Goal: Task Accomplishment & Management: Manage account settings

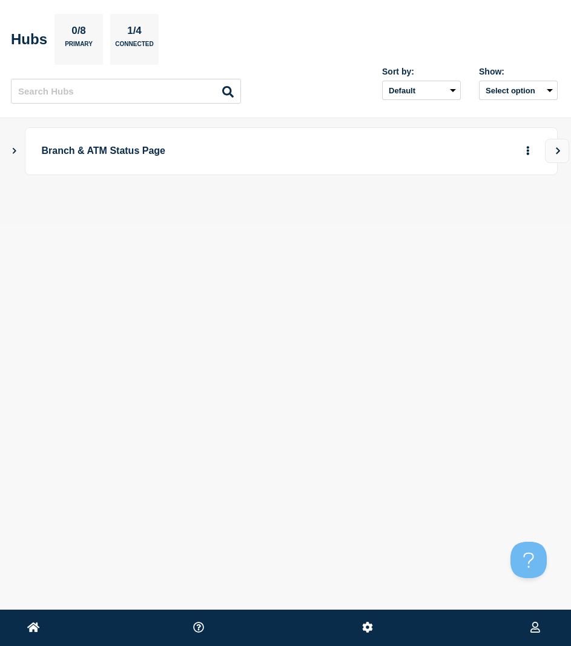
click at [18, 149] on icon "Show Connected Hubs" at bounding box center [14, 150] width 8 height 6
click at [508, 215] on button "button" at bounding box center [508, 211] width 20 height 19
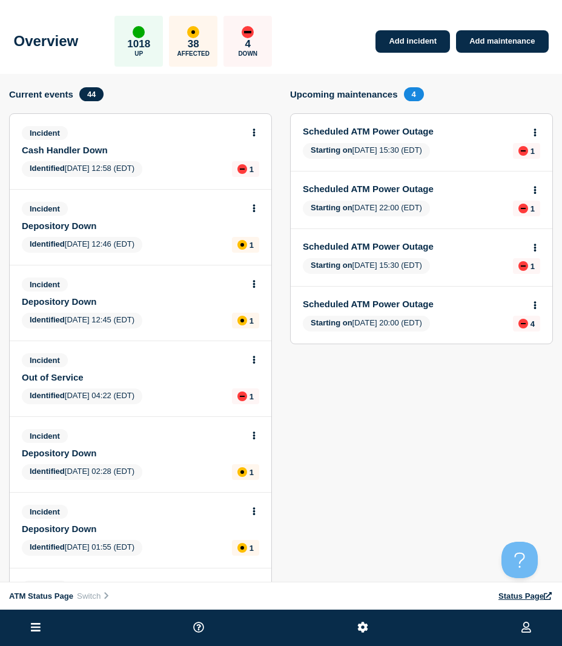
click at [38, 624] on icon at bounding box center [36, 627] width 10 height 12
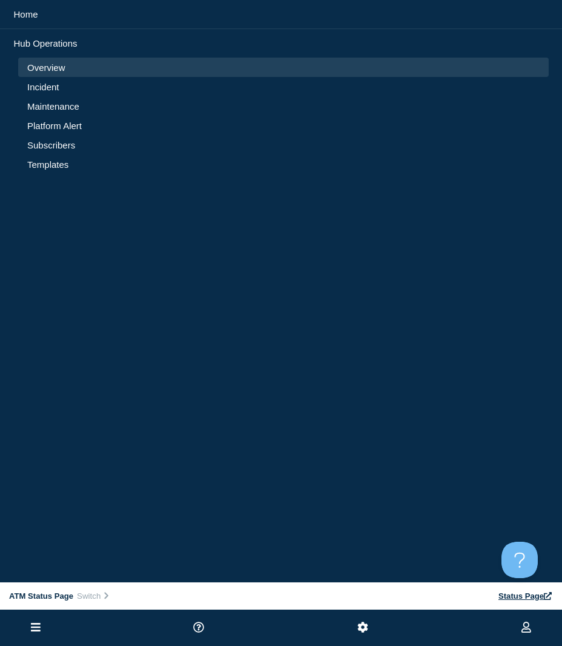
click at [41, 87] on link "Incident" at bounding box center [283, 87] width 512 height 10
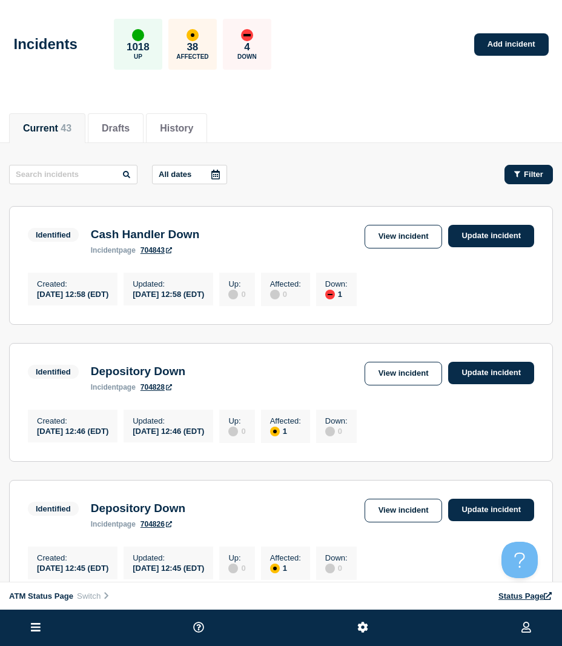
click at [531, 176] on span "Filter" at bounding box center [533, 174] width 19 height 9
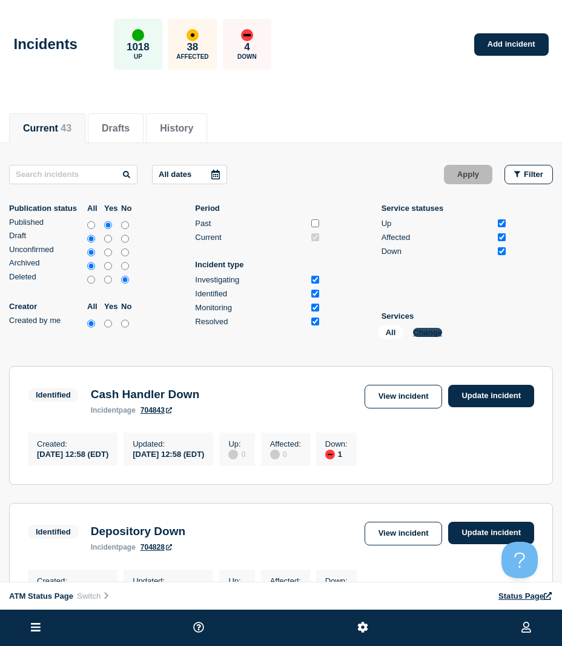
click at [436, 331] on button "Change" at bounding box center [427, 332] width 29 height 9
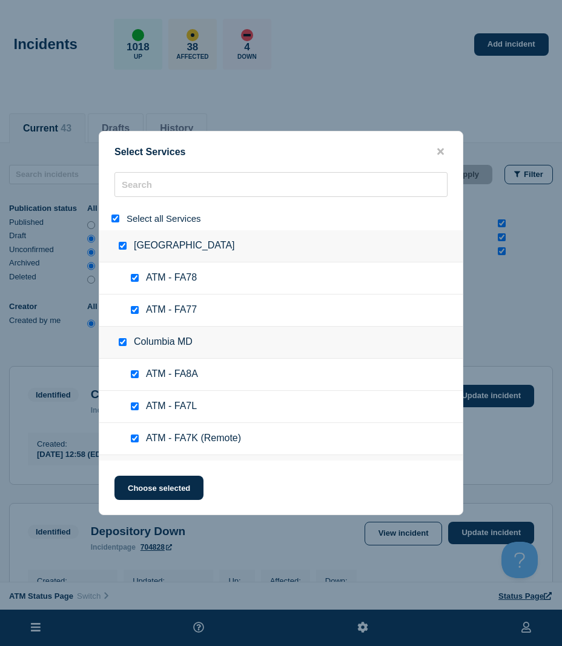
click at [116, 221] on input "select all" at bounding box center [115, 218] width 8 height 8
checkbox input "false"
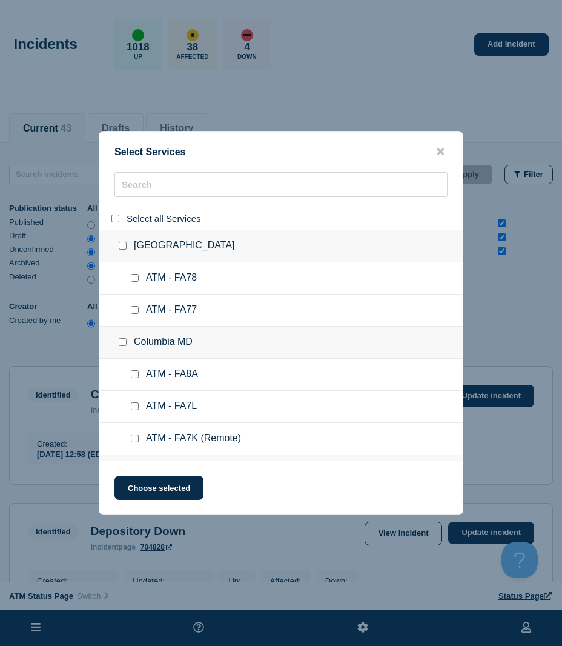
checkbox input "false"
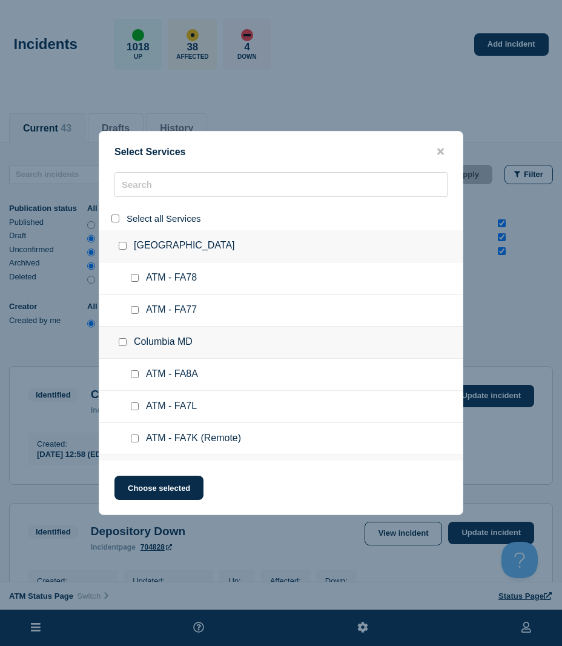
checkbox input "false"
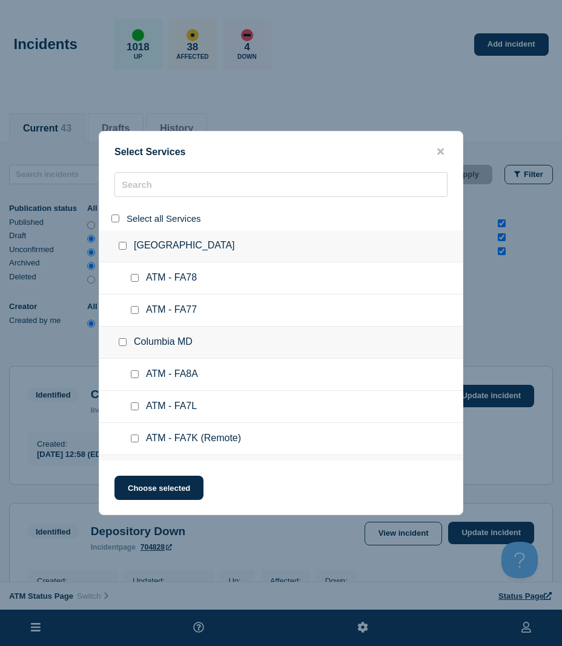
checkbox input "false"
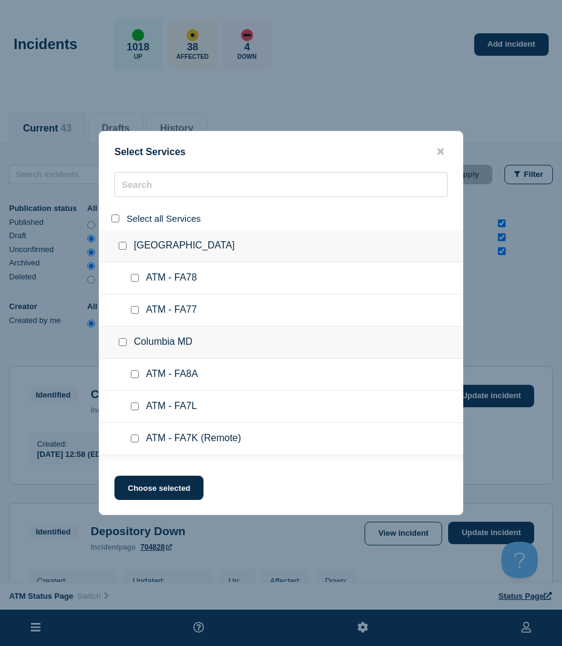
checkbox input "false"
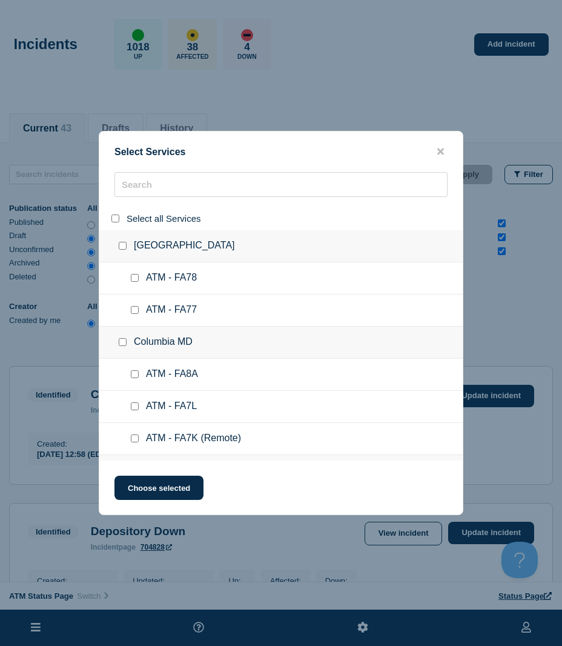
checkbox input "false"
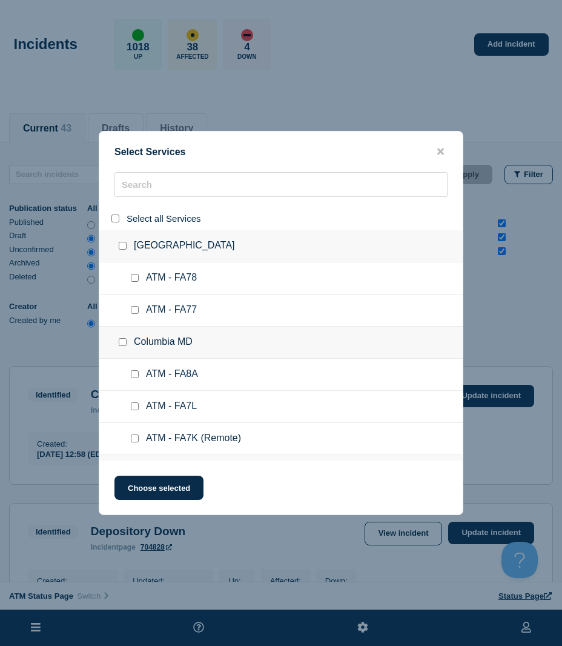
checkbox input "false"
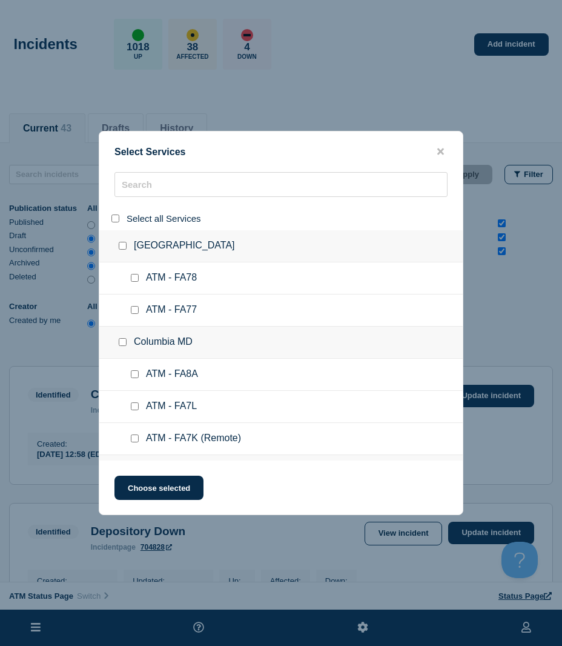
checkbox input "false"
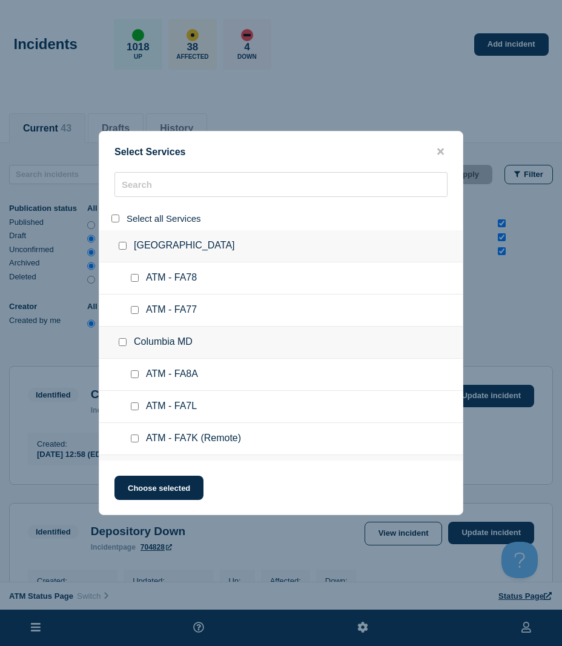
checkbox input "false"
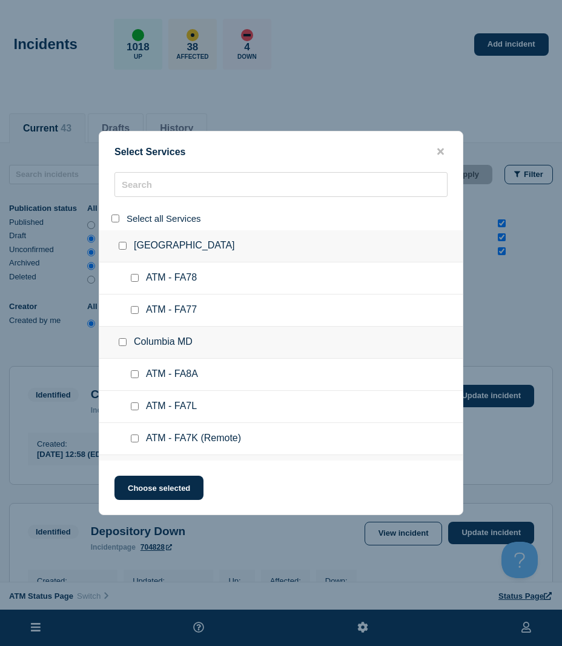
checkbox input "false"
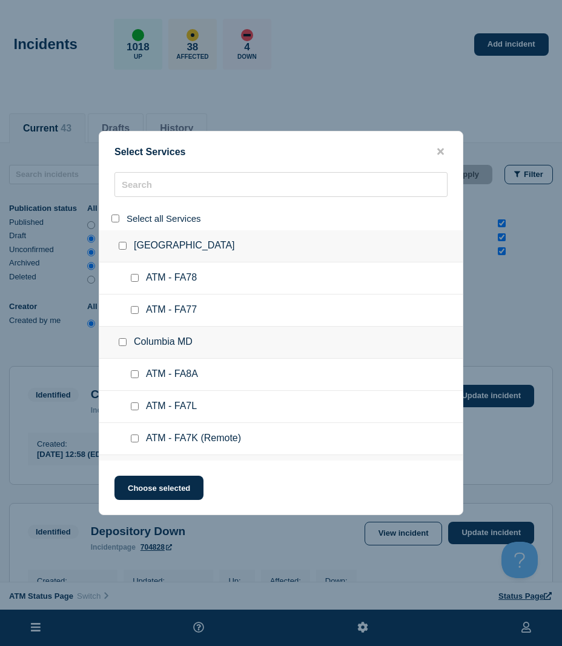
checkbox input "false"
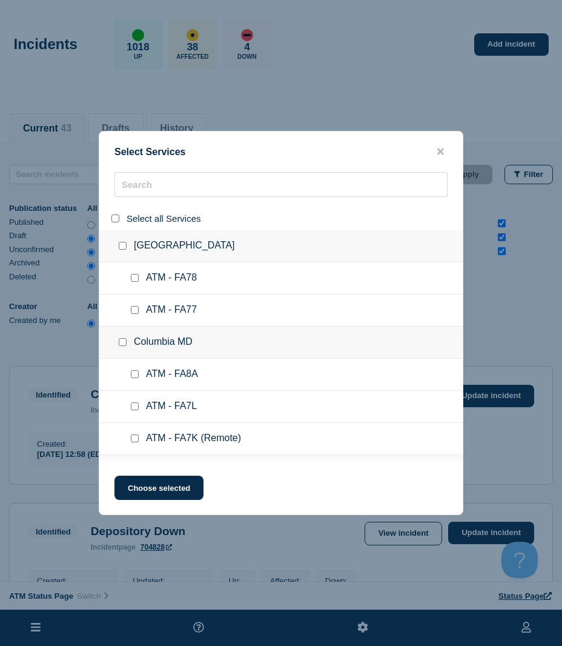
checkbox input "false"
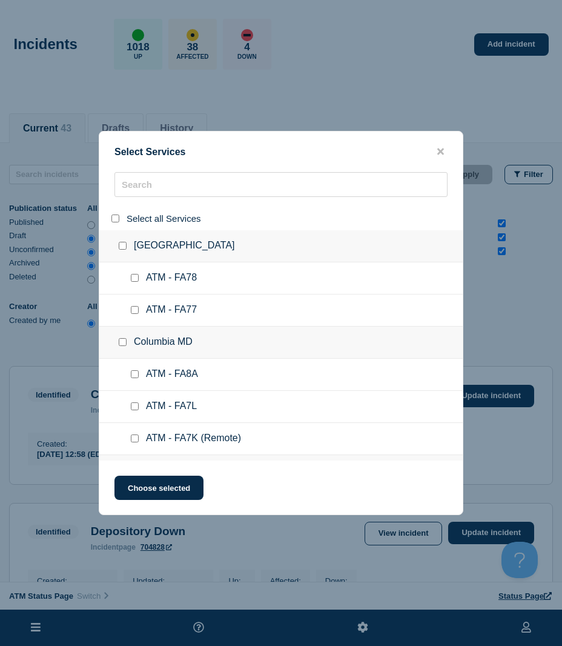
checkbox input "false"
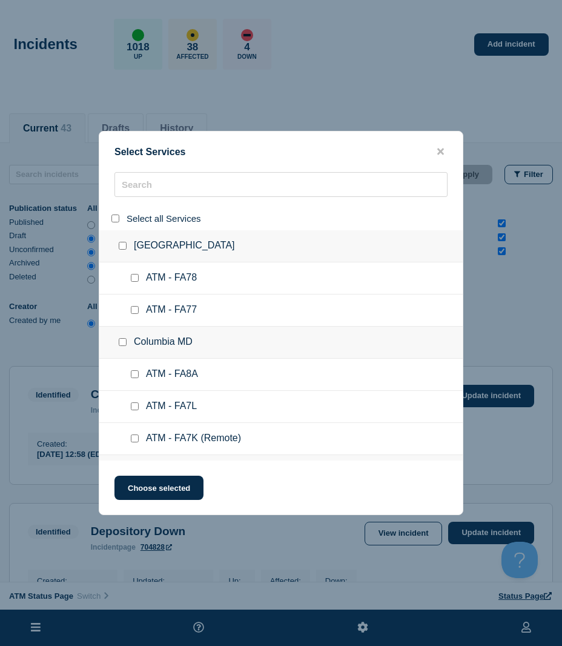
checkbox input "false"
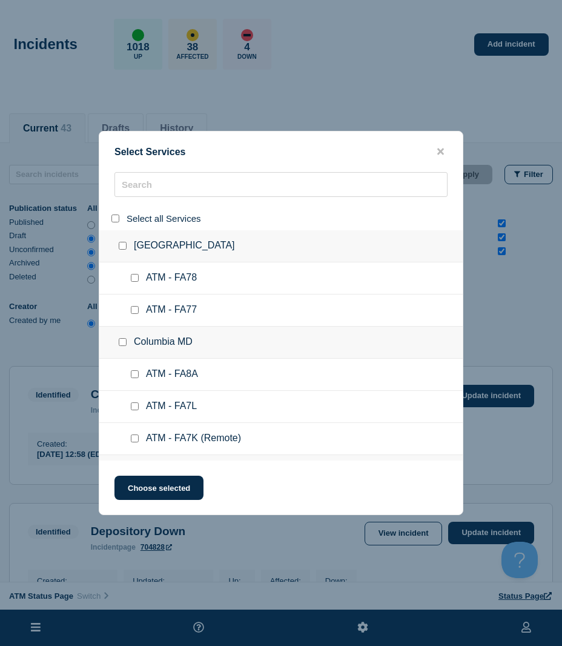
checkbox input "false"
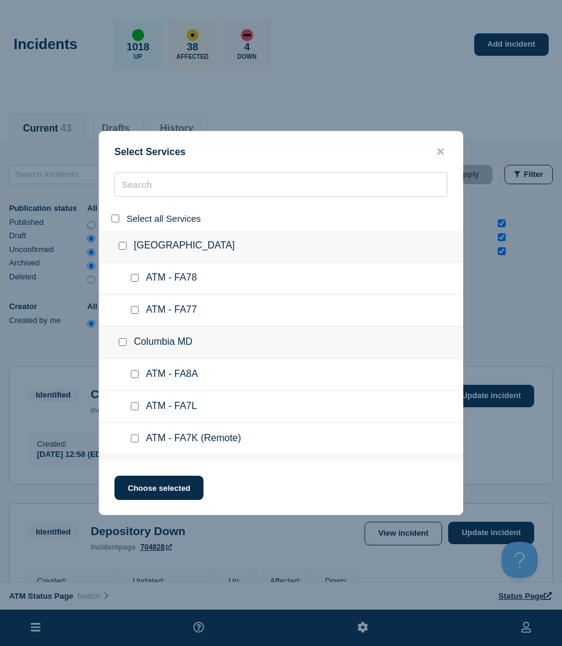
checkbox input "false"
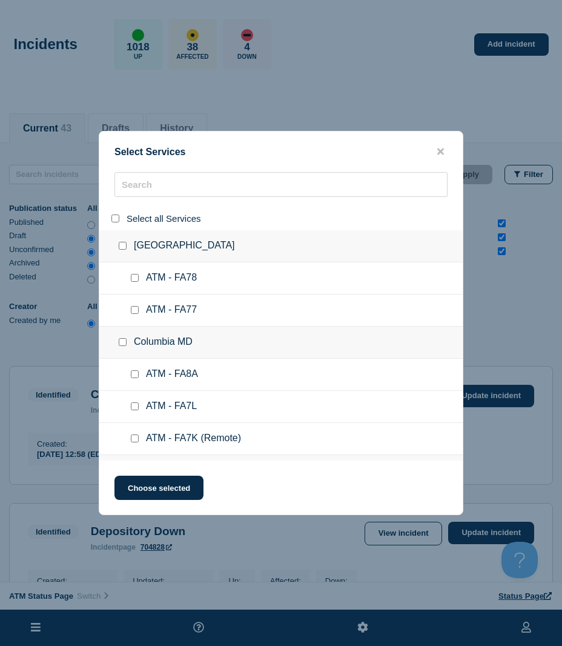
checkbox input "false"
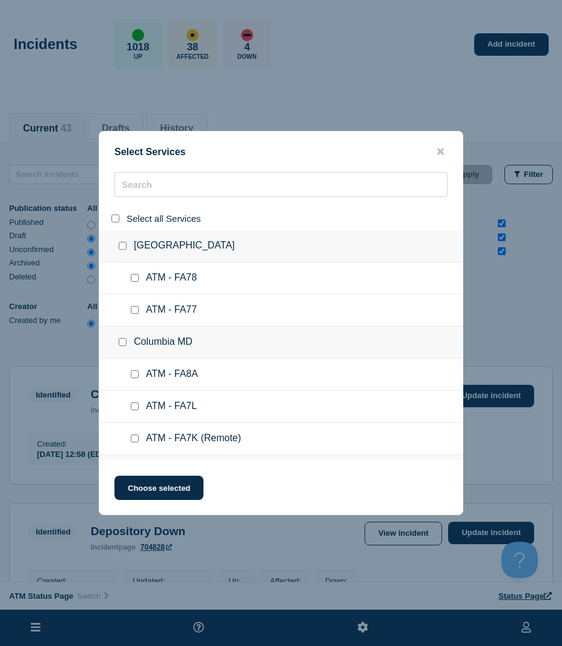
checkbox input "false"
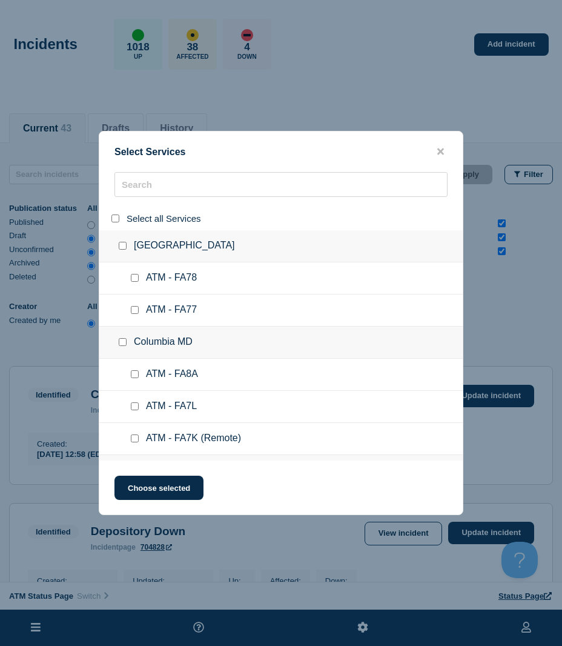
checkbox input "false"
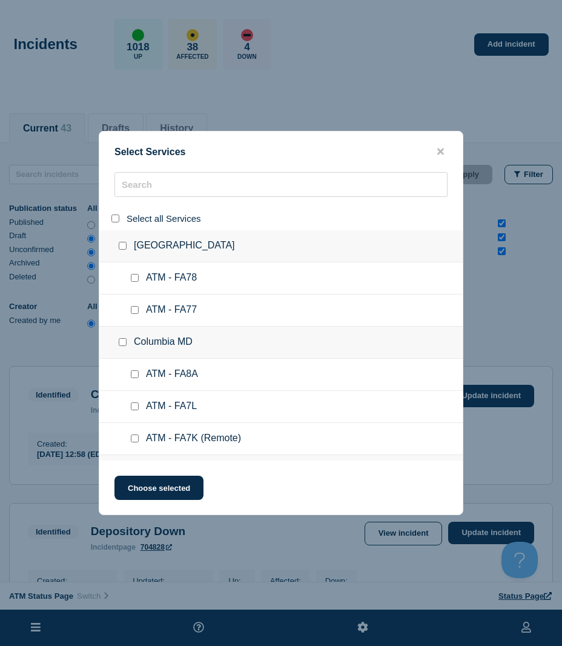
checkbox input "false"
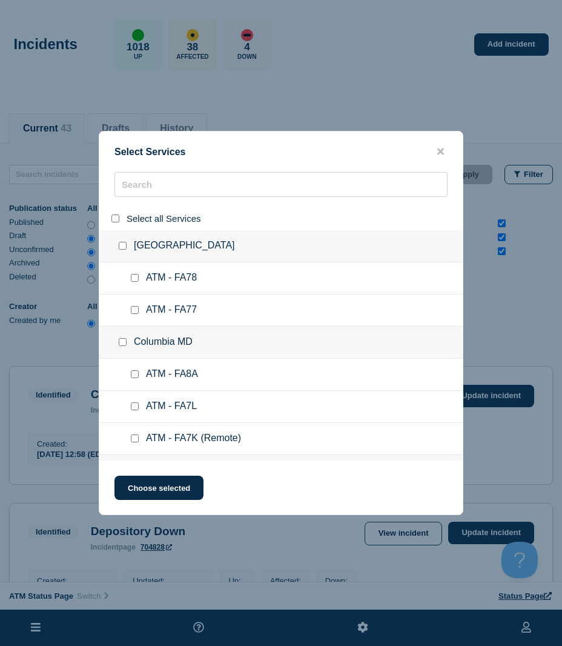
checkbox input "false"
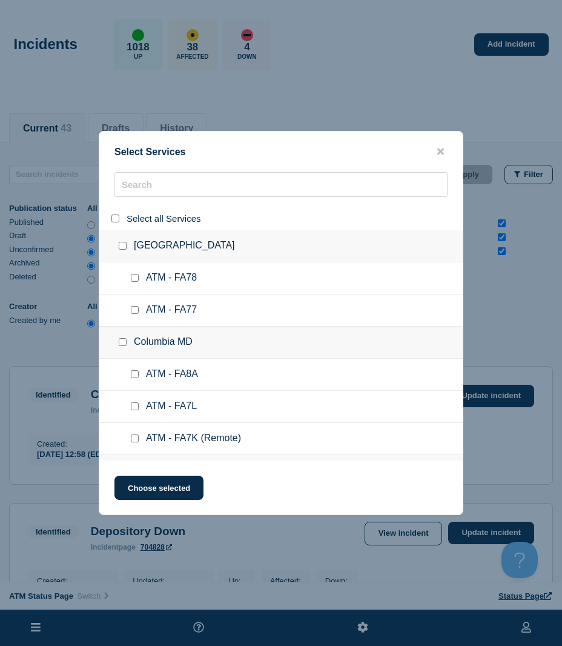
checkbox input "false"
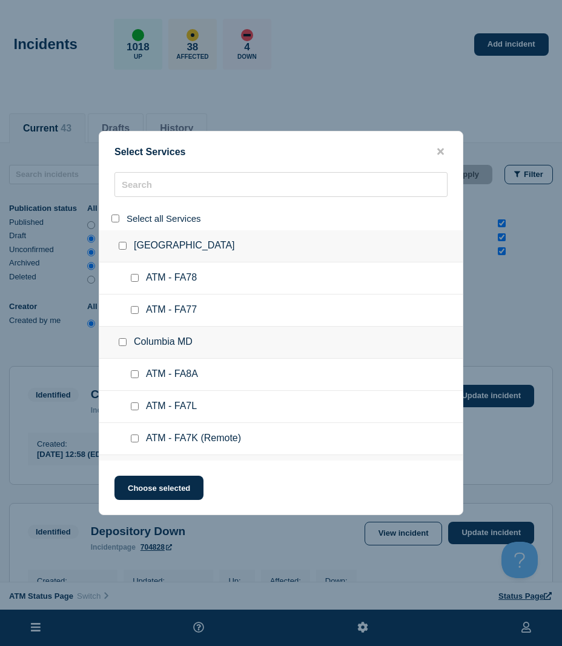
checkbox input "false"
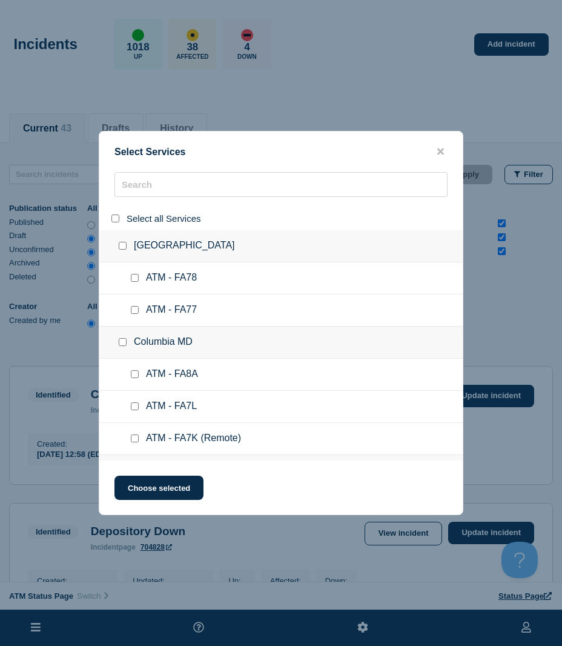
checkbox input "false"
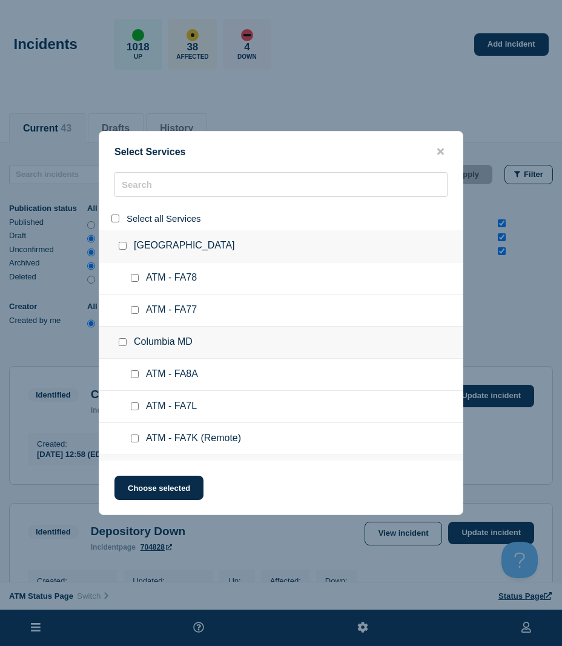
checkbox input "false"
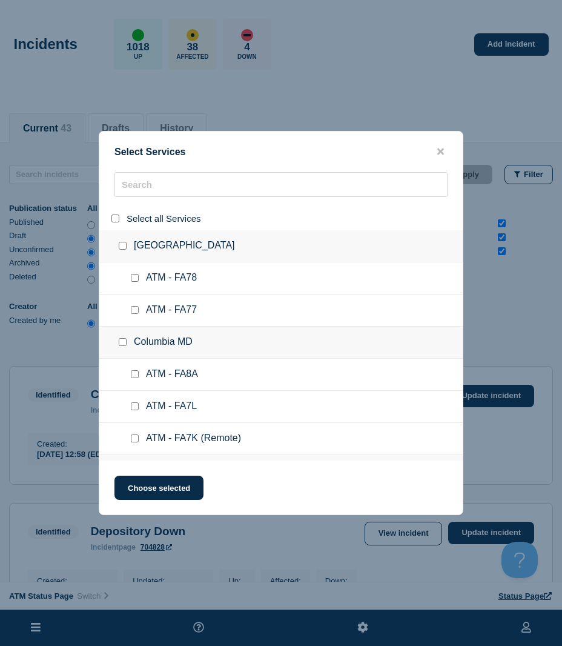
checkbox input "false"
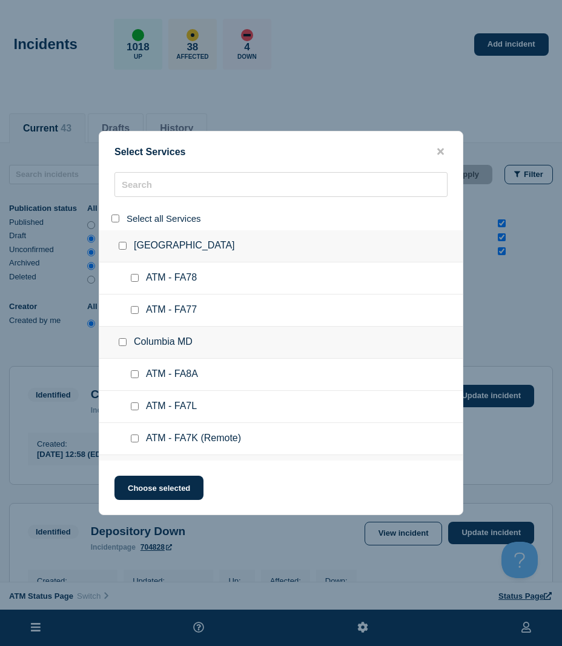
checkbox input "false"
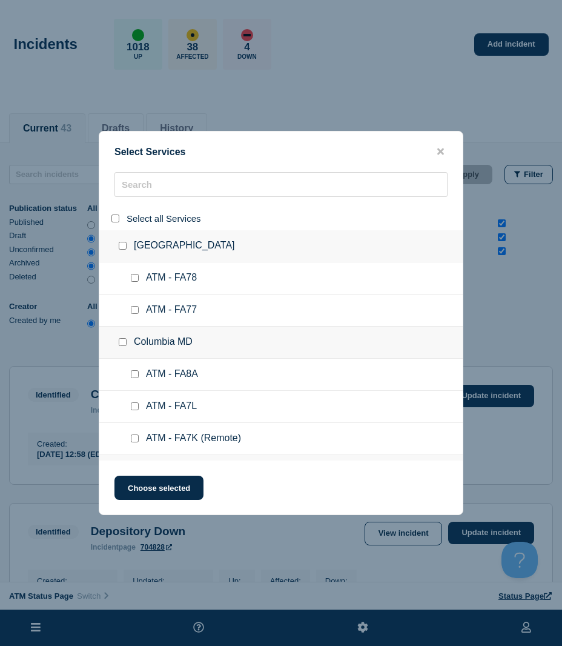
checkbox input "false"
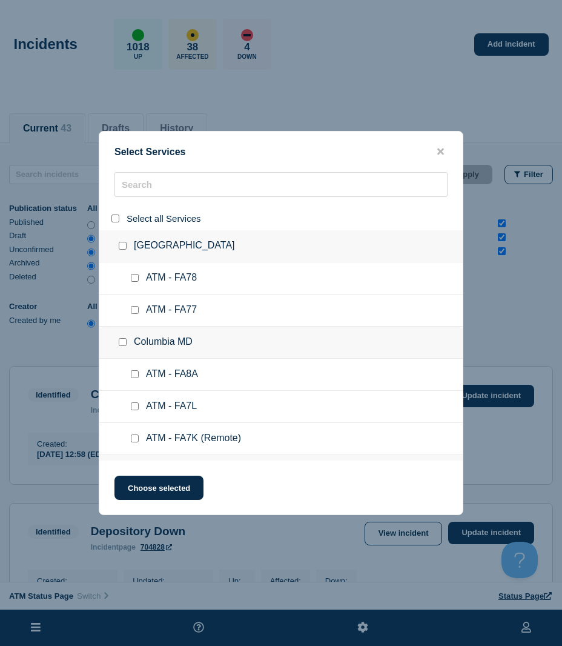
checkbox input "false"
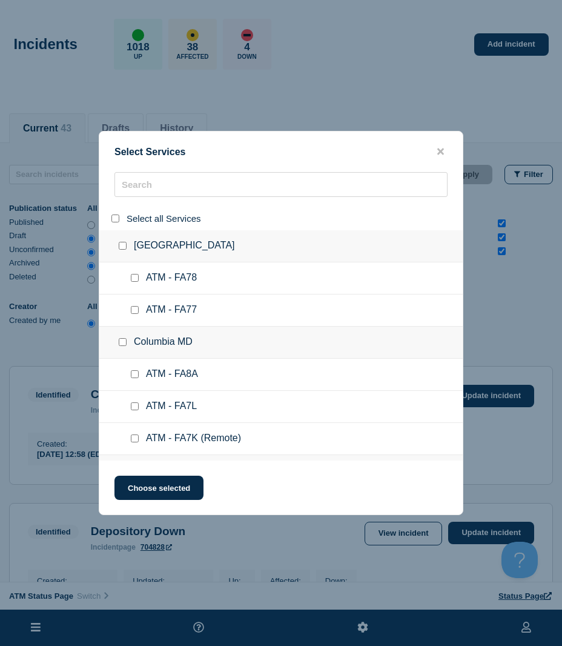
checkbox input "false"
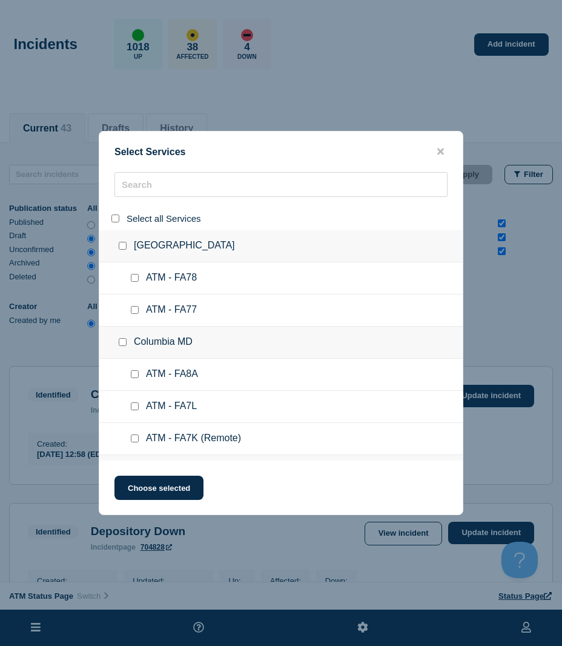
checkbox input "false"
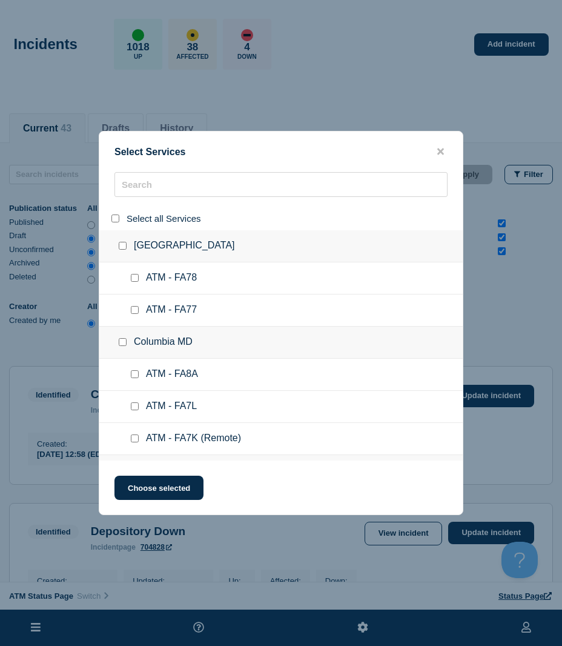
checkbox input "false"
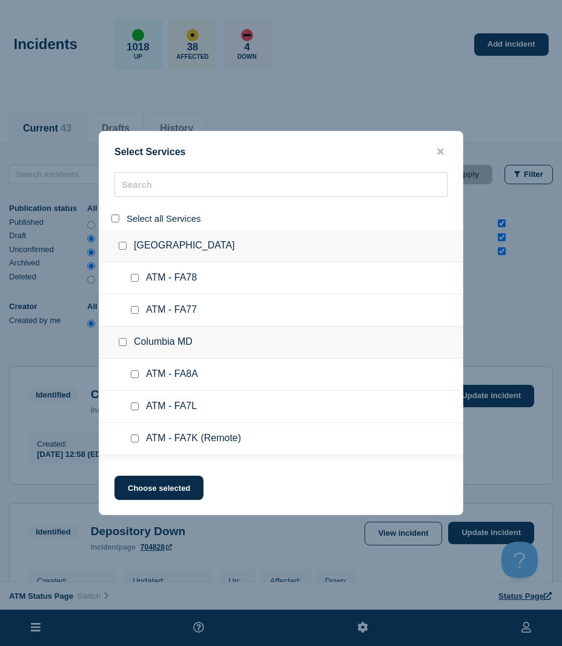
checkbox input "false"
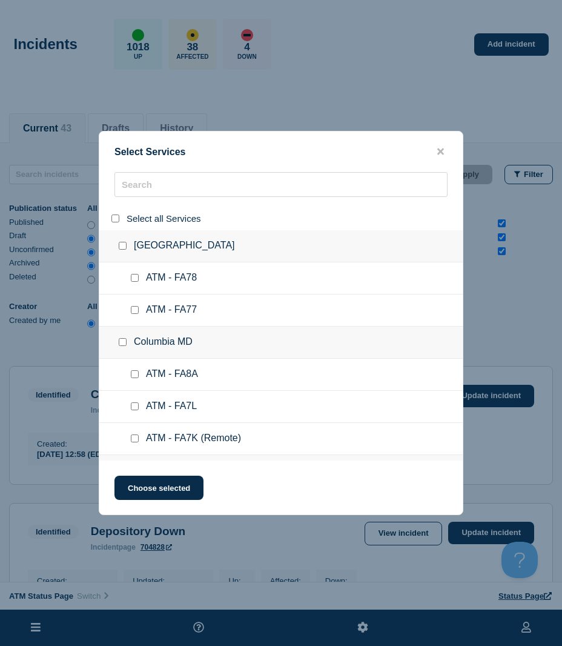
checkbox input "false"
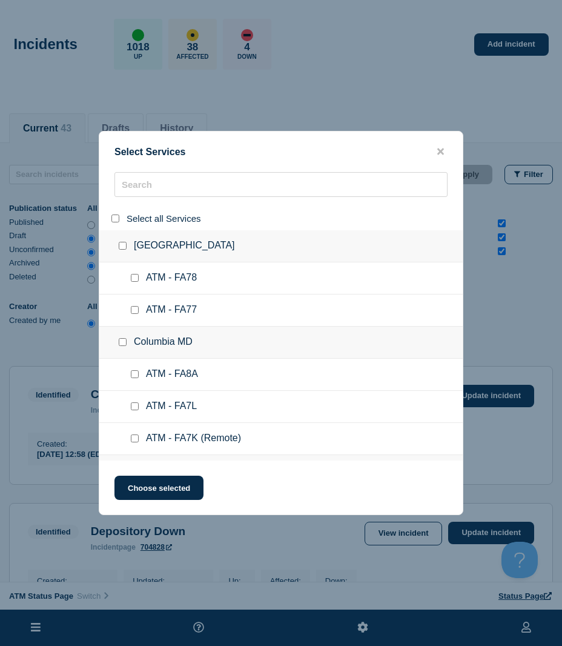
checkbox input "false"
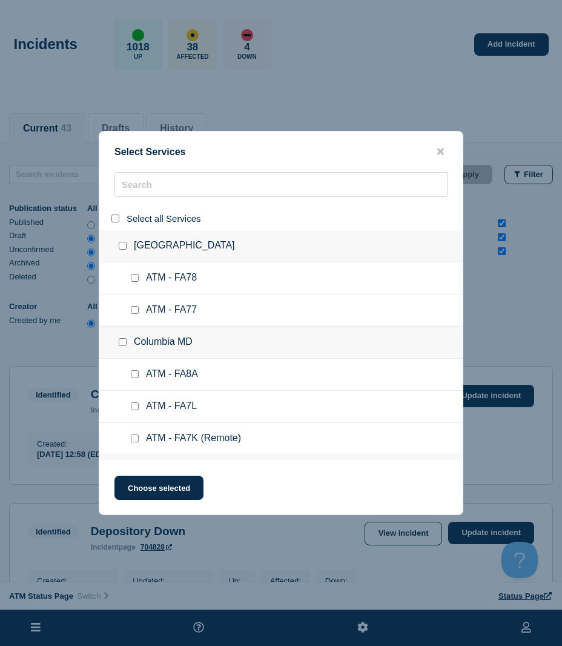
checkbox input "false"
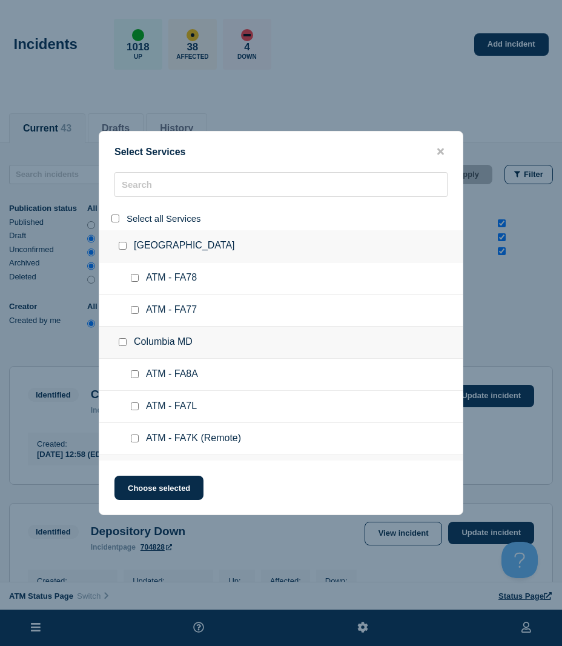
checkbox input "false"
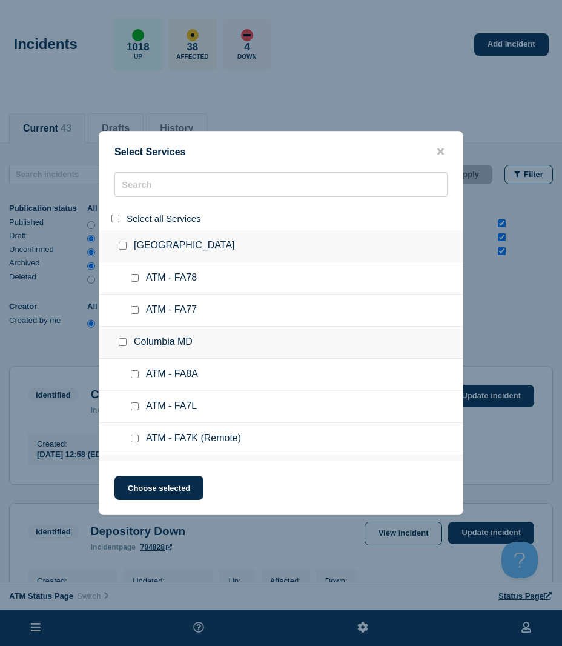
checkbox input "false"
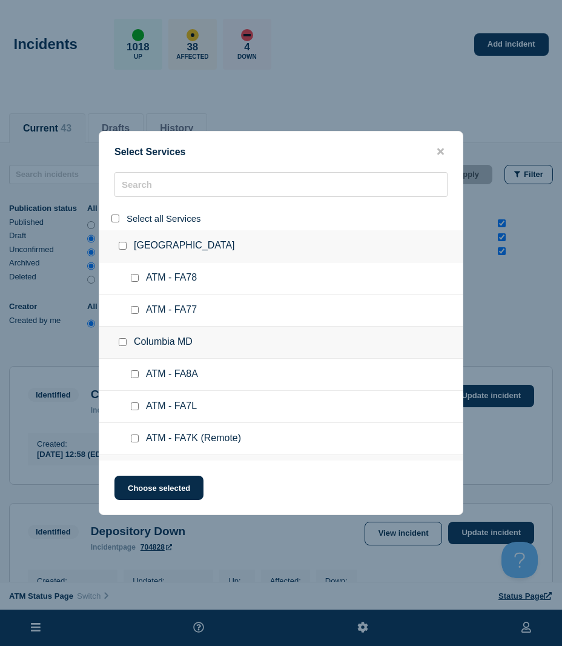
checkbox input "false"
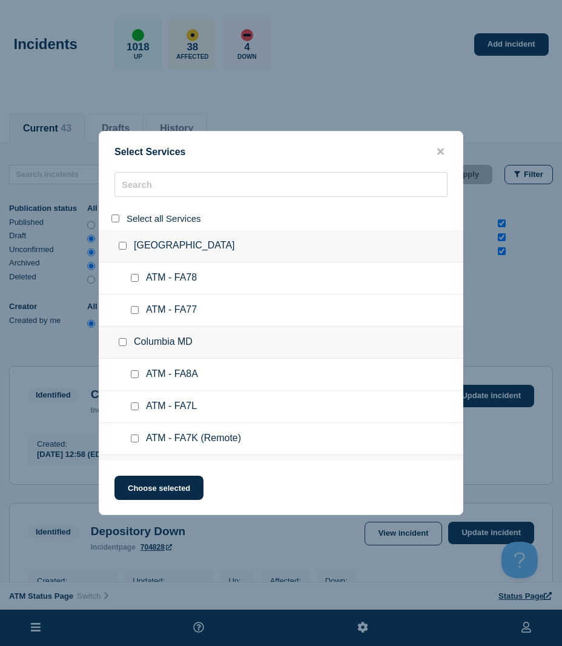
checkbox input "false"
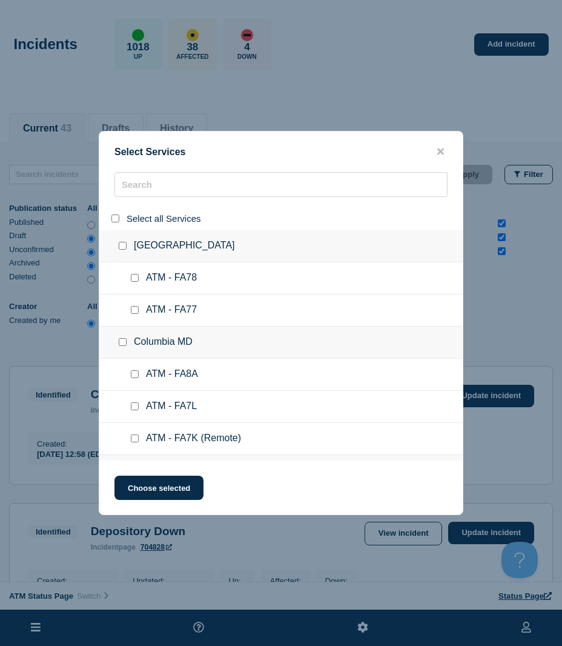
checkbox input "false"
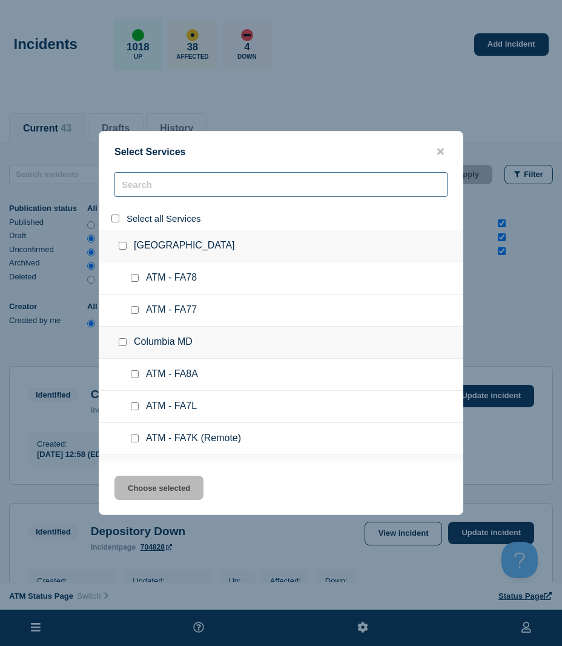
click at [133, 194] on input "search" at bounding box center [280, 184] width 333 height 25
click at [133, 193] on input "search" at bounding box center [280, 184] width 333 height 25
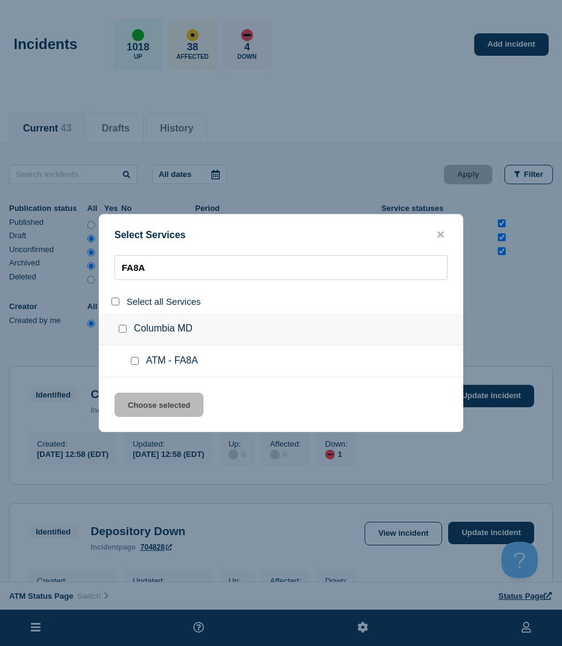
click at [128, 362] on ul "ATM - FA8A" at bounding box center [280, 361] width 363 height 32
drag, startPoint x: 133, startPoint y: 361, endPoint x: 139, endPoint y: 372, distance: 12.7
click at [134, 361] on input "service: ATM - FA8A" at bounding box center [135, 361] width 8 height 8
click at [142, 397] on button "Choose selected" at bounding box center [158, 404] width 89 height 24
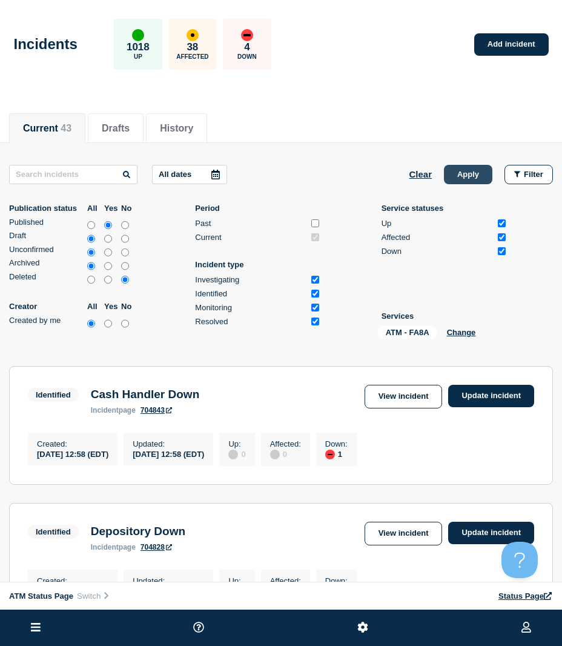
click at [472, 173] on button "Apply" at bounding box center [468, 174] width 48 height 19
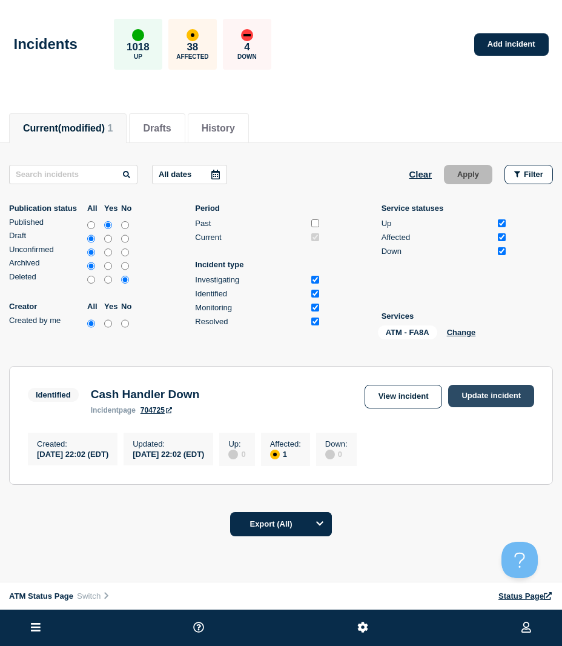
click at [479, 391] on link "Update incident" at bounding box center [491, 396] width 86 height 22
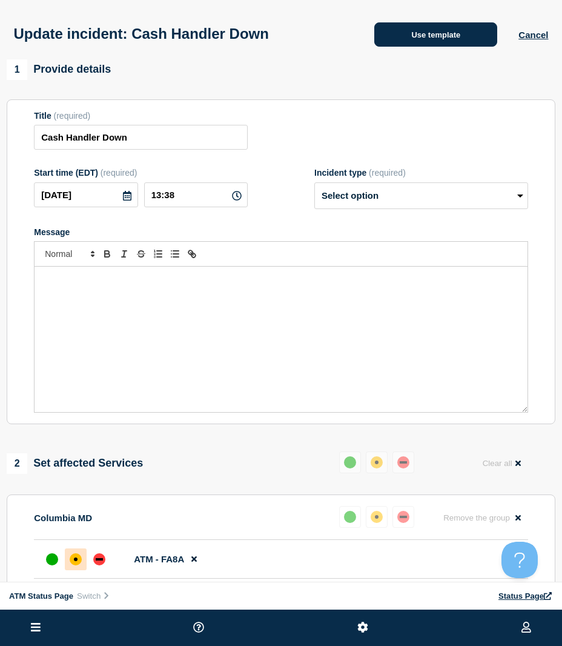
click at [418, 39] on button "Use template" at bounding box center [435, 34] width 123 height 24
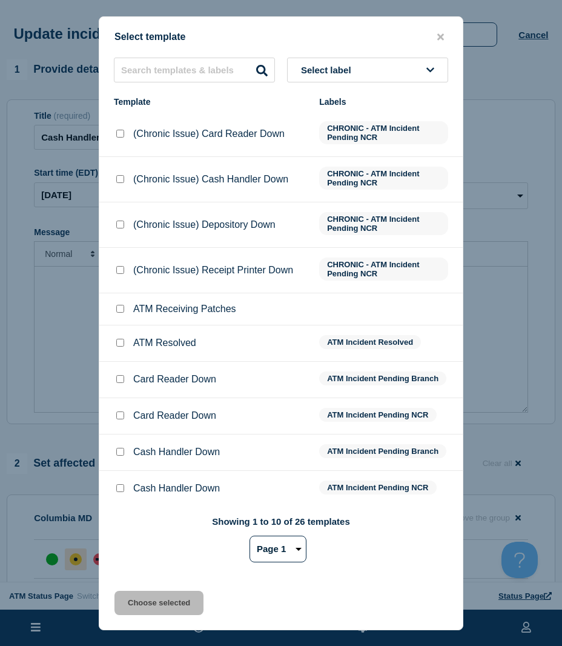
click at [124, 346] on div at bounding box center [120, 343] width 12 height 12
click at [122, 343] on input "ATM Resolved checkbox" at bounding box center [120, 343] width 8 height 8
click at [157, 600] on button "Choose selected" at bounding box center [158, 602] width 89 height 24
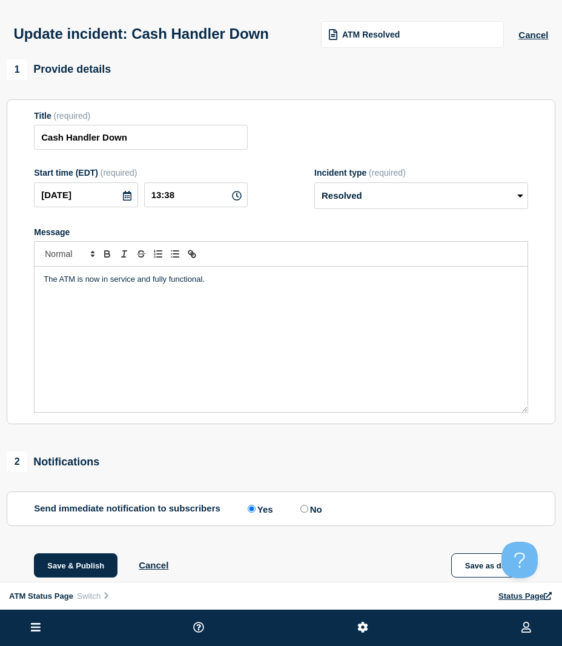
scroll to position [121, 0]
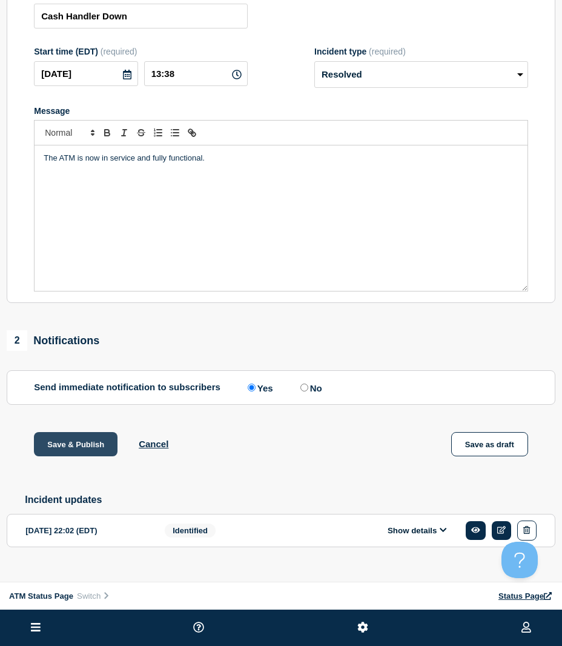
click at [58, 452] on button "Save & Publish" at bounding box center [76, 444] width 84 height 24
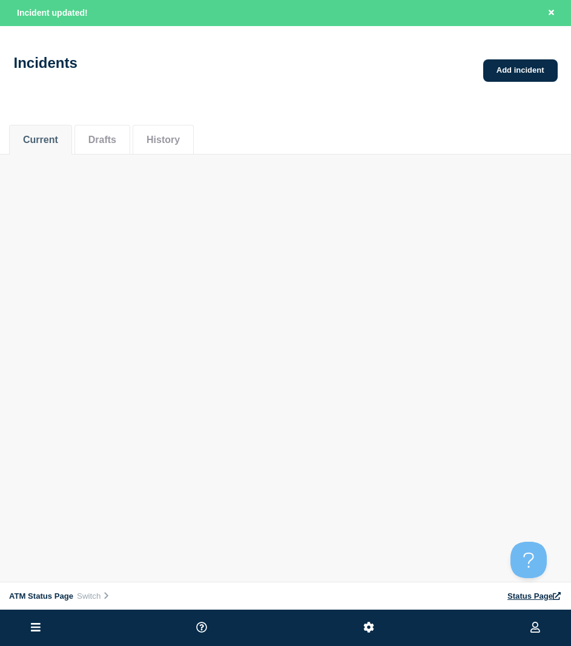
click at [311, 152] on div "Current Drafts History" at bounding box center [285, 133] width 553 height 41
click at [460, 228] on div "ATM Status Page Connected Hub View Status Page NFCU Ryan Daguiso Incident updat…" at bounding box center [285, 114] width 571 height 228
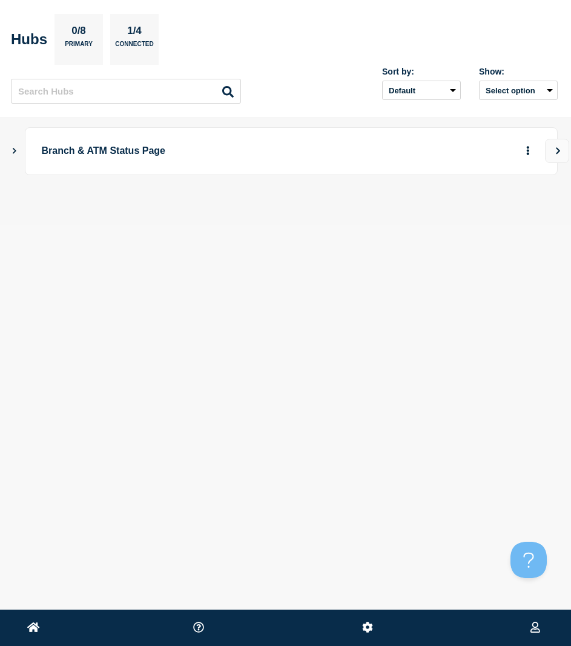
click at [16, 147] on icon "Show Connected Hubs" at bounding box center [14, 150] width 8 height 6
click at [504, 210] on icon "button" at bounding box center [508, 211] width 9 height 8
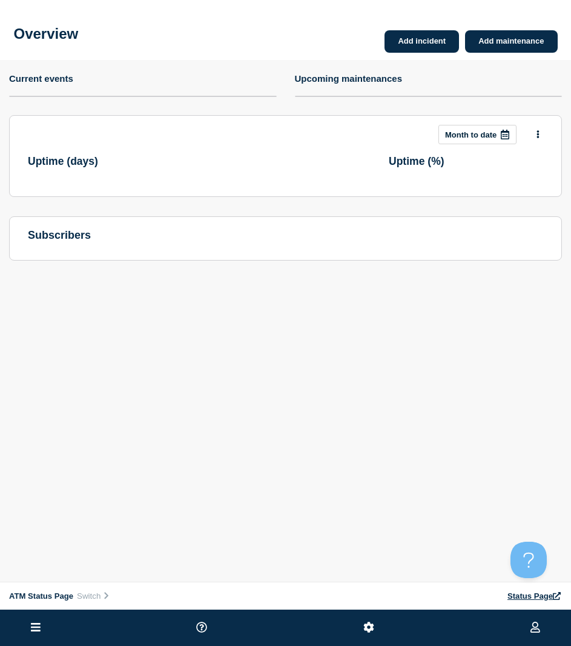
click at [42, 630] on button at bounding box center [35, 627] width 17 height 15
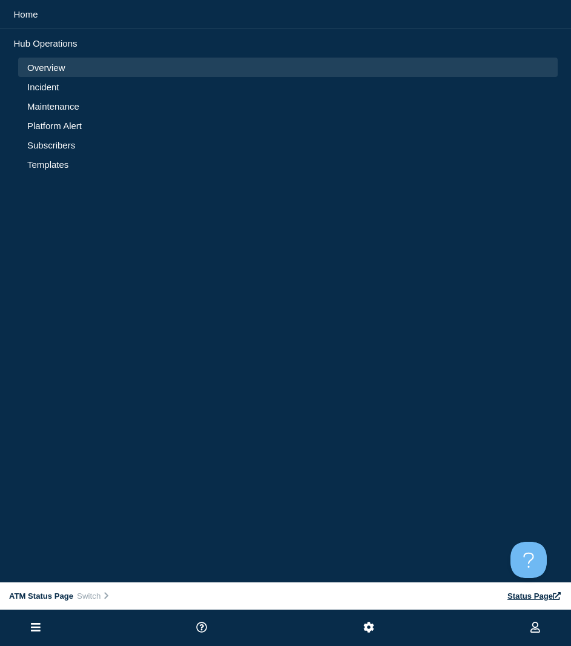
click at [40, 82] on link "Incident" at bounding box center [287, 87] width 521 height 10
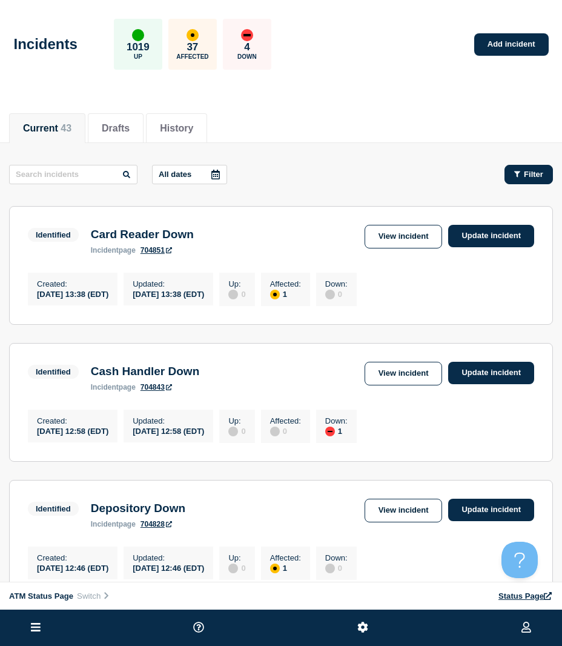
click at [542, 165] on button "Filter" at bounding box center [528, 174] width 48 height 19
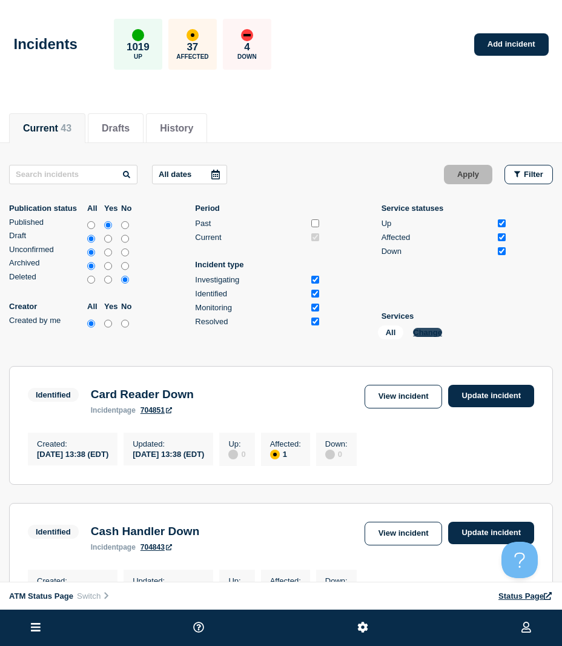
click at [428, 334] on button "Change" at bounding box center [427, 332] width 29 height 9
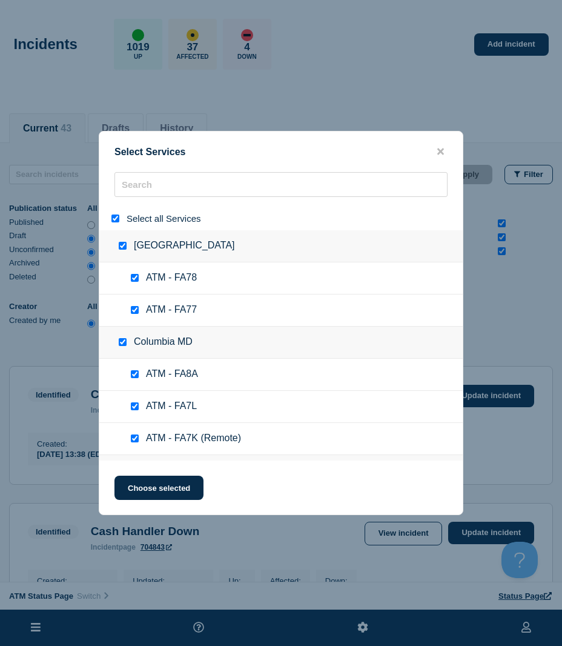
click at [114, 217] on input "select all" at bounding box center [115, 218] width 8 height 8
checkbox input "false"
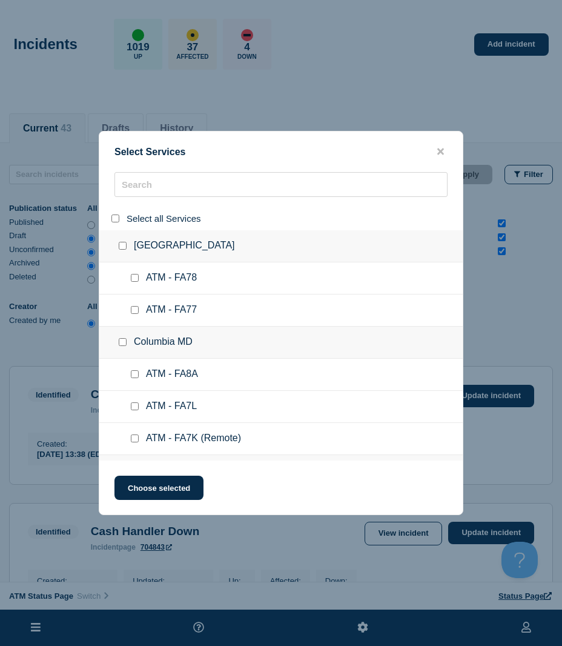
checkbox input "false"
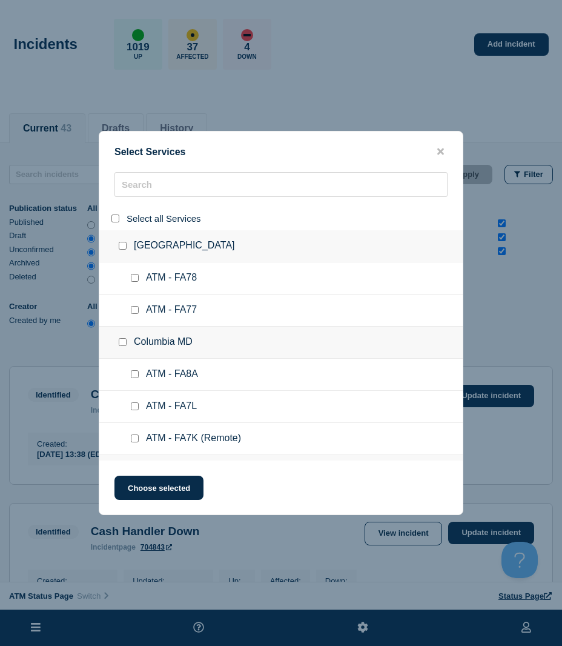
checkbox input "false"
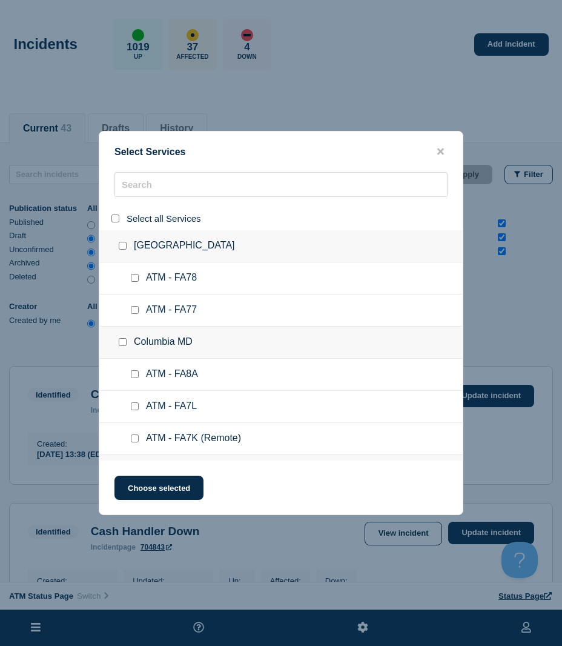
checkbox input "false"
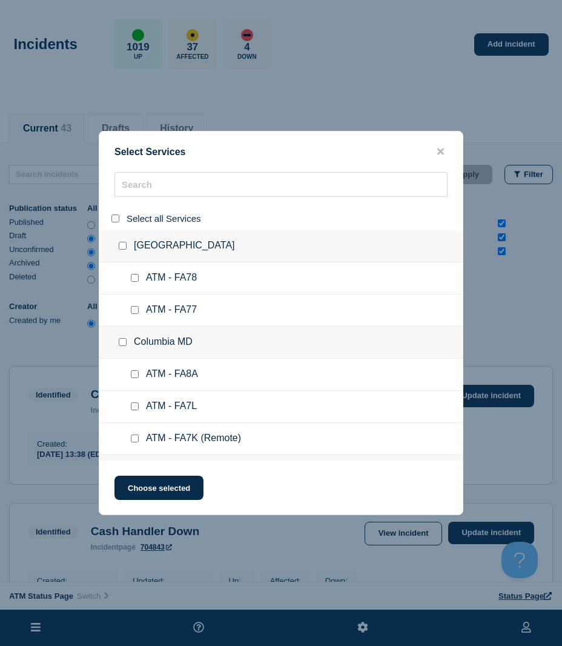
checkbox input "false"
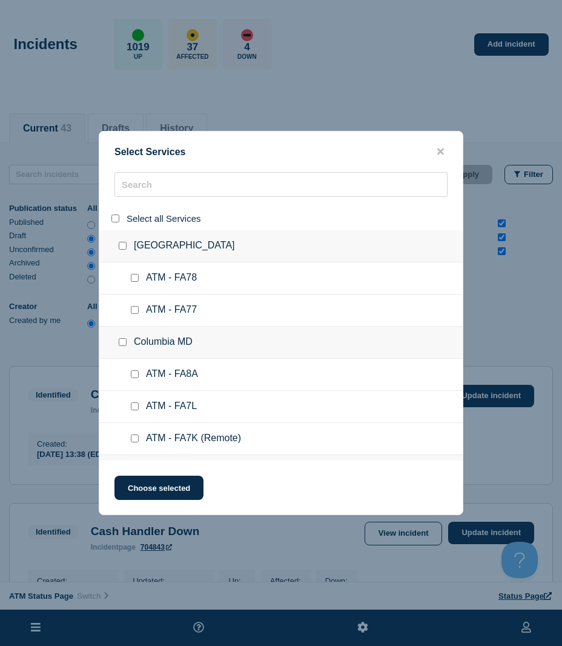
checkbox input "false"
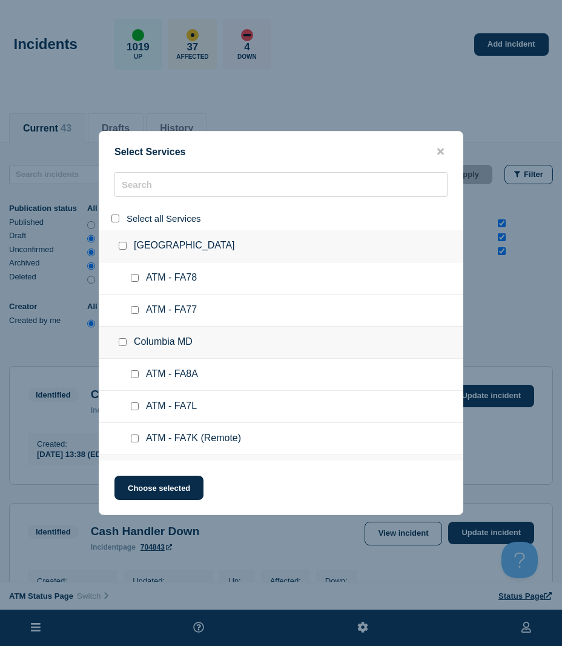
checkbox input "false"
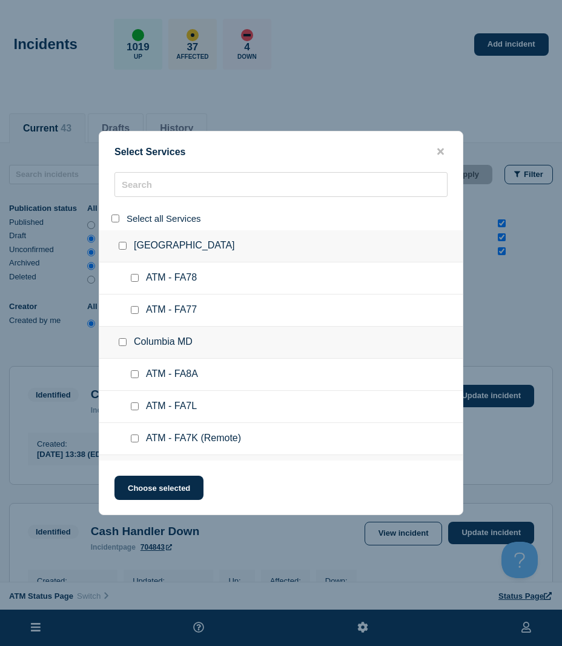
checkbox input "false"
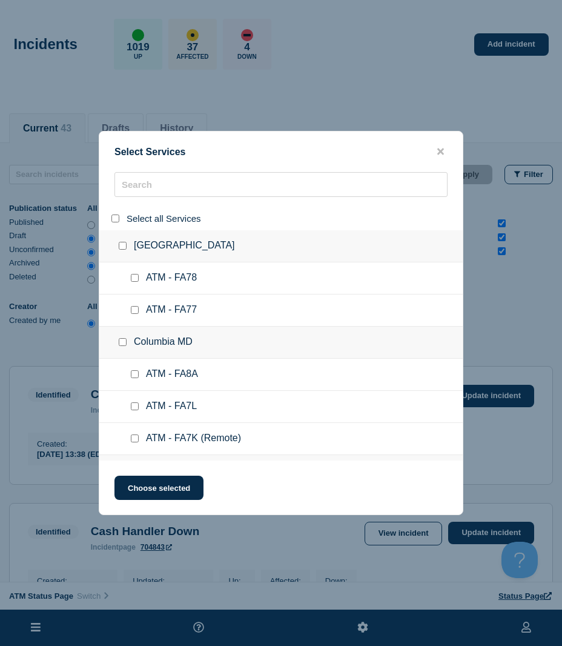
checkbox input "false"
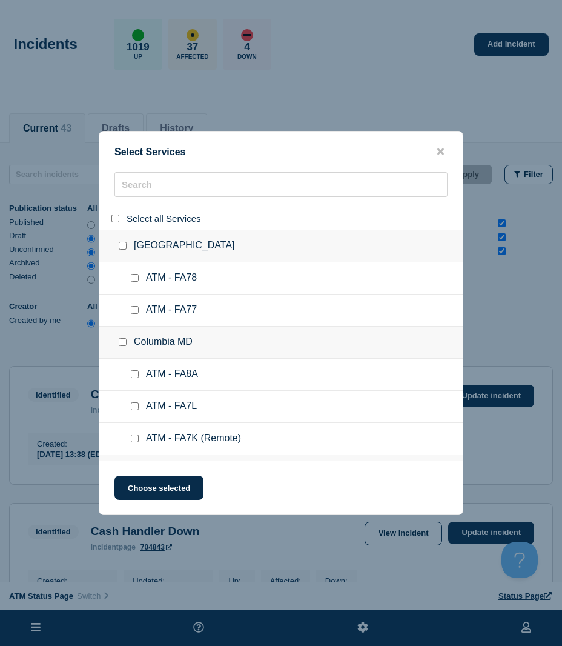
checkbox input "false"
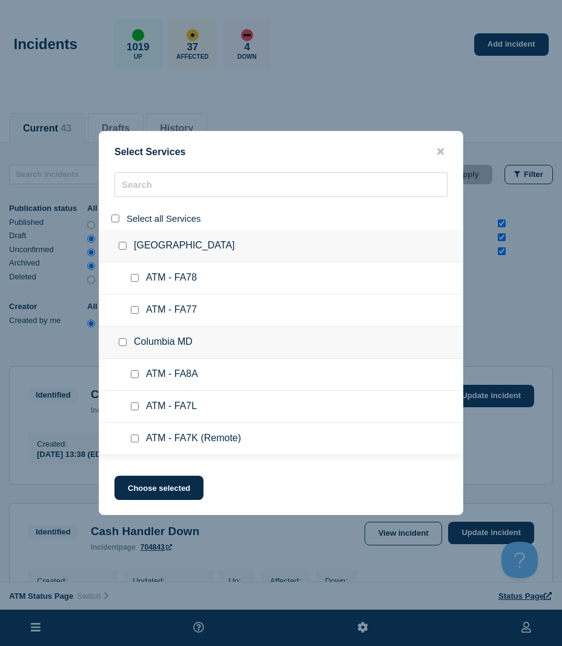
checkbox input "false"
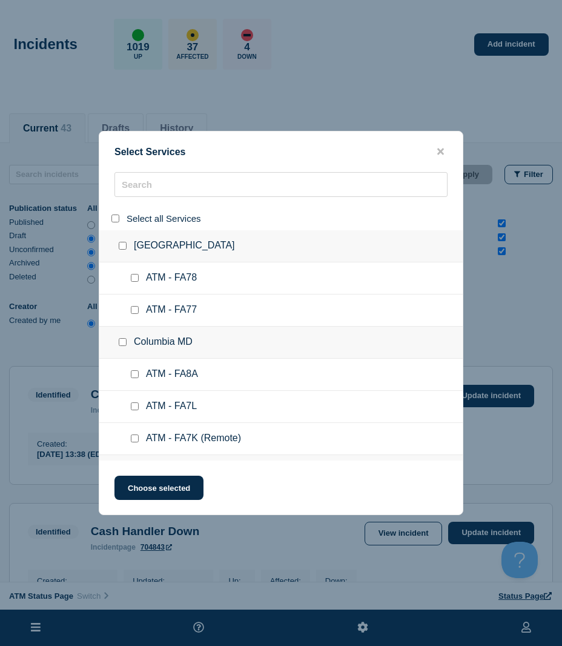
checkbox input "false"
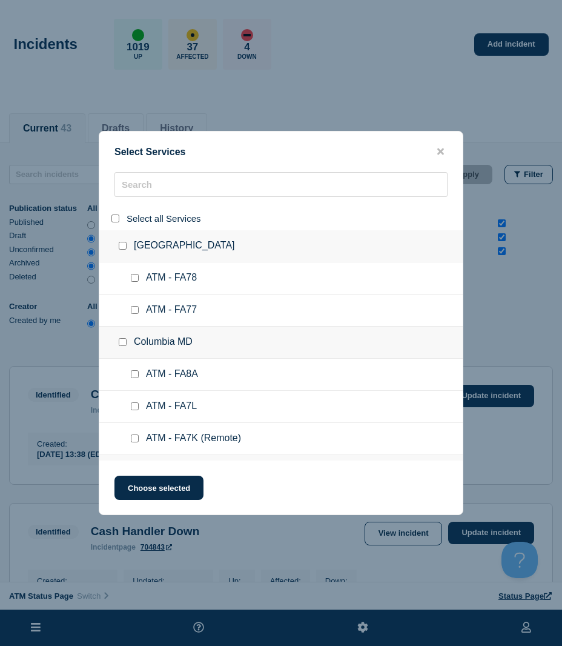
checkbox input "false"
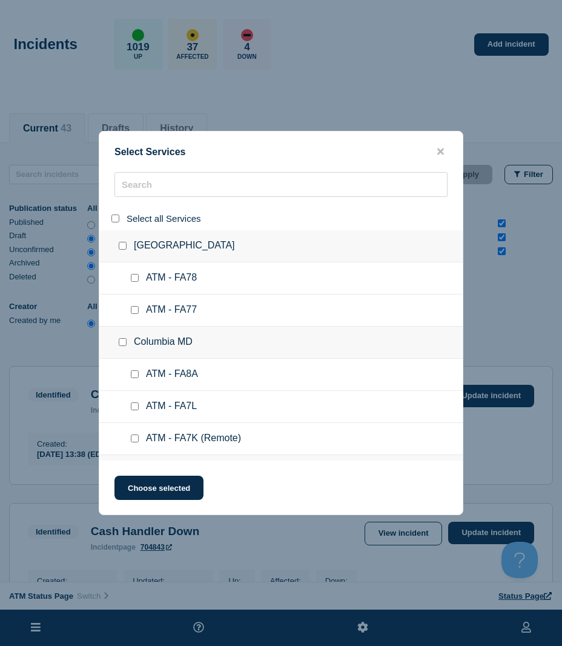
checkbox input "false"
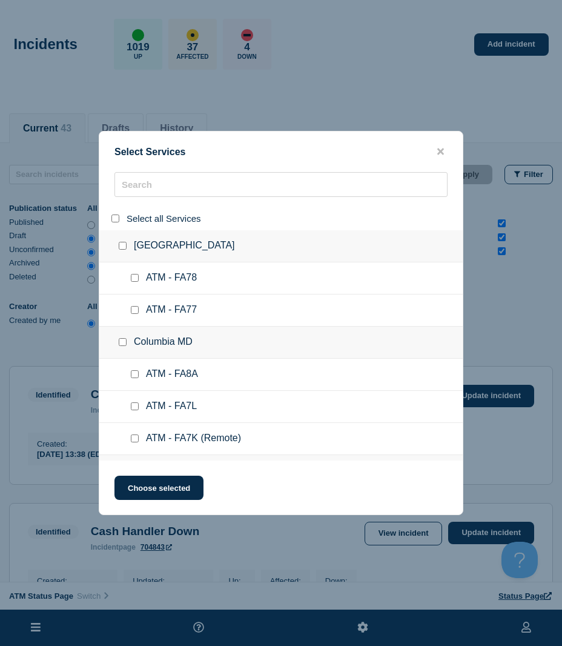
checkbox input "false"
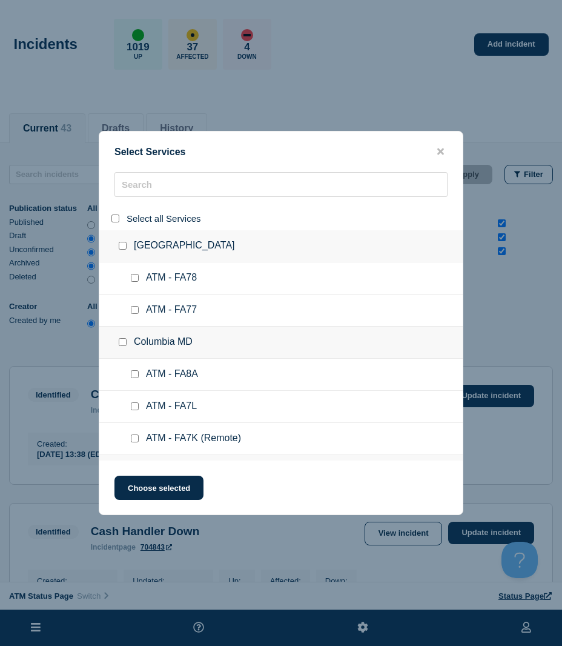
checkbox input "false"
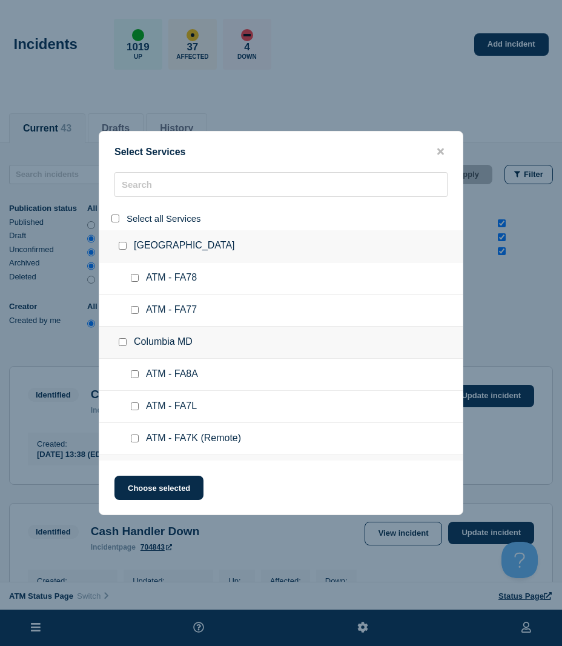
checkbox input "false"
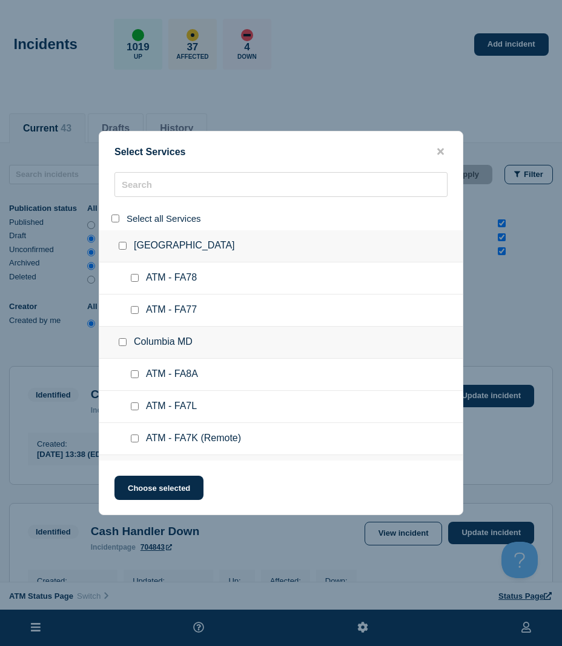
checkbox input "false"
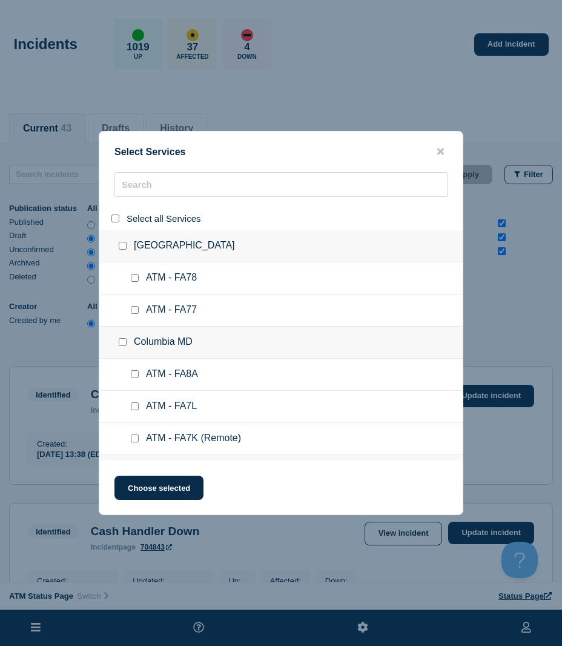
checkbox input "false"
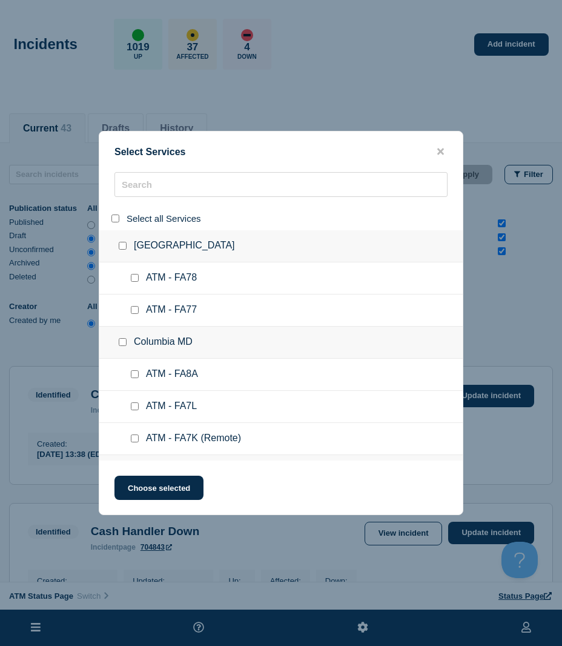
checkbox input "false"
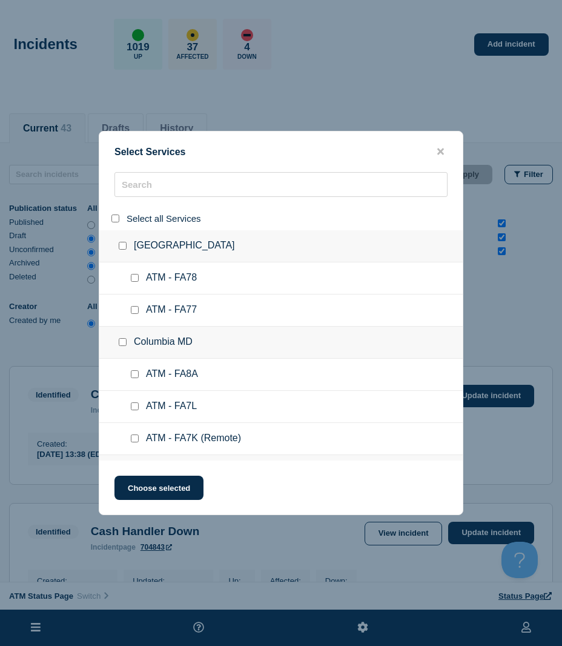
checkbox input "false"
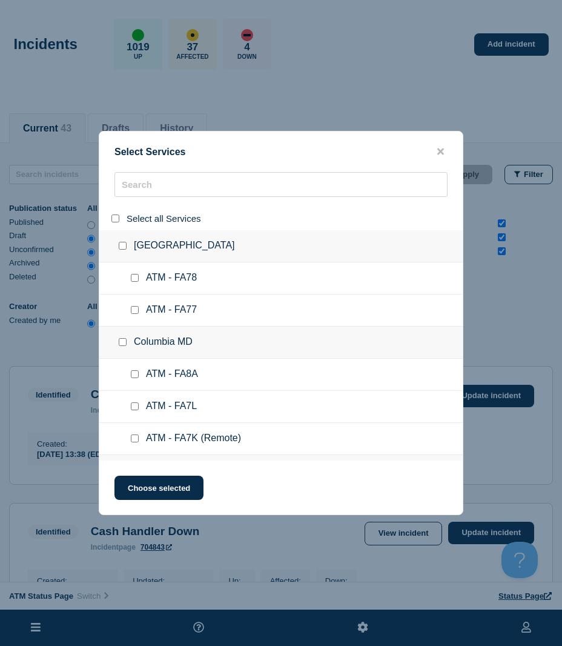
checkbox input "false"
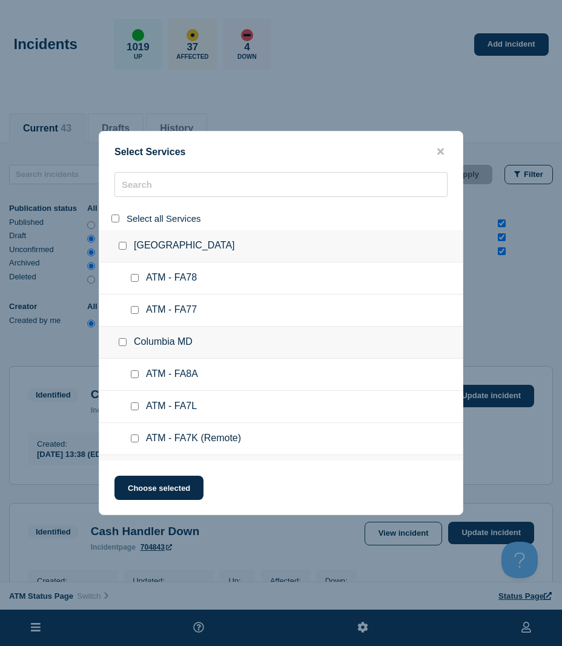
checkbox input "false"
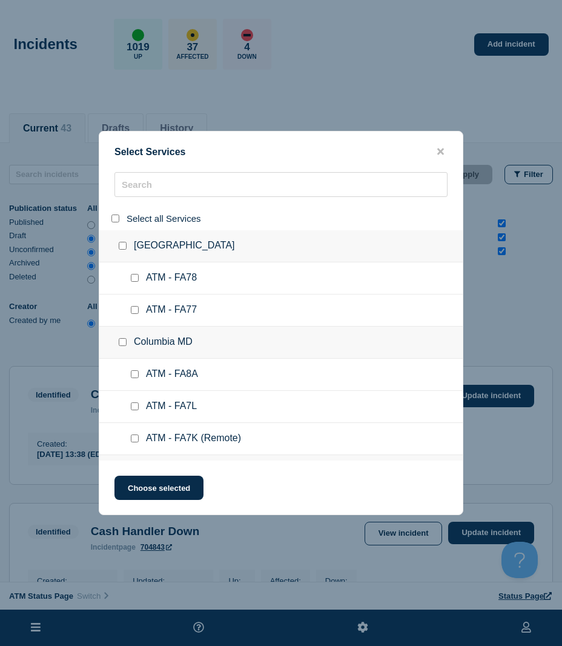
checkbox input "false"
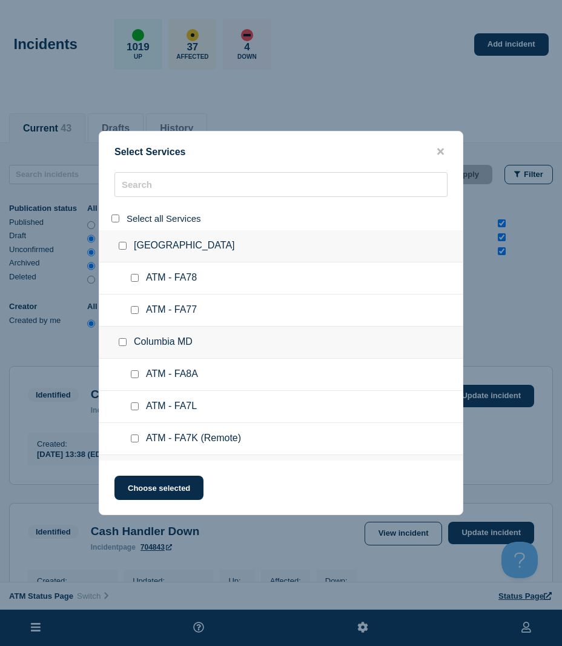
checkbox input "false"
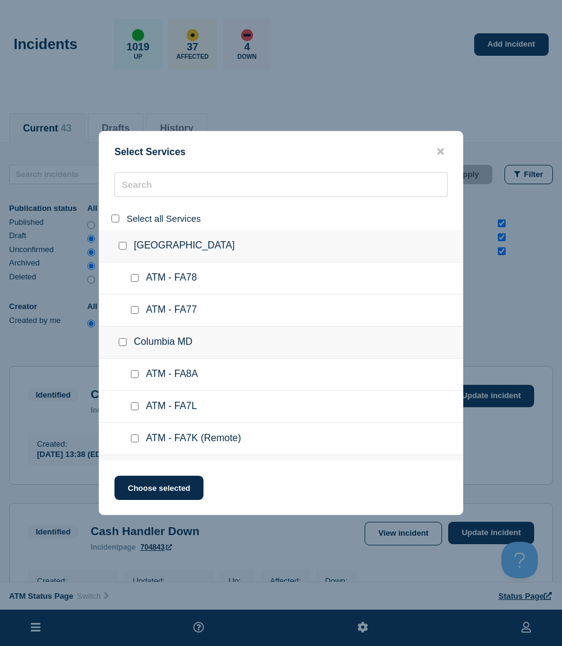
checkbox input "false"
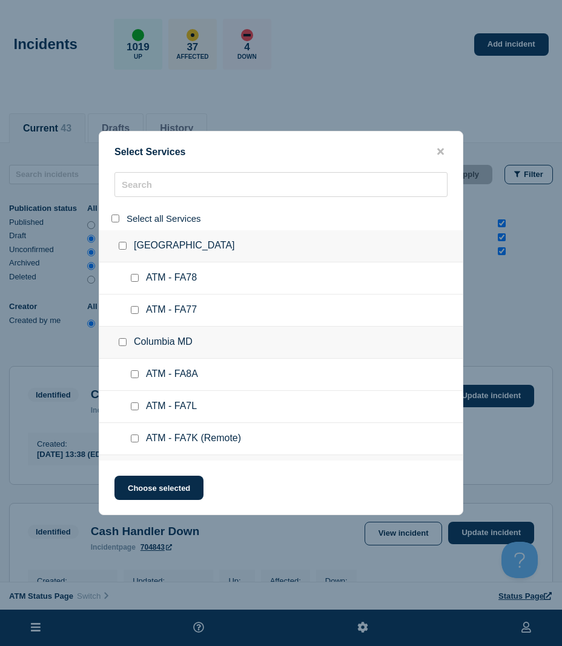
checkbox input "false"
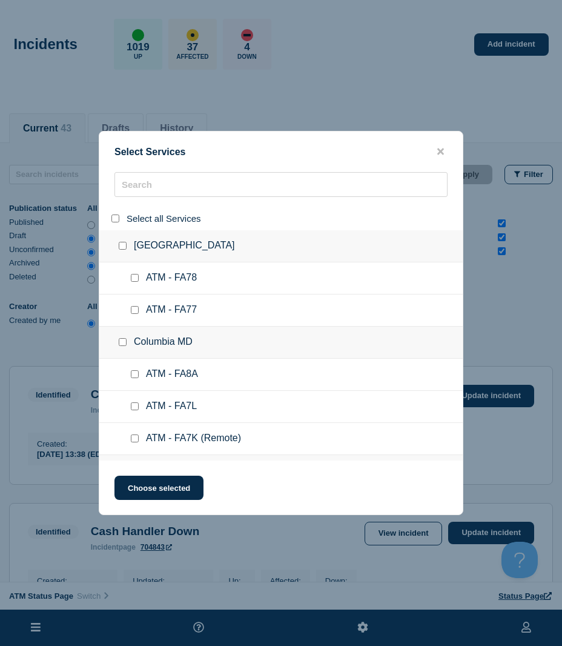
checkbox input "false"
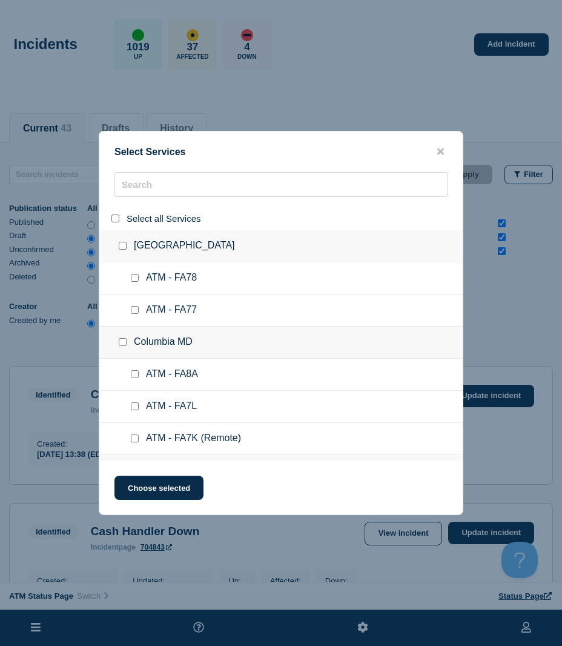
checkbox input "false"
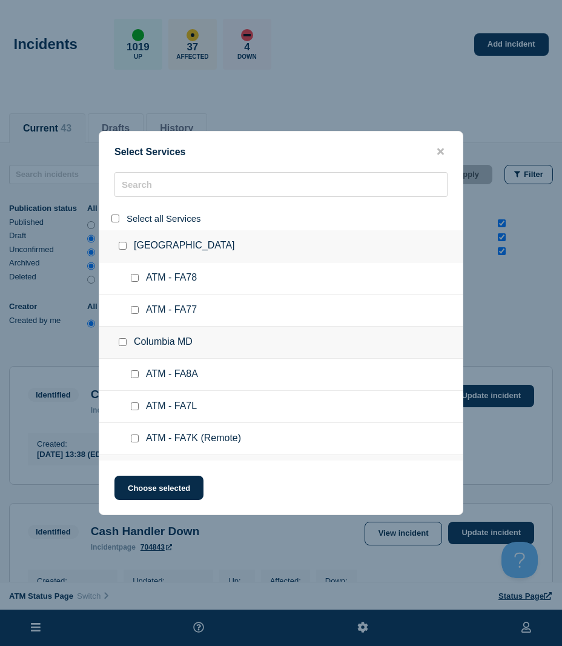
checkbox input "false"
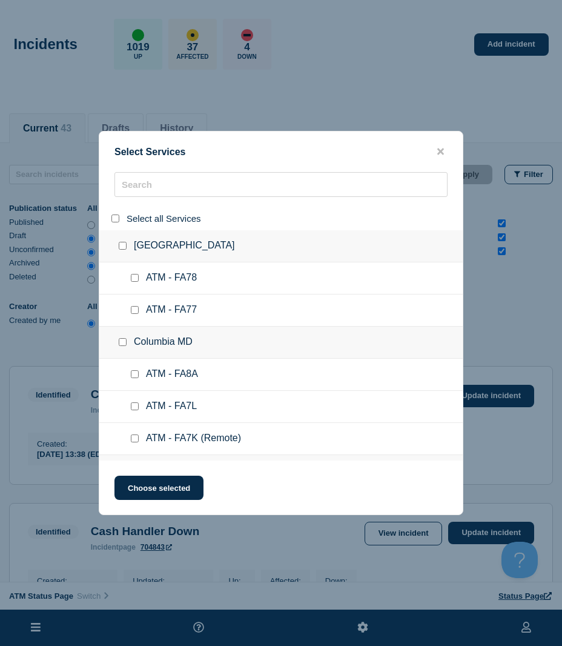
checkbox input "false"
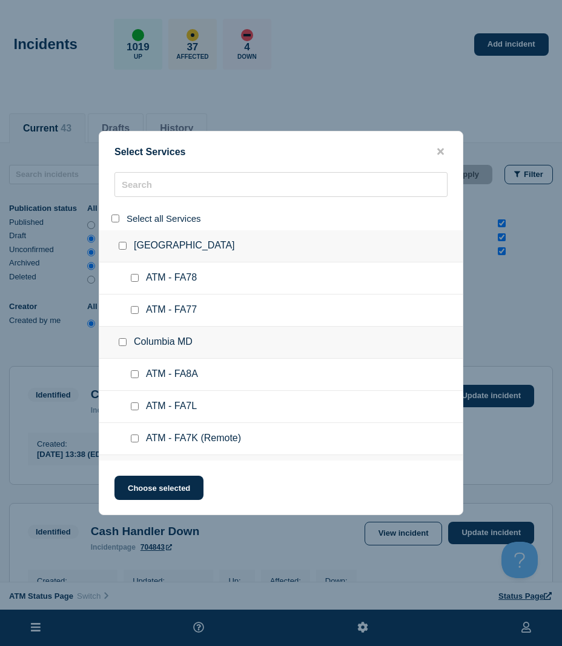
checkbox input "false"
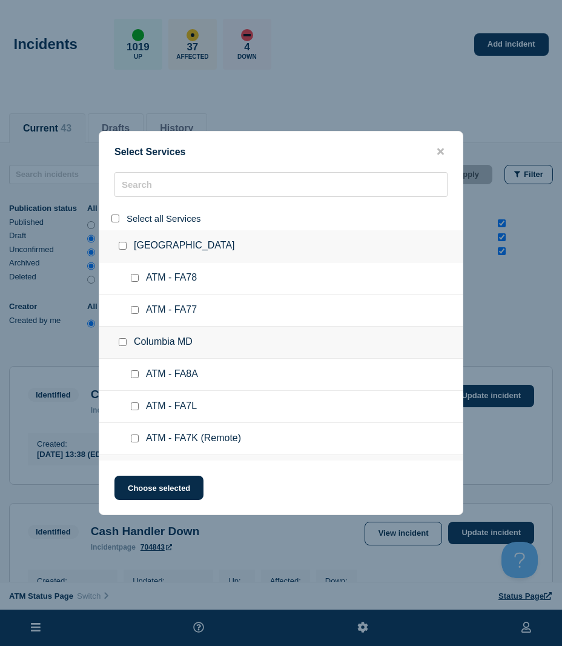
checkbox input "false"
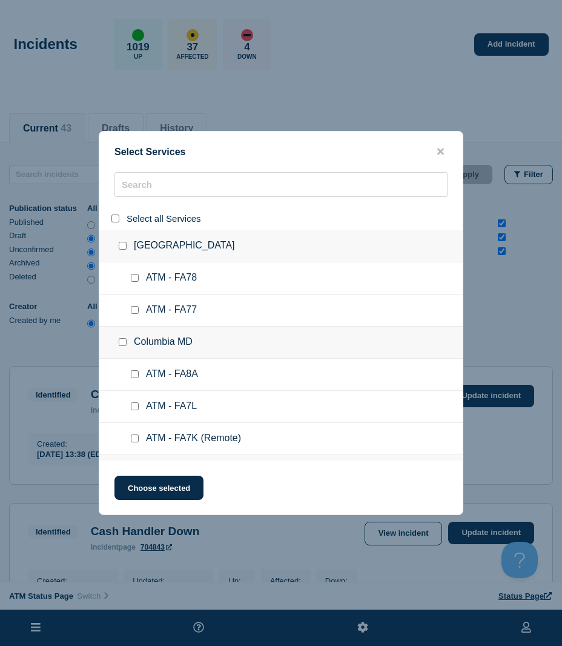
checkbox input "false"
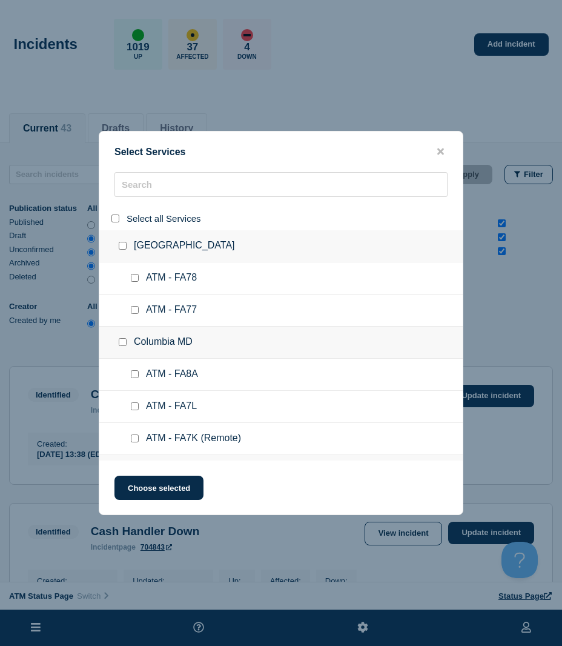
checkbox input "false"
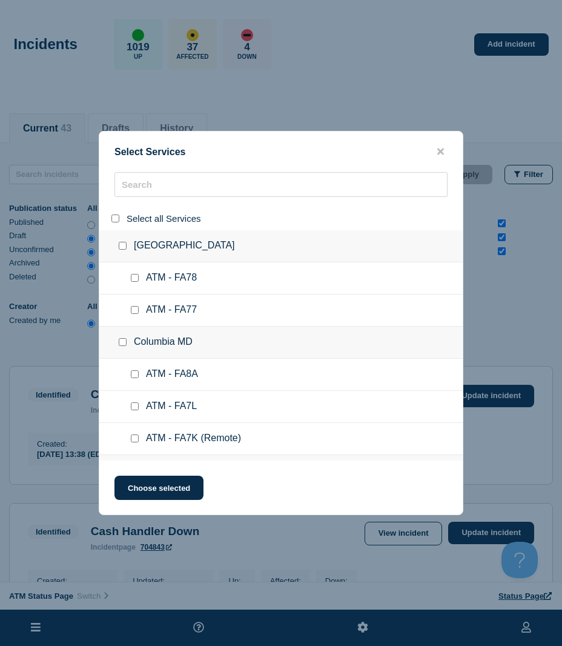
checkbox input "false"
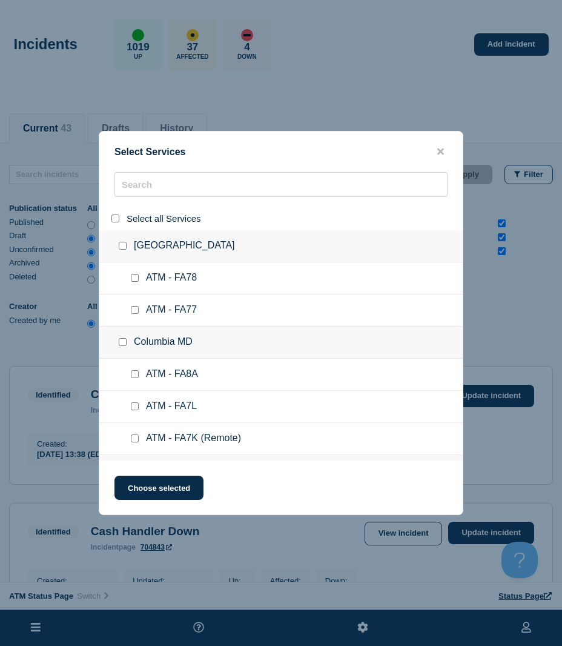
checkbox input "false"
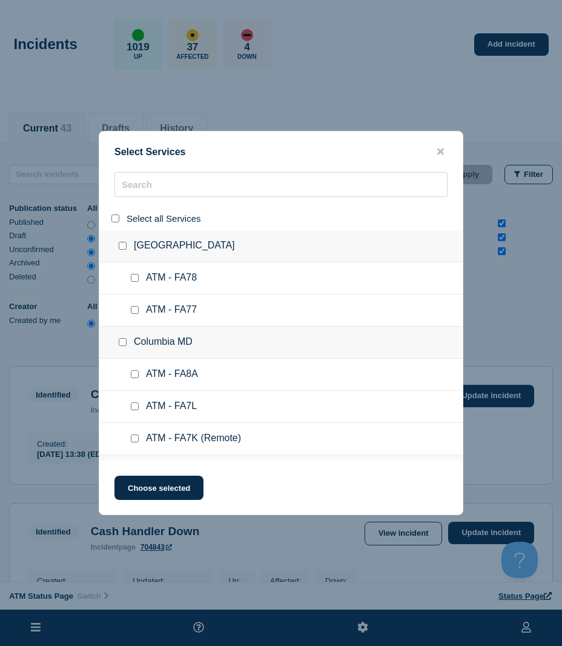
checkbox input "false"
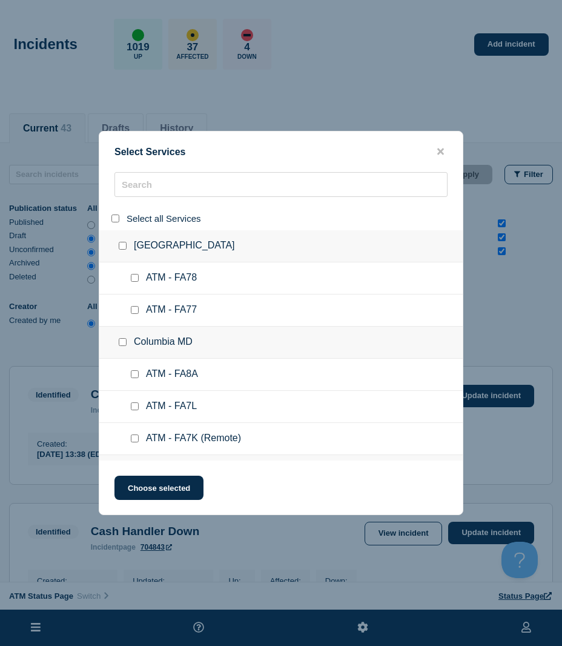
checkbox input "false"
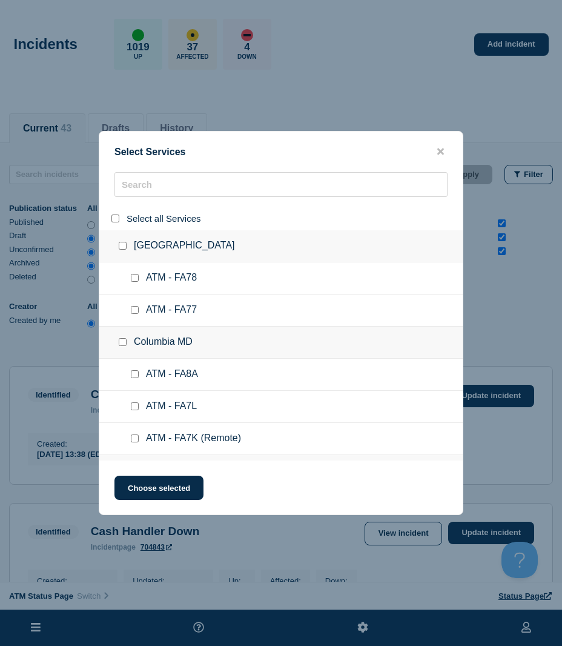
checkbox input "false"
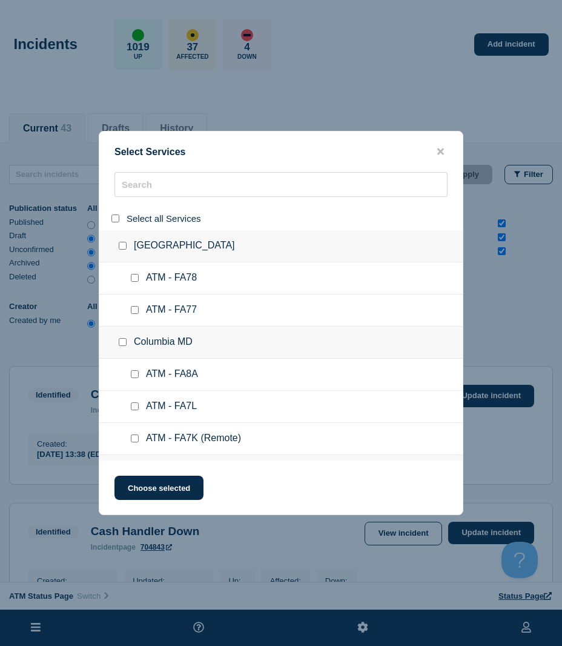
checkbox input "false"
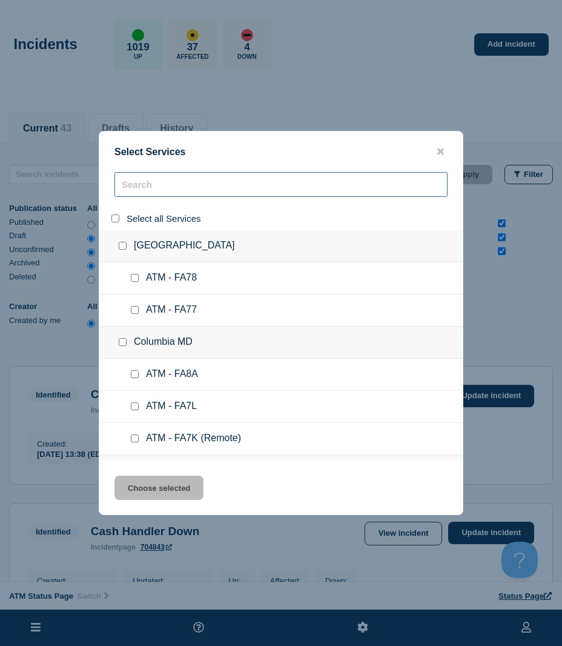
click at [148, 181] on input "search" at bounding box center [280, 184] width 333 height 25
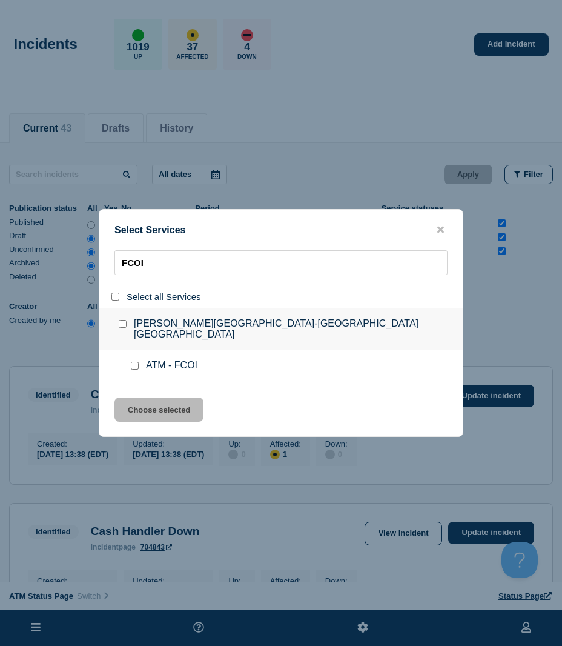
click at [136, 362] on input "service: ATM - FCOI" at bounding box center [135, 366] width 8 height 8
drag, startPoint x: 148, startPoint y: 389, endPoint x: 145, endPoint y: 399, distance: 10.6
click at [148, 389] on div "Select Services FCOI Select all Services [PERSON_NAME][GEOGRAPHIC_DATA]-[GEOGRA…" at bounding box center [281, 323] width 365 height 228
click at [146, 400] on button "Choose selected" at bounding box center [158, 409] width 89 height 24
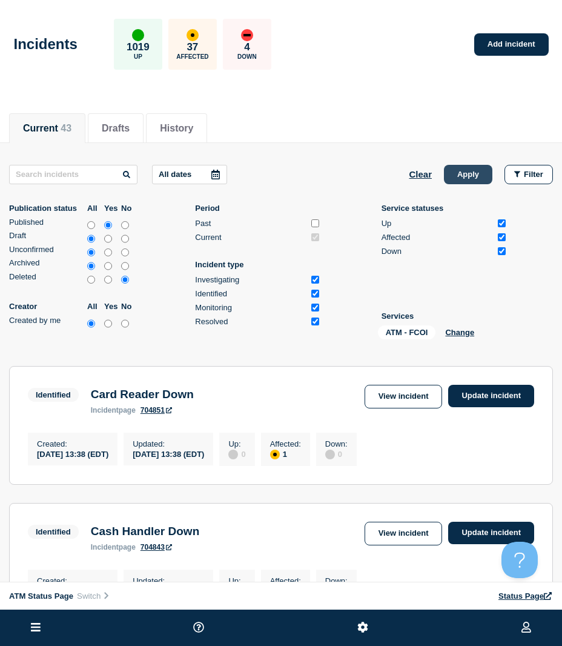
click at [472, 168] on button "Apply" at bounding box center [468, 174] width 48 height 19
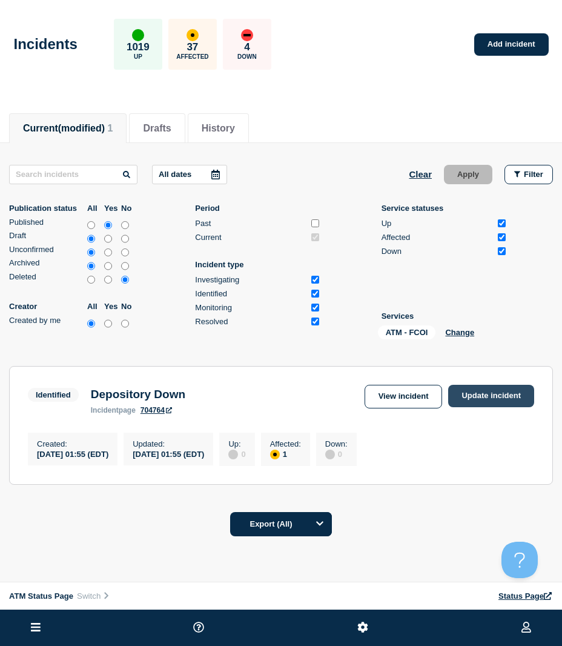
click at [477, 398] on link "Update incident" at bounding box center [491, 396] width 86 height 22
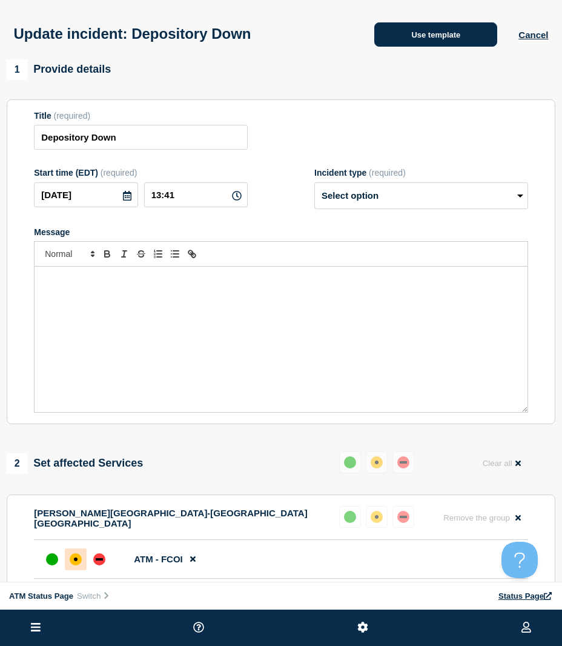
click at [447, 47] on button "Use template" at bounding box center [435, 34] width 123 height 24
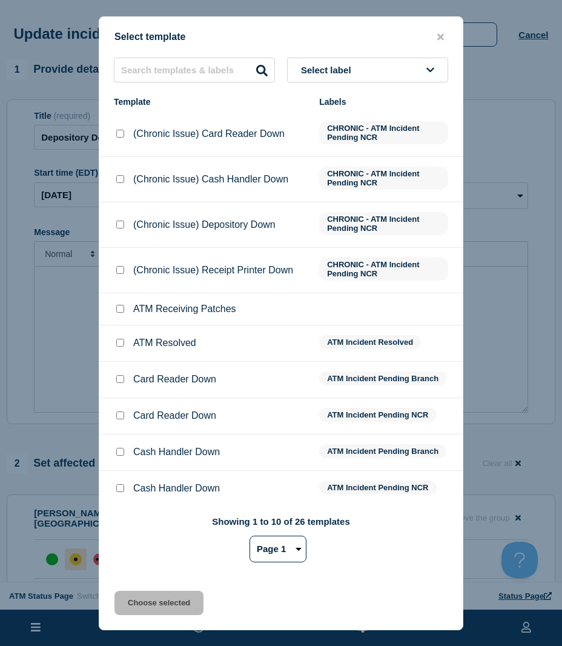
click at [119, 343] on input "ATM Resolved checkbox" at bounding box center [120, 343] width 8 height 8
click at [133, 597] on button "Choose selected" at bounding box center [158, 602] width 89 height 24
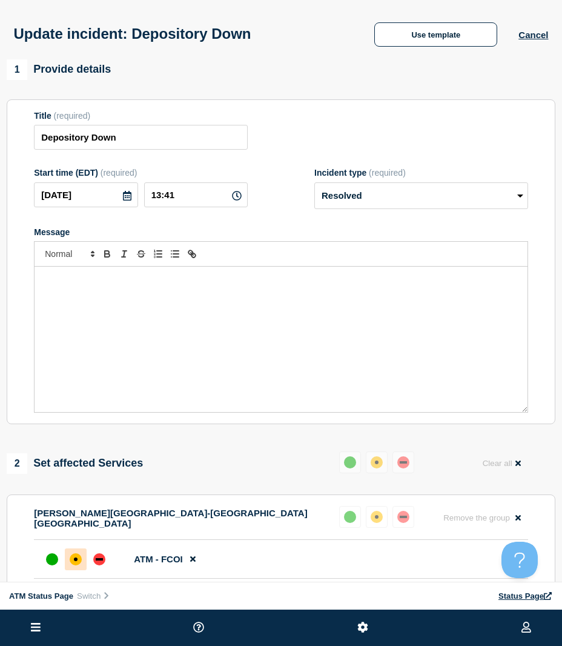
scroll to position [121, 0]
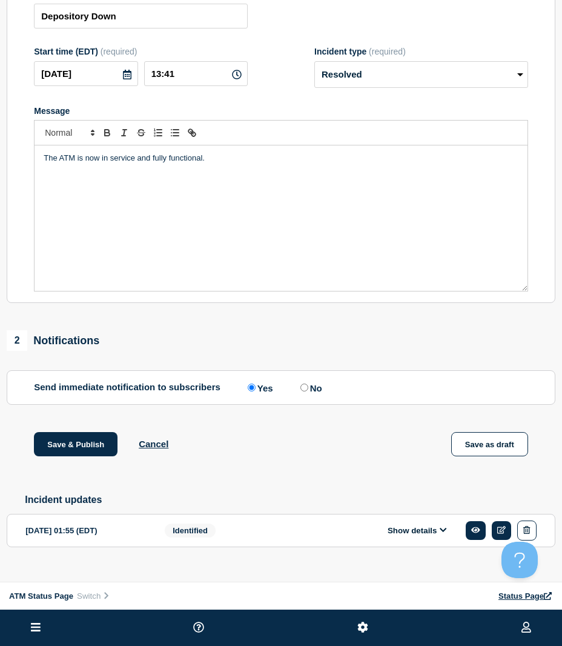
click at [82, 465] on div "Save & Publish Cancel Save as draft" at bounding box center [281, 459] width 549 height 55
click at [82, 456] on button "Save & Publish" at bounding box center [76, 444] width 84 height 24
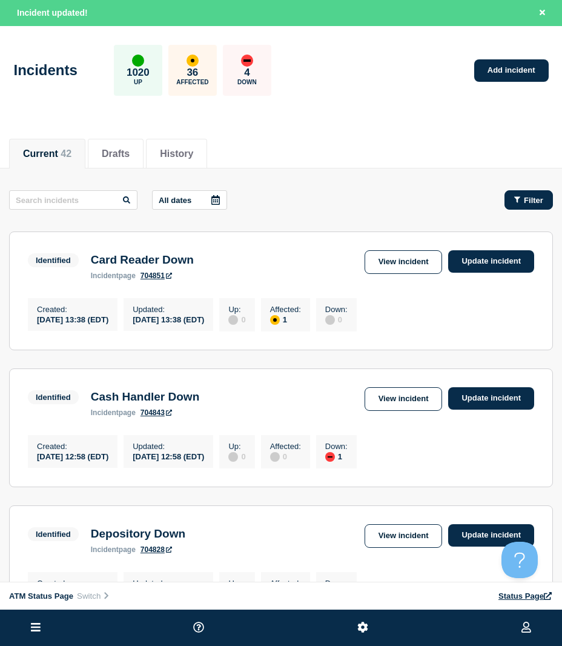
click at [509, 191] on button "Filter" at bounding box center [528, 199] width 48 height 19
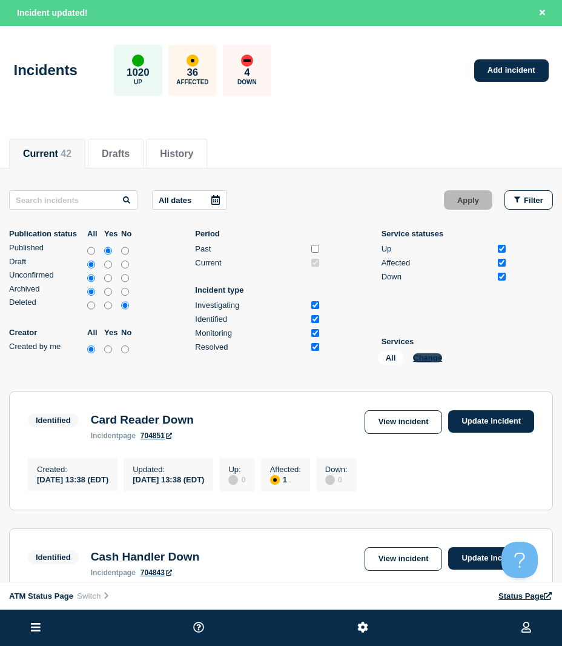
click at [440, 359] on button "Change" at bounding box center [427, 357] width 29 height 9
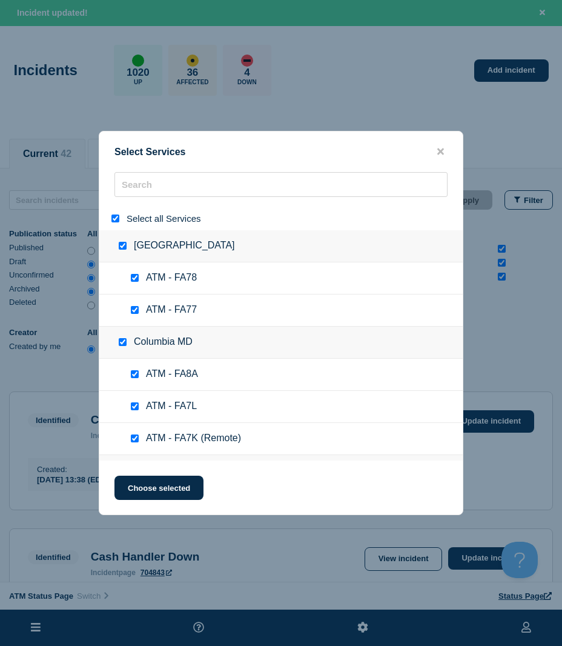
click at [114, 220] on input "select all" at bounding box center [115, 218] width 8 height 8
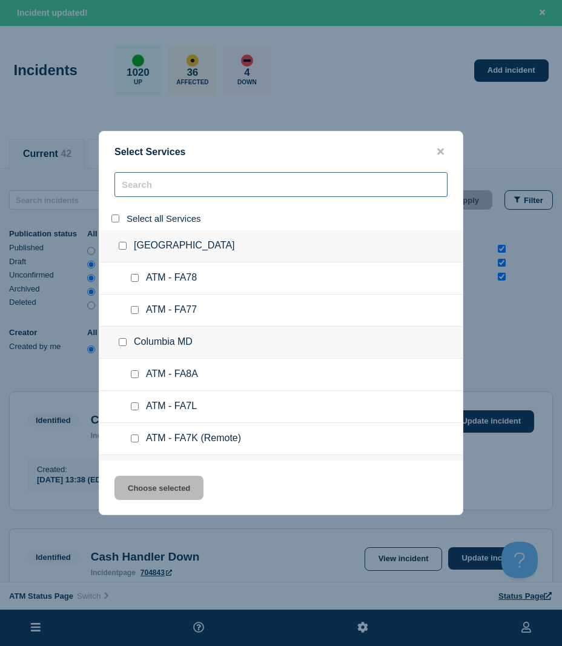
click at [156, 179] on input "search" at bounding box center [280, 184] width 333 height 25
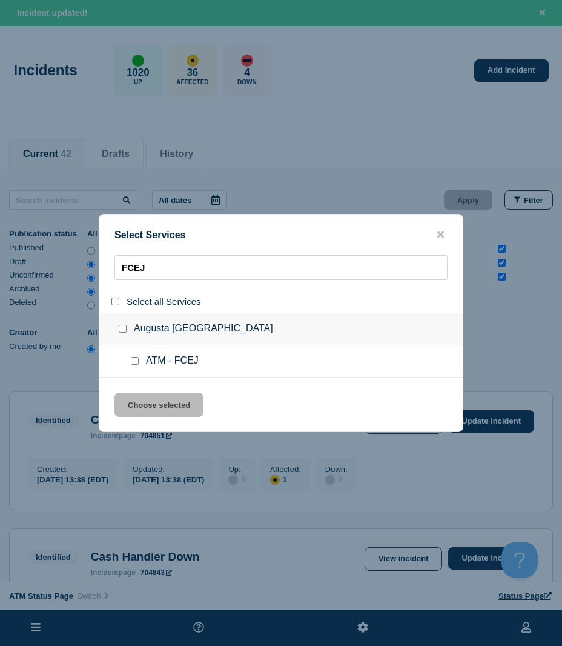
drag, startPoint x: 132, startPoint y: 360, endPoint x: 134, endPoint y: 380, distance: 20.1
click at [134, 359] on input "service: ATM - FCEJ" at bounding box center [135, 361] width 8 height 8
click at [136, 400] on button "Choose selected" at bounding box center [158, 404] width 89 height 24
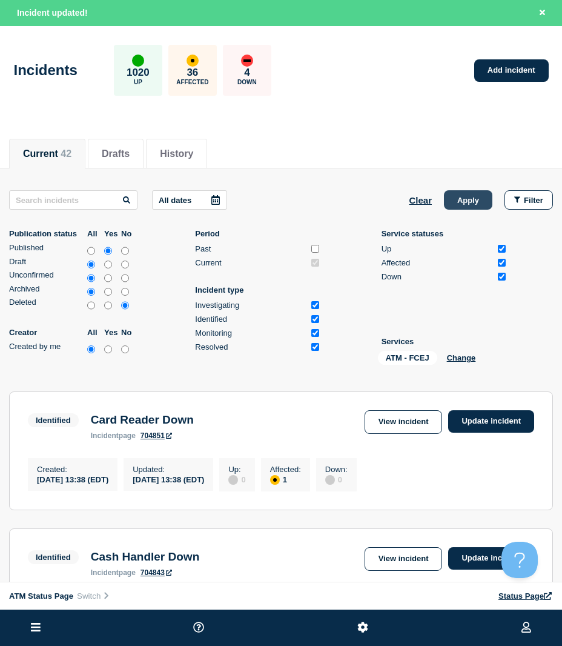
click at [459, 206] on button "Apply" at bounding box center [468, 199] width 48 height 19
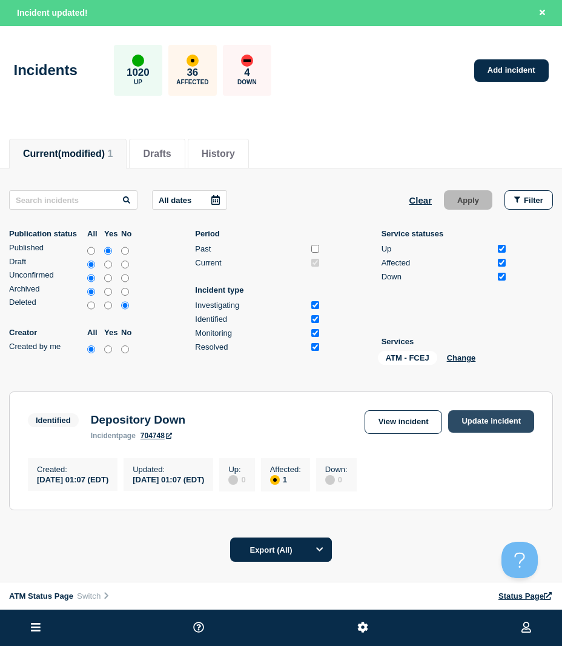
click at [463, 417] on link "Update incident" at bounding box center [491, 421] width 86 height 22
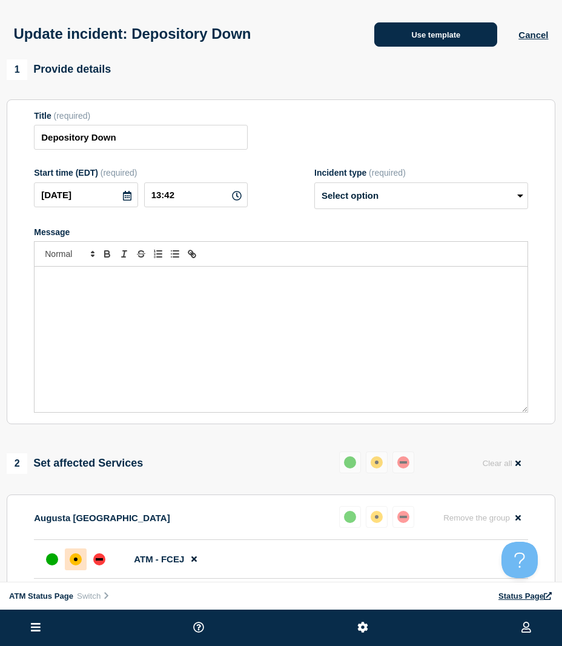
click at [435, 44] on button "Use template" at bounding box center [435, 34] width 123 height 24
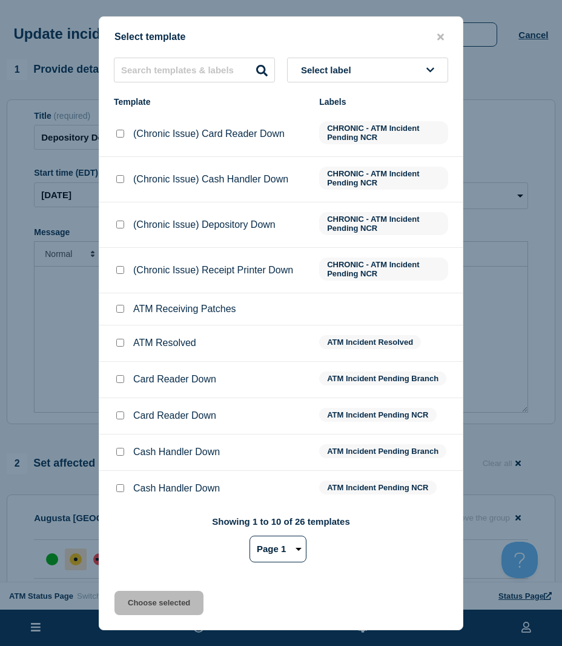
click at [119, 339] on div at bounding box center [120, 343] width 12 height 12
click at [122, 341] on input "ATM Resolved checkbox" at bounding box center [120, 343] width 8 height 8
click at [151, 596] on button "Choose selected" at bounding box center [158, 602] width 89 height 24
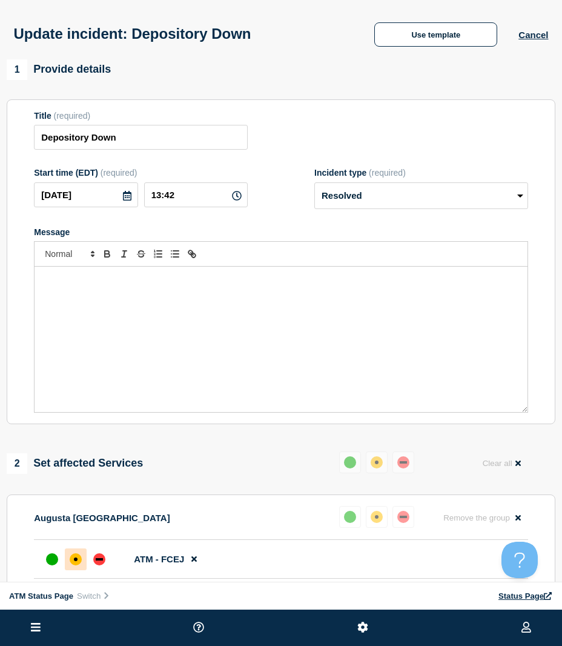
scroll to position [61, 0]
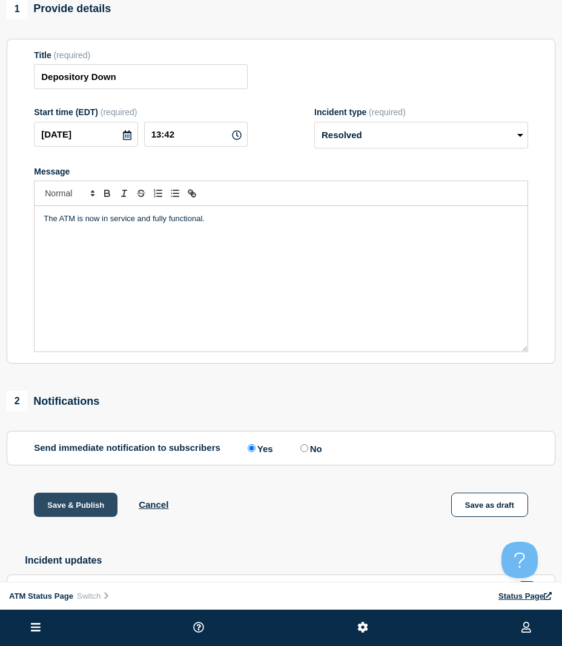
click at [76, 514] on button "Save & Publish" at bounding box center [76, 504] width 84 height 24
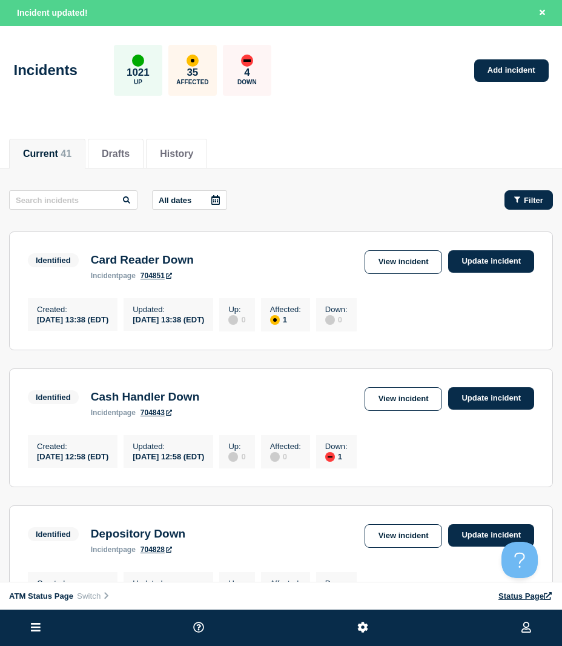
click at [546, 196] on button "Filter" at bounding box center [528, 199] width 48 height 19
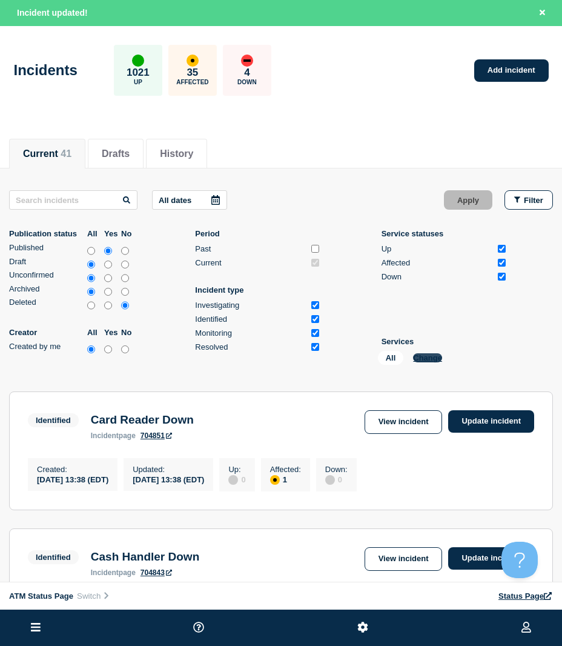
click at [441, 354] on div "All Change" at bounding box center [438, 360] width 121 height 19
click at [440, 355] on button "Change" at bounding box center [427, 357] width 29 height 9
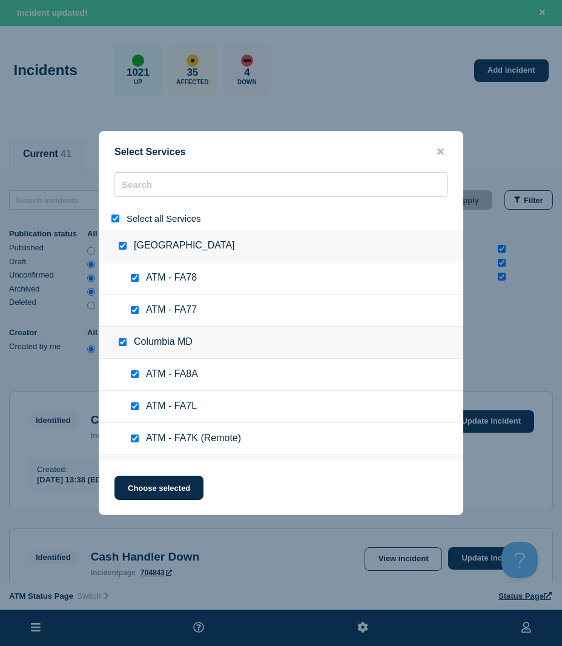
drag, startPoint x: 116, startPoint y: 216, endPoint x: 136, endPoint y: 199, distance: 26.7
click at [116, 215] on div at bounding box center [118, 219] width 18 height 12
click at [143, 182] on input "search" at bounding box center [280, 184] width 333 height 25
click at [115, 217] on input "select all" at bounding box center [115, 218] width 8 height 8
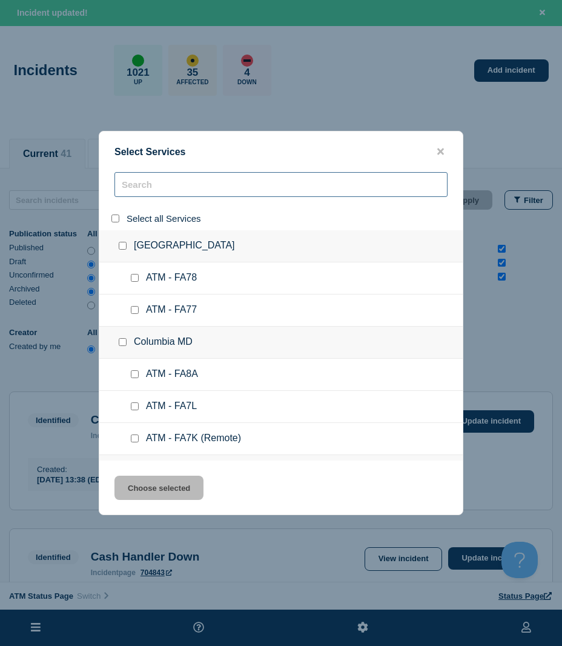
click at [150, 185] on input "search" at bounding box center [280, 184] width 333 height 25
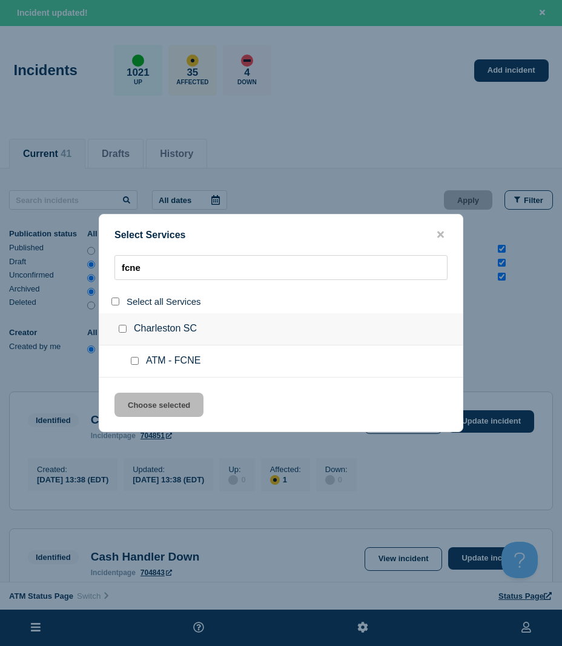
click at [135, 363] on input "service: ATM - FCNE" at bounding box center [135, 361] width 8 height 8
click at [148, 398] on button "Choose selected" at bounding box center [158, 404] width 89 height 24
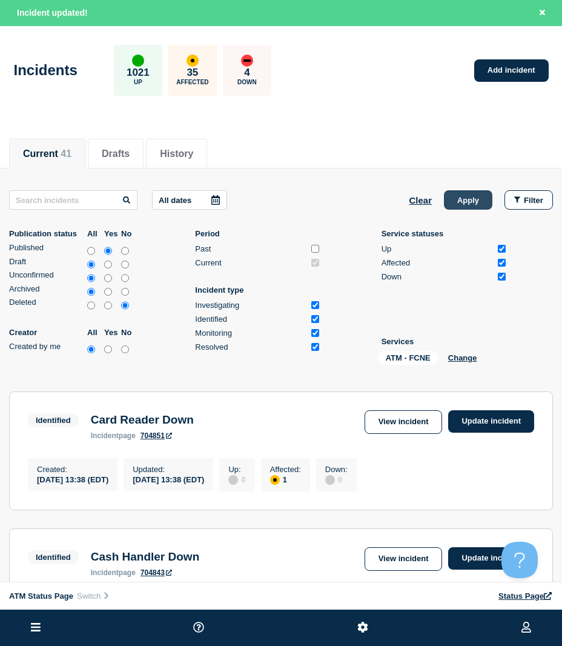
click at [468, 200] on button "Apply" at bounding box center [468, 199] width 48 height 19
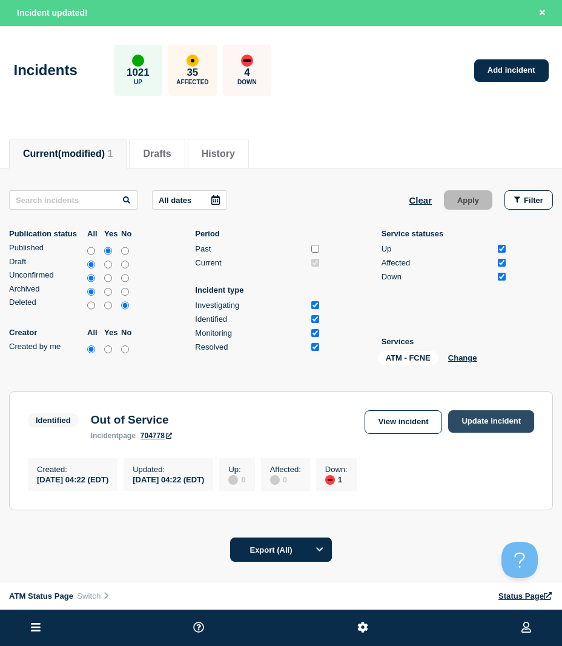
click at [518, 413] on link "Update incident" at bounding box center [491, 421] width 86 height 22
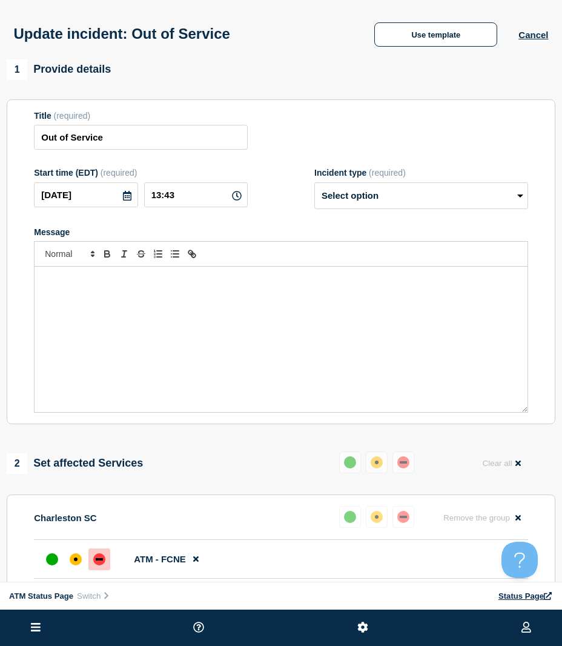
click at [431, 56] on div "Update incident: Out of Service Use template Cancel" at bounding box center [281, 29] width 562 height 59
click at [429, 52] on div "Update incident: Out of Service Use template Cancel" at bounding box center [281, 29] width 562 height 59
click at [426, 44] on button "Use template" at bounding box center [435, 34] width 123 height 24
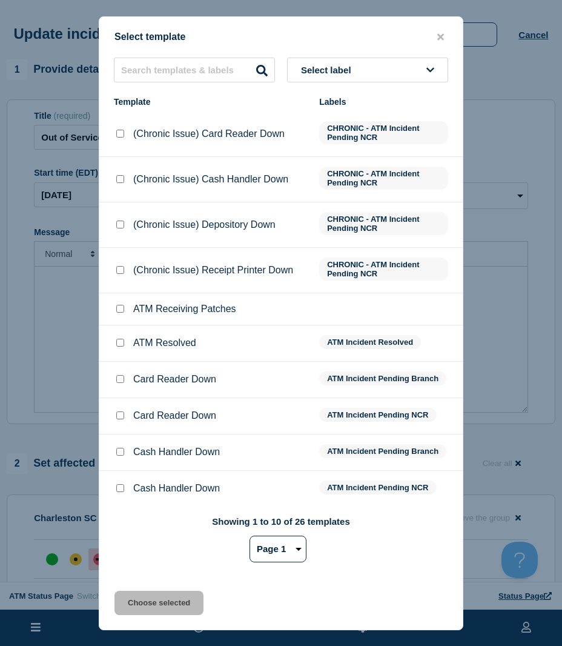
click at [118, 349] on div at bounding box center [120, 343] width 12 height 12
click at [119, 346] on input "ATM Resolved checkbox" at bounding box center [120, 343] width 8 height 8
click at [133, 605] on button "Choose selected" at bounding box center [158, 602] width 89 height 24
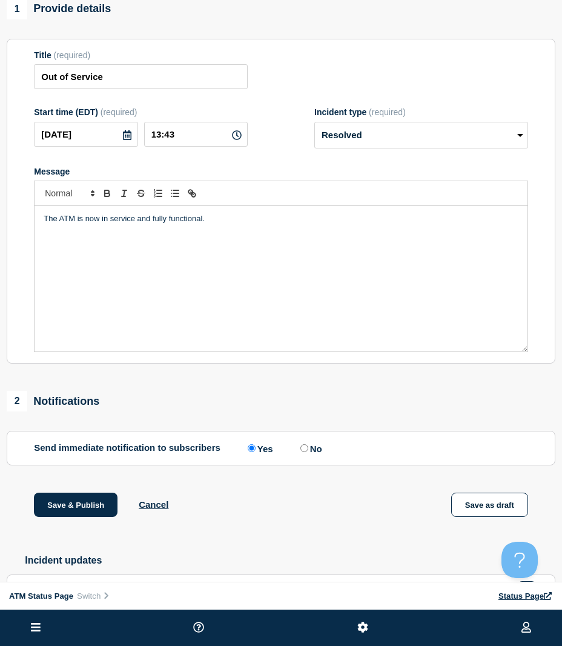
scroll to position [121, 0]
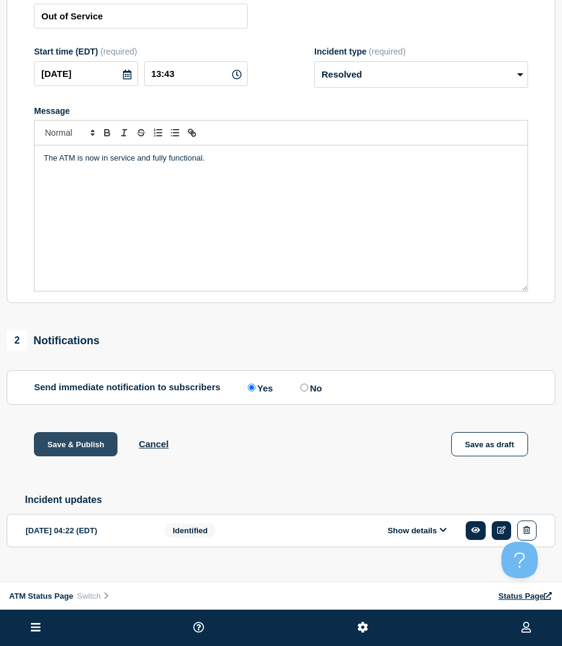
click at [78, 454] on button "Save & Publish" at bounding box center [76, 444] width 84 height 24
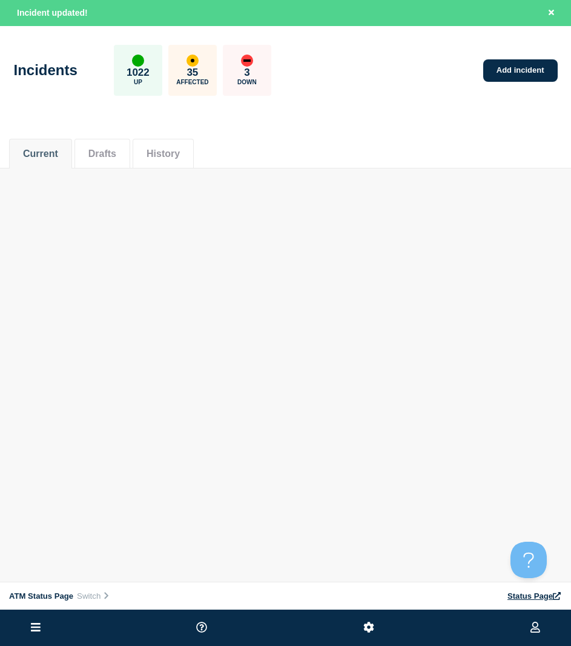
click at [326, 213] on div "ATM Status Page Connected Hub View Status Page NFCU [PERSON_NAME] Incident upda…" at bounding box center [285, 121] width 571 height 242
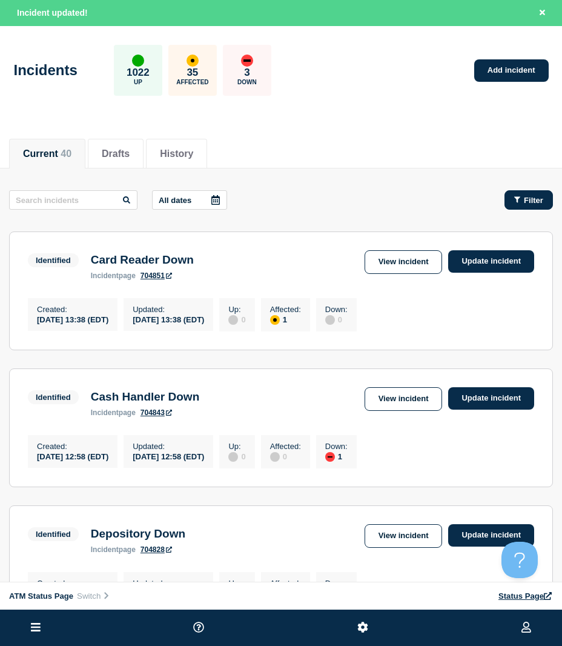
click at [519, 205] on button "Filter" at bounding box center [528, 199] width 48 height 19
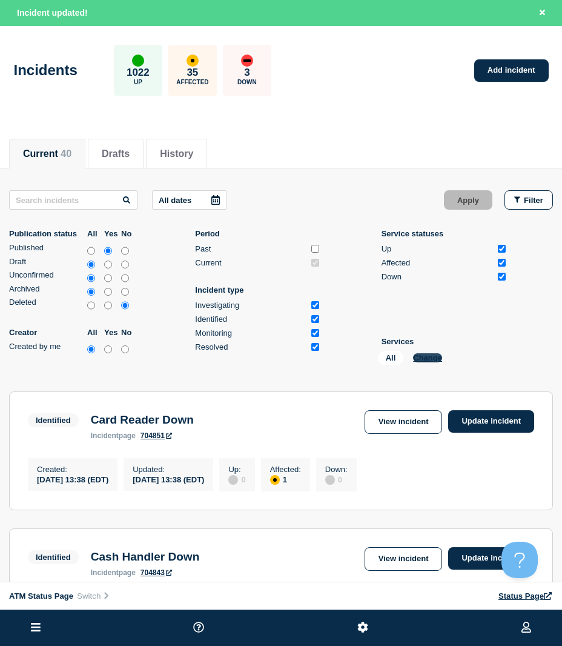
click at [426, 357] on button "Change" at bounding box center [427, 357] width 29 height 9
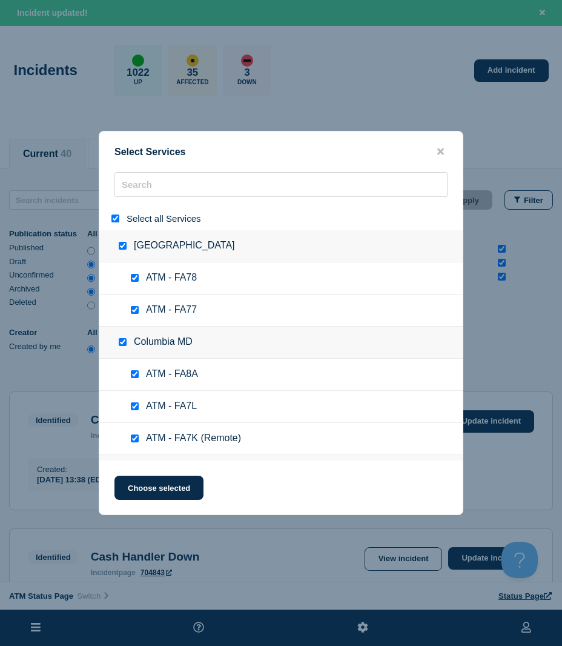
click at [117, 217] on input "select all" at bounding box center [115, 218] width 8 height 8
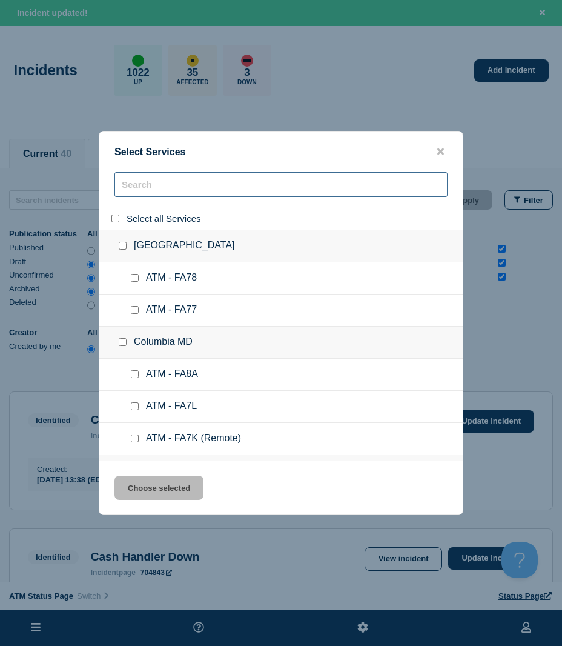
click at [134, 193] on input "search" at bounding box center [280, 184] width 333 height 25
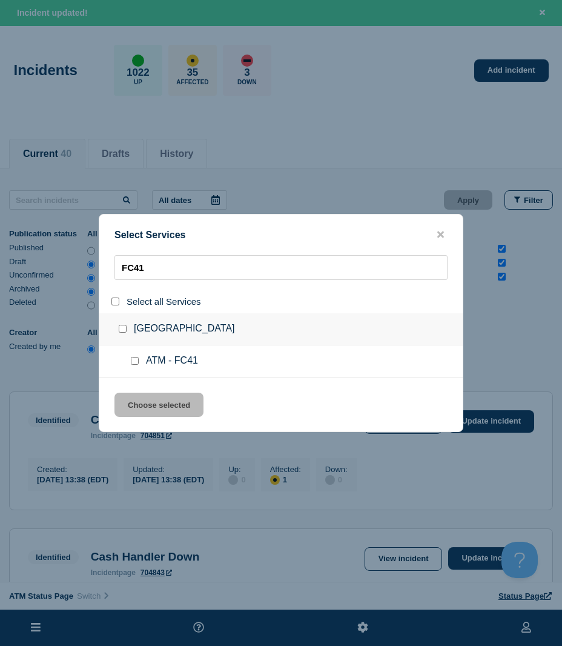
click at [134, 359] on input "service: ATM - FC41" at bounding box center [135, 361] width 8 height 8
click at [140, 397] on button "Choose selected" at bounding box center [158, 404] width 89 height 24
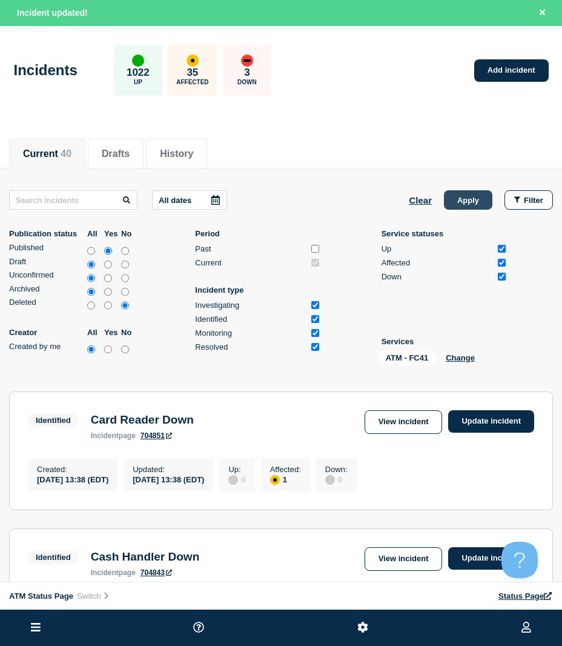
click at [470, 199] on button "Apply" at bounding box center [468, 199] width 48 height 19
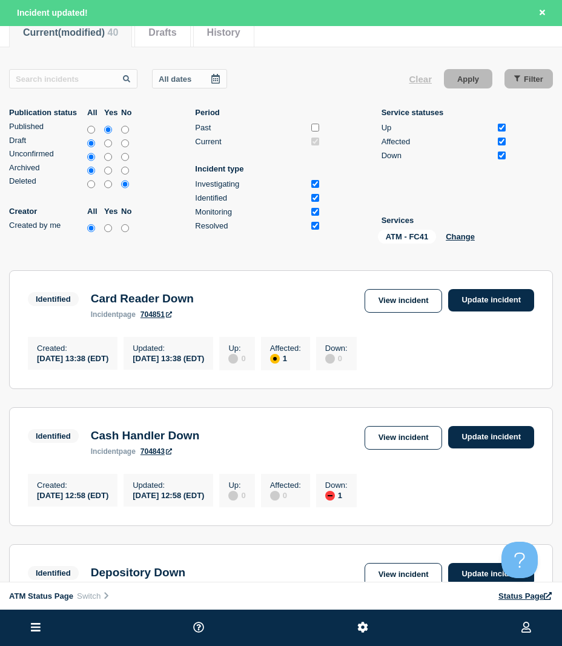
scroll to position [86, 0]
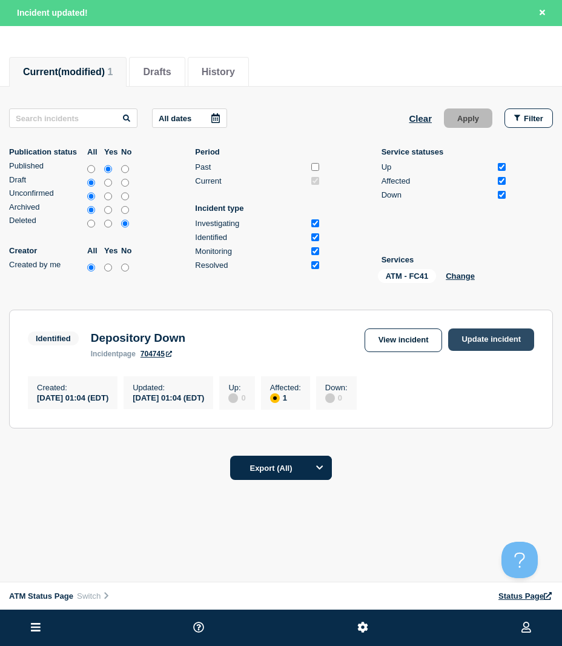
click at [490, 334] on link "Update incident" at bounding box center [491, 339] width 86 height 22
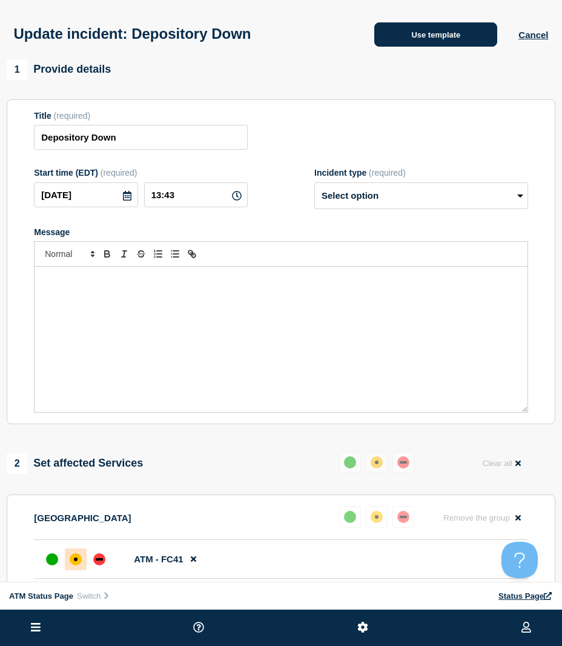
click at [441, 23] on div "Use template Cancel" at bounding box center [450, 33] width 195 height 25
click at [441, 25] on button "Use template" at bounding box center [435, 34] width 123 height 24
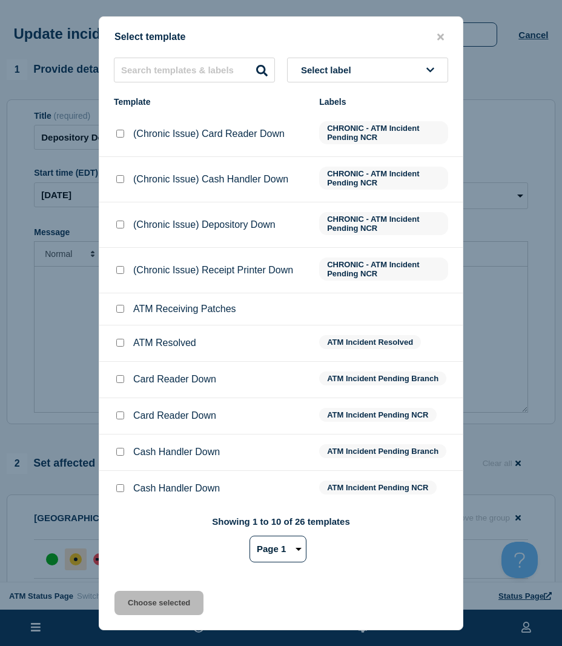
click at [119, 344] on input "ATM Resolved checkbox" at bounding box center [120, 343] width 8 height 8
click at [144, 596] on button "Choose selected" at bounding box center [158, 602] width 89 height 24
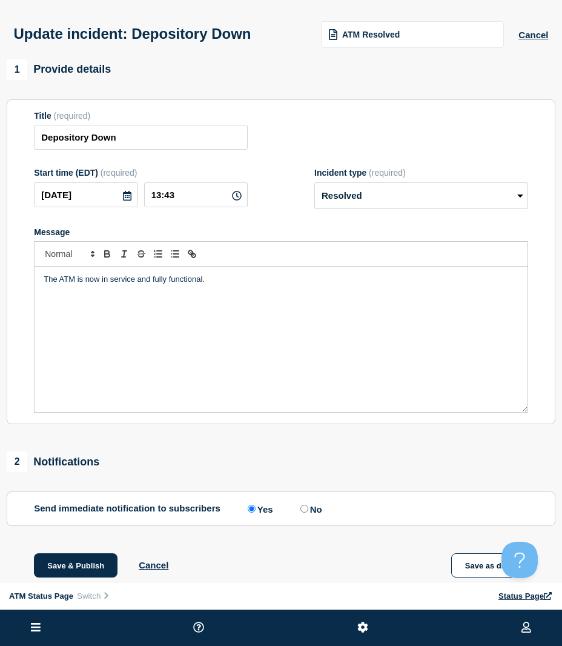
scroll to position [121, 0]
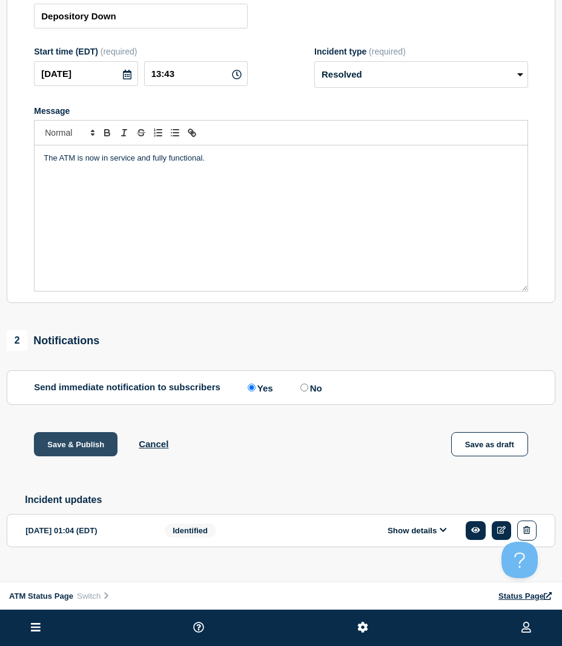
click at [74, 441] on button "Save & Publish" at bounding box center [76, 444] width 84 height 24
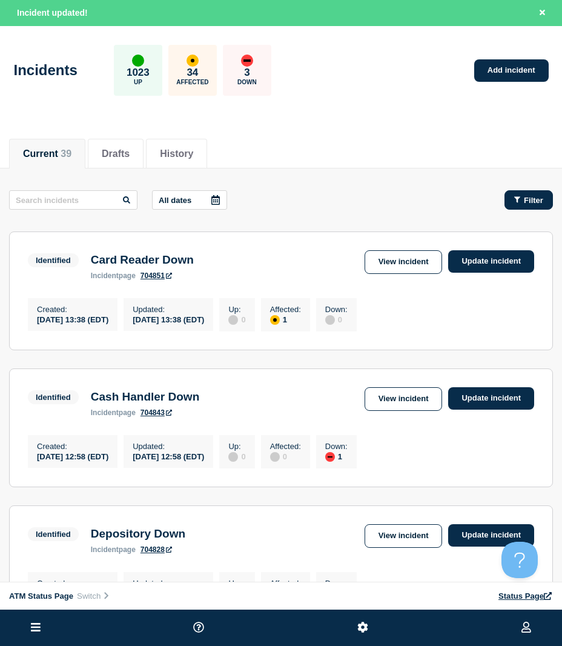
click at [515, 200] on icon "button" at bounding box center [517, 200] width 6 height 8
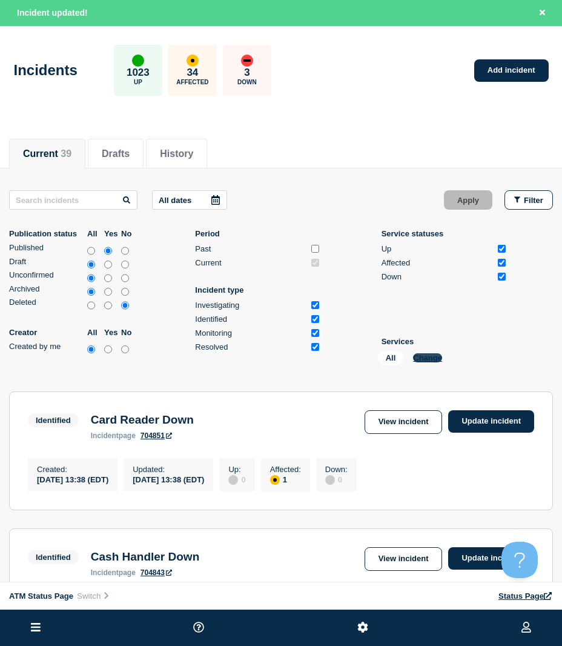
click at [429, 359] on button "Change" at bounding box center [427, 357] width 29 height 9
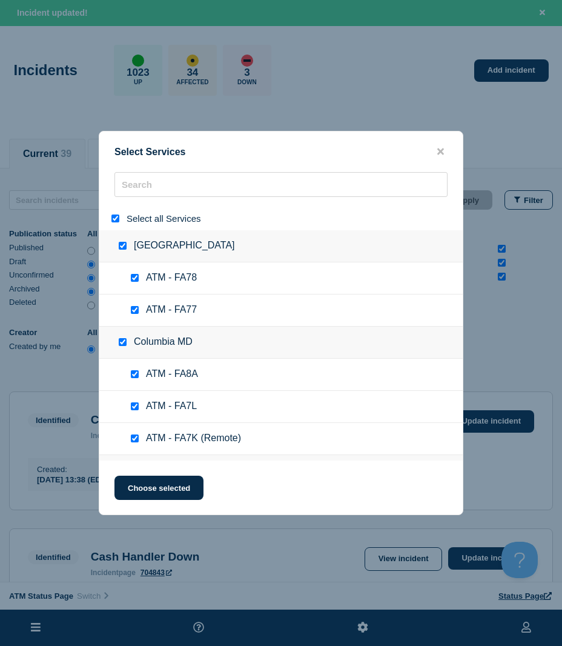
click at [116, 214] on div at bounding box center [118, 219] width 18 height 12
click at [166, 177] on input "search" at bounding box center [280, 184] width 333 height 25
click at [112, 217] on input "select all" at bounding box center [115, 218] width 8 height 8
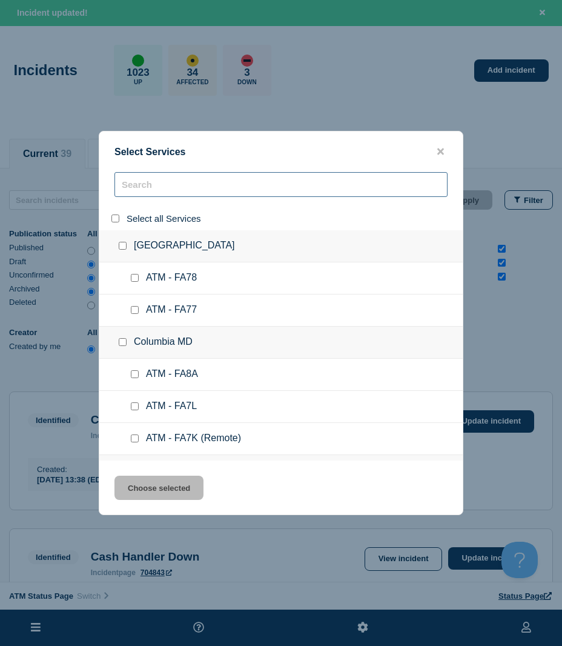
click at [141, 190] on input "search" at bounding box center [280, 184] width 333 height 25
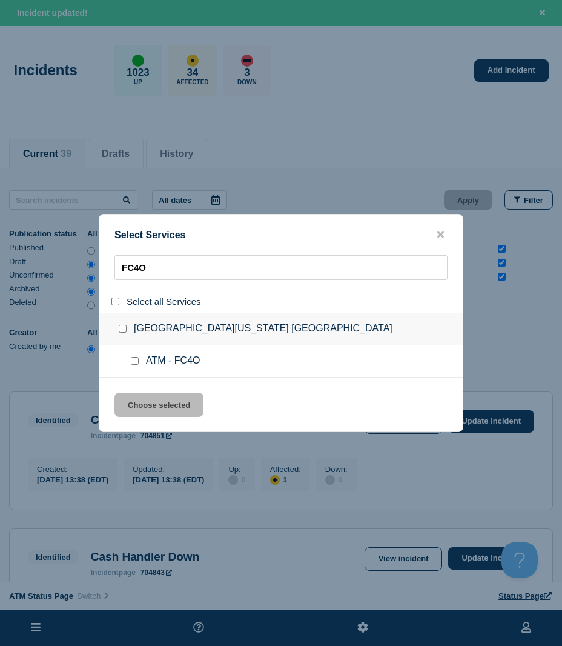
click at [133, 363] on input "service: ATM - FC4O" at bounding box center [135, 361] width 8 height 8
click at [145, 392] on div "Select Services FC4O Select all Services [GEOGRAPHIC_DATA][US_STATE] [GEOGRAPHI…" at bounding box center [281, 323] width 365 height 218
click at [162, 395] on button "Choose selected" at bounding box center [158, 404] width 89 height 24
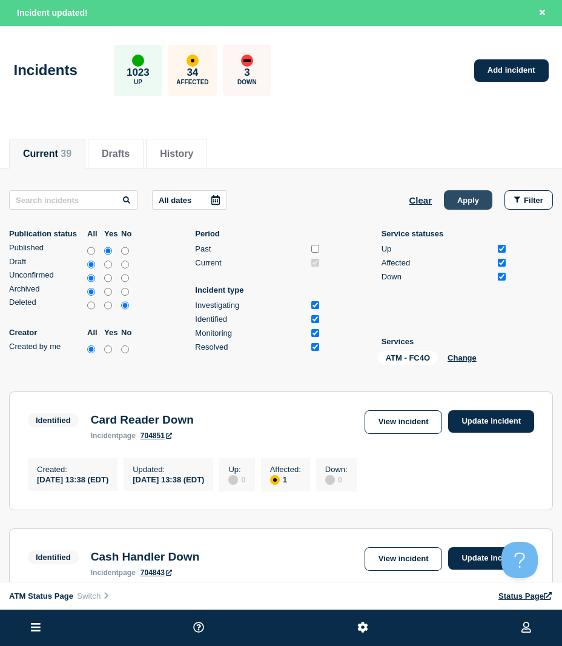
click at [464, 204] on button "Apply" at bounding box center [468, 199] width 48 height 19
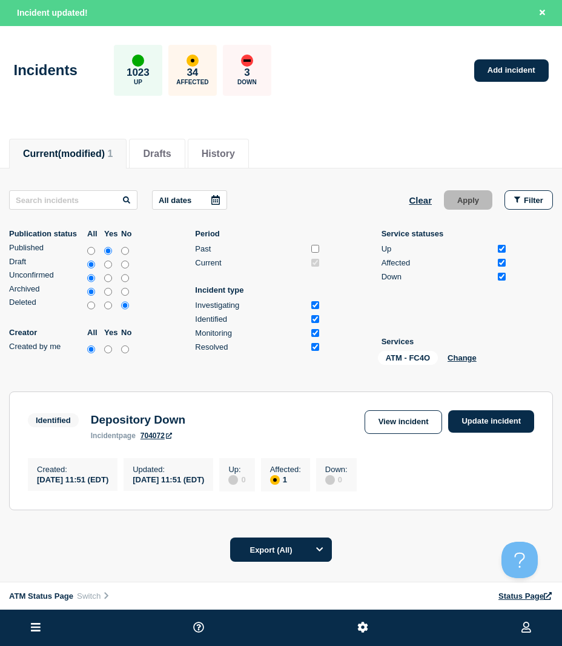
scroll to position [61, 0]
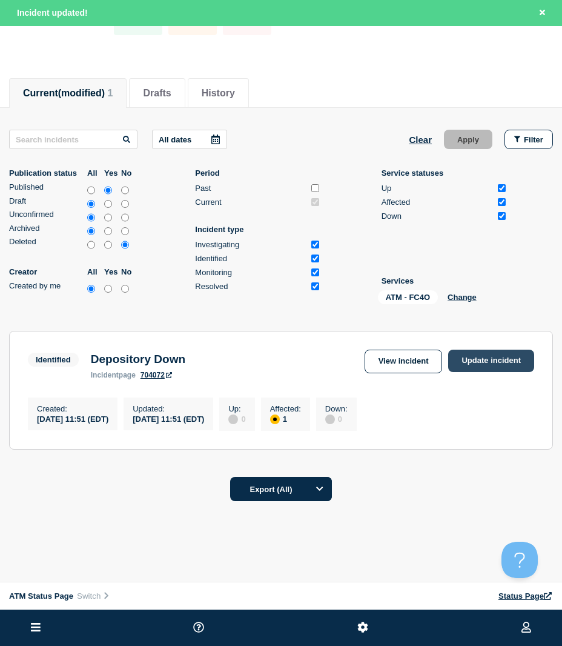
click at [498, 360] on link "Update incident" at bounding box center [491, 360] width 86 height 22
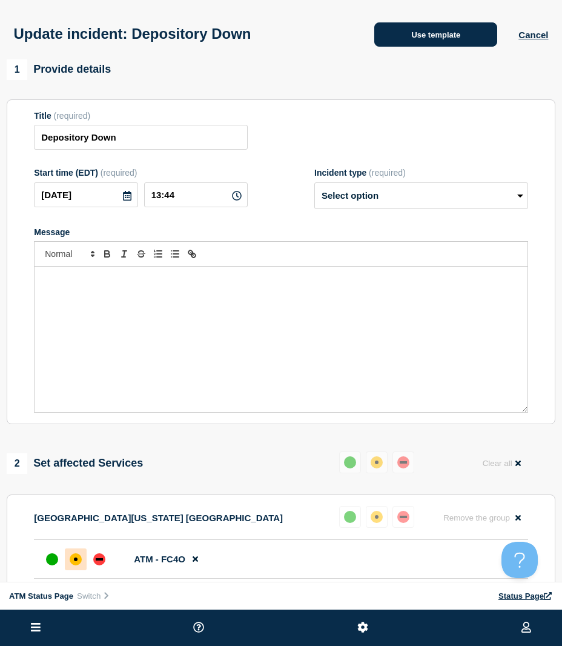
click at [430, 37] on button "Use template" at bounding box center [435, 34] width 123 height 24
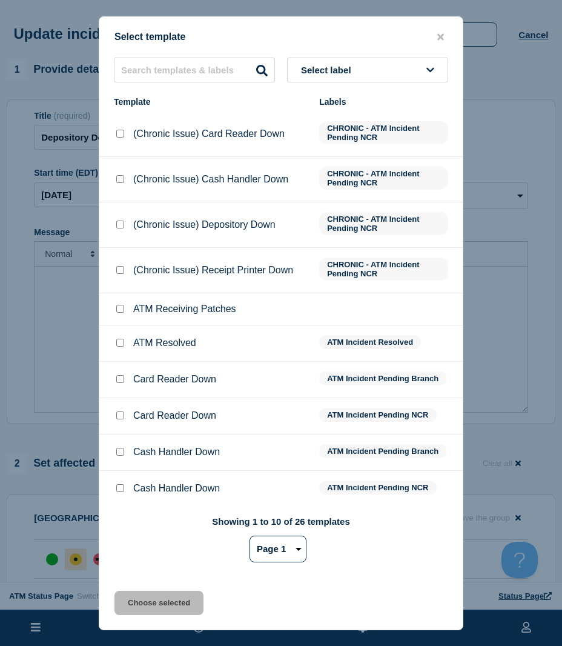
click at [120, 343] on input "ATM Resolved checkbox" at bounding box center [120, 343] width 8 height 8
click at [140, 612] on button "Choose selected" at bounding box center [158, 602] width 89 height 24
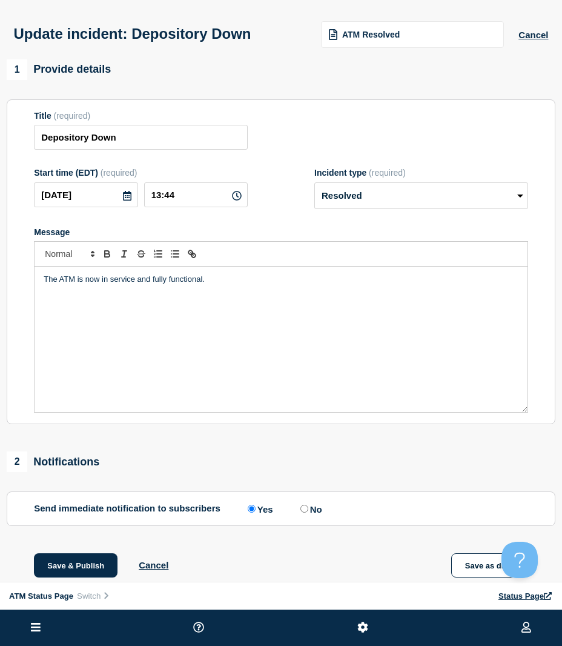
scroll to position [121, 0]
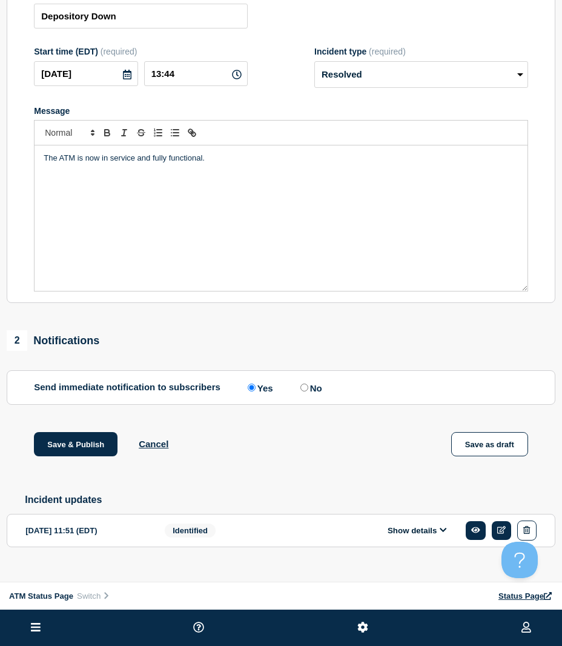
click at [33, 448] on div "Save & Publish Cancel Save as draft" at bounding box center [281, 459] width 549 height 55
click at [43, 448] on button "Save & Publish" at bounding box center [76, 444] width 84 height 24
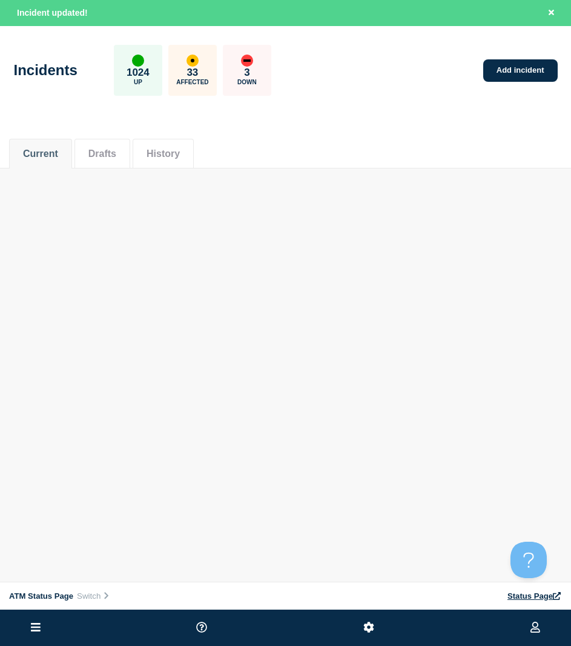
click at [380, 185] on div "ATM Status Page Connected Hub View Status Page NFCU [PERSON_NAME] Incident upda…" at bounding box center [285, 121] width 571 height 242
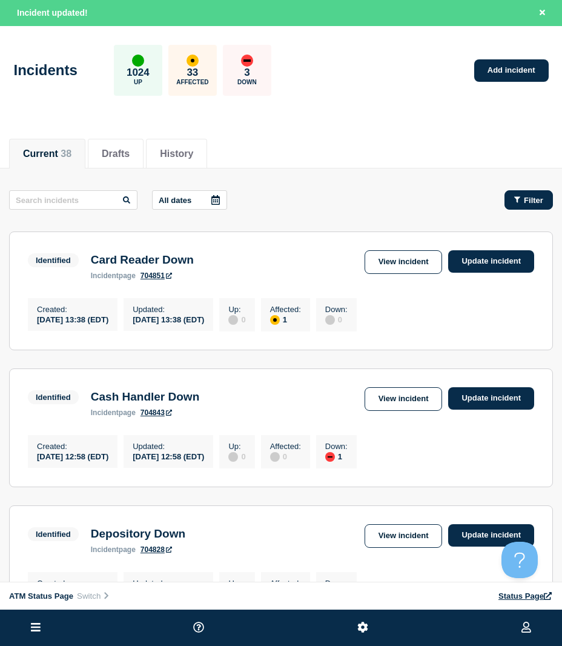
click at [526, 203] on span "Filter" at bounding box center [533, 200] width 19 height 9
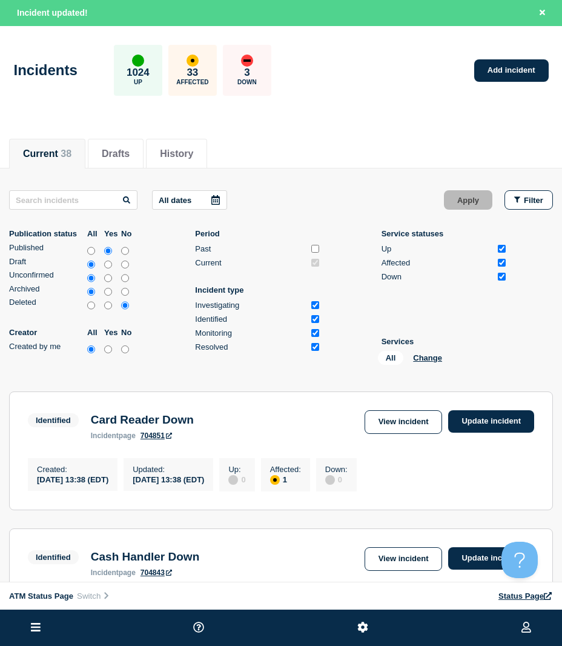
click at [425, 352] on div "All Change" at bounding box center [438, 360] width 121 height 19
click at [414, 355] on button "Change" at bounding box center [427, 357] width 29 height 9
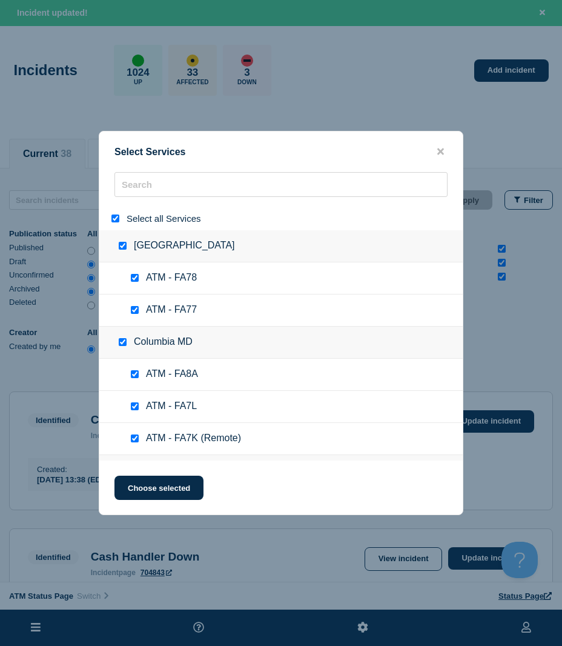
click at [111, 214] on div at bounding box center [118, 219] width 18 height 12
click at [111, 217] on div at bounding box center [118, 219] width 18 height 12
click at [152, 191] on input "search" at bounding box center [280, 184] width 333 height 25
click at [113, 213] on div "Select all Services" at bounding box center [280, 219] width 363 height 24
click at [121, 218] on div at bounding box center [118, 219] width 18 height 12
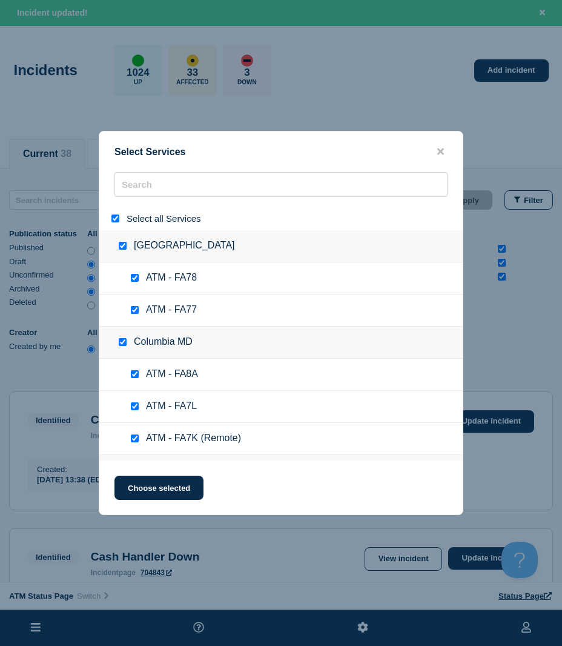
drag, startPoint x: 114, startPoint y: 219, endPoint x: 147, endPoint y: 196, distance: 39.5
click at [114, 219] on input "select all" at bounding box center [115, 218] width 8 height 8
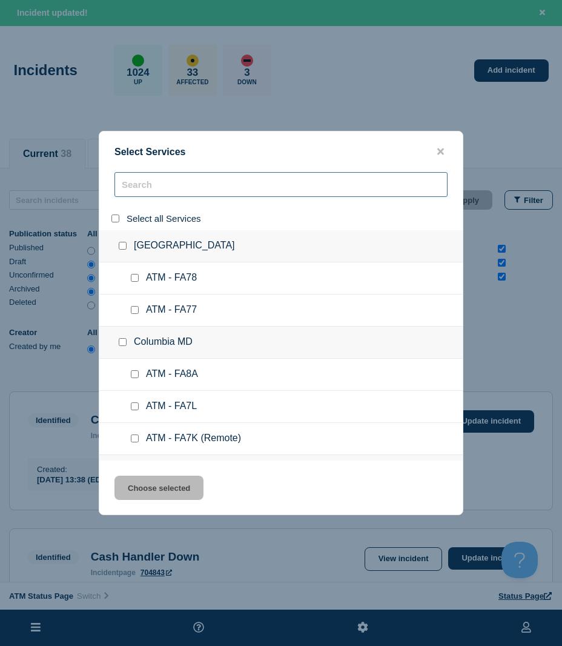
click at [147, 196] on input "search" at bounding box center [280, 184] width 333 height 25
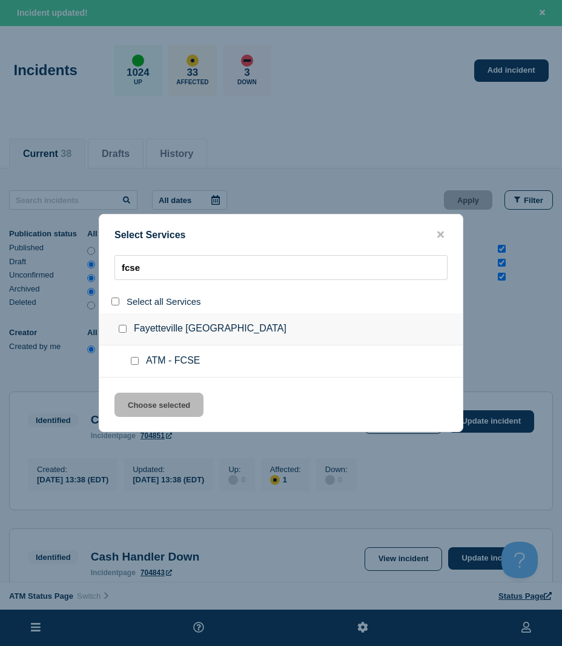
drag, startPoint x: 135, startPoint y: 363, endPoint x: 132, endPoint y: 385, distance: 22.6
click at [135, 362] on input "service: ATM - FCSE" at bounding box center [135, 361] width 8 height 8
drag, startPoint x: 136, startPoint y: 401, endPoint x: 217, endPoint y: 378, distance: 84.3
click at [137, 401] on button "Choose selected" at bounding box center [158, 404] width 89 height 24
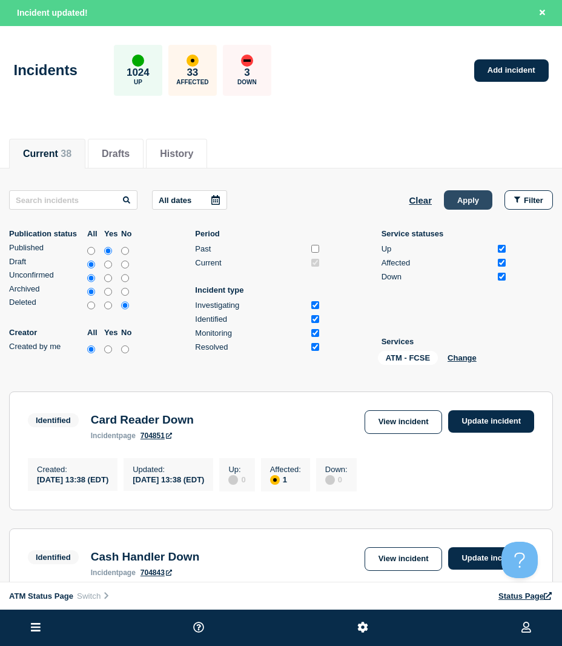
click at [456, 211] on div "All dates Clear Apply Filter Publication status All Yes No Published Draft Unco…" at bounding box center [281, 279] width 544 height 179
click at [455, 208] on button "Apply" at bounding box center [468, 199] width 48 height 19
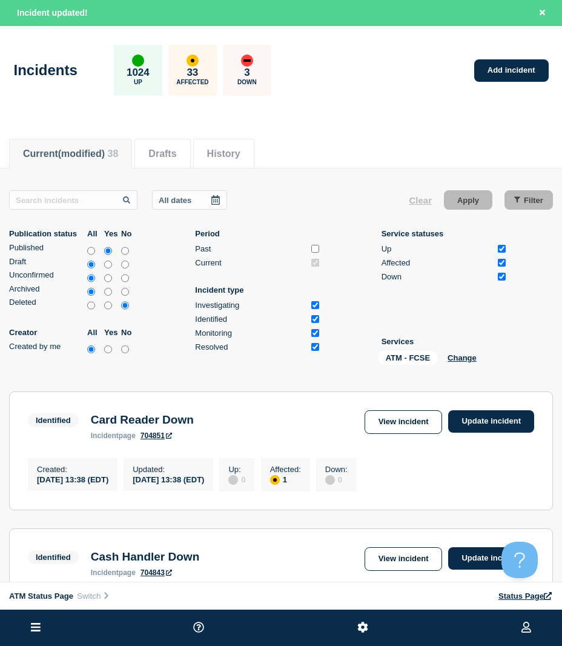
scroll to position [121, 0]
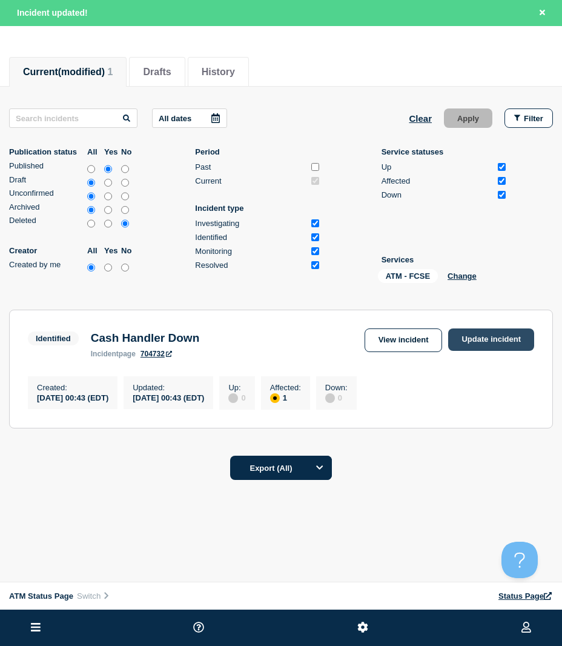
click at [478, 328] on link "Update incident" at bounding box center [491, 339] width 86 height 22
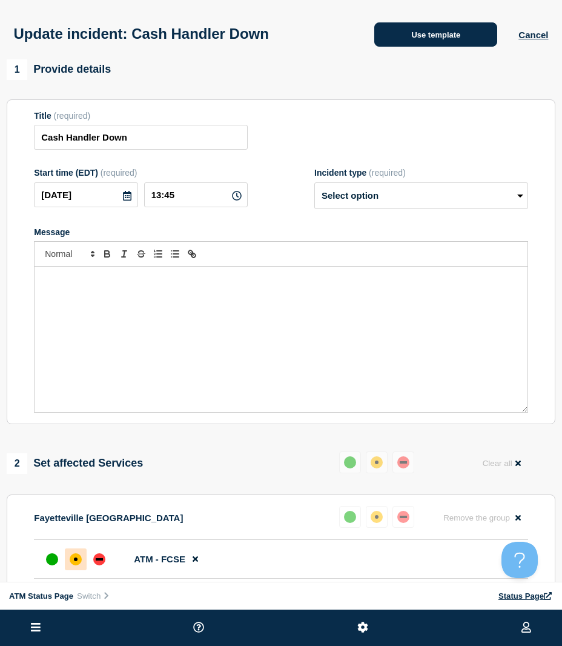
click at [396, 44] on button "Use template" at bounding box center [435, 34] width 123 height 24
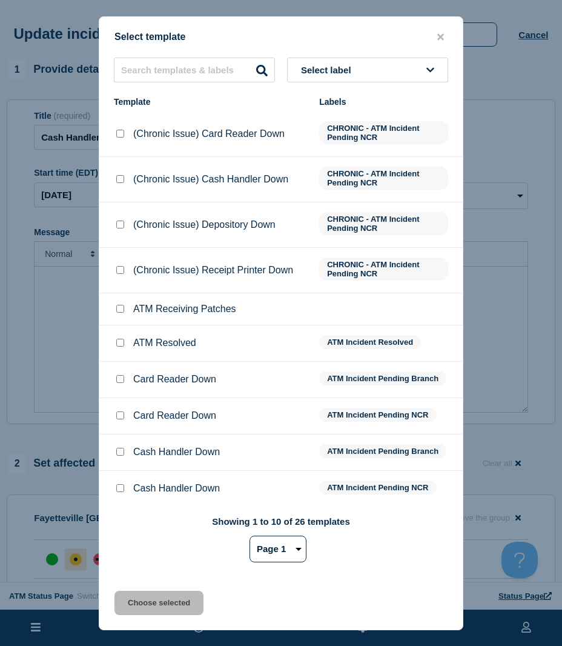
drag, startPoint x: 119, startPoint y: 342, endPoint x: 123, endPoint y: 357, distance: 16.3
click at [120, 342] on input "ATM Resolved checkbox" at bounding box center [120, 343] width 8 height 8
click at [154, 597] on button "Choose selected" at bounding box center [158, 602] width 89 height 24
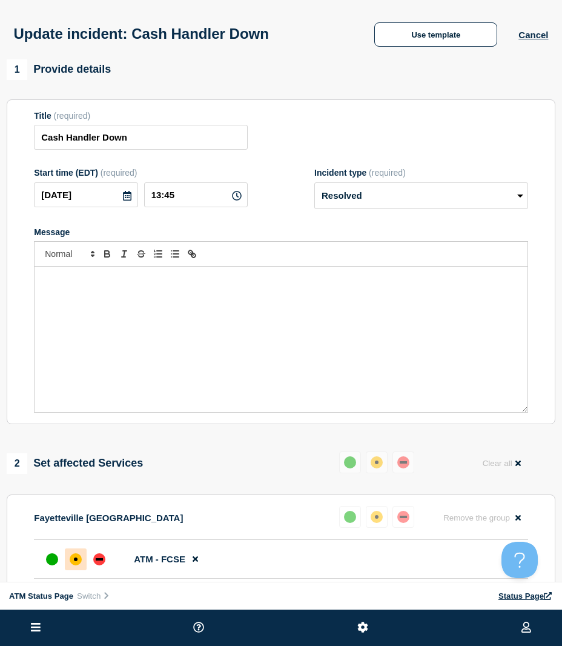
scroll to position [140, 0]
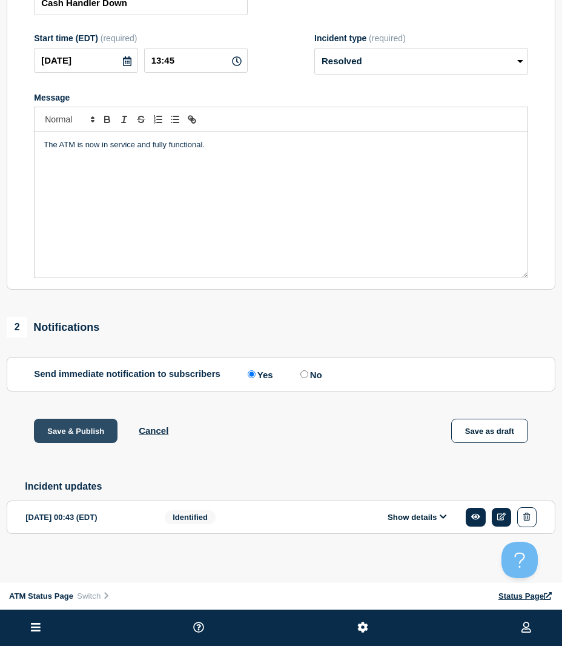
click at [67, 435] on button "Save & Publish" at bounding box center [76, 430] width 84 height 24
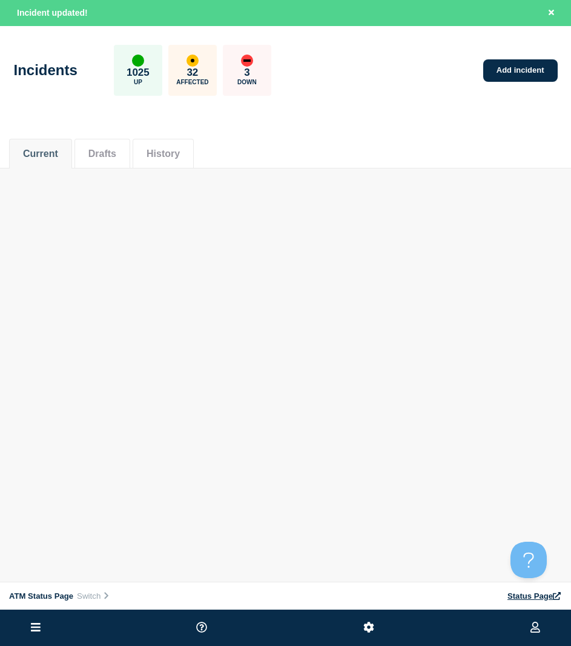
click at [397, 171] on main "Incidents 1025 Up 32 Affected 3 Down Add incident Current Drafts History Curren…" at bounding box center [285, 106] width 571 height 161
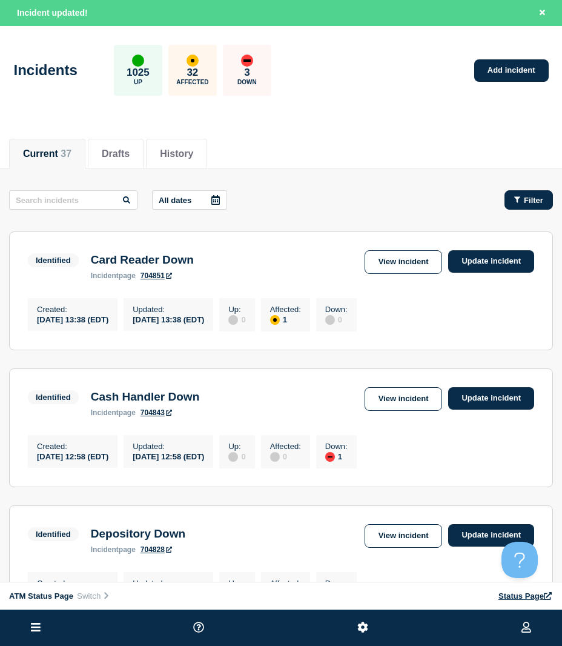
click at [535, 206] on button "Filter" at bounding box center [528, 199] width 48 height 19
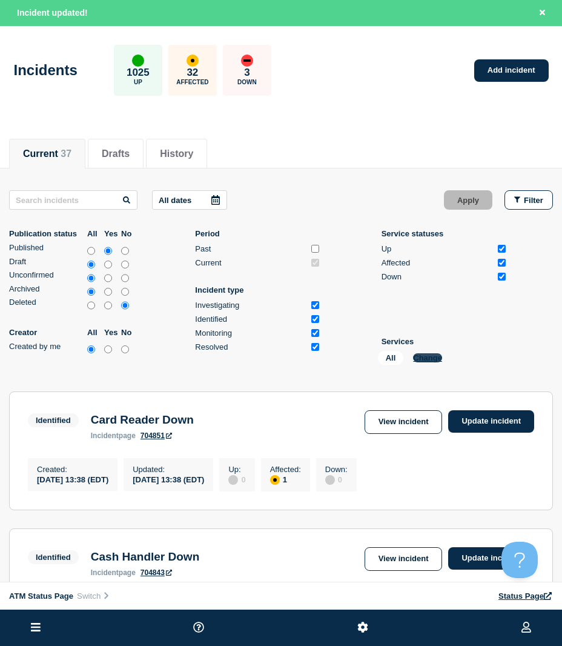
click at [438, 355] on button "Change" at bounding box center [427, 357] width 29 height 9
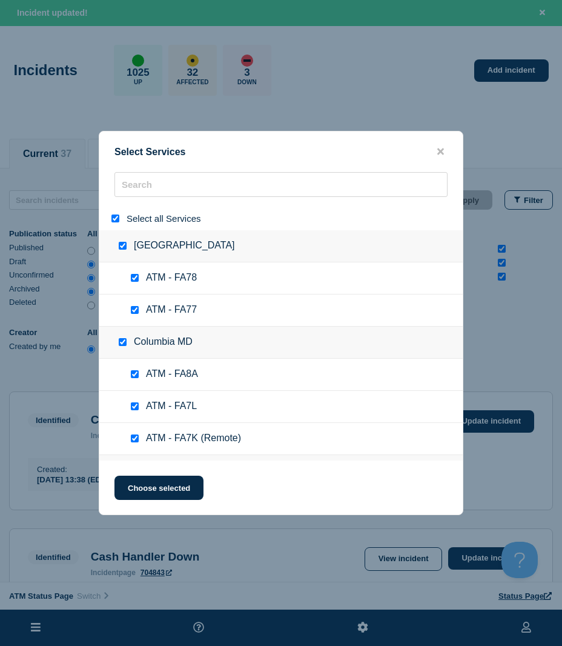
click at [114, 215] on div at bounding box center [118, 219] width 18 height 12
click at [146, 193] on input "search" at bounding box center [280, 184] width 333 height 25
click at [117, 222] on input "select all" at bounding box center [115, 218] width 8 height 8
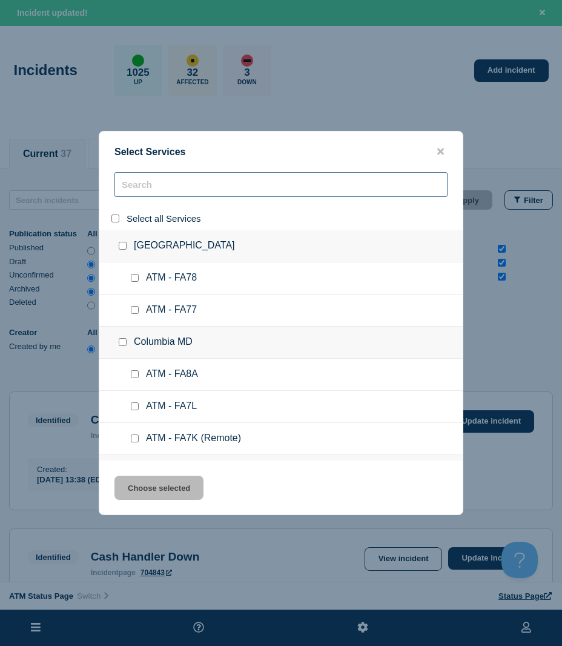
click at [134, 191] on input "search" at bounding box center [280, 184] width 333 height 25
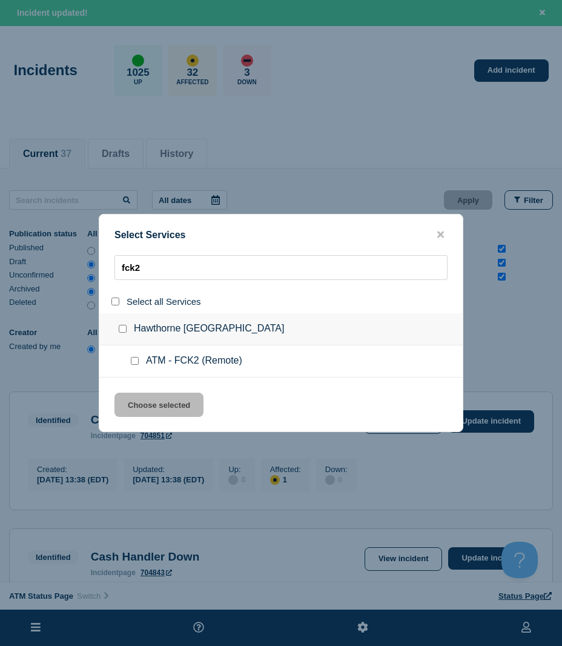
click at [133, 365] on input "service: ATM - FCK2 (Remote)" at bounding box center [135, 361] width 8 height 8
click at [140, 394] on button "Choose selected" at bounding box center [158, 404] width 89 height 24
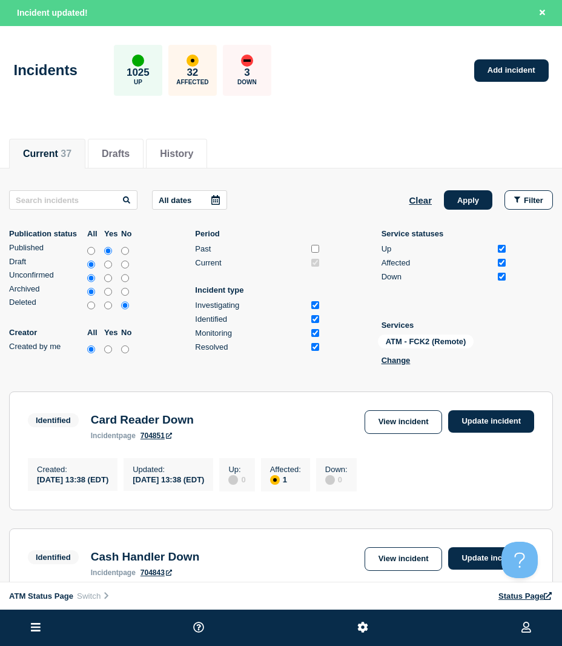
click at [472, 196] on button "Apply" at bounding box center [468, 199] width 48 height 19
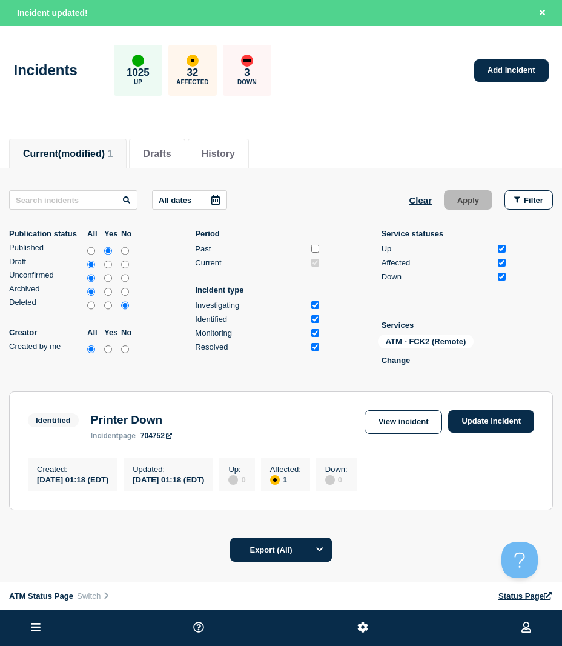
scroll to position [86, 0]
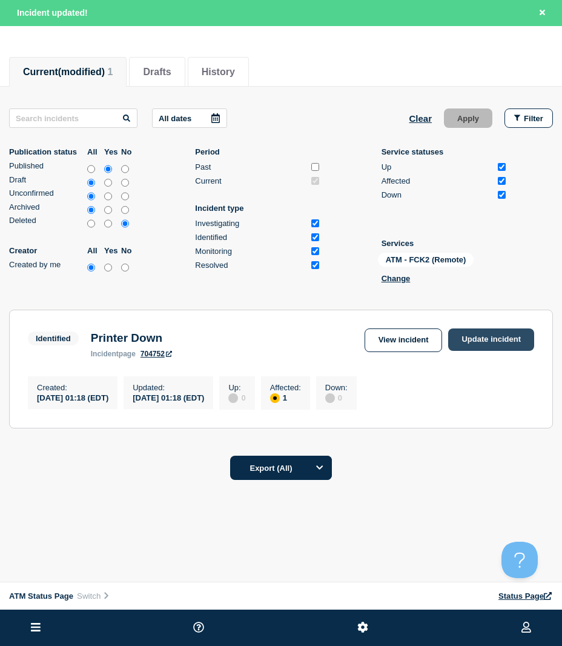
click at [491, 328] on link "Update incident" at bounding box center [491, 339] width 86 height 22
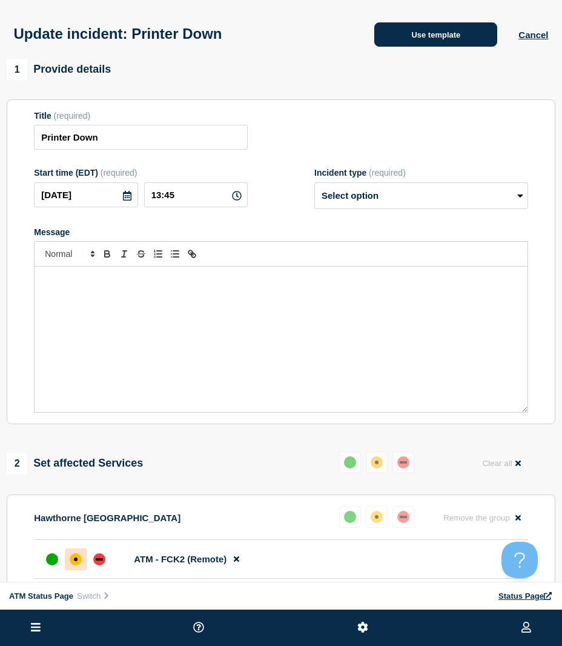
click at [448, 38] on button "Use template" at bounding box center [435, 34] width 123 height 24
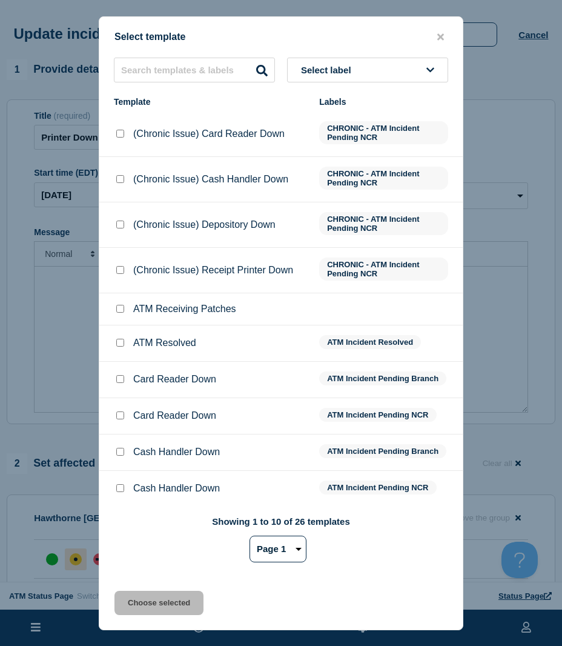
drag, startPoint x: 120, startPoint y: 339, endPoint x: 122, endPoint y: 360, distance: 20.7
click at [120, 340] on div at bounding box center [120, 343] width 12 height 12
click at [120, 344] on input "ATM Resolved checkbox" at bounding box center [120, 343] width 8 height 8
click at [131, 598] on button "Choose selected" at bounding box center [158, 602] width 89 height 24
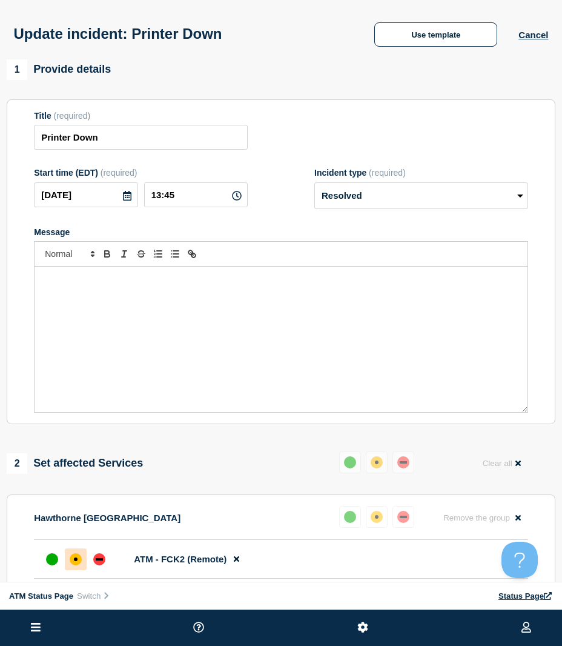
scroll to position [140, 0]
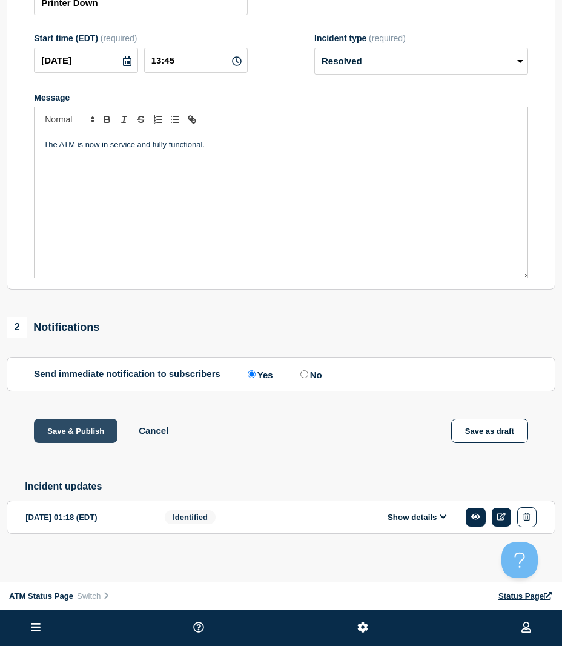
click at [92, 431] on button "Save & Publish" at bounding box center [76, 430] width 84 height 24
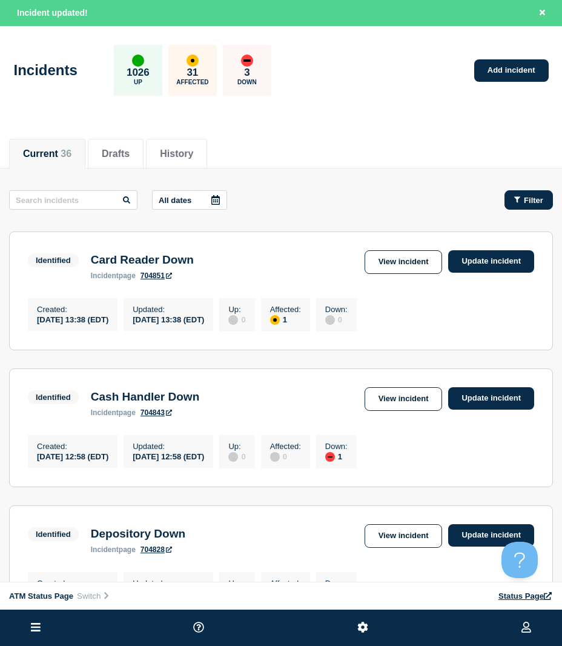
click at [544, 199] on button "Filter" at bounding box center [528, 199] width 48 height 19
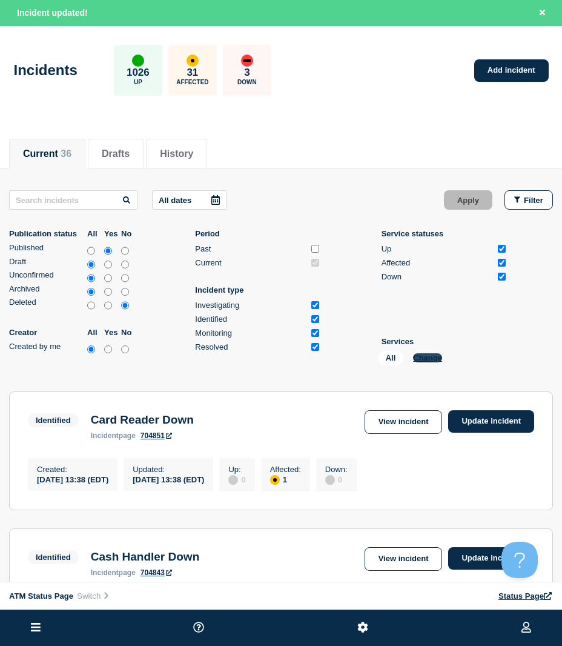
click at [433, 359] on button "Change" at bounding box center [427, 357] width 29 height 9
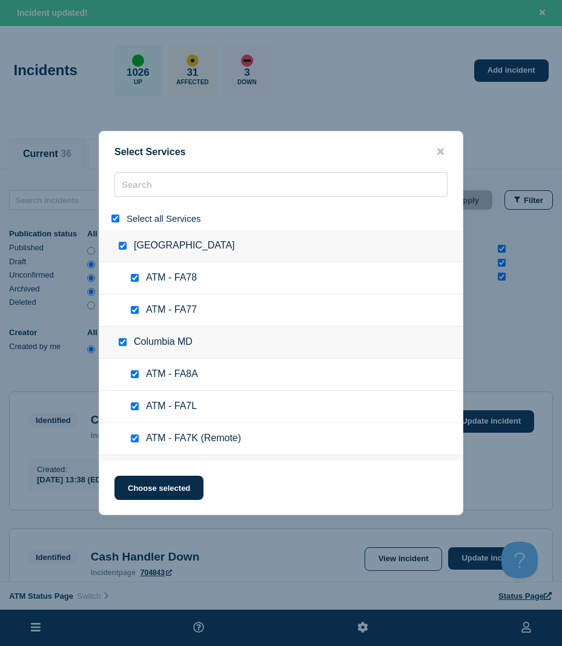
click at [114, 217] on input "select all" at bounding box center [115, 218] width 8 height 8
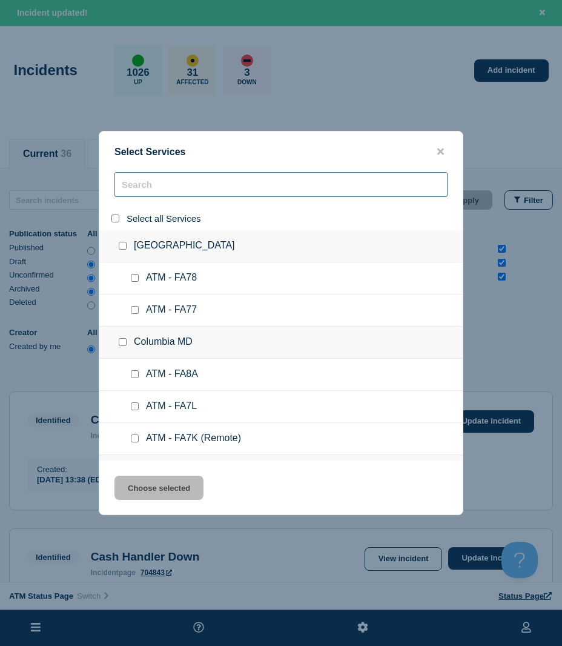
click at [140, 193] on input "search" at bounding box center [280, 184] width 333 height 25
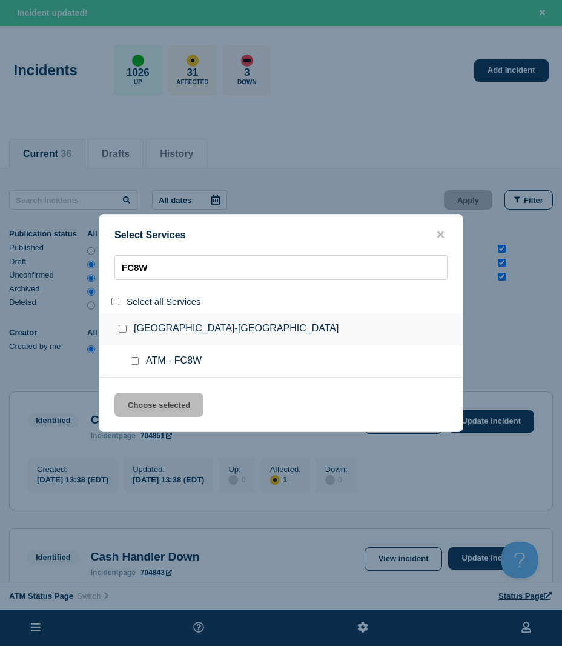
click at [132, 365] on input "service: ATM - FC8W" at bounding box center [135, 361] width 8 height 8
click at [136, 395] on button "Choose selected" at bounding box center [158, 404] width 89 height 24
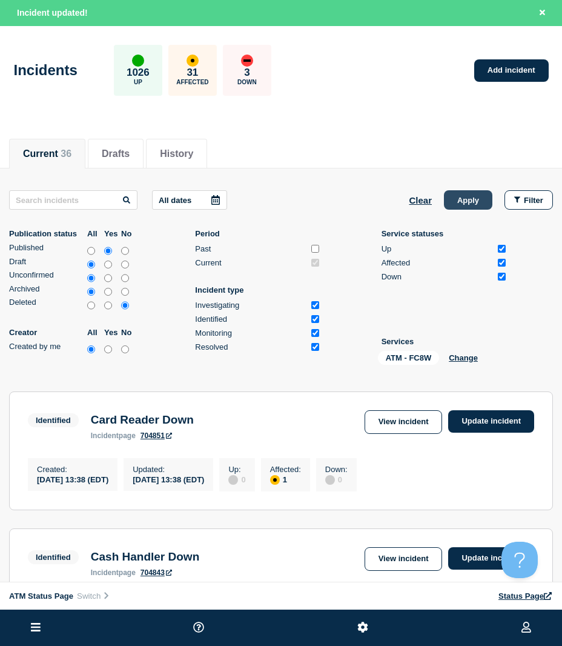
click at [476, 191] on button "Apply" at bounding box center [468, 199] width 48 height 19
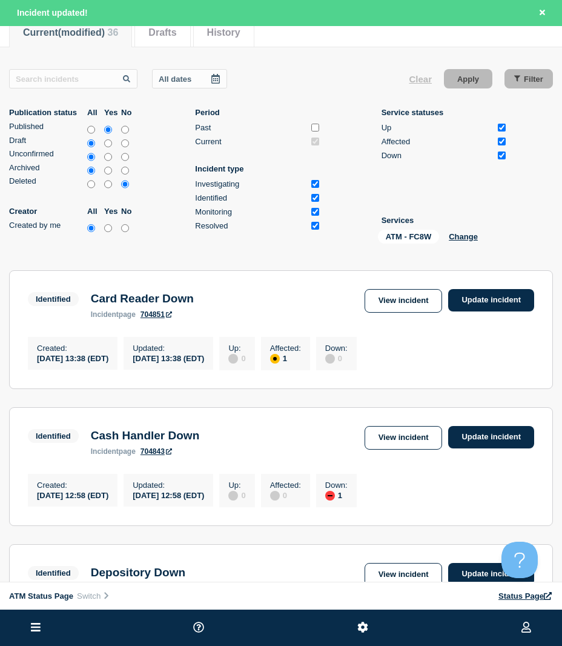
scroll to position [86, 0]
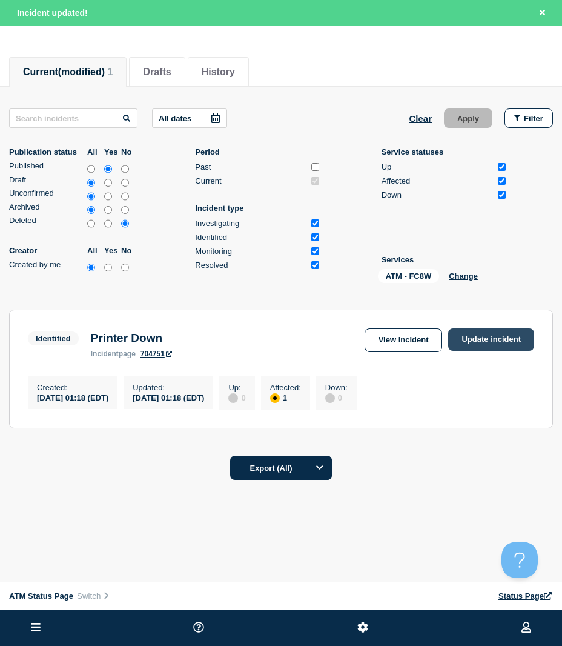
click at [484, 335] on link "Update incident" at bounding box center [491, 339] width 86 height 22
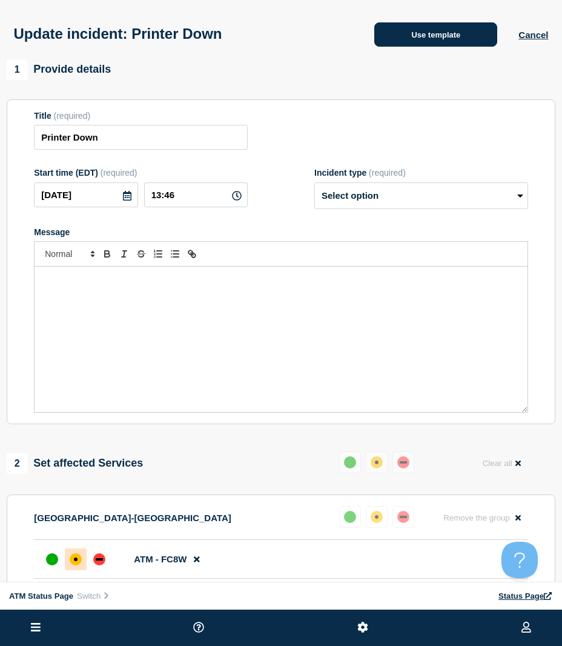
click at [404, 44] on button "Use template" at bounding box center [435, 34] width 123 height 24
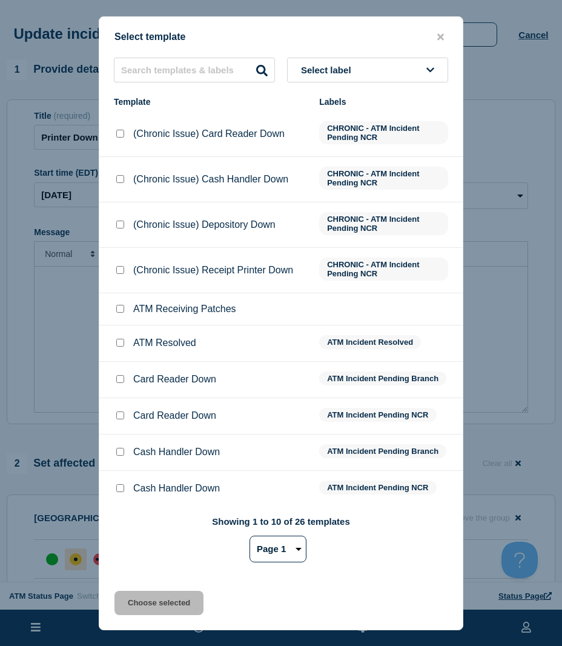
click at [119, 343] on input "ATM Resolved checkbox" at bounding box center [120, 343] width 8 height 8
click at [162, 609] on button "Choose selected" at bounding box center [158, 602] width 89 height 24
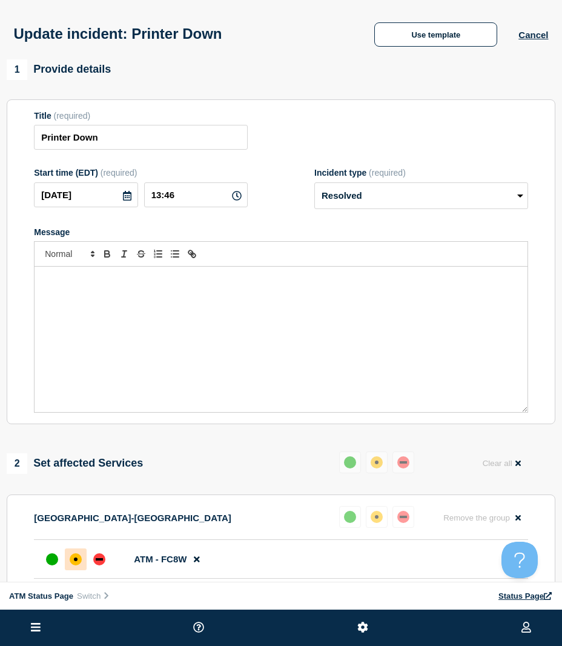
scroll to position [121, 0]
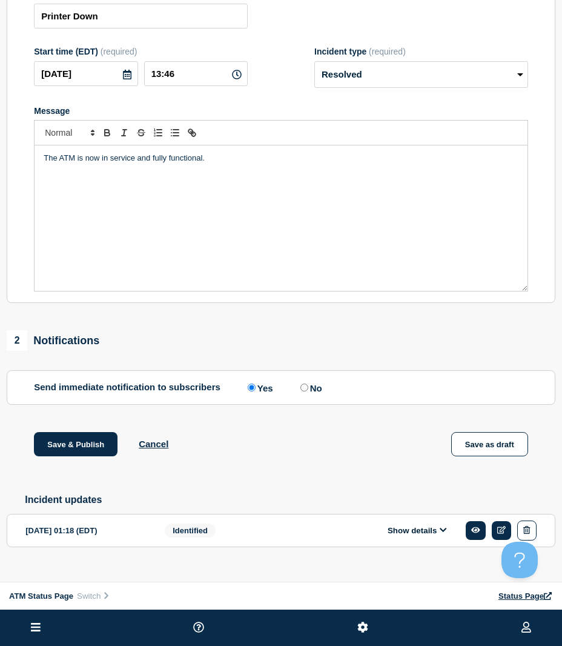
click at [63, 461] on div "Save & Publish Cancel Save as draft" at bounding box center [281, 459] width 549 height 55
click at [63, 451] on button "Save & Publish" at bounding box center [76, 444] width 84 height 24
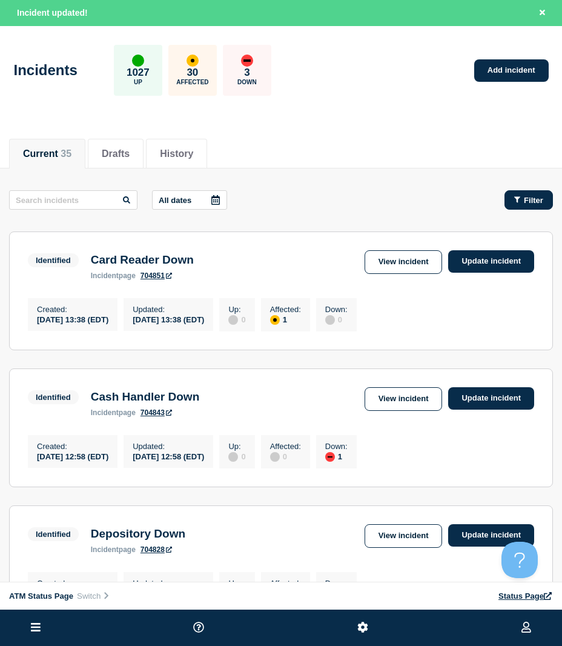
click at [534, 197] on span "Filter" at bounding box center [533, 200] width 19 height 9
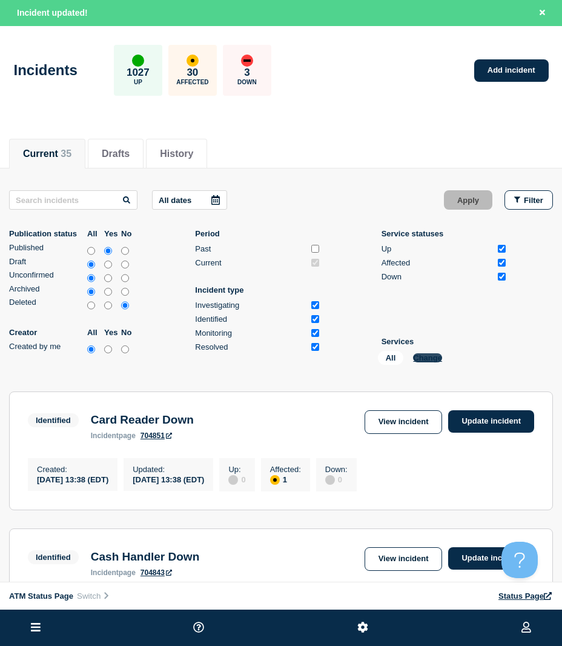
click at [421, 359] on button "Change" at bounding box center [427, 357] width 29 height 9
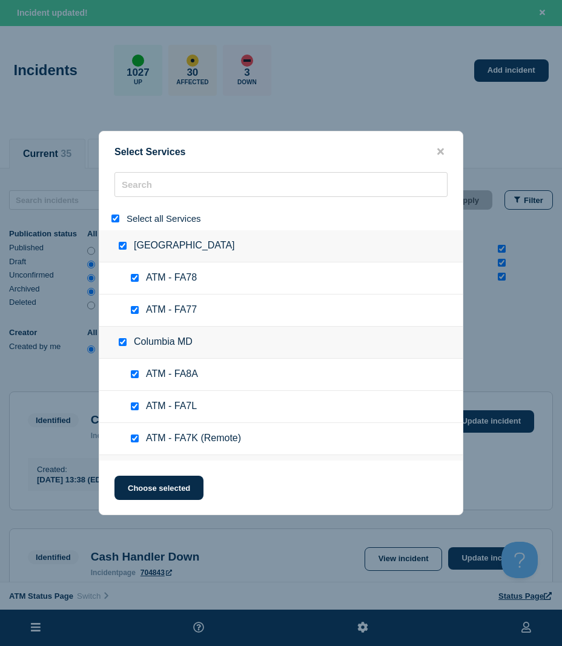
click at [114, 220] on input "select all" at bounding box center [115, 218] width 8 height 8
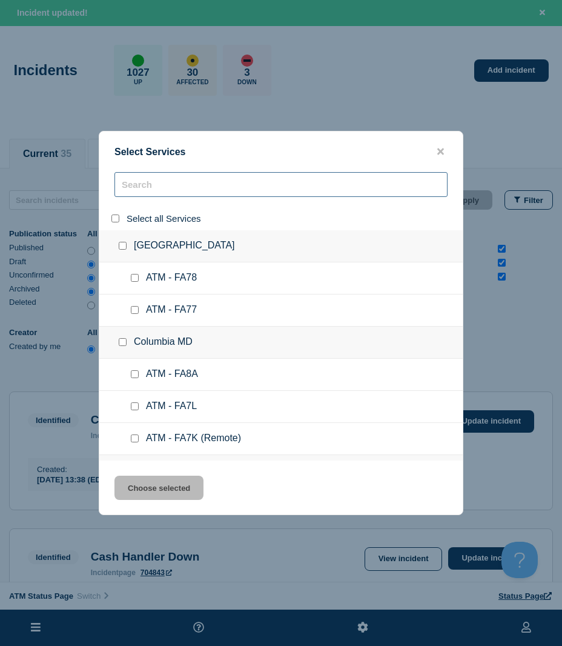
click at [134, 187] on input "search" at bounding box center [280, 184] width 333 height 25
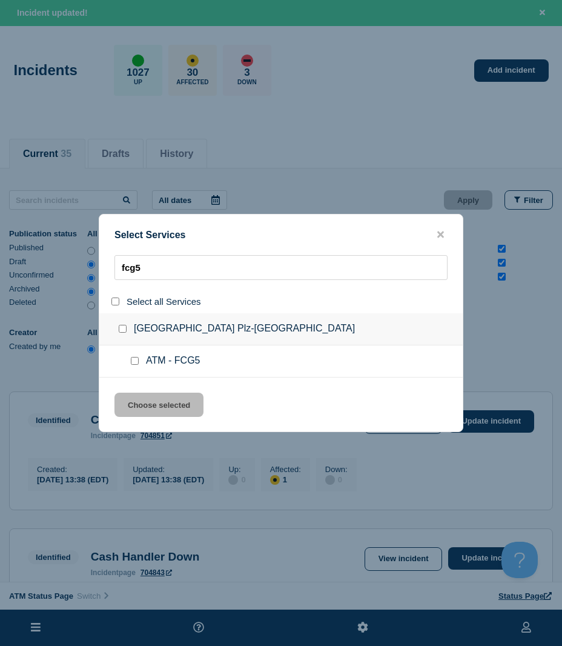
click at [136, 359] on input "service: ATM - FCG5" at bounding box center [135, 361] width 8 height 8
drag, startPoint x: 153, startPoint y: 398, endPoint x: 238, endPoint y: 371, distance: 89.1
click at [154, 398] on button "Choose selected" at bounding box center [158, 404] width 89 height 24
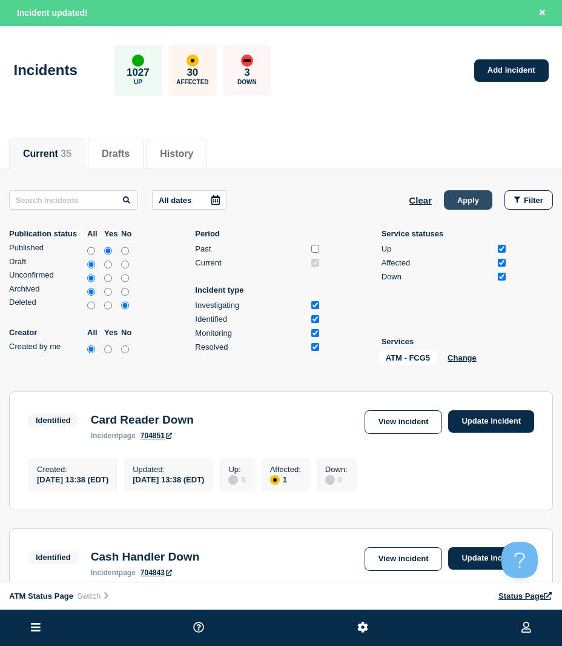
click at [475, 196] on button "Apply" at bounding box center [468, 199] width 48 height 19
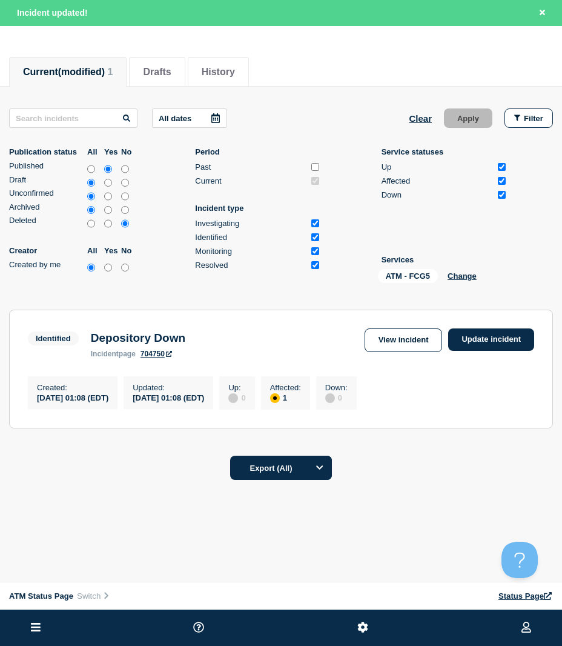
scroll to position [86, 0]
click at [480, 342] on link "Update incident" at bounding box center [491, 339] width 86 height 22
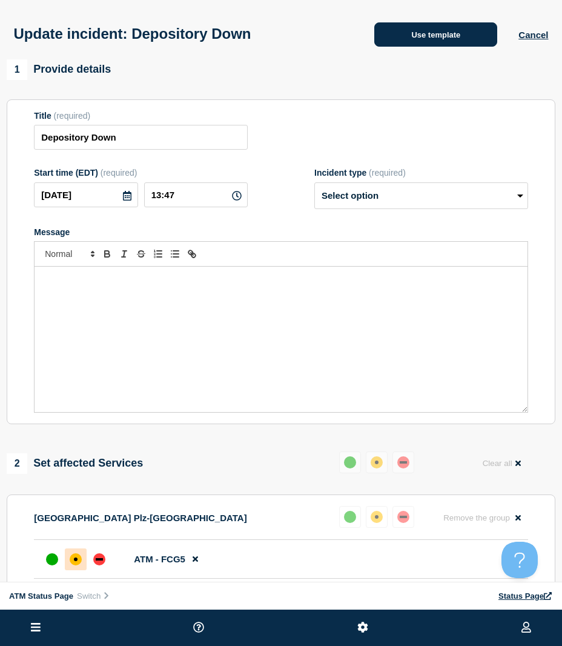
click at [441, 39] on button "Use template" at bounding box center [435, 34] width 123 height 24
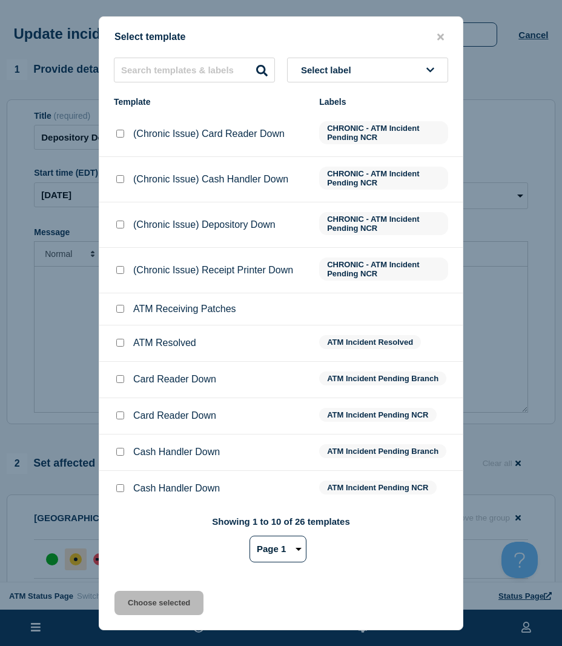
click at [121, 345] on input "ATM Resolved checkbox" at bounding box center [120, 343] width 8 height 8
click at [156, 595] on button "Choose selected" at bounding box center [158, 602] width 89 height 24
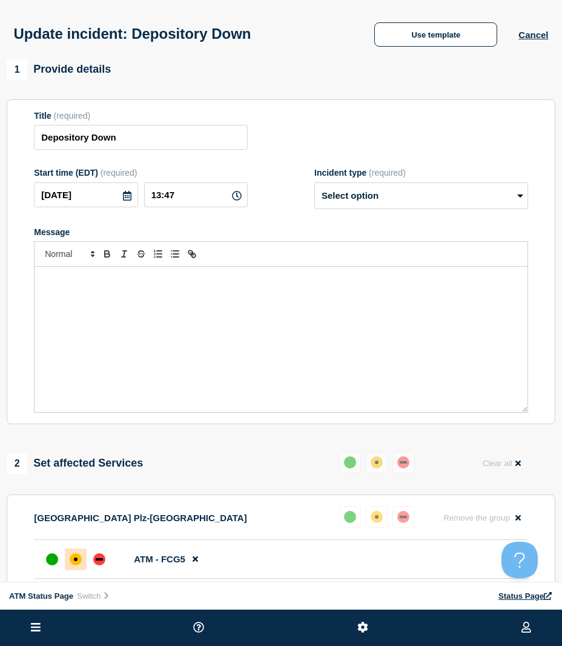
scroll to position [121, 0]
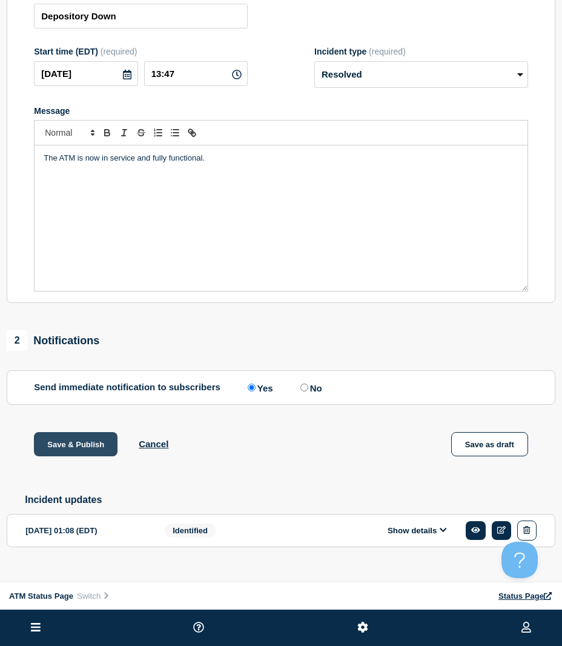
click at [90, 456] on button "Save & Publish" at bounding box center [76, 444] width 84 height 24
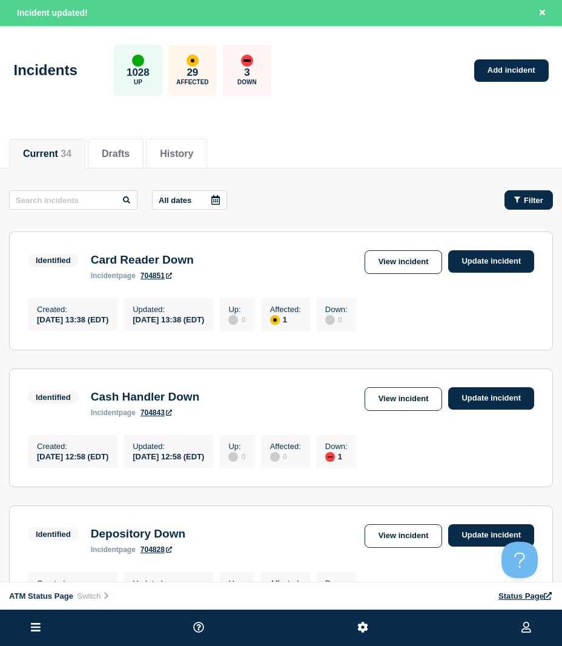
click at [517, 196] on icon "button" at bounding box center [517, 200] width 6 height 8
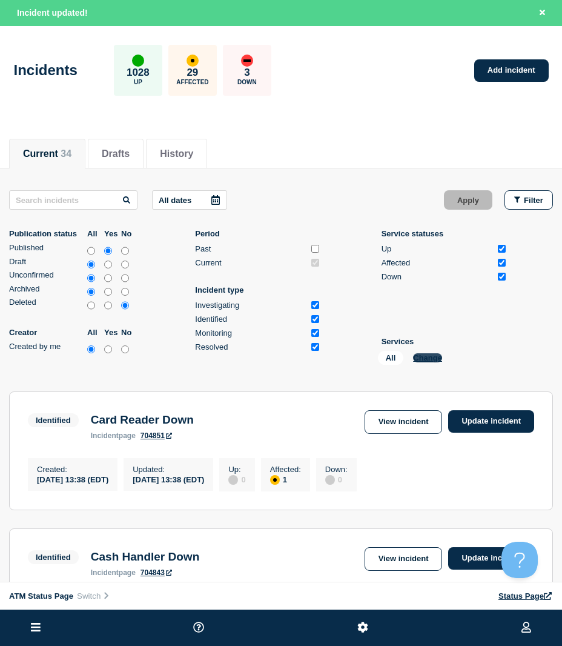
click at [430, 354] on button "Change" at bounding box center [427, 357] width 29 height 9
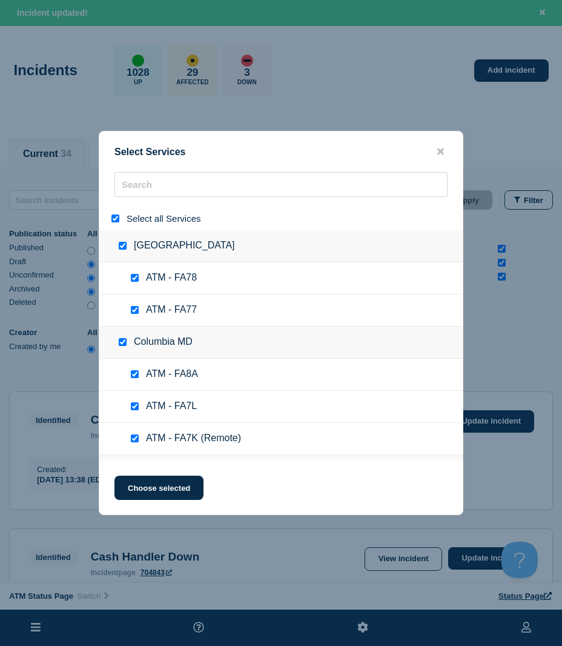
click at [112, 219] on input "select all" at bounding box center [115, 218] width 8 height 8
click at [144, 207] on div at bounding box center [280, 219] width 363 height 24
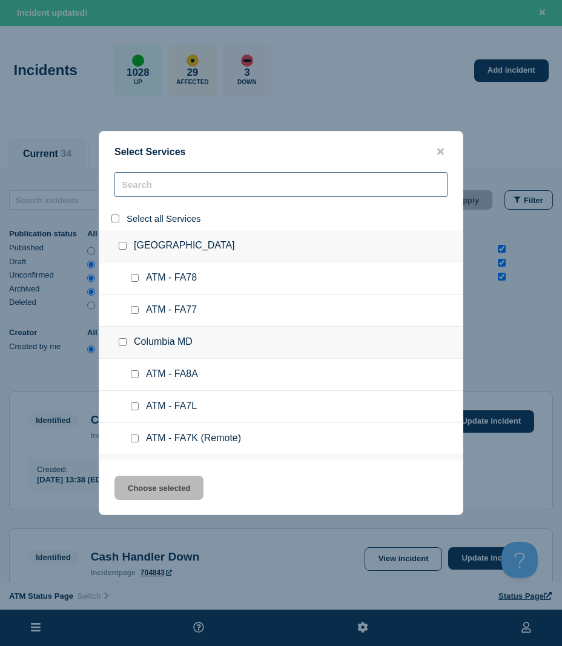
click at [144, 191] on input "search" at bounding box center [280, 184] width 333 height 25
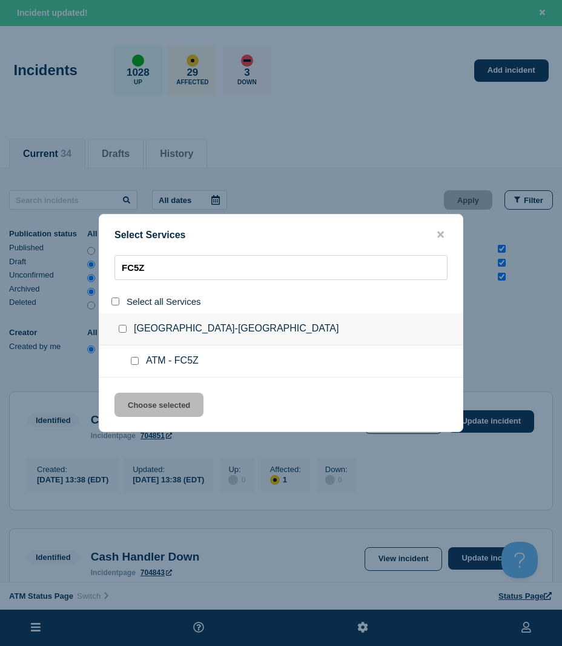
click at [135, 356] on div at bounding box center [137, 361] width 18 height 12
click at [136, 364] on input "service: ATM - FC5Z" at bounding box center [135, 361] width 8 height 8
click at [142, 398] on button "Choose selected" at bounding box center [158, 404] width 89 height 24
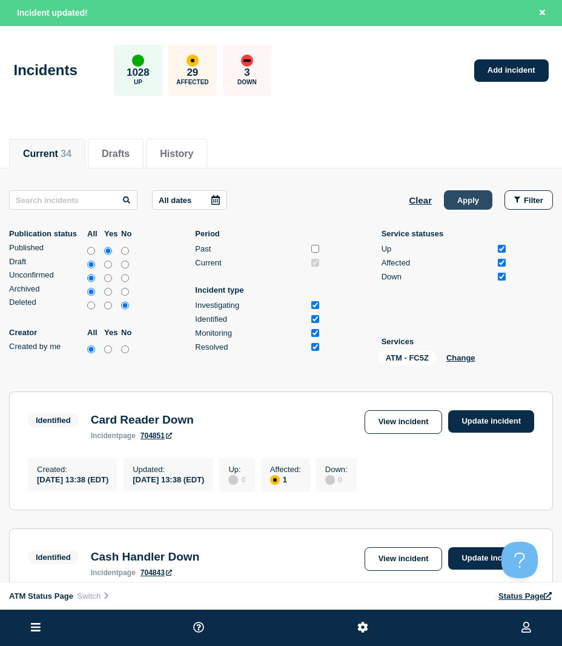
click at [464, 207] on button "Apply" at bounding box center [468, 199] width 48 height 19
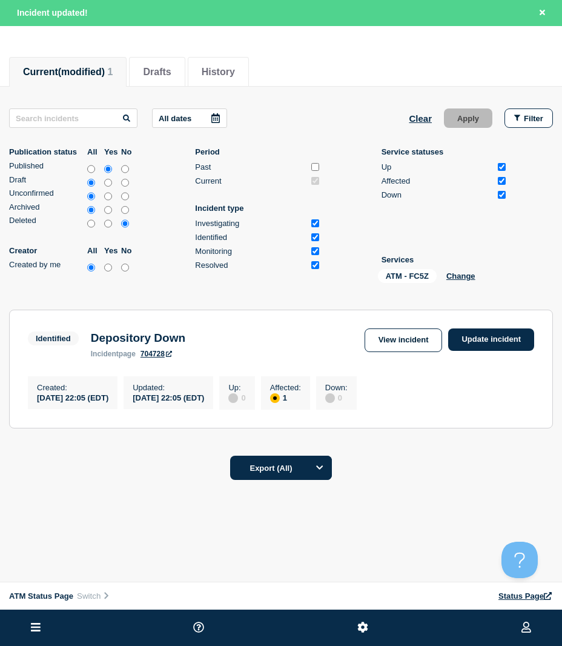
scroll to position [86, 0]
click at [492, 335] on link "Update incident" at bounding box center [491, 339] width 86 height 22
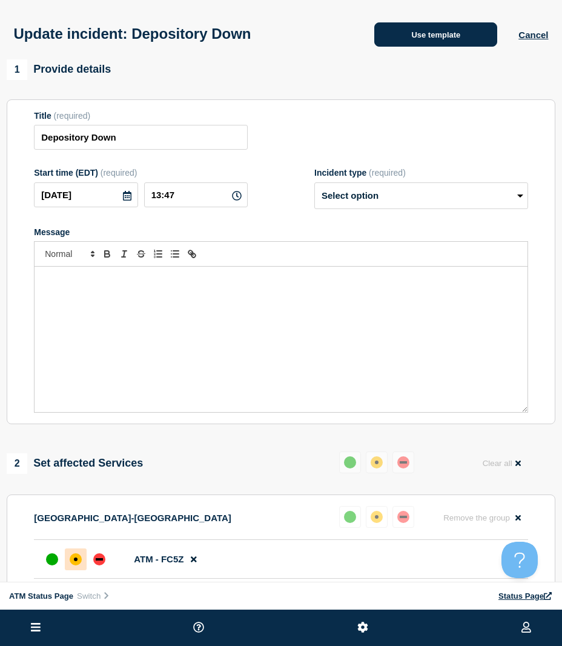
click at [411, 28] on button "Use template" at bounding box center [435, 34] width 123 height 24
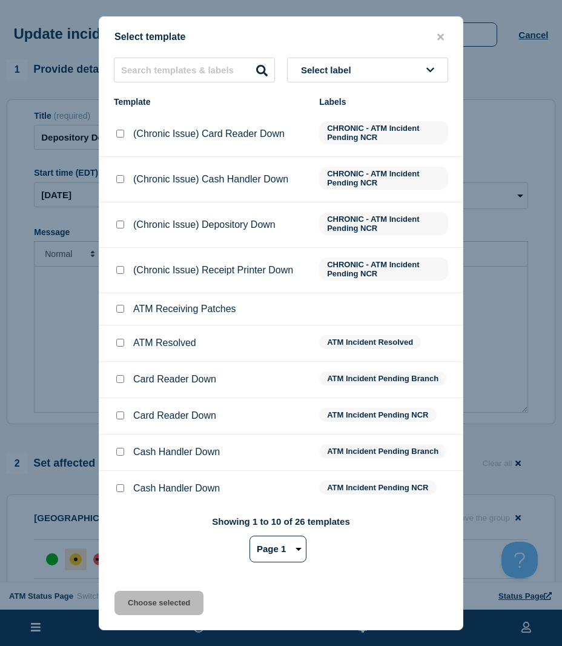
click at [118, 345] on input "ATM Resolved checkbox" at bounding box center [120, 343] width 8 height 8
click at [126, 594] on button "Choose selected" at bounding box center [158, 602] width 89 height 24
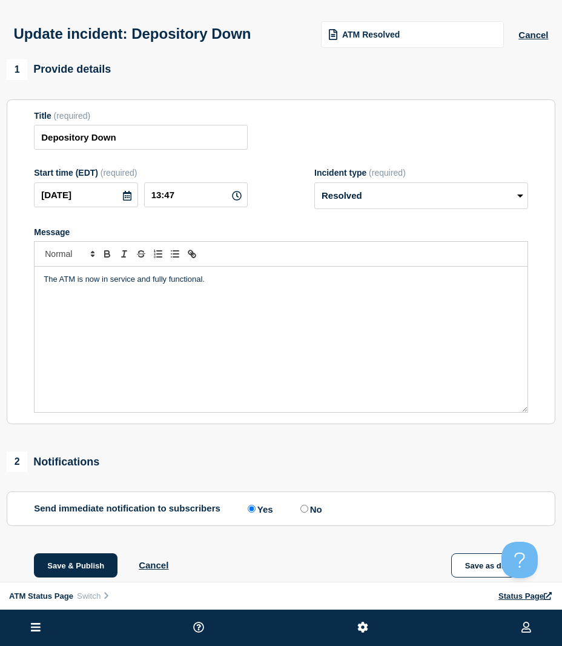
scroll to position [140, 0]
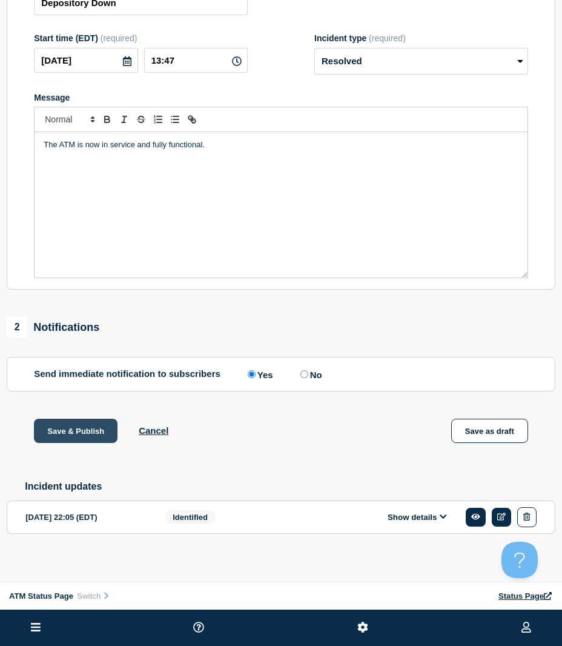
click at [59, 436] on button "Save & Publish" at bounding box center [76, 430] width 84 height 24
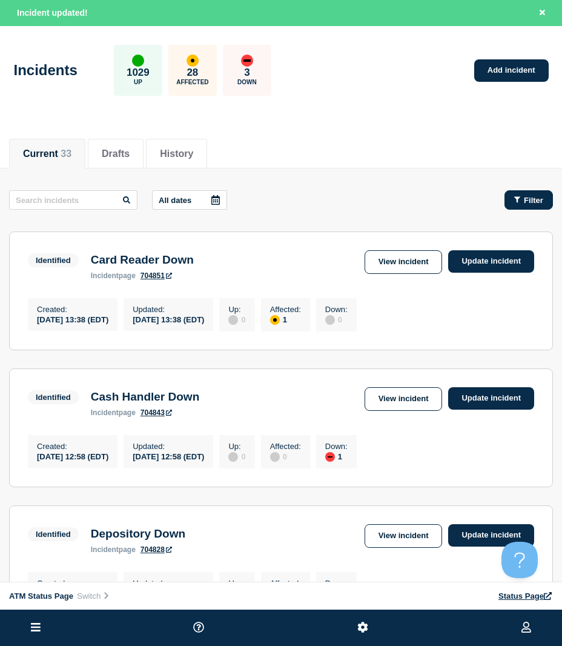
click at [534, 203] on span "Filter" at bounding box center [533, 200] width 19 height 9
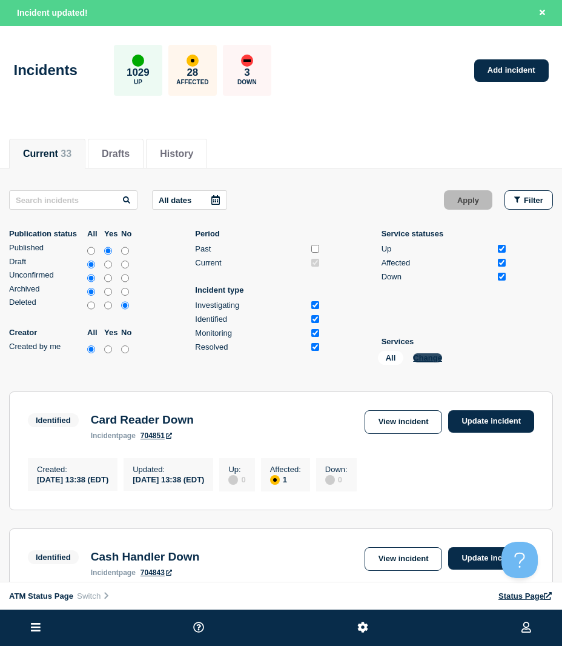
click at [421, 359] on button "Change" at bounding box center [427, 357] width 29 height 9
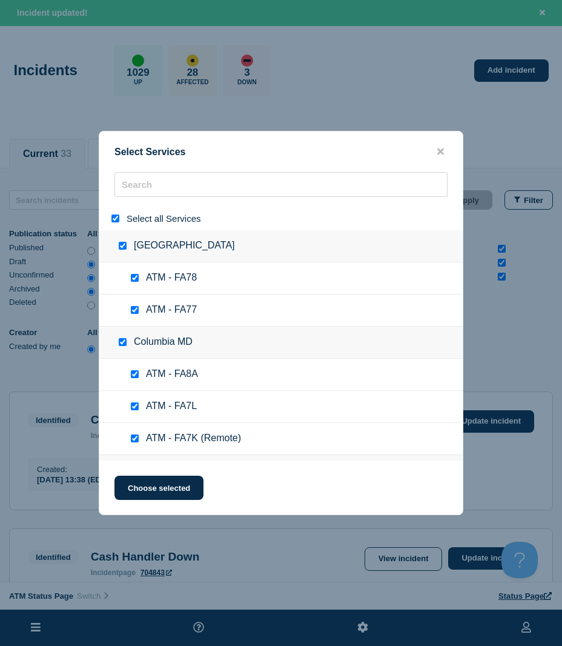
click at [114, 222] on input "select all" at bounding box center [115, 218] width 8 height 8
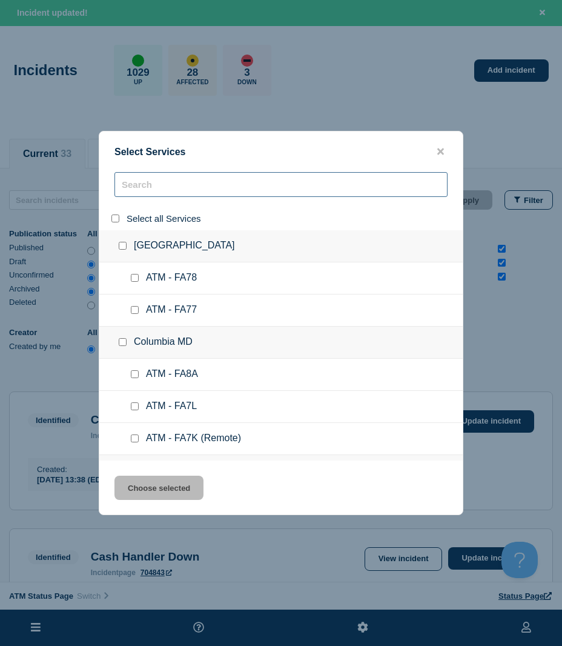
click at [122, 196] on input "search" at bounding box center [280, 184] width 333 height 25
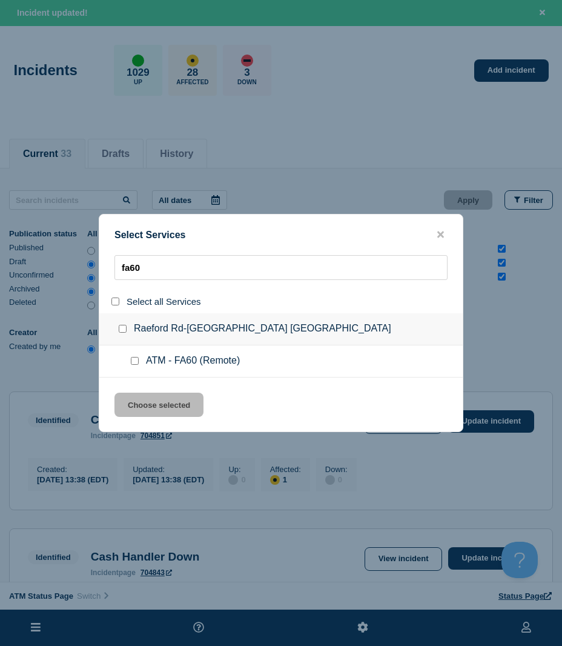
click at [137, 359] on div at bounding box center [137, 361] width 18 height 12
click at [137, 359] on input "service: ATM - FA60 (Remote)" at bounding box center [135, 361] width 8 height 8
click at [150, 398] on button "Choose selected" at bounding box center [158, 404] width 89 height 24
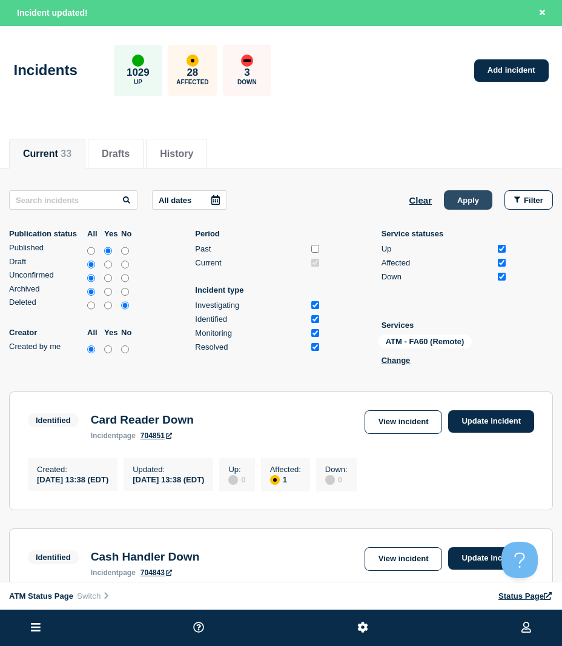
click at [484, 201] on button "Apply" at bounding box center [468, 199] width 48 height 19
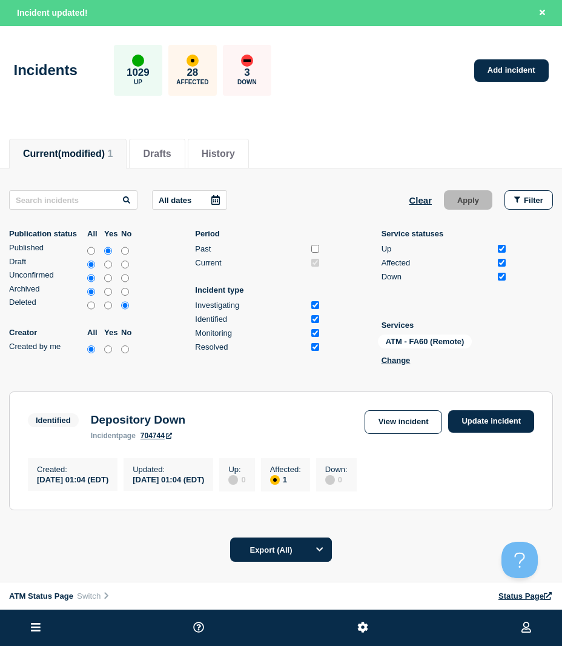
scroll to position [61, 0]
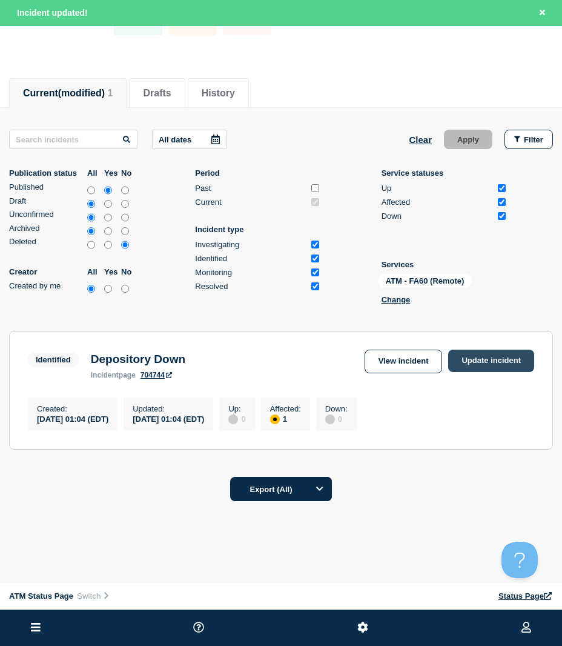
click at [488, 353] on link "Update incident" at bounding box center [491, 360] width 86 height 22
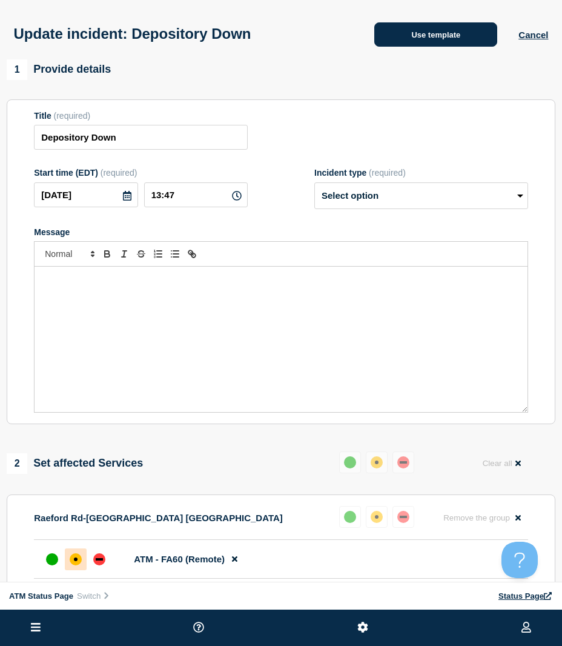
click at [392, 36] on button "Use template" at bounding box center [435, 34] width 123 height 24
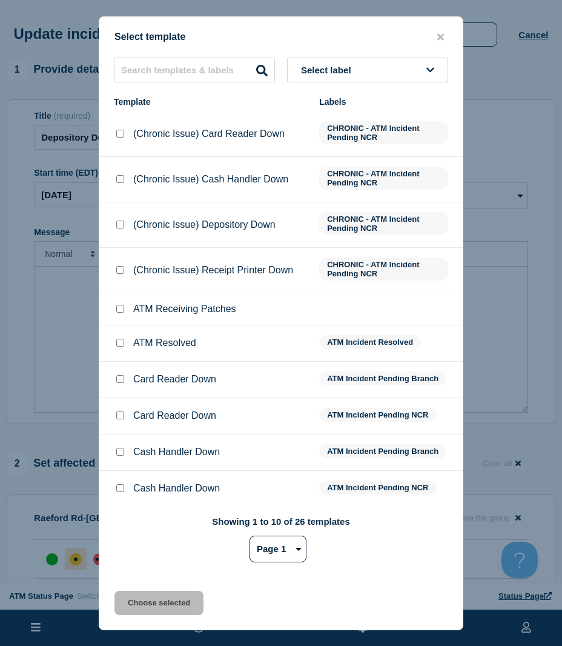
click at [121, 342] on input "ATM Resolved checkbox" at bounding box center [120, 343] width 8 height 8
click at [121, 601] on button "Choose selected" at bounding box center [158, 602] width 89 height 24
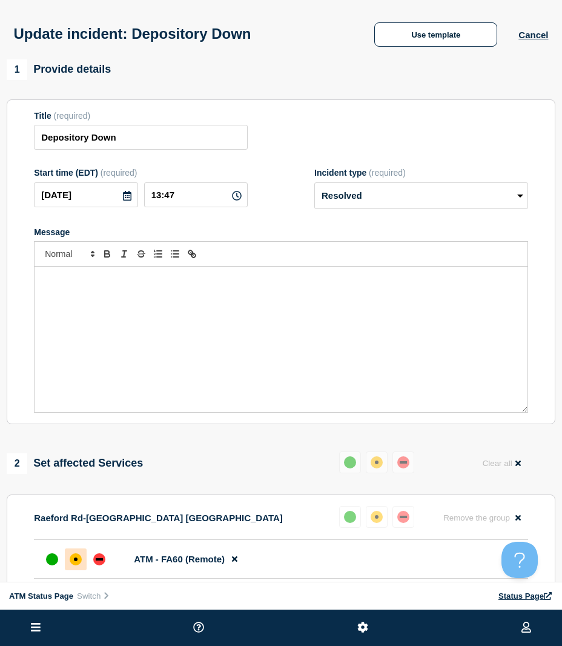
scroll to position [121, 0]
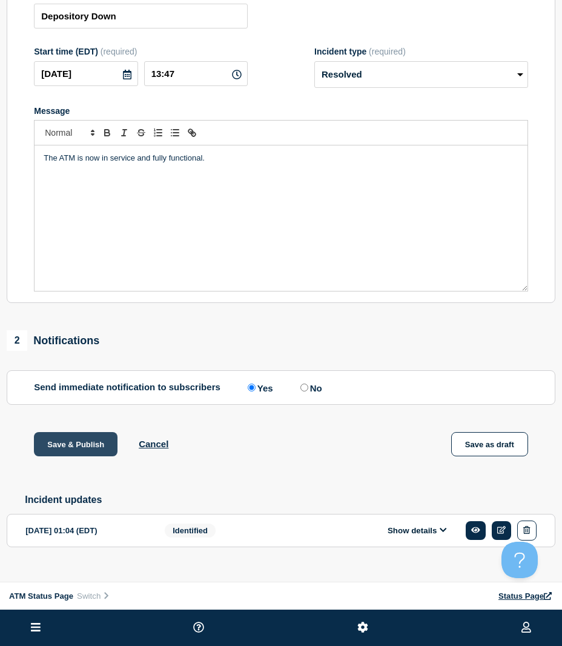
click at [71, 452] on button "Save & Publish" at bounding box center [76, 444] width 84 height 24
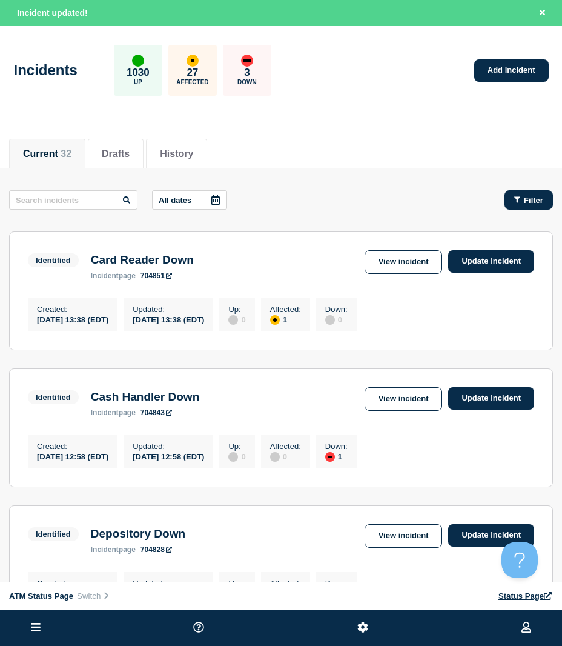
click at [511, 196] on button "Filter" at bounding box center [528, 199] width 48 height 19
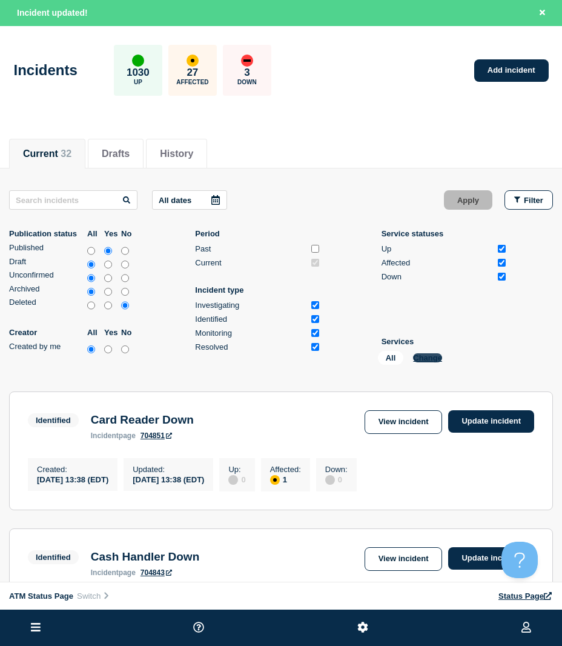
click at [440, 357] on button "Change" at bounding box center [427, 357] width 29 height 9
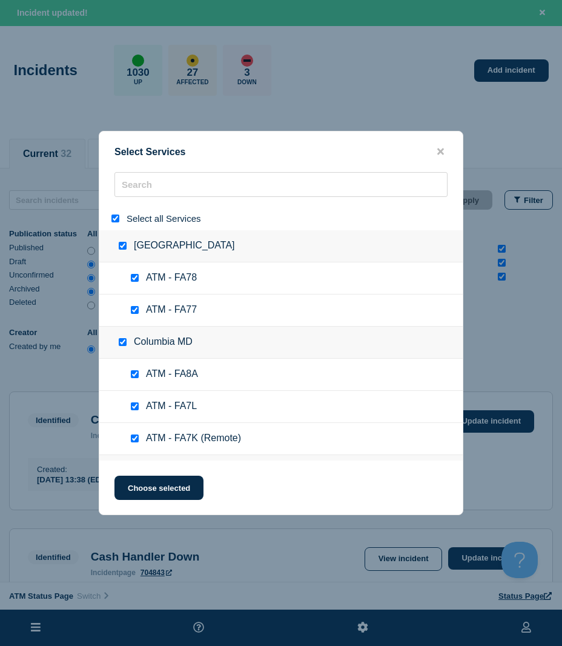
click at [119, 219] on div at bounding box center [118, 219] width 18 height 12
click at [114, 217] on input "select all" at bounding box center [115, 218] width 8 height 8
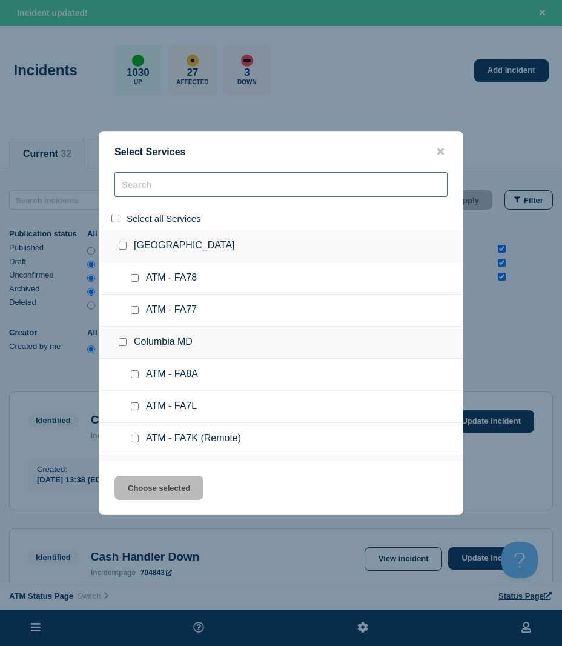
click at [151, 191] on input "search" at bounding box center [280, 184] width 333 height 25
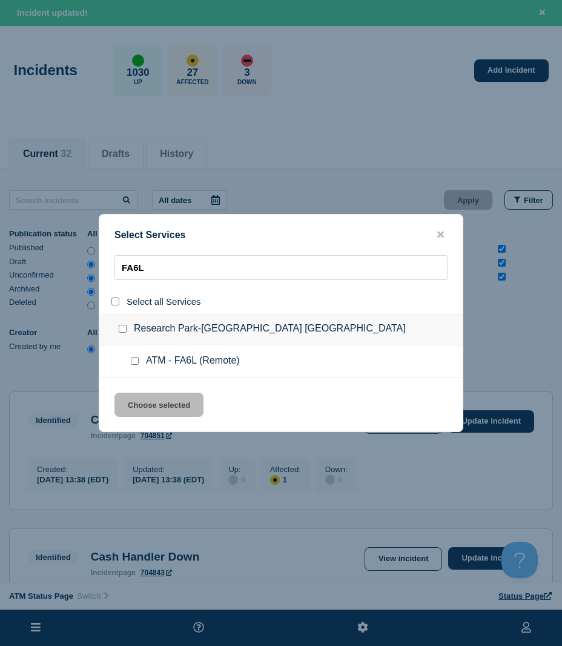
click at [139, 364] on div at bounding box center [137, 361] width 18 height 12
click at [138, 363] on input "service: ATM - FA6L (Remote)" at bounding box center [135, 361] width 8 height 8
click at [145, 392] on div "Select Services FA6L Select all Services Research Park-[GEOGRAPHIC_DATA] [GEOGR…" at bounding box center [281, 323] width 365 height 218
click at [193, 392] on div "Select Services FA6L Select all Services Research Park-[GEOGRAPHIC_DATA] [GEOGR…" at bounding box center [281, 323] width 365 height 218
click at [157, 394] on button "Choose selected" at bounding box center [158, 404] width 89 height 24
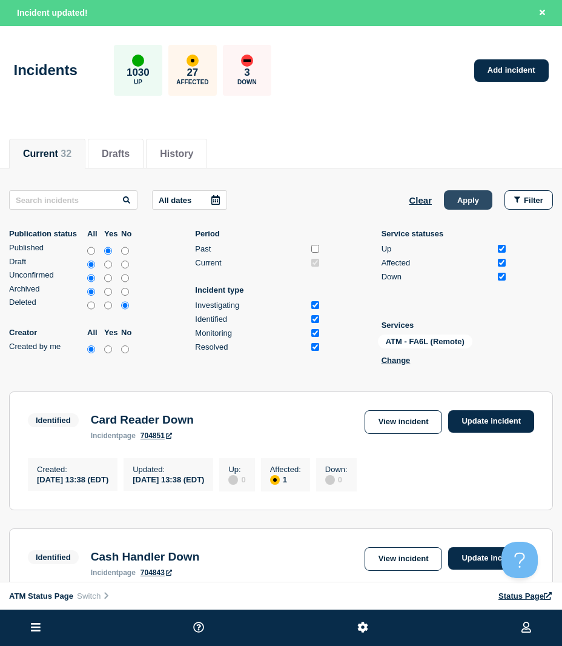
click at [456, 200] on button "Apply" at bounding box center [468, 199] width 48 height 19
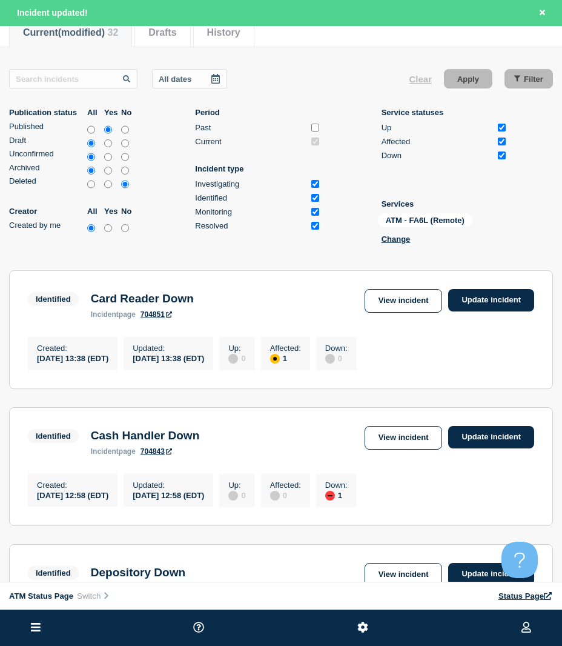
scroll to position [86, 0]
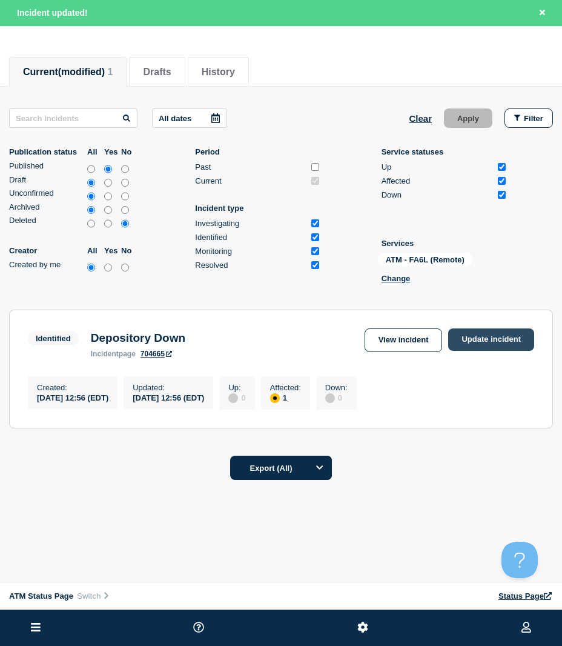
click at [507, 343] on link "Update incident" at bounding box center [491, 339] width 86 height 22
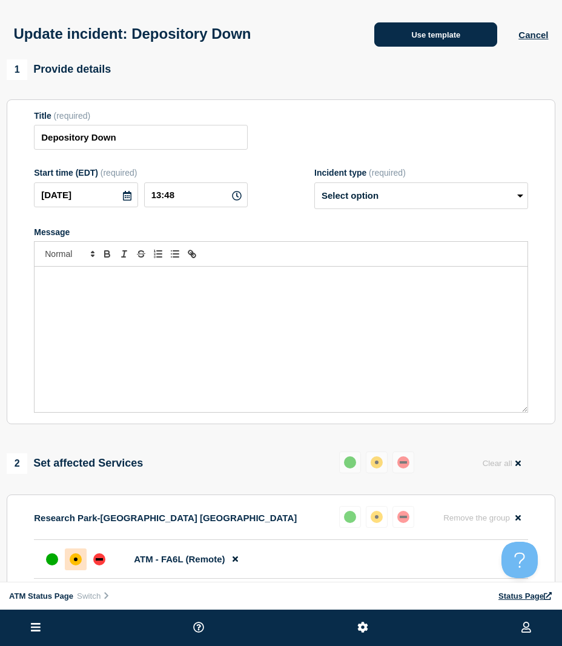
click at [426, 42] on button "Use template" at bounding box center [435, 34] width 123 height 24
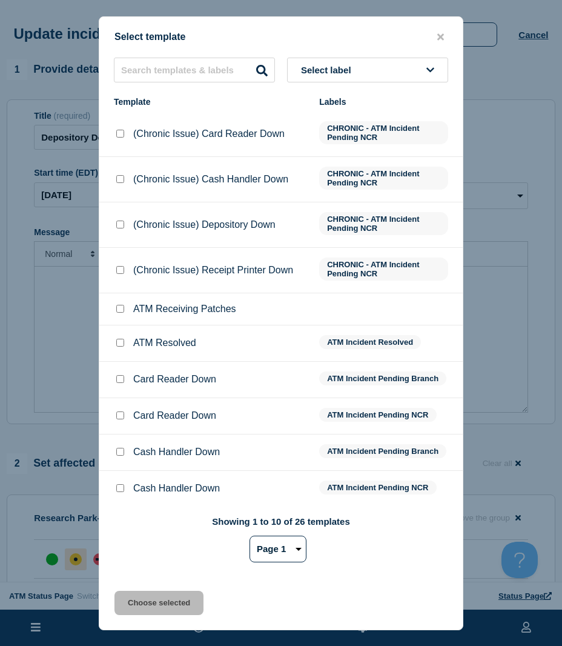
click at [119, 343] on input "ATM Resolved checkbox" at bounding box center [120, 343] width 8 height 8
click at [149, 601] on button "Choose selected" at bounding box center [158, 602] width 89 height 24
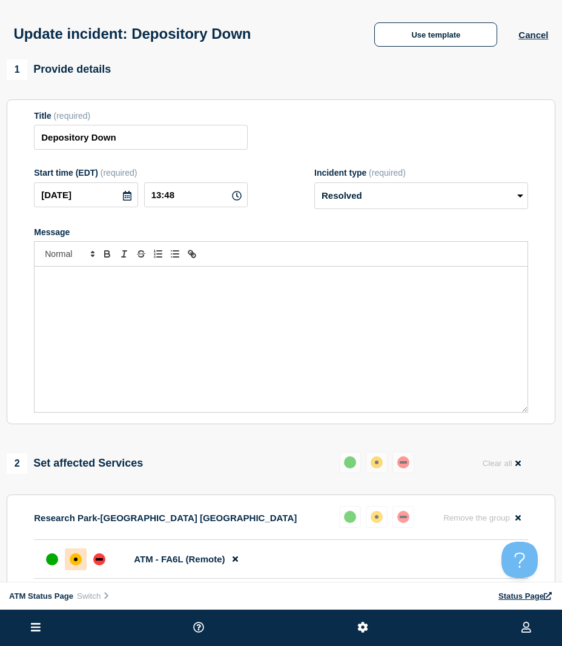
scroll to position [140, 0]
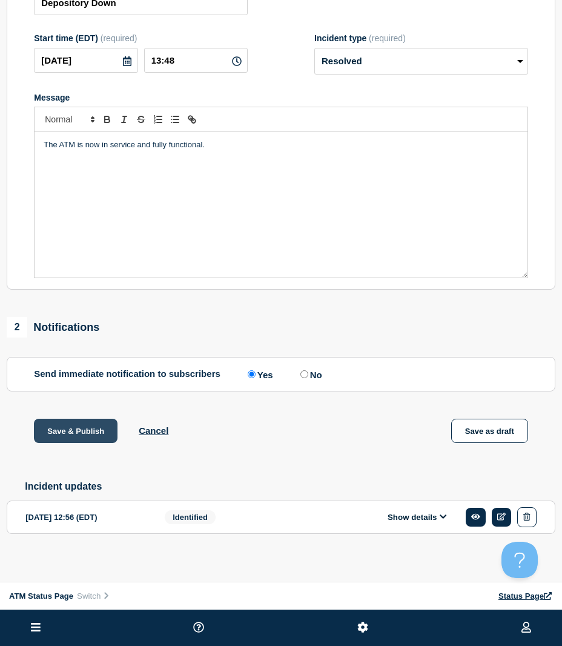
click at [84, 418] on button "Save & Publish" at bounding box center [76, 430] width 84 height 24
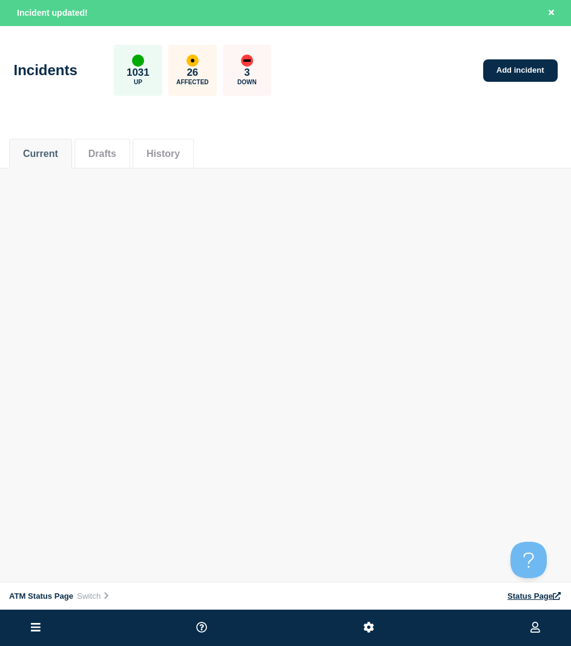
click at [403, 107] on header "Incidents 1031 Up 26 Affected 3 Down Add incident" at bounding box center [285, 76] width 571 height 101
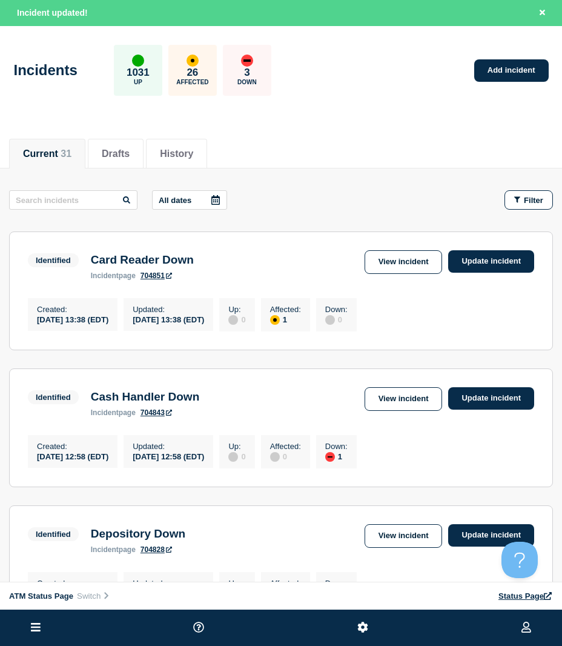
click at [546, 192] on button "Filter" at bounding box center [528, 199] width 48 height 19
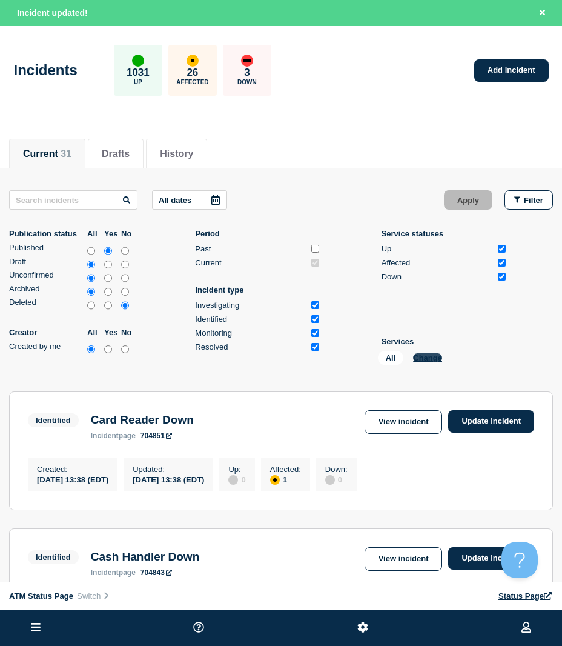
click at [424, 360] on button "Change" at bounding box center [427, 357] width 29 height 9
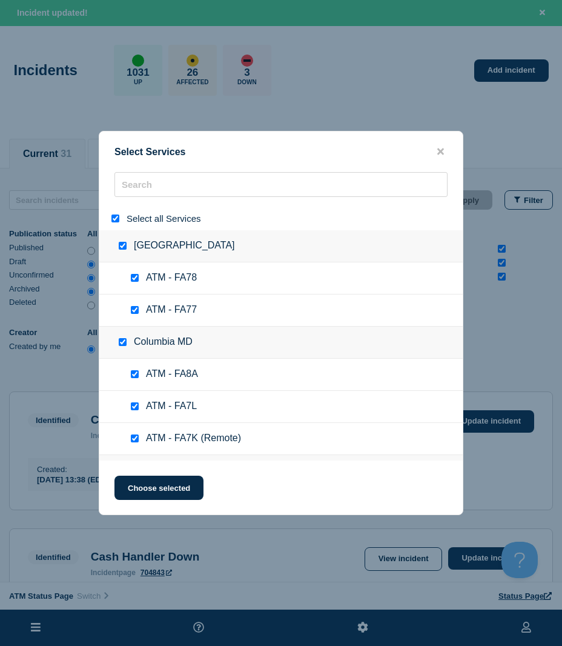
click at [106, 220] on div "Select all Services" at bounding box center [280, 219] width 363 height 24
click at [113, 219] on input "select all" at bounding box center [115, 218] width 8 height 8
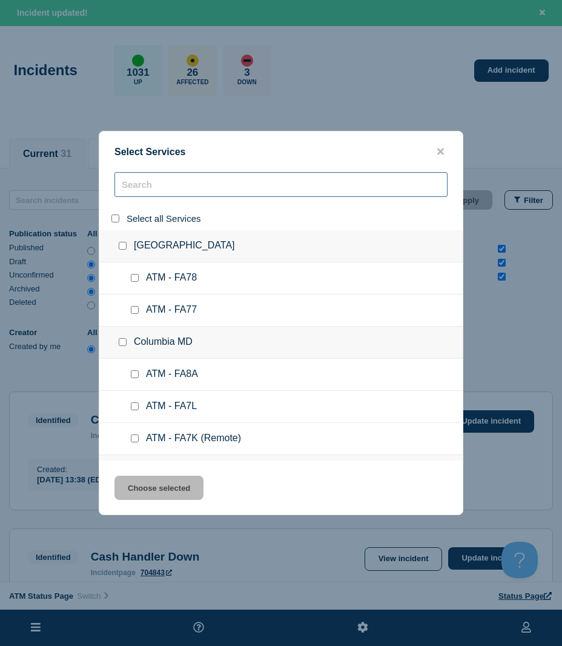
click at [137, 194] on input "search" at bounding box center [280, 184] width 333 height 25
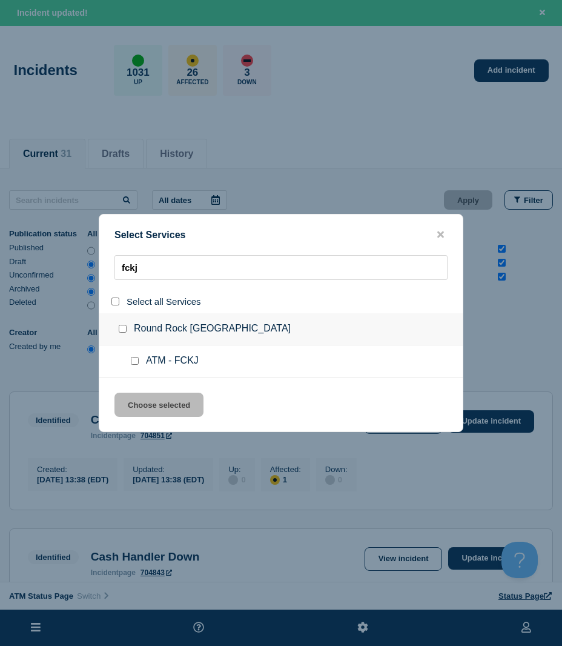
click at [130, 363] on div at bounding box center [137, 361] width 18 height 12
click at [143, 391] on div "Select Services fckj Select all Services [GEOGRAPHIC_DATA] [GEOGRAPHIC_DATA] AT…" at bounding box center [281, 323] width 365 height 218
click at [135, 354] on ul "ATM - FCKJ" at bounding box center [280, 361] width 363 height 32
click at [137, 359] on input "service: ATM - FCKJ" at bounding box center [135, 361] width 8 height 8
click at [137, 396] on button "Choose selected" at bounding box center [158, 404] width 89 height 24
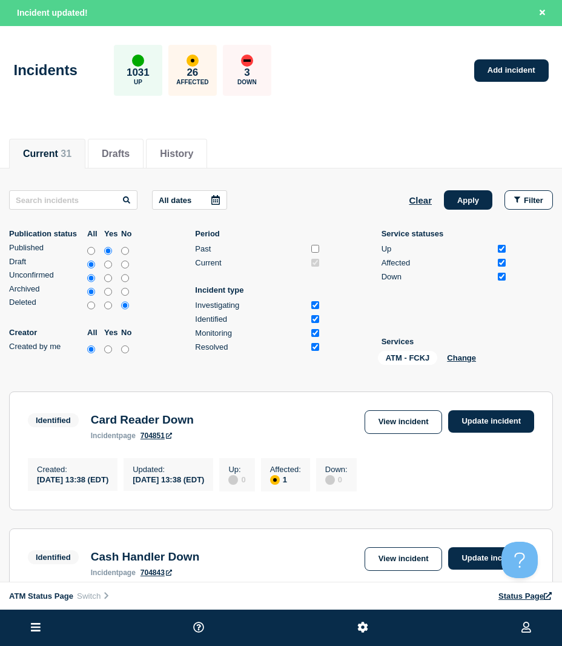
click at [447, 210] on div "All dates Clear Apply Filter Publication status All Yes No Published Draft Unco…" at bounding box center [281, 279] width 544 height 179
click at [457, 199] on button "Apply" at bounding box center [468, 199] width 48 height 19
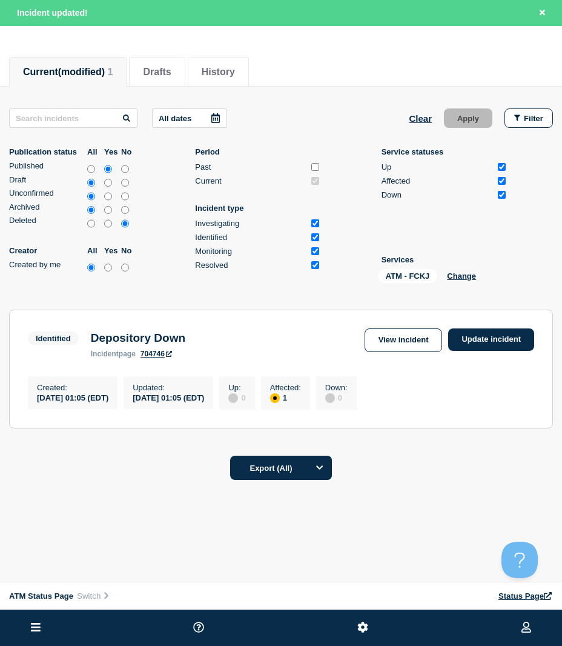
scroll to position [86, 0]
click at [503, 323] on section "Identified Depository Down incident page 704746 View incident Update incident C…" at bounding box center [281, 368] width 544 height 119
click at [509, 337] on link "Update incident" at bounding box center [491, 339] width 86 height 22
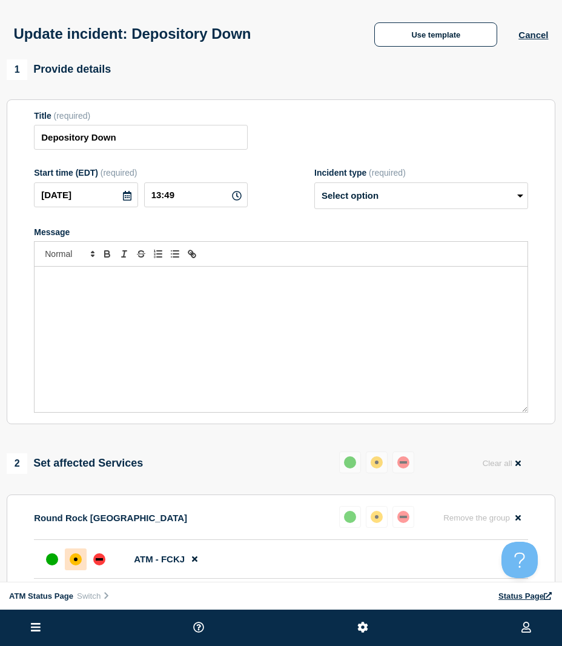
click at [407, 15] on div "Update incident: Depository Down Use template Cancel" at bounding box center [281, 29] width 562 height 59
click at [405, 29] on button "Use template" at bounding box center [435, 34] width 123 height 24
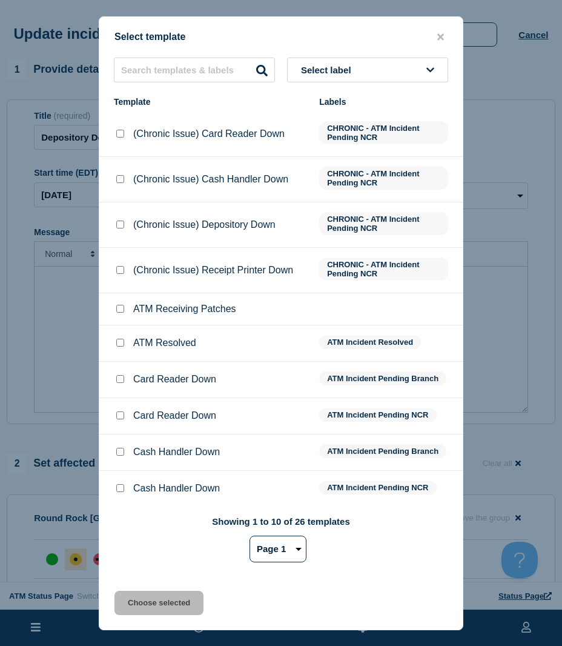
click at [121, 343] on input "ATM Resolved checkbox" at bounding box center [120, 343] width 8 height 8
click at [142, 613] on button "Choose selected" at bounding box center [158, 602] width 89 height 24
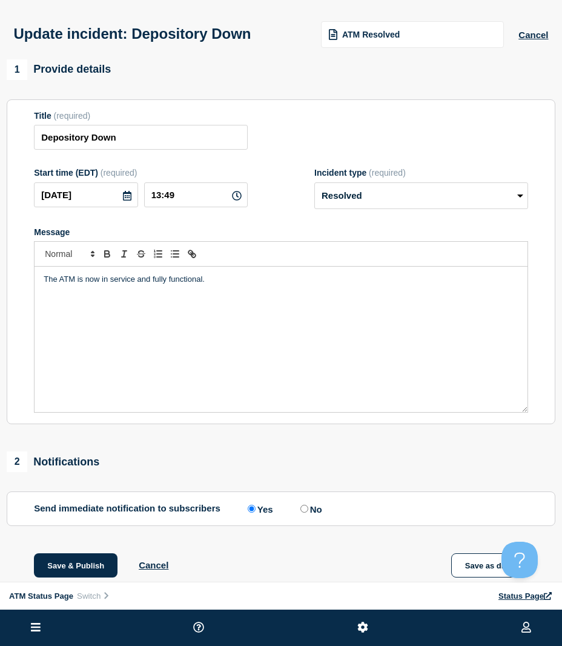
scroll to position [121, 0]
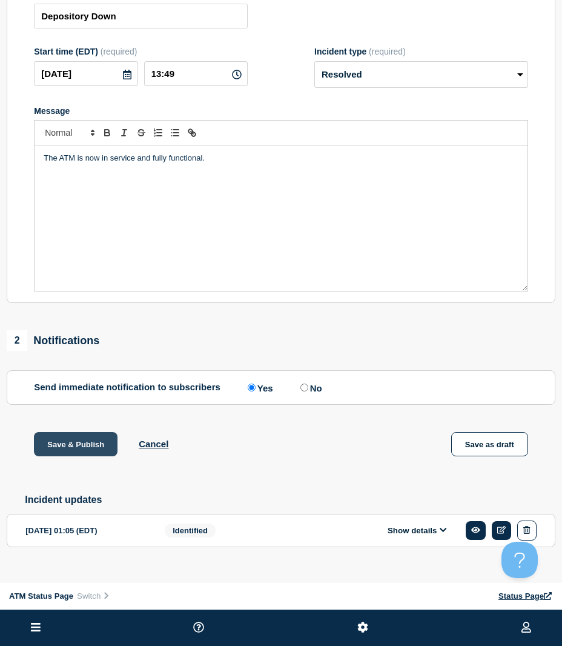
click at [82, 451] on button "Save & Publish" at bounding box center [76, 444] width 84 height 24
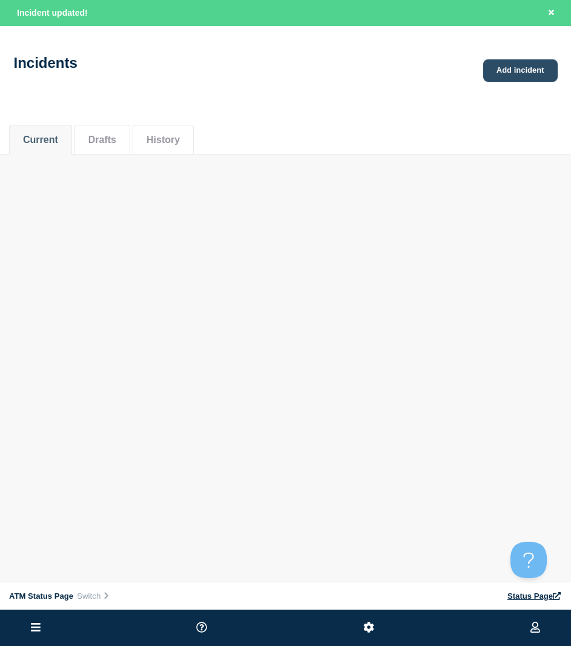
click at [505, 75] on link "Add incident" at bounding box center [520, 70] width 74 height 22
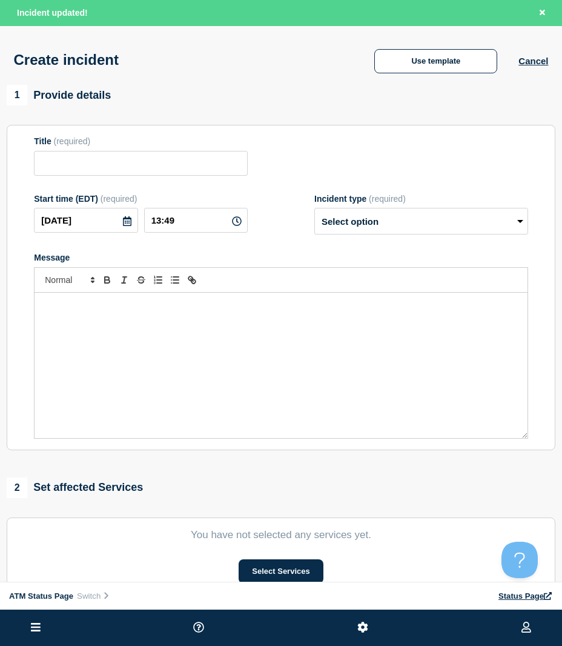
click at [549, 50] on div "Create incident Use template Cancel" at bounding box center [281, 55] width 562 height 59
click at [541, 62] on button "Cancel" at bounding box center [533, 61] width 30 height 10
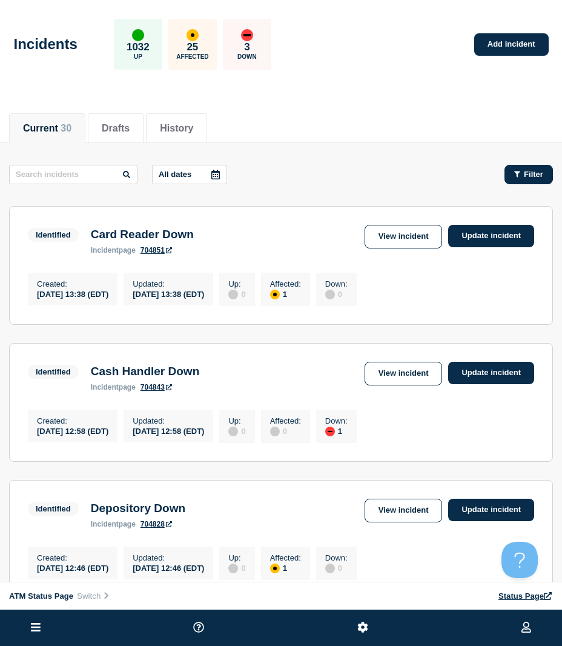
drag, startPoint x: 519, startPoint y: 168, endPoint x: 528, endPoint y: 170, distance: 9.3
click at [519, 168] on button "Filter" at bounding box center [528, 174] width 48 height 19
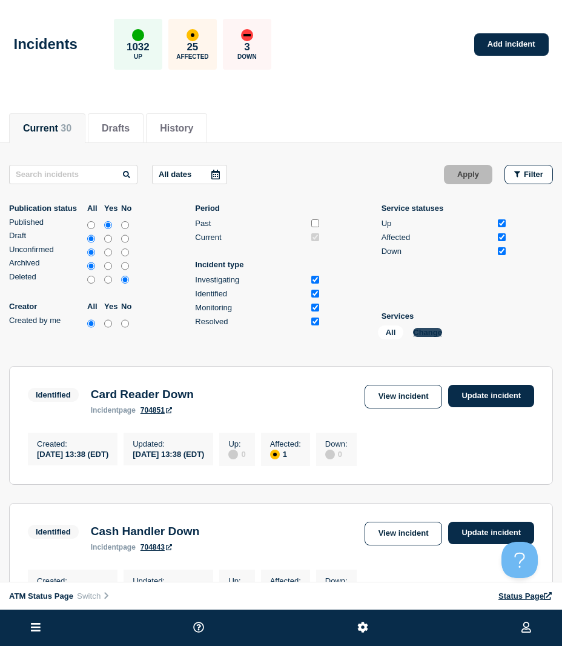
click at [419, 335] on button "Change" at bounding box center [427, 332] width 29 height 9
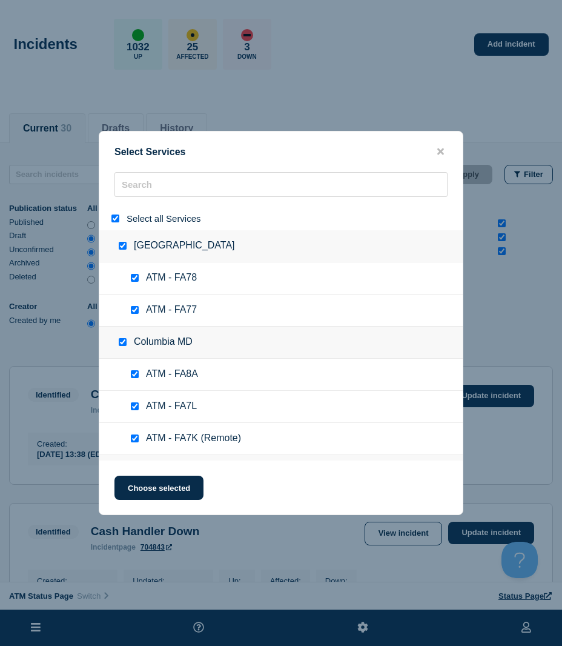
click at [113, 215] on div at bounding box center [118, 219] width 18 height 12
click at [147, 185] on input "search" at bounding box center [280, 184] width 333 height 25
click at [115, 219] on input "select all" at bounding box center [115, 218] width 8 height 8
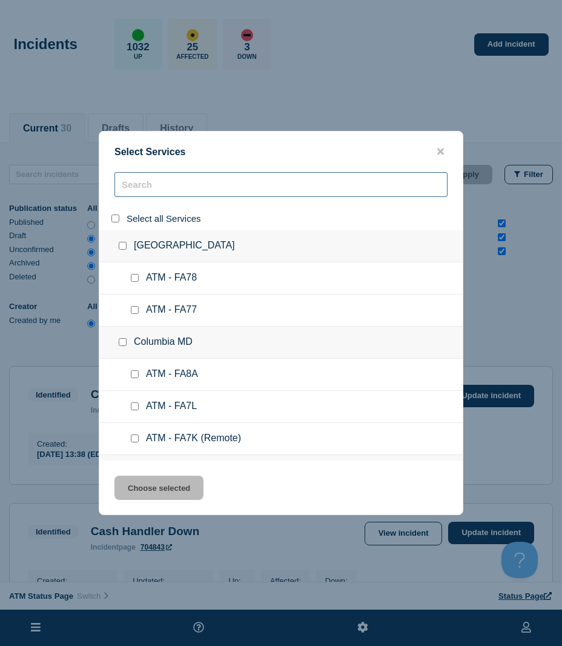
click at [142, 195] on input "search" at bounding box center [280, 184] width 333 height 25
click at [145, 191] on input "search" at bounding box center [280, 184] width 333 height 25
click at [145, 194] on input "search" at bounding box center [280, 184] width 333 height 25
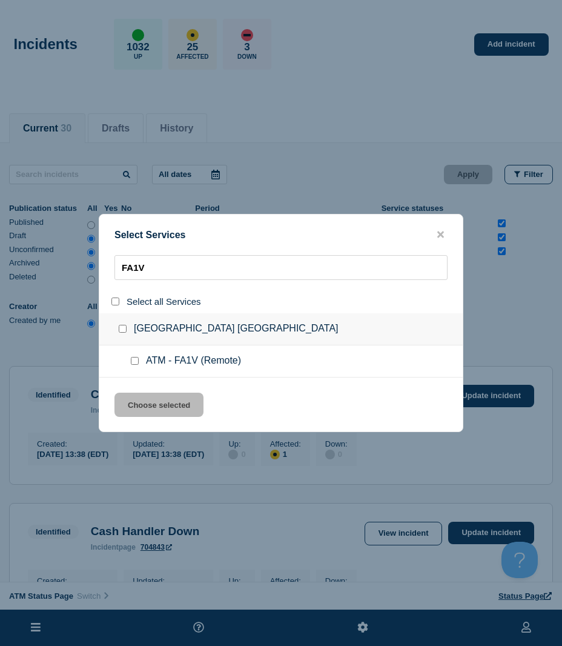
click at [134, 361] on input "service: ATM - FA1V (Remote)" at bounding box center [135, 361] width 8 height 8
click at [148, 401] on button "Choose selected" at bounding box center [158, 404] width 89 height 24
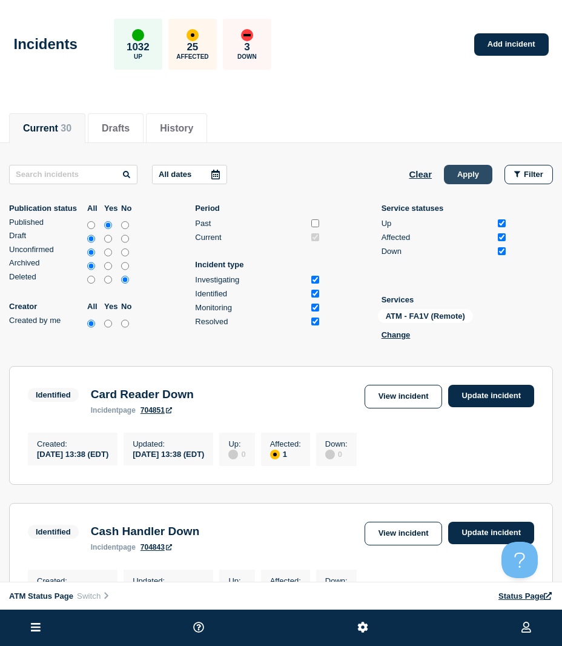
click at [476, 181] on button "Apply" at bounding box center [468, 174] width 48 height 19
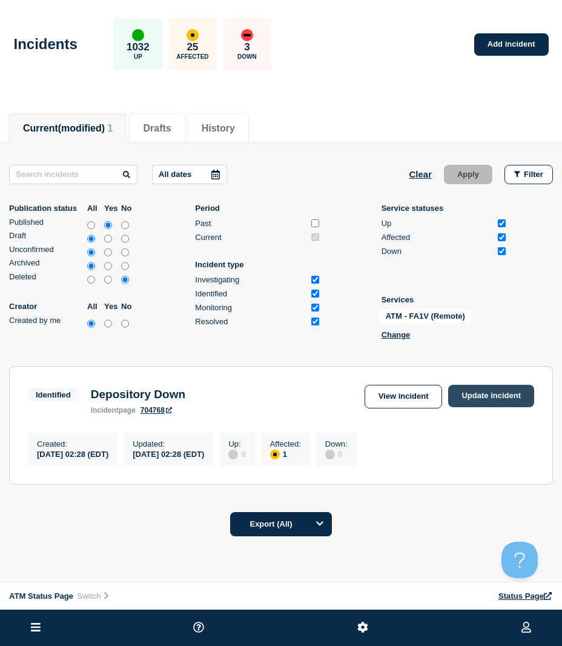
click at [484, 397] on link "Update incident" at bounding box center [491, 396] width 86 height 22
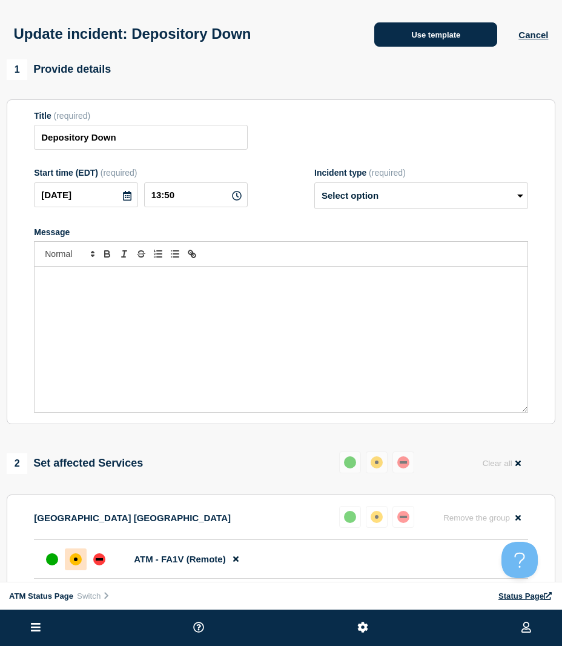
click at [420, 47] on button "Use template" at bounding box center [435, 34] width 123 height 24
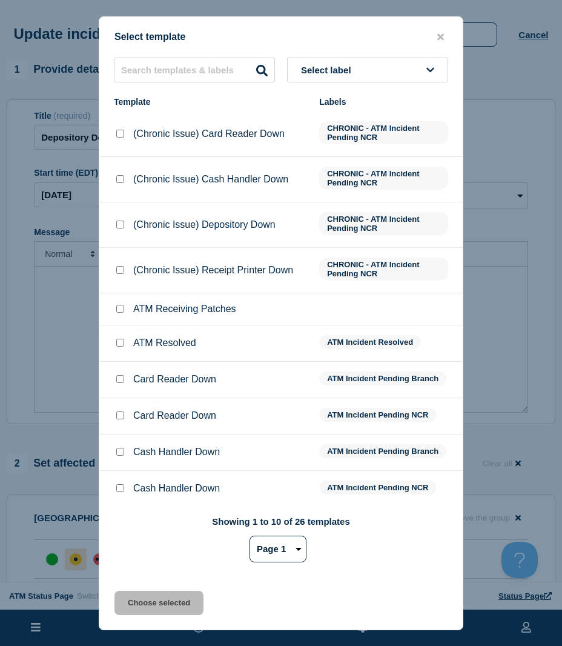
click at [117, 340] on div at bounding box center [120, 343] width 12 height 12
click at [119, 345] on input "ATM Resolved checkbox" at bounding box center [120, 343] width 8 height 8
click at [157, 596] on button "Choose selected" at bounding box center [158, 602] width 89 height 24
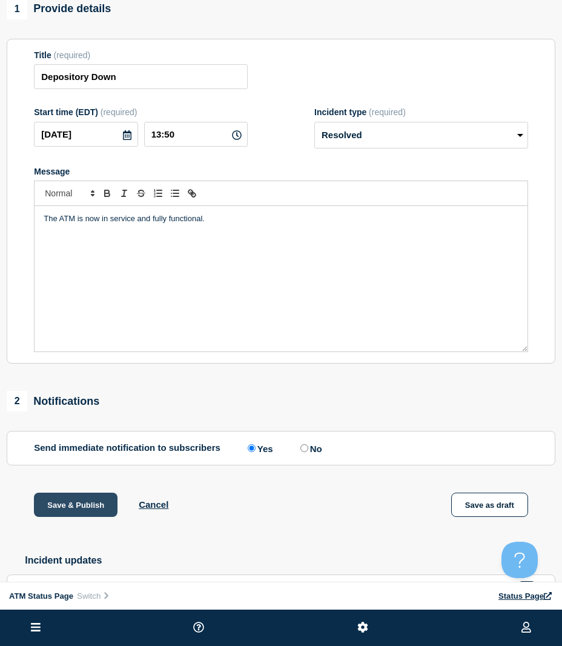
scroll to position [140, 0]
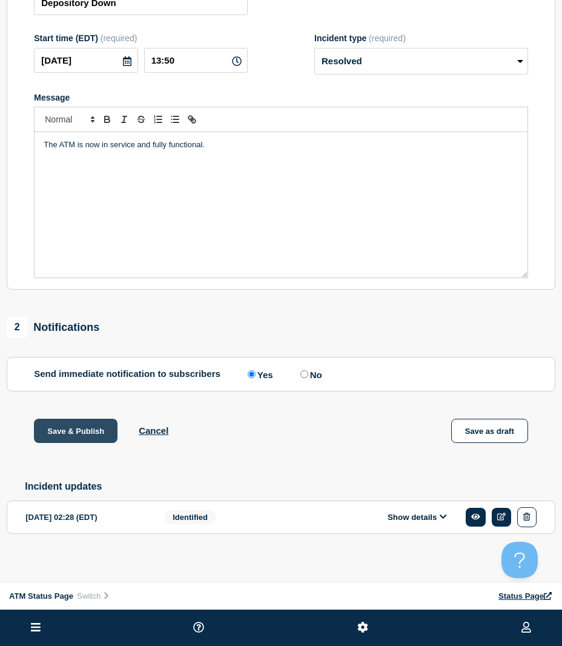
click at [88, 429] on button "Save & Publish" at bounding box center [76, 430] width 84 height 24
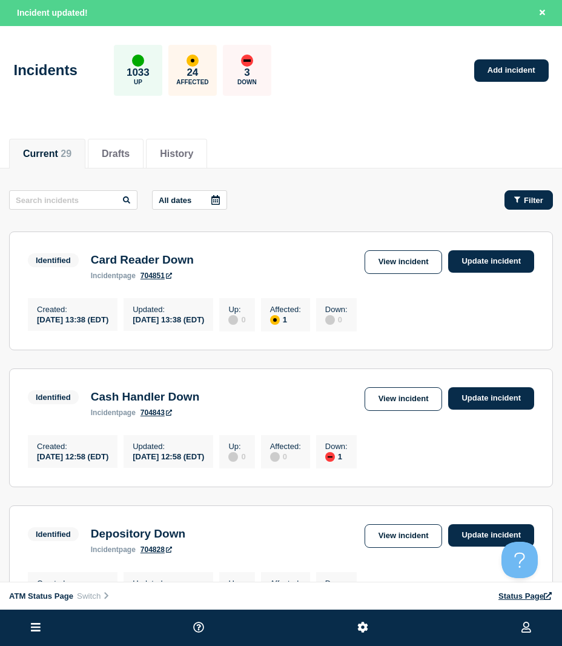
click at [520, 198] on icon "button" at bounding box center [517, 200] width 6 height 8
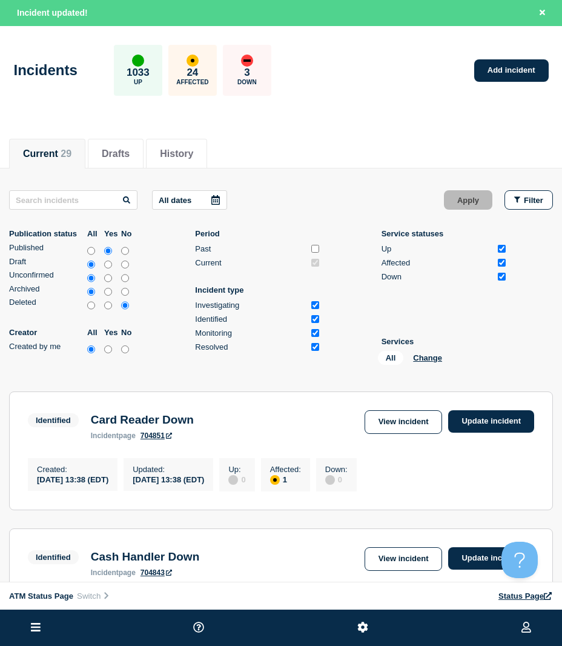
click at [426, 363] on div "All Change" at bounding box center [438, 360] width 121 height 19
drag, startPoint x: 426, startPoint y: 363, endPoint x: 420, endPoint y: 352, distance: 11.9
click at [420, 352] on div "All Change" at bounding box center [438, 360] width 121 height 19
click at [424, 359] on button "Change" at bounding box center [427, 357] width 29 height 9
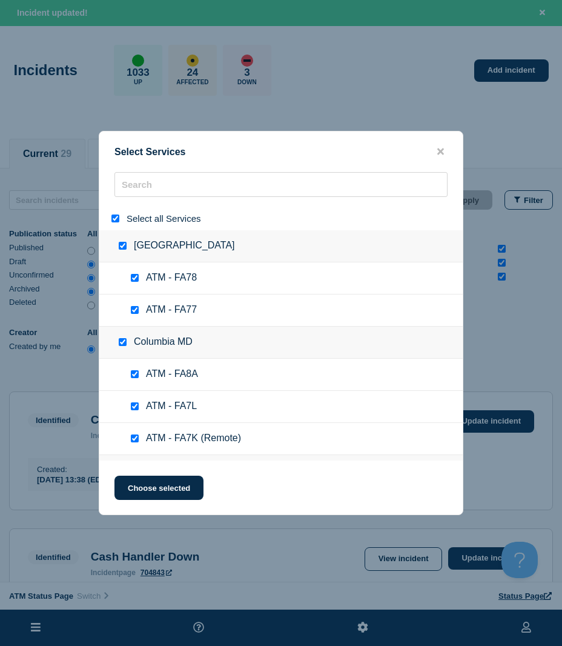
click at [114, 217] on input "select all" at bounding box center [115, 218] width 8 height 8
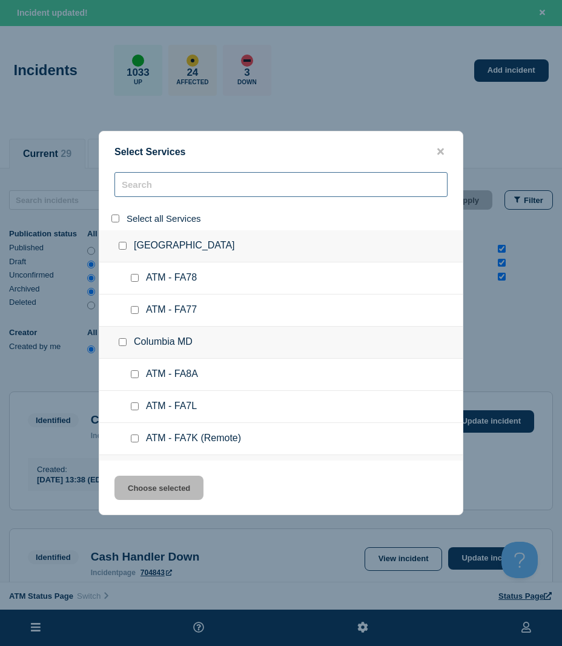
click at [141, 187] on input "search" at bounding box center [280, 184] width 333 height 25
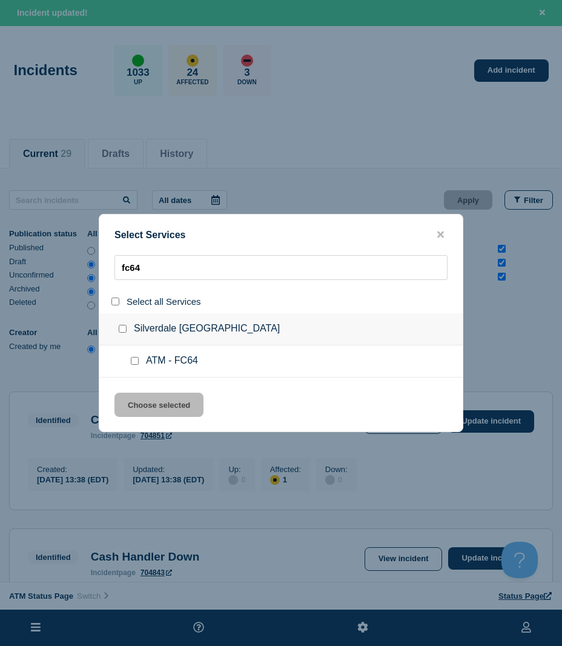
click at [135, 359] on input "service: ATM - FC64" at bounding box center [135, 361] width 8 height 8
click at [140, 391] on div "Select Services fc64 Select all Services [GEOGRAPHIC_DATA] [GEOGRAPHIC_DATA] AT…" at bounding box center [281, 323] width 365 height 218
click at [145, 403] on button "Choose selected" at bounding box center [158, 404] width 89 height 24
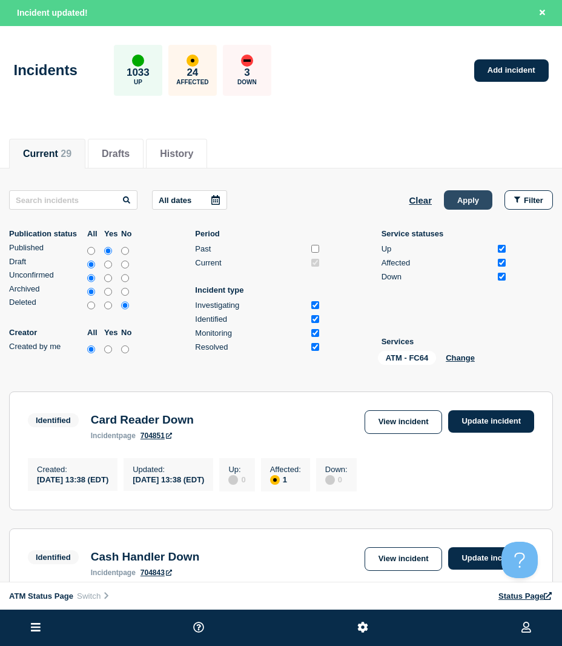
click at [460, 193] on button "Apply" at bounding box center [468, 199] width 48 height 19
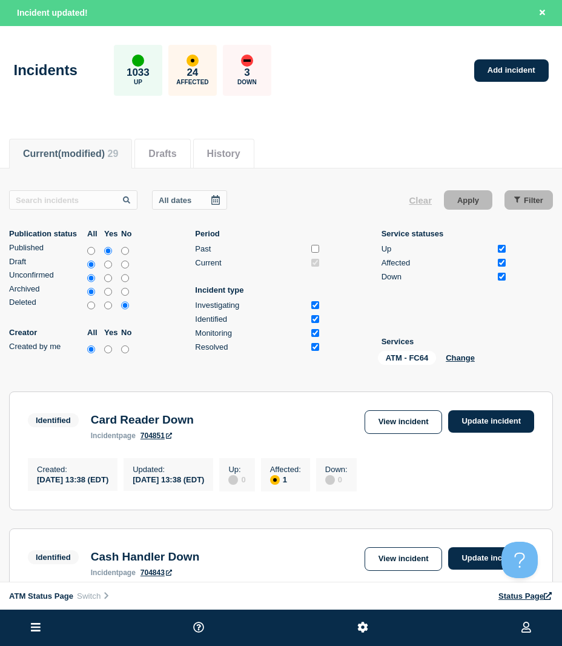
scroll to position [61, 0]
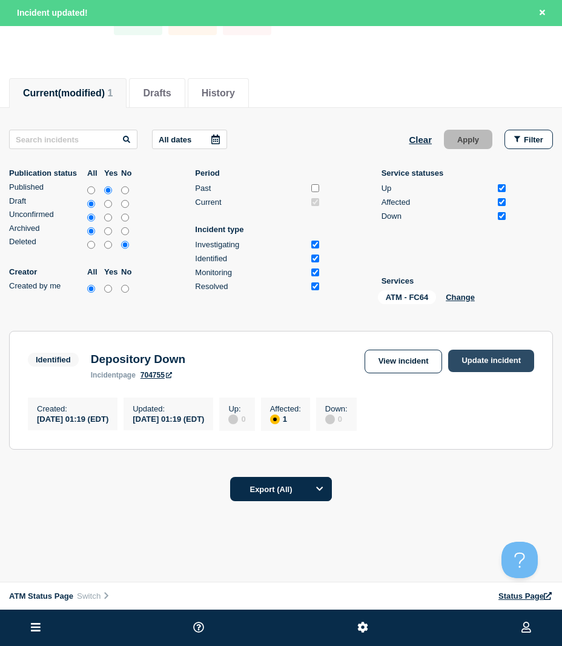
click at [486, 356] on link "Update incident" at bounding box center [491, 360] width 86 height 22
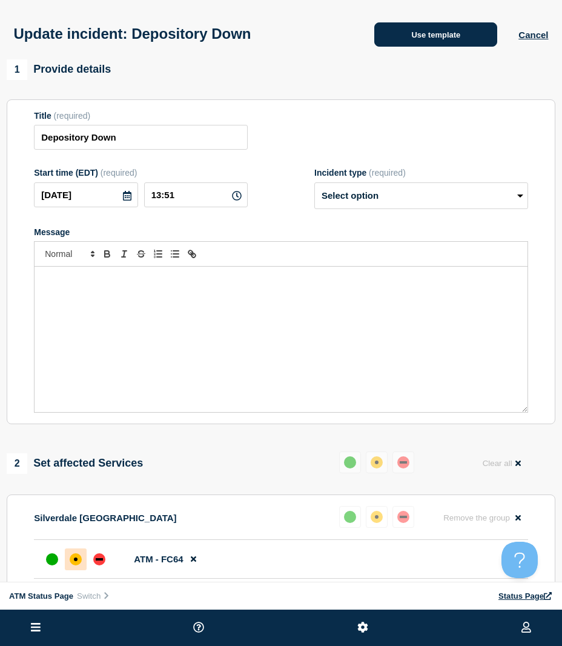
click at [404, 42] on button "Use template" at bounding box center [435, 34] width 123 height 24
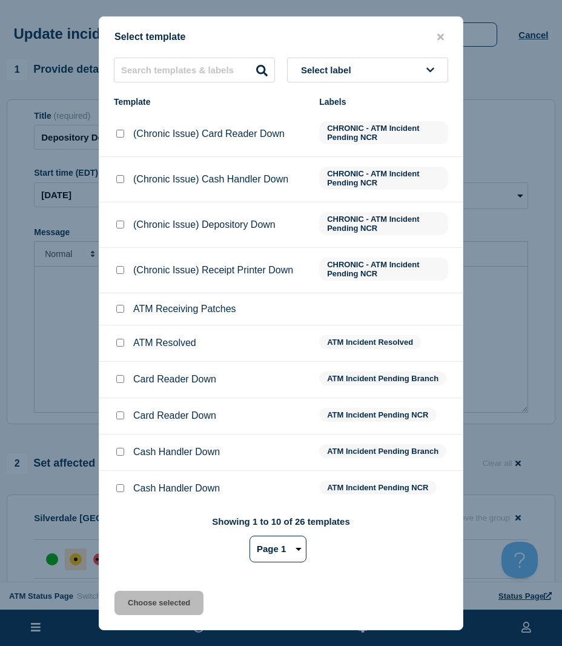
click at [119, 341] on input "ATM Resolved checkbox" at bounding box center [120, 343] width 8 height 8
click at [150, 600] on button "Choose selected" at bounding box center [158, 602] width 89 height 24
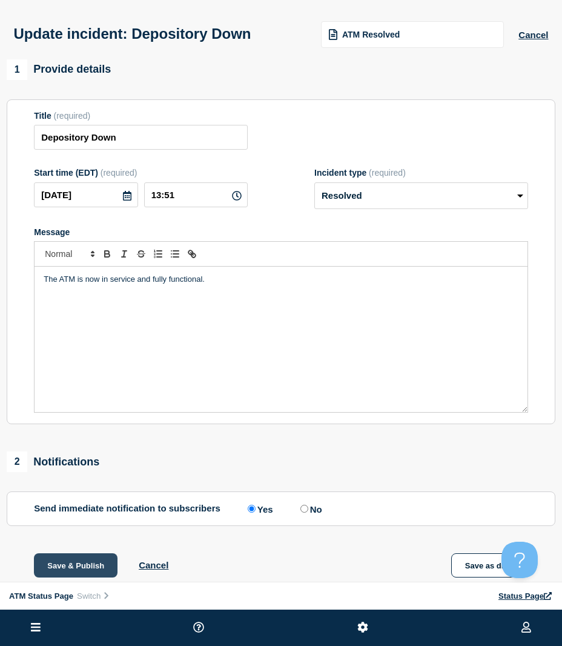
click at [91, 572] on button "Save & Publish" at bounding box center [76, 565] width 84 height 24
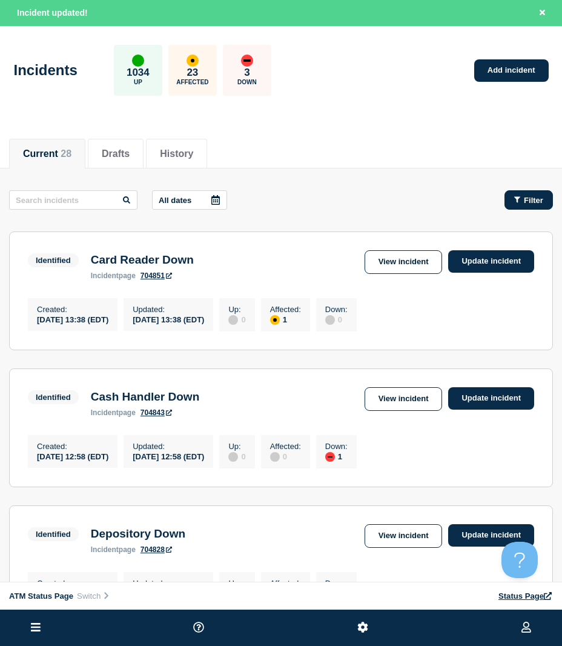
click at [507, 199] on button "Filter" at bounding box center [528, 199] width 48 height 19
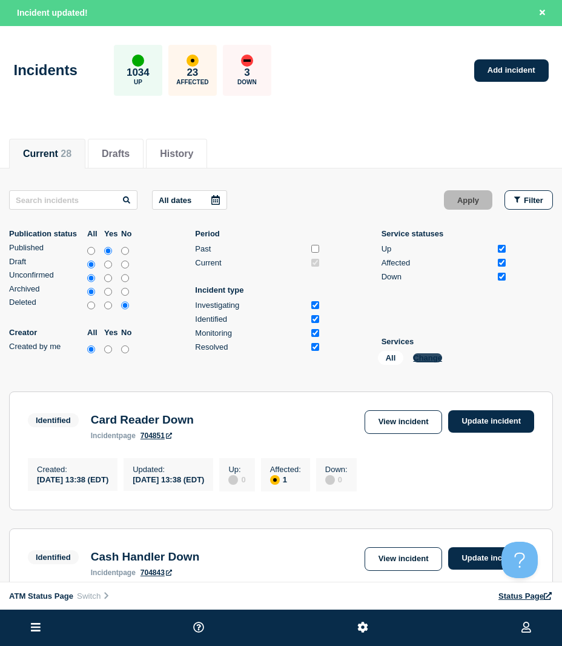
click at [420, 362] on button "Change" at bounding box center [427, 357] width 29 height 9
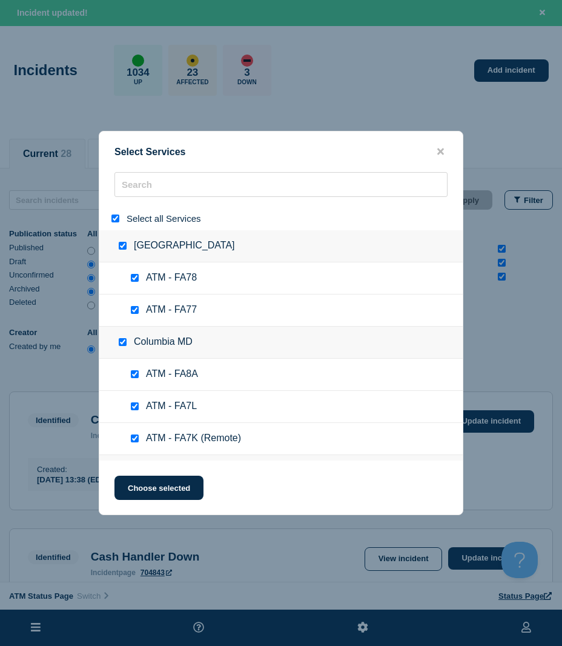
click at [116, 220] on input "select all" at bounding box center [115, 218] width 8 height 8
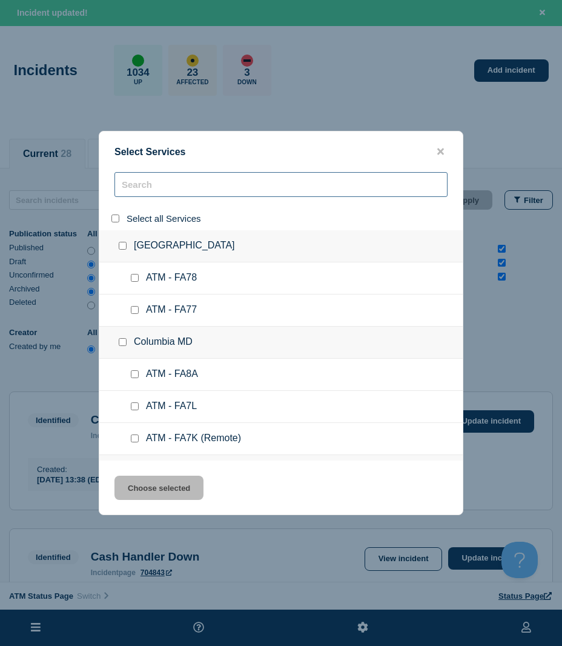
click at [153, 192] on input "search" at bounding box center [280, 184] width 333 height 25
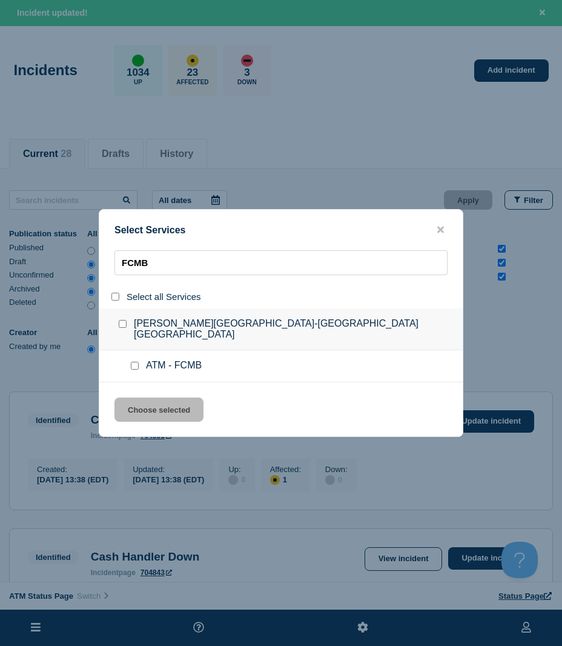
click at [136, 362] on input "service: ATM - FCMB" at bounding box center [135, 366] width 8 height 8
click at [139, 403] on button "Choose selected" at bounding box center [158, 409] width 89 height 24
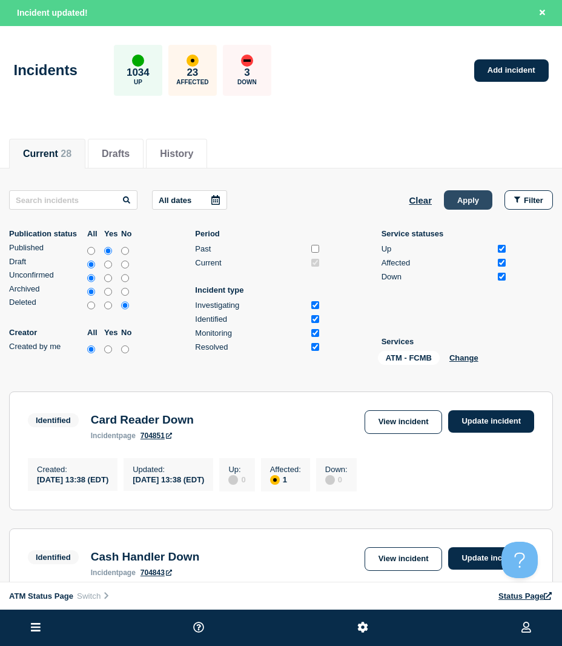
click at [452, 207] on button "Apply" at bounding box center [468, 199] width 48 height 19
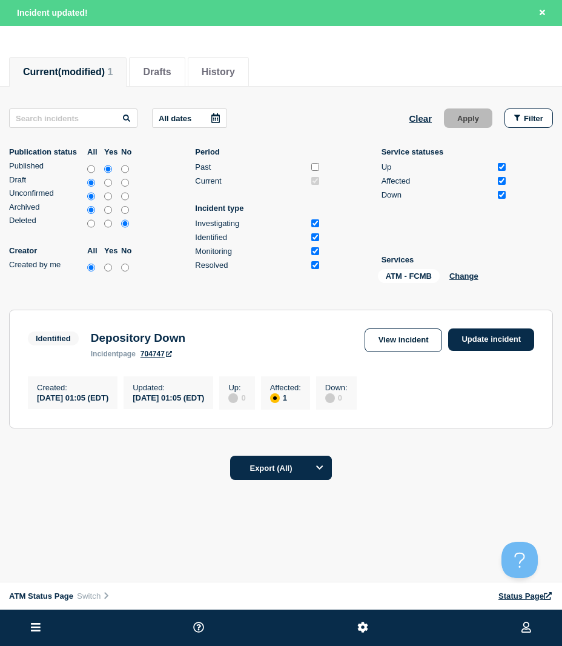
scroll to position [86, 0]
click at [465, 328] on link "Update incident" at bounding box center [491, 339] width 86 height 22
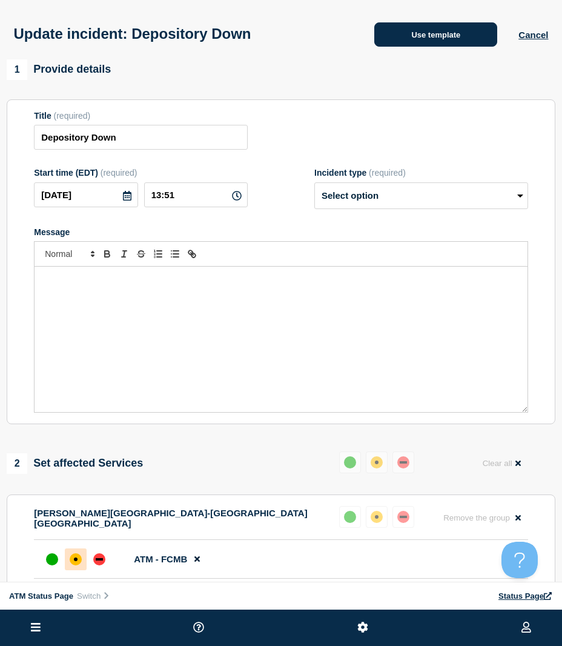
click at [398, 44] on button "Use template" at bounding box center [435, 34] width 123 height 24
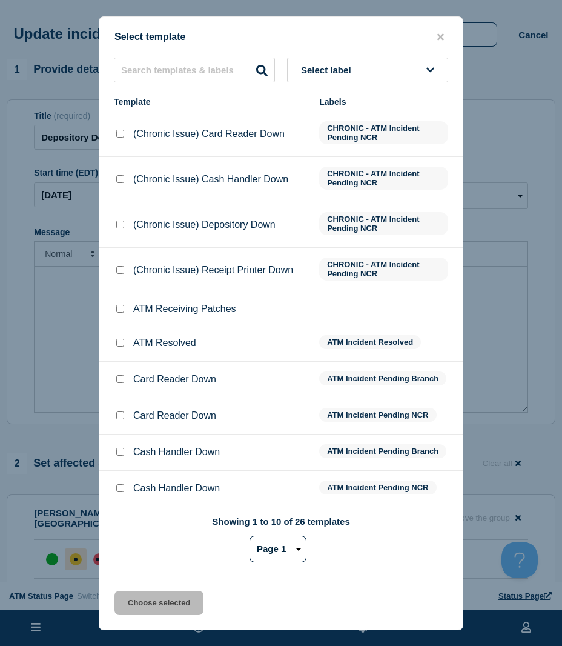
click at [116, 340] on div at bounding box center [120, 343] width 12 height 12
click at [117, 340] on input "ATM Resolved checkbox" at bounding box center [120, 343] width 8 height 8
click at [159, 597] on button "Choose selected" at bounding box center [158, 602] width 89 height 24
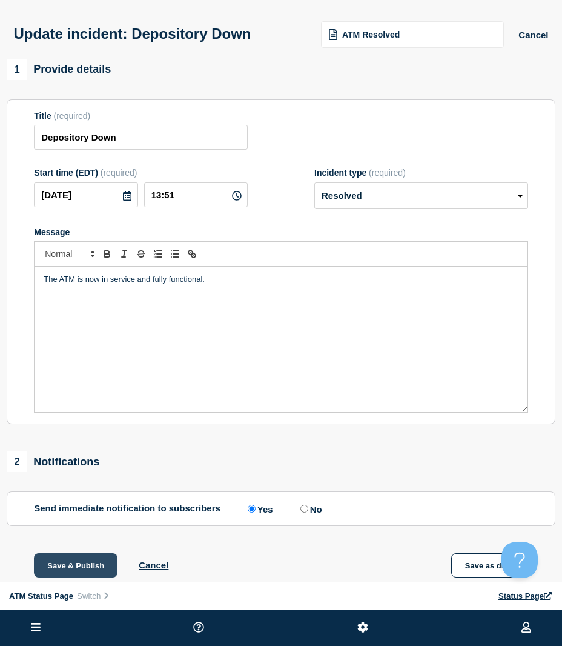
click at [67, 568] on button "Save & Publish" at bounding box center [76, 565] width 84 height 24
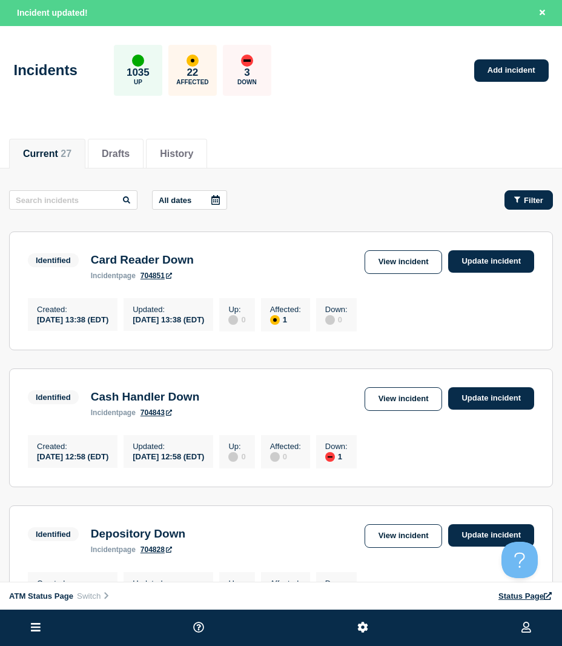
click at [532, 193] on button "Filter" at bounding box center [528, 199] width 48 height 19
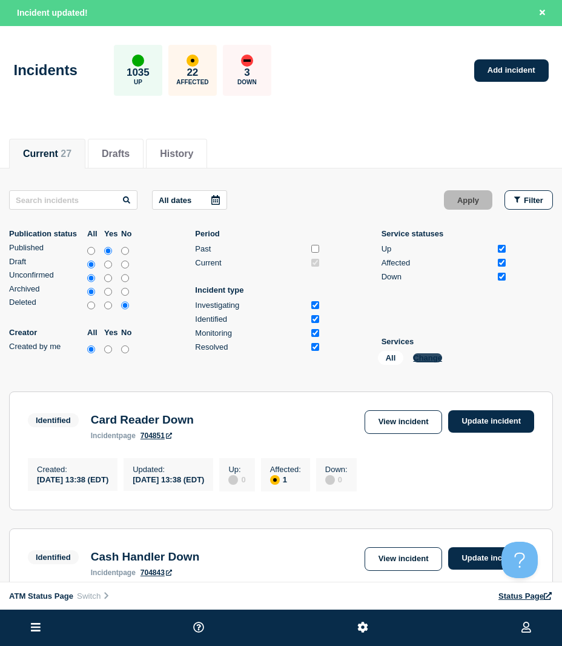
click at [435, 356] on button "Change" at bounding box center [427, 357] width 29 height 9
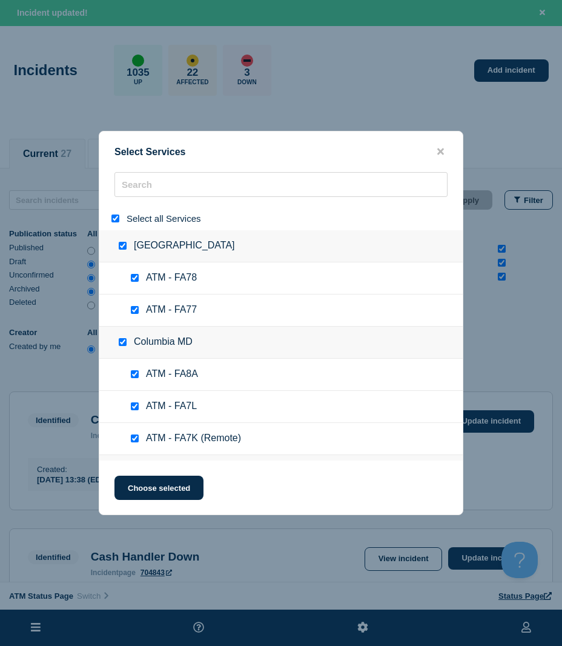
click at [115, 220] on input "select all" at bounding box center [115, 218] width 8 height 8
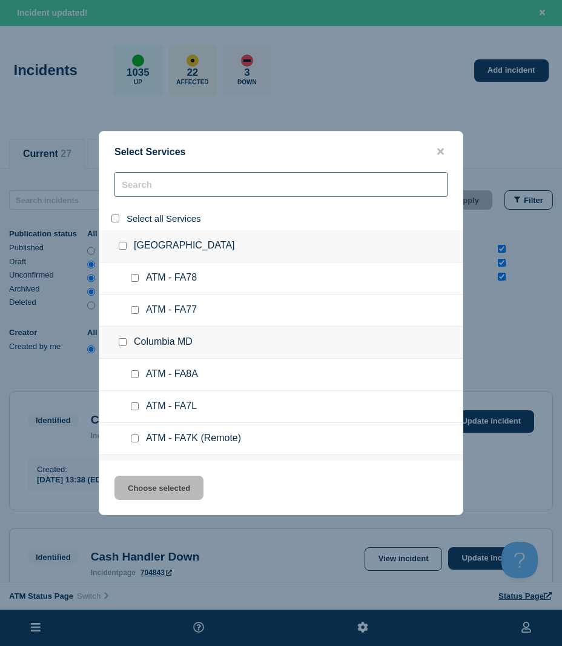
click at [131, 197] on input "search" at bounding box center [280, 184] width 333 height 25
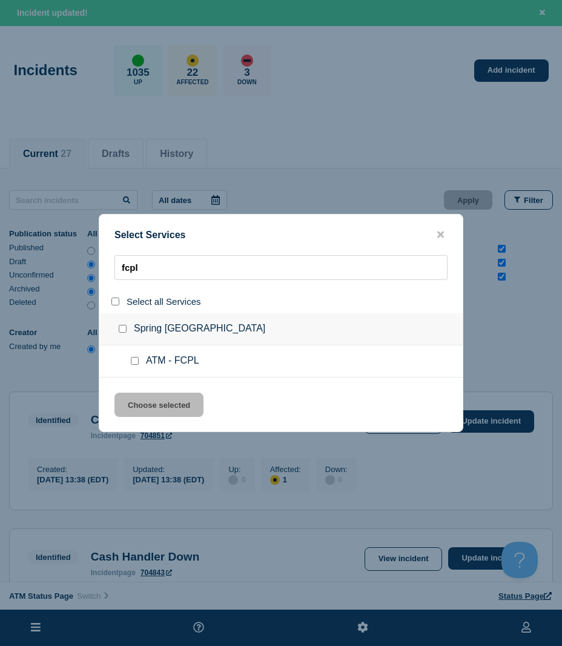
click at [133, 363] on input "service: ATM - FCPL" at bounding box center [135, 361] width 8 height 8
click at [131, 403] on button "Choose selected" at bounding box center [158, 404] width 89 height 24
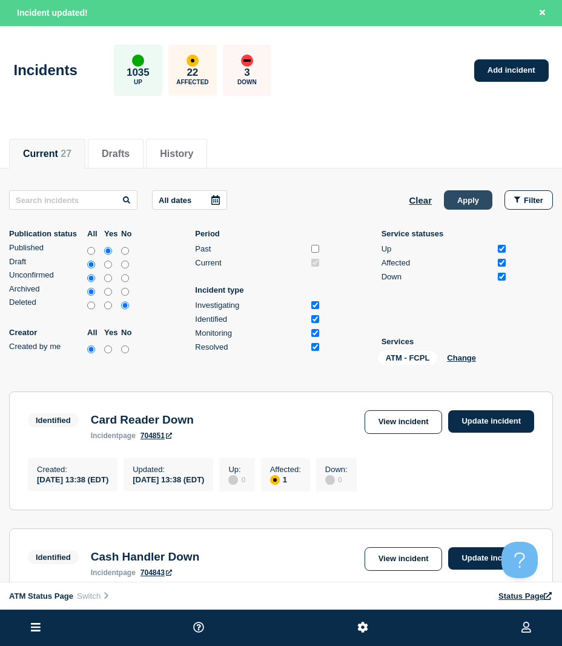
click at [458, 202] on button "Apply" at bounding box center [468, 199] width 48 height 19
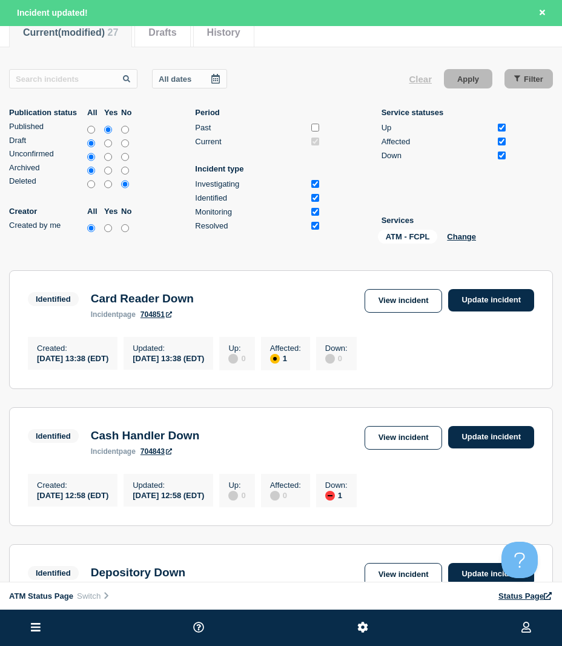
scroll to position [86, 0]
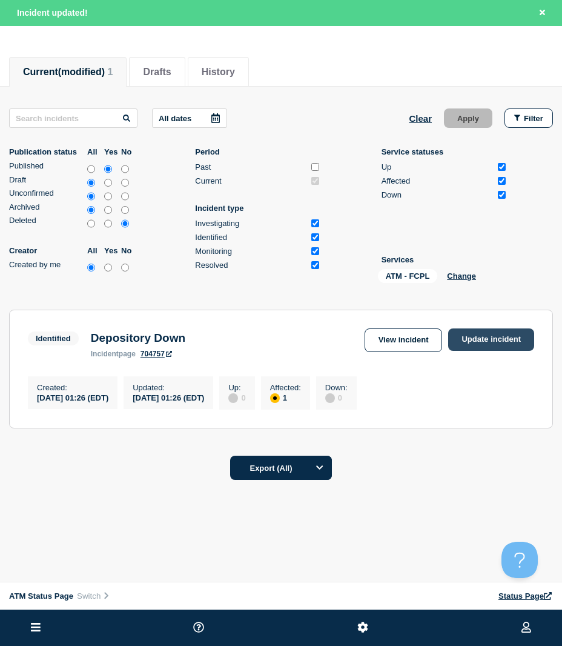
click at [477, 320] on section "Identified Depository Down incident page 704757 View incident Update incident C…" at bounding box center [281, 368] width 544 height 119
click at [483, 328] on link "Update incident" at bounding box center [491, 339] width 86 height 22
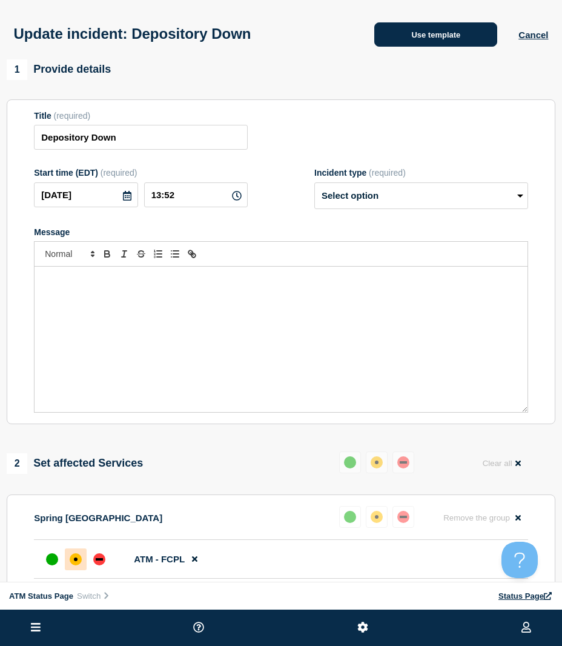
click at [457, 47] on button "Use template" at bounding box center [435, 34] width 123 height 24
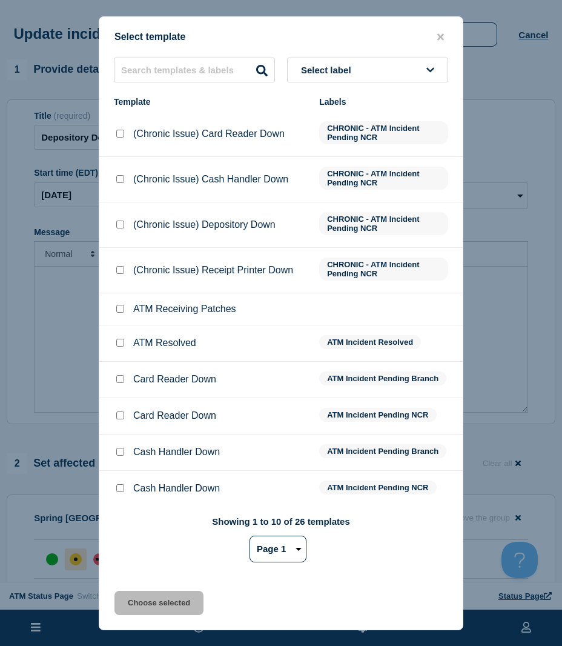
click at [125, 343] on div at bounding box center [120, 343] width 12 height 12
click at [116, 344] on input "ATM Resolved checkbox" at bounding box center [120, 343] width 8 height 8
click at [159, 600] on button "Choose selected" at bounding box center [158, 602] width 89 height 24
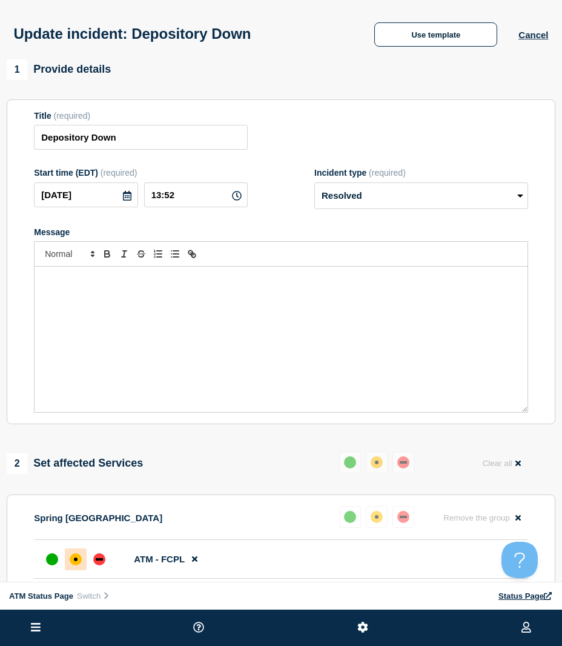
scroll to position [121, 0]
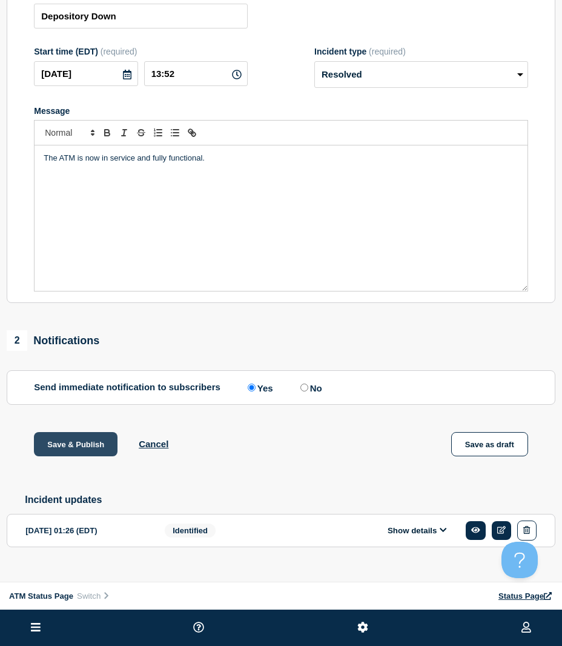
click at [87, 453] on button "Save & Publish" at bounding box center [76, 444] width 84 height 24
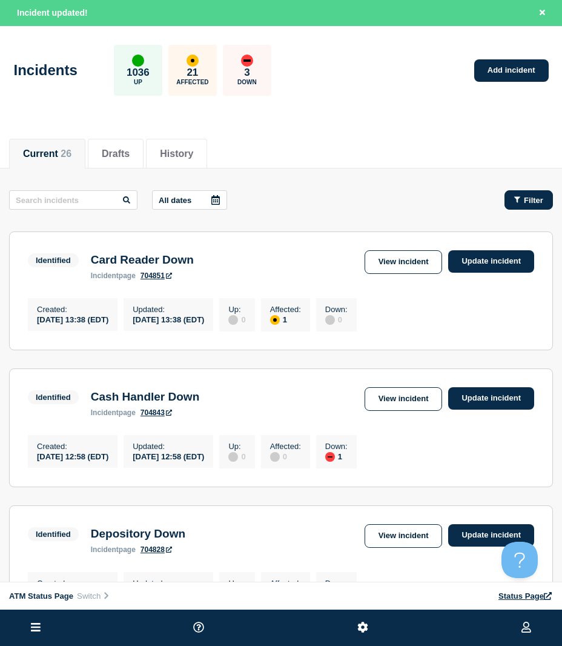
click at [514, 207] on button "Filter" at bounding box center [528, 199] width 48 height 19
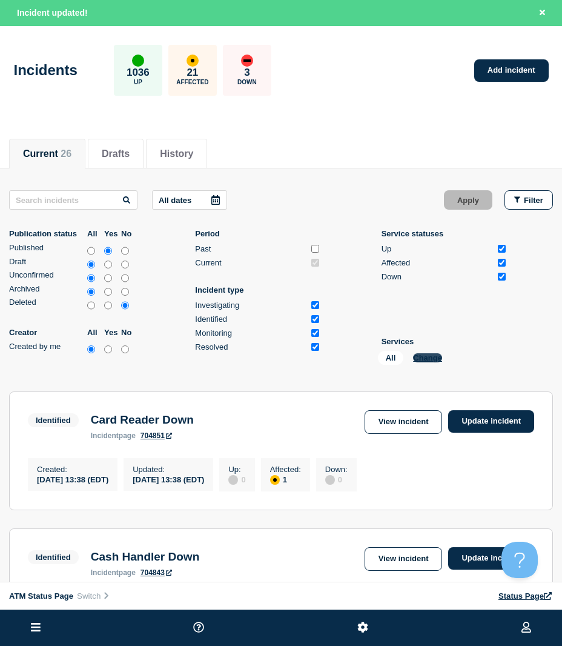
click at [432, 359] on button "Change" at bounding box center [427, 357] width 29 height 9
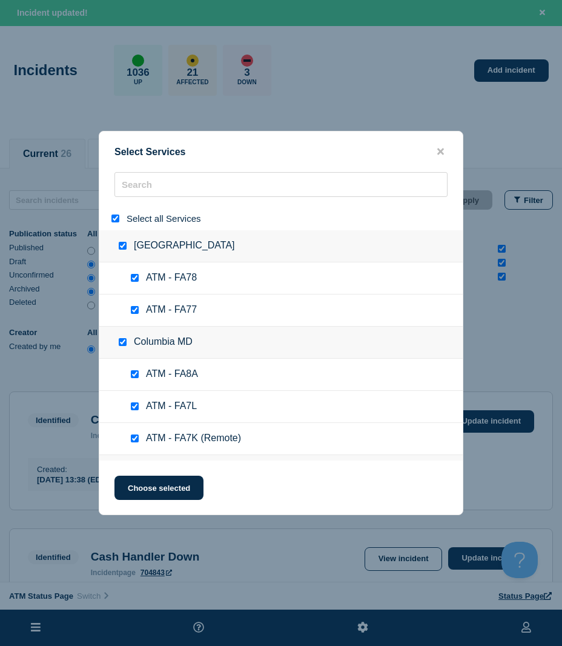
click at [115, 220] on input "select all" at bounding box center [115, 218] width 8 height 8
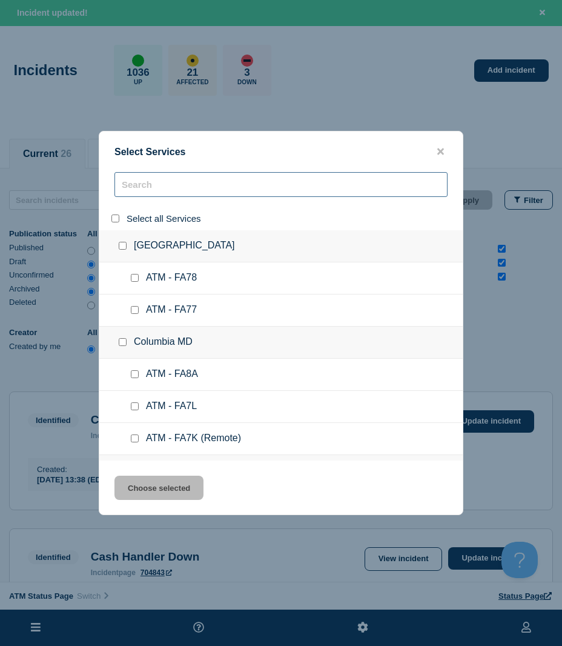
click at [134, 190] on input "search" at bounding box center [280, 184] width 333 height 25
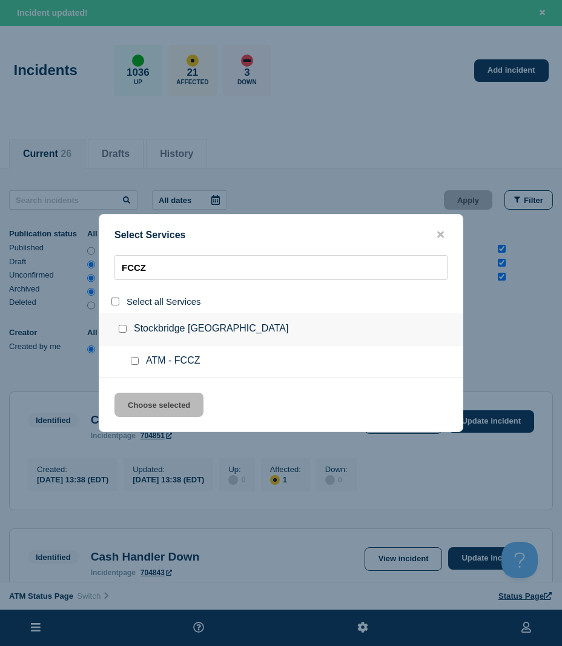
click at [134, 367] on div at bounding box center [137, 361] width 18 height 12
click at [133, 363] on input "service: ATM - FCCZ" at bounding box center [135, 361] width 8 height 8
click at [130, 403] on button "Choose selected" at bounding box center [158, 404] width 89 height 24
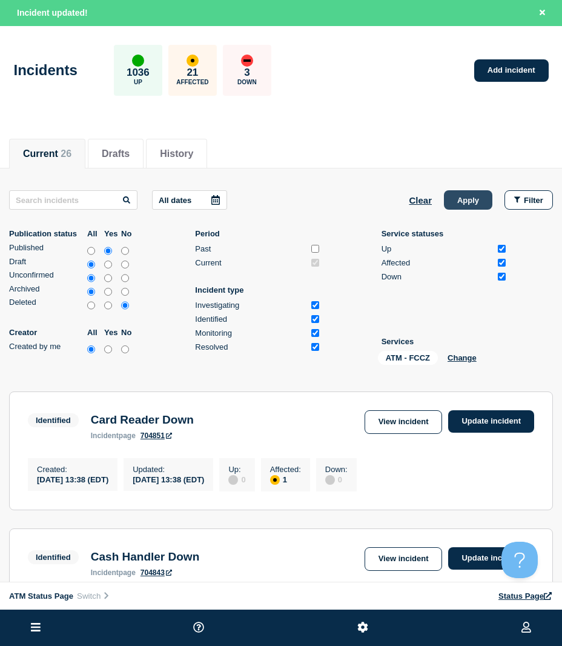
click at [451, 205] on button "Apply" at bounding box center [468, 199] width 48 height 19
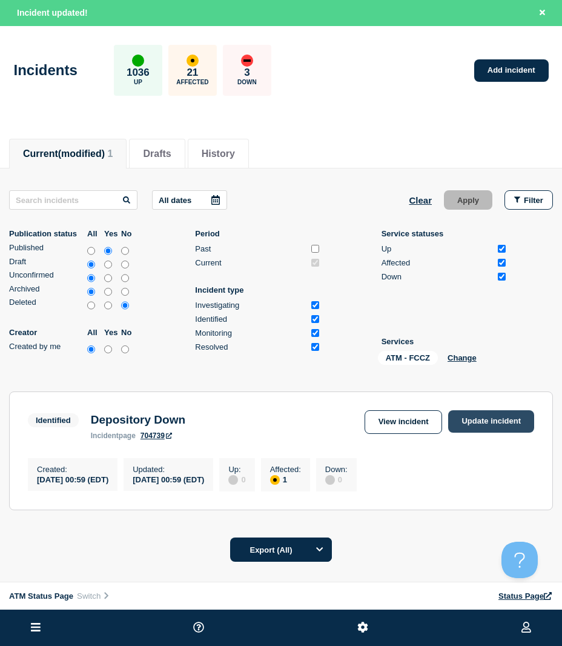
click at [475, 418] on link "Update incident" at bounding box center [491, 421] width 86 height 22
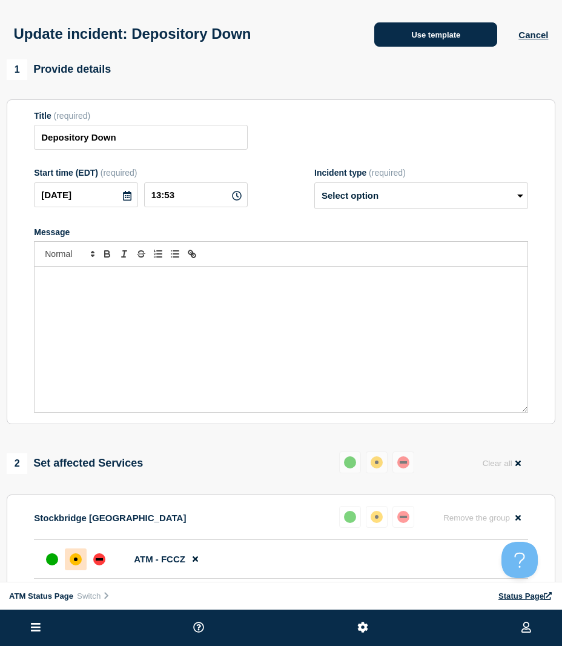
click at [429, 32] on button "Use template" at bounding box center [435, 34] width 123 height 24
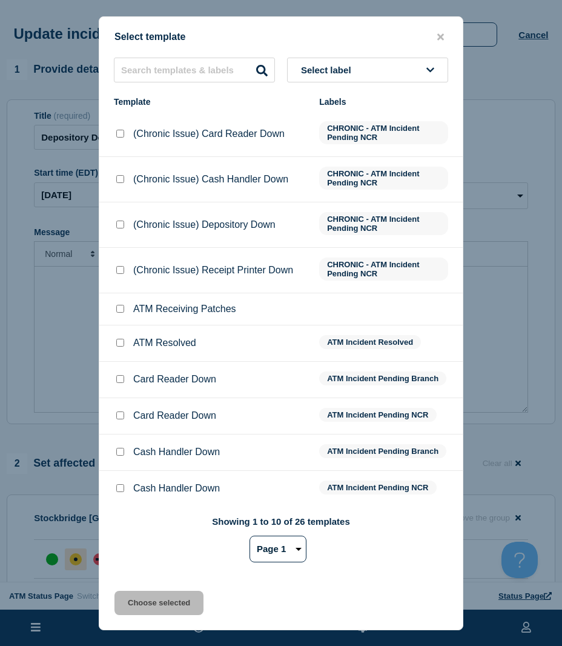
click at [119, 346] on input "ATM Resolved checkbox" at bounding box center [120, 343] width 8 height 8
drag, startPoint x: 136, startPoint y: 606, endPoint x: 137, endPoint y: 600, distance: 6.1
click at [137, 606] on button "Choose selected" at bounding box center [158, 602] width 89 height 24
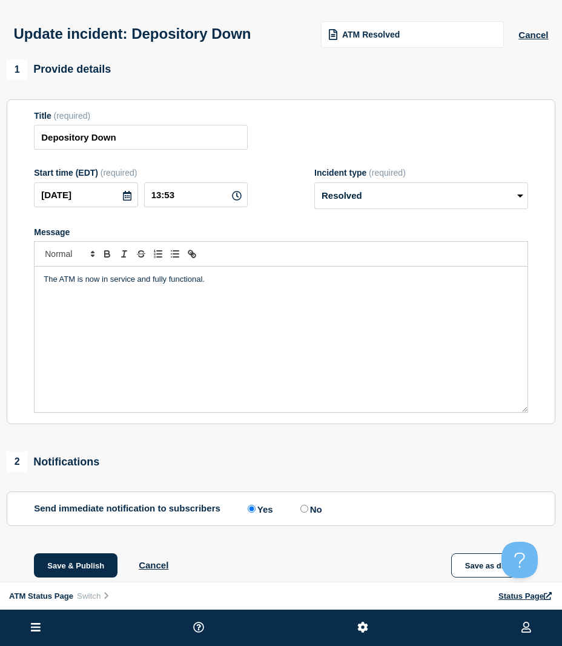
scroll to position [121, 0]
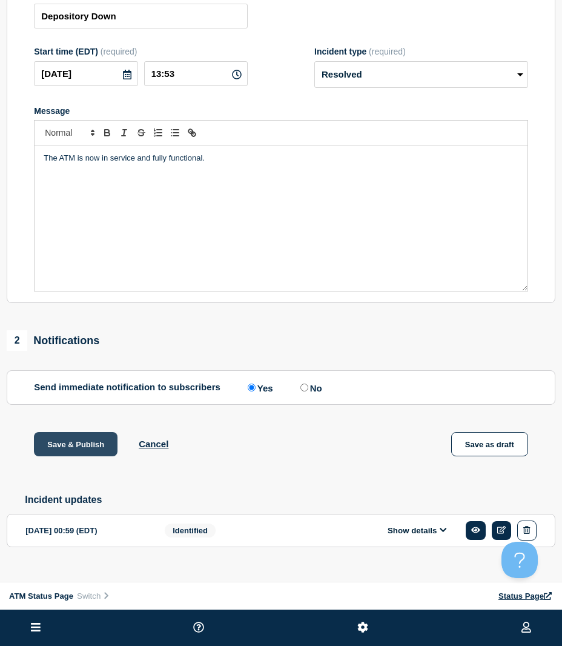
click at [70, 444] on button "Save & Publish" at bounding box center [76, 444] width 84 height 24
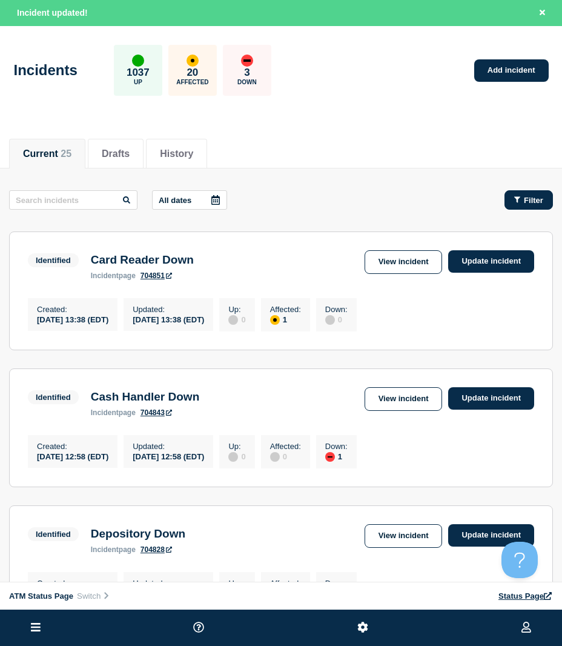
click at [540, 196] on span "Filter" at bounding box center [533, 200] width 19 height 9
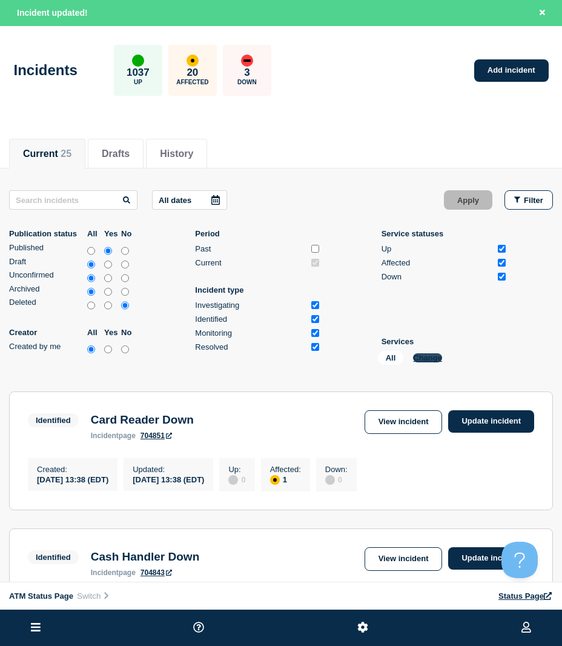
click at [425, 359] on button "Change" at bounding box center [427, 357] width 29 height 9
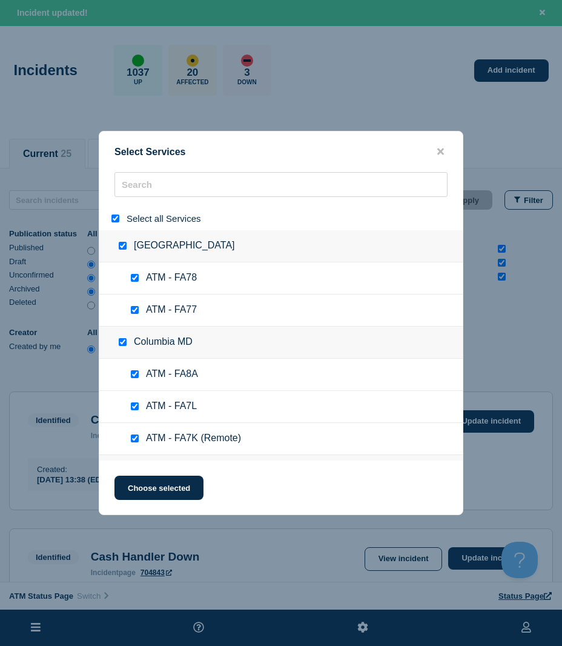
click at [114, 217] on input "select all" at bounding box center [115, 218] width 8 height 8
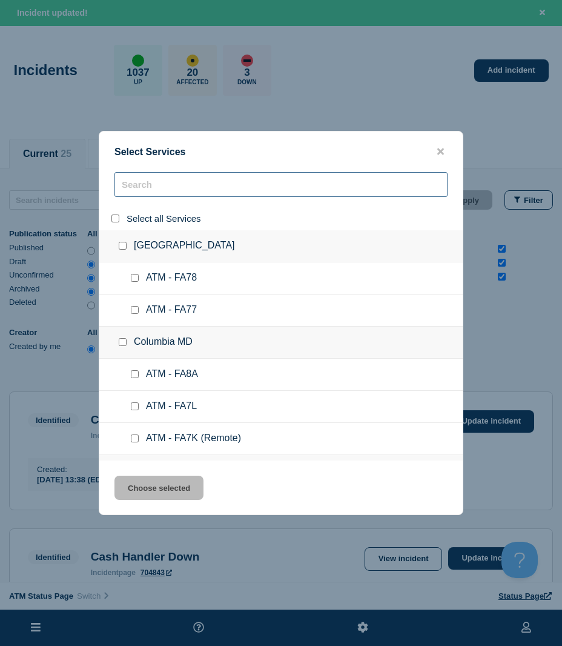
click at [145, 185] on input "search" at bounding box center [280, 184] width 333 height 25
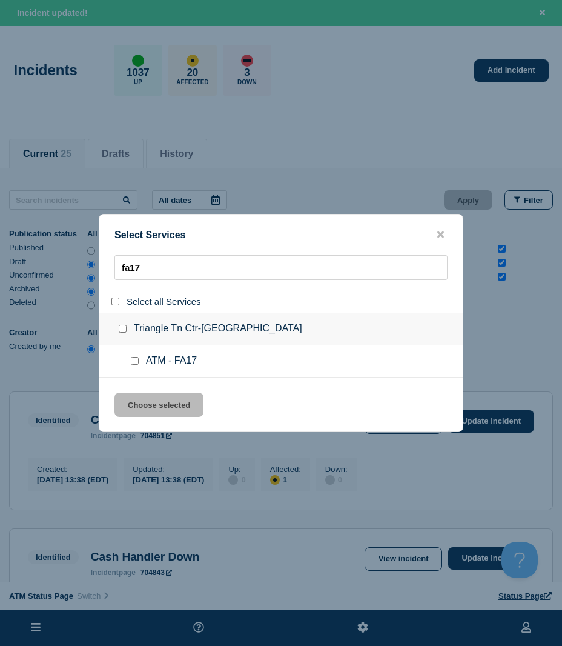
click at [137, 360] on input "service: ATM - FA17" at bounding box center [135, 361] width 8 height 8
click at [148, 414] on button "Choose selected" at bounding box center [158, 404] width 89 height 24
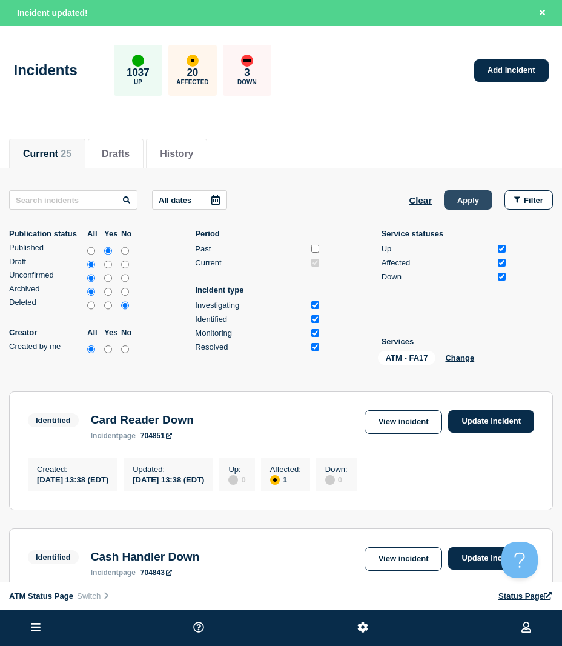
click at [463, 207] on button "Apply" at bounding box center [468, 199] width 48 height 19
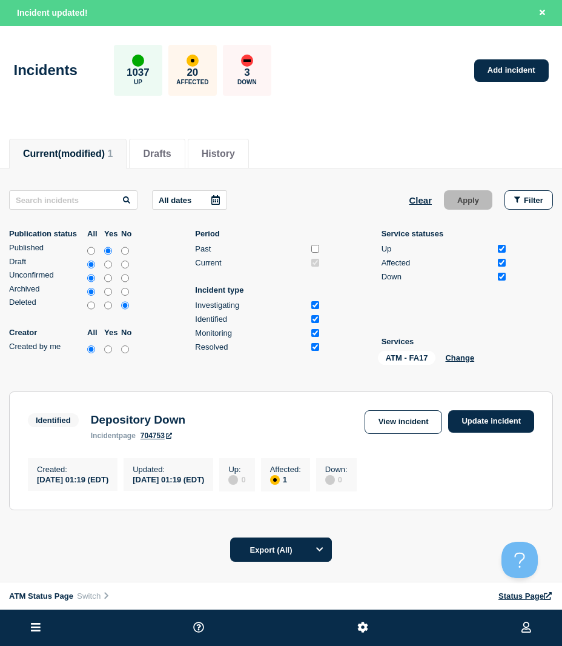
scroll to position [61, 0]
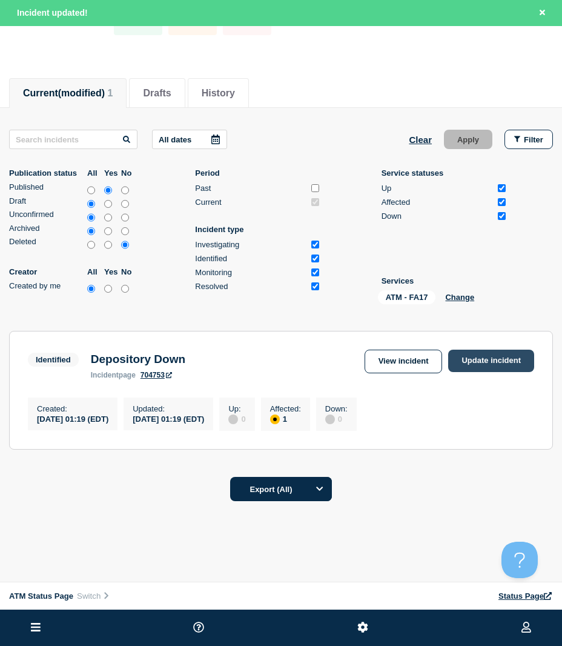
click at [466, 365] on link "Update incident" at bounding box center [491, 360] width 86 height 22
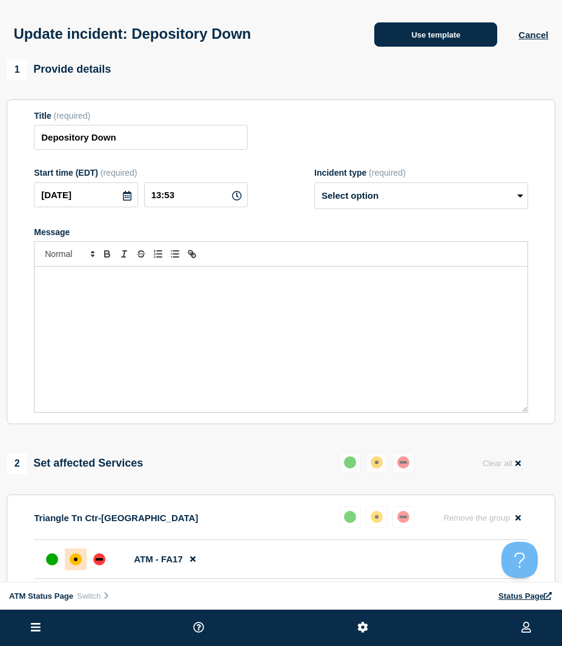
click at [394, 43] on button "Use template" at bounding box center [435, 34] width 123 height 24
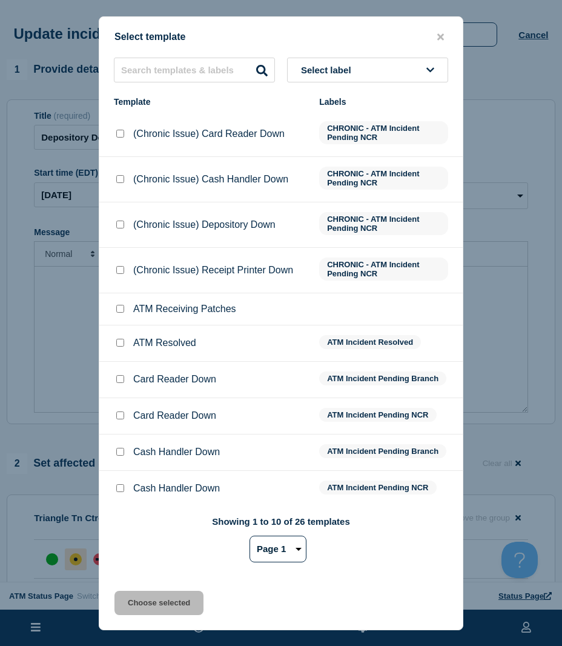
click at [119, 340] on div at bounding box center [120, 343] width 12 height 12
click at [117, 349] on div at bounding box center [120, 343] width 12 height 12
click at [119, 344] on input "ATM Resolved checkbox" at bounding box center [120, 343] width 8 height 8
click at [125, 590] on div "Select template Select label Template Labels (Chronic Issue) Card Reader Down C…" at bounding box center [281, 322] width 365 height 613
click at [122, 597] on button "Choose selected" at bounding box center [158, 602] width 89 height 24
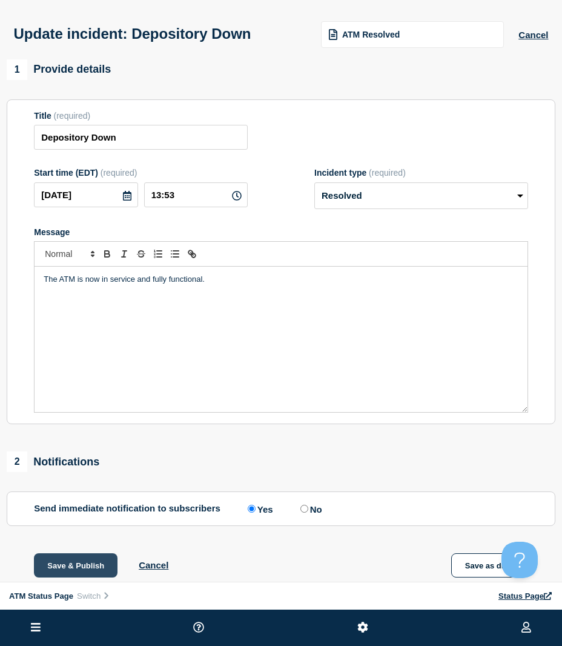
click at [79, 558] on button "Save & Publish" at bounding box center [76, 565] width 84 height 24
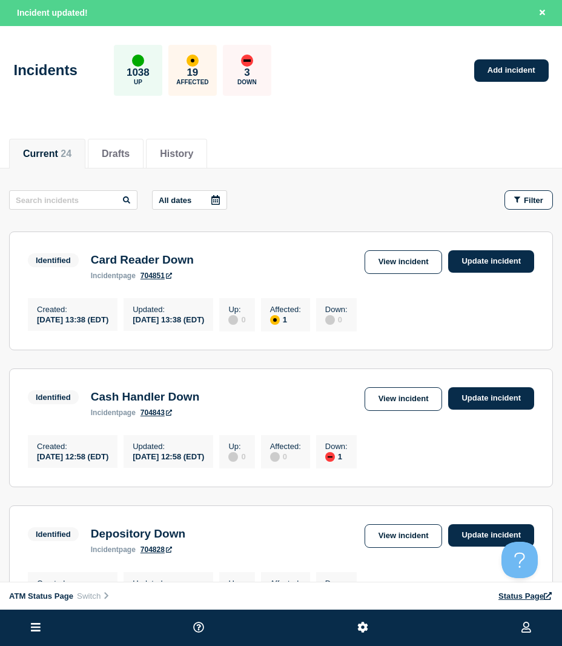
click at [521, 203] on div "Filter" at bounding box center [528, 200] width 29 height 9
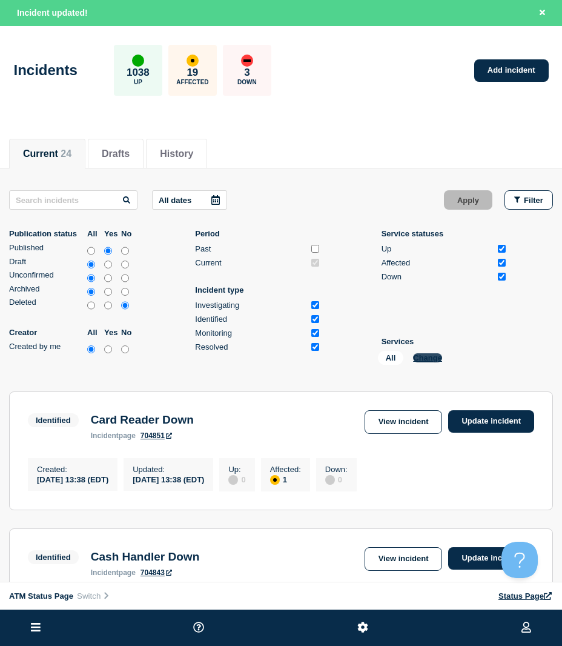
click at [421, 357] on button "Change" at bounding box center [427, 357] width 29 height 9
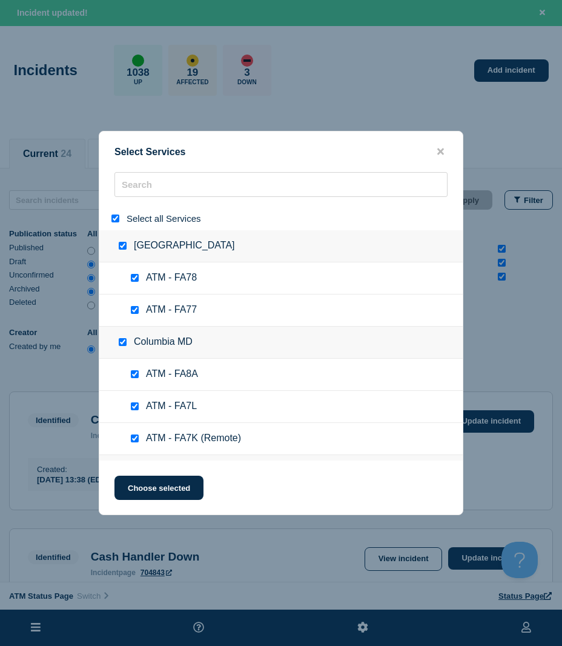
click at [115, 219] on input "select all" at bounding box center [115, 218] width 8 height 8
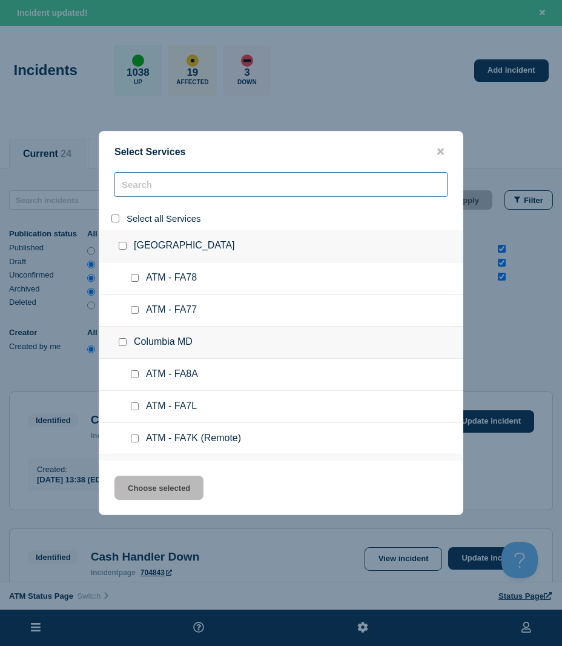
click at [144, 191] on input "search" at bounding box center [280, 184] width 333 height 25
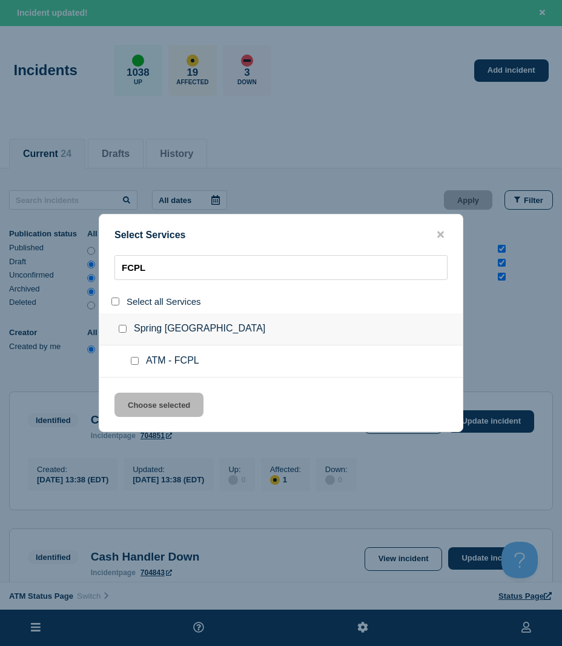
click at [135, 359] on input "service: ATM - FCPL" at bounding box center [135, 361] width 8 height 8
click at [147, 404] on button "Choose selected" at bounding box center [158, 404] width 89 height 24
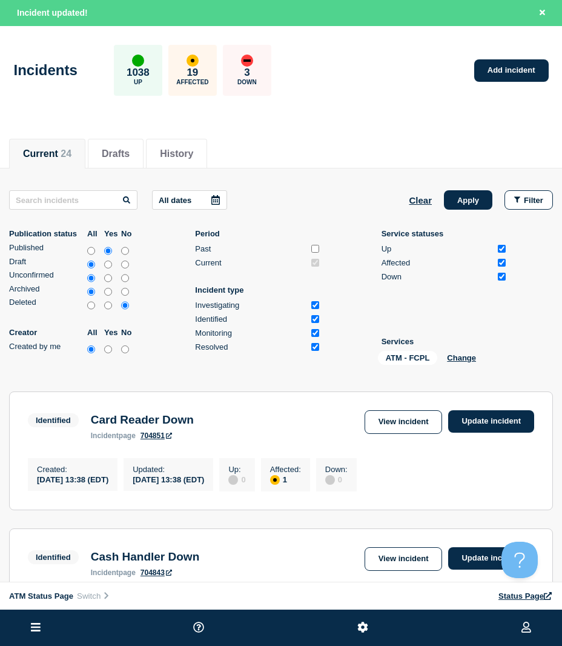
click at [475, 210] on div "All dates Clear Apply Filter Publication status All Yes No Published Draft Unco…" at bounding box center [281, 279] width 544 height 179
click at [478, 201] on button "Apply" at bounding box center [468, 199] width 48 height 19
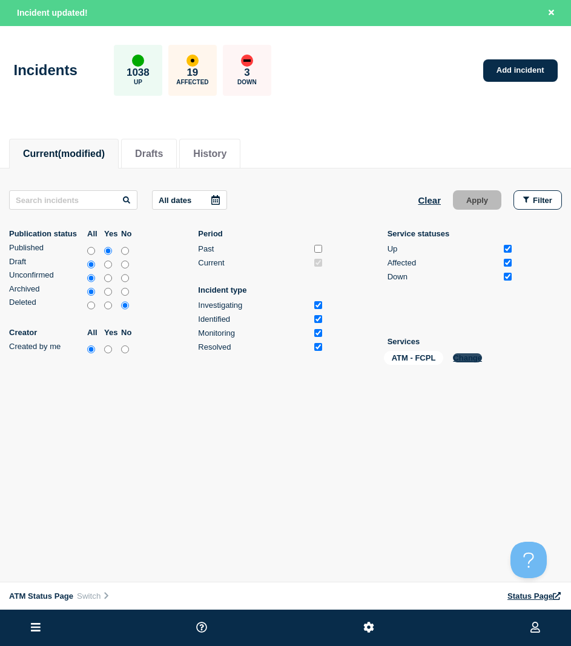
click at [466, 353] on button "Change" at bounding box center [467, 357] width 29 height 9
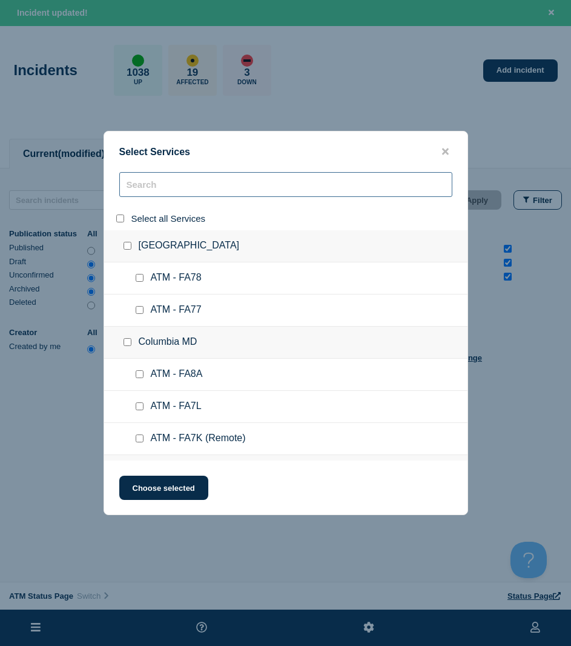
click at [168, 185] on input "search" at bounding box center [285, 184] width 333 height 25
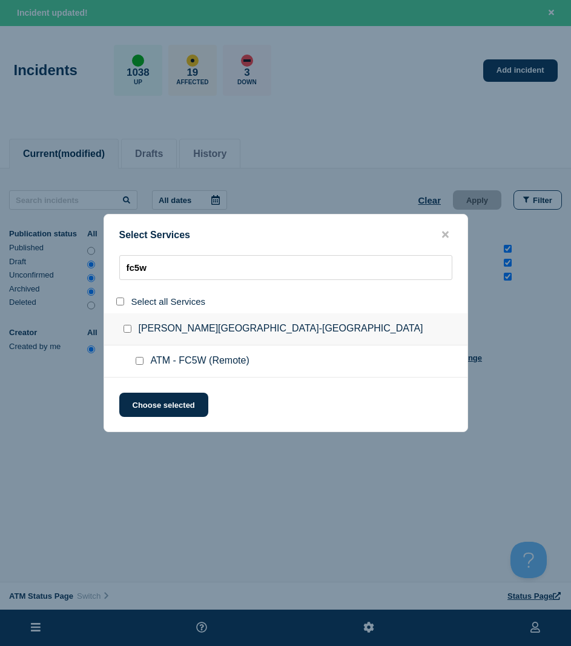
click at [143, 361] on input "service: ATM - FC5W (Remote)" at bounding box center [140, 361] width 8 height 8
click at [140, 360] on input "service: ATM - FC5W (Remote)" at bounding box center [140, 361] width 8 height 8
click at [143, 359] on input "service: ATM - FC5W (Remote)" at bounding box center [140, 361] width 8 height 8
click at [148, 401] on button "Choose selected" at bounding box center [163, 404] width 89 height 24
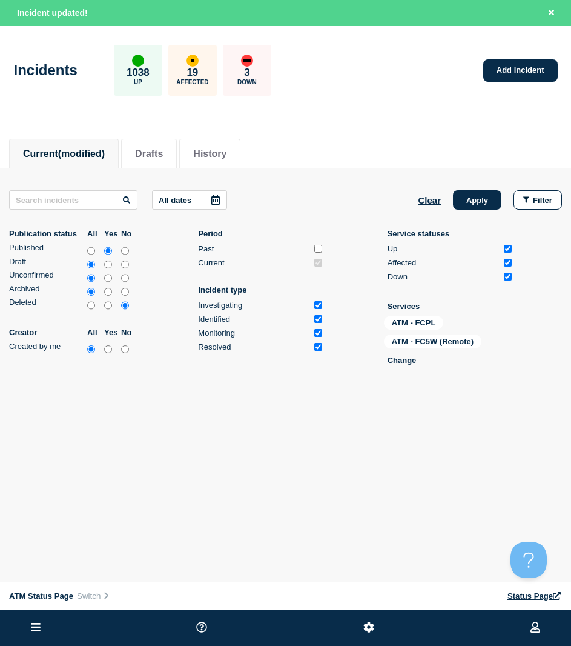
click at [464, 211] on div "All dates Clear Apply Filter Publication status All Yes No Published Draft Unco…" at bounding box center [285, 279] width 553 height 179
click at [463, 206] on button "Apply" at bounding box center [477, 199] width 48 height 19
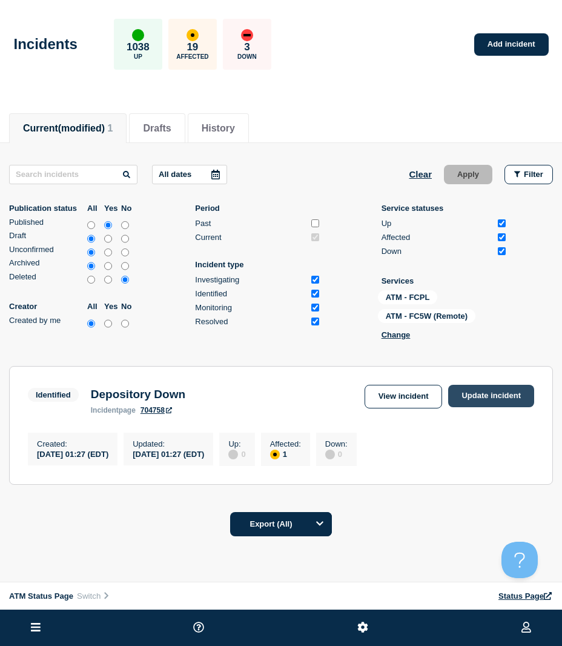
click at [523, 387] on link "Update incident" at bounding box center [491, 396] width 86 height 22
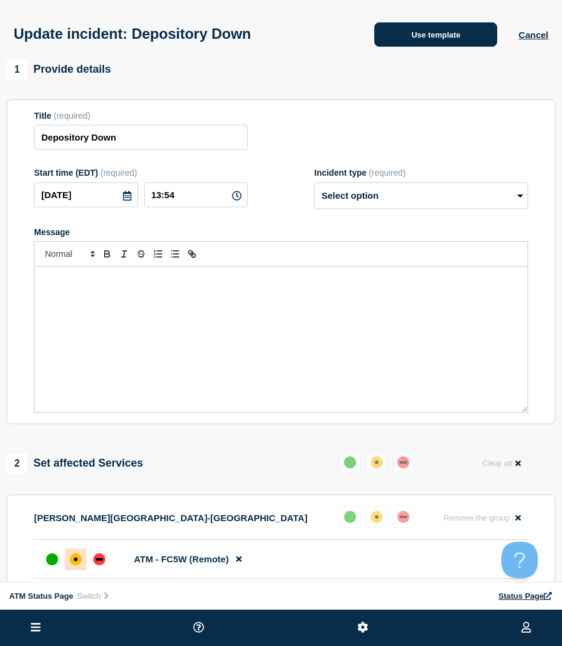
click at [449, 47] on button "Use template" at bounding box center [435, 34] width 123 height 24
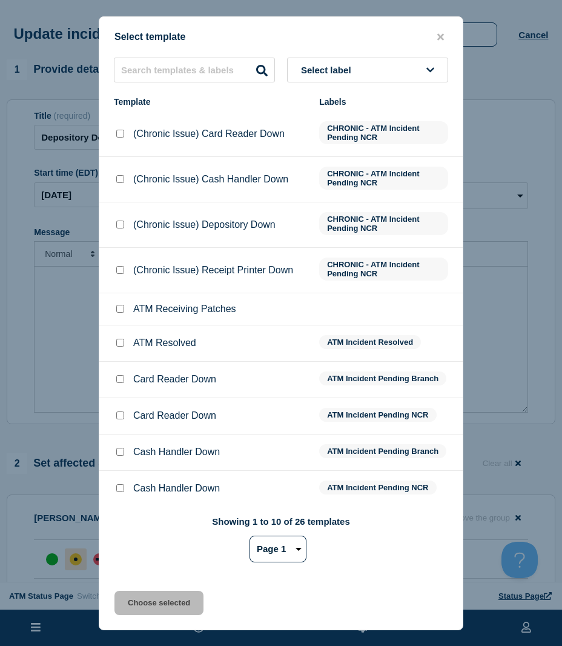
click at [117, 343] on input "ATM Resolved checkbox" at bounding box center [120, 343] width 8 height 8
click at [163, 595] on button "Choose selected" at bounding box center [158, 602] width 89 height 24
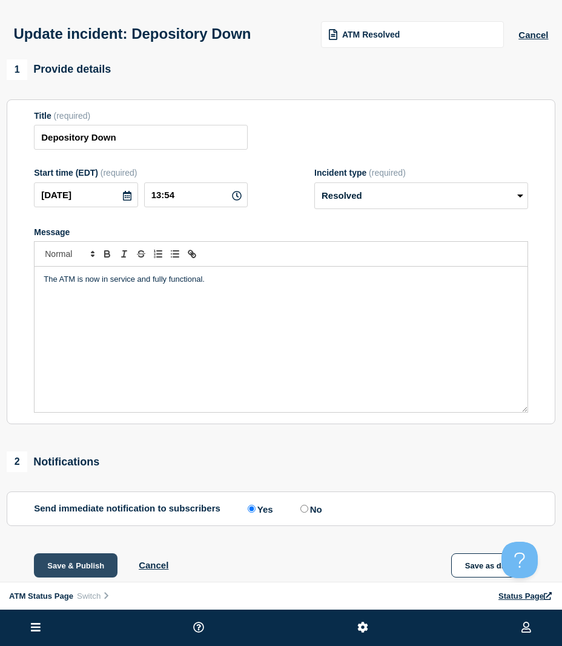
click at [76, 561] on button "Save & Publish" at bounding box center [76, 565] width 84 height 24
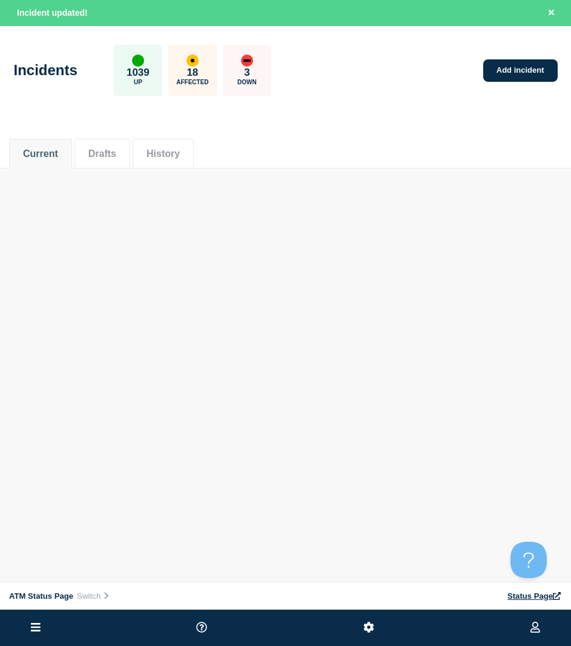
click at [266, 233] on div "ATM Status Page Connected Hub View Status Page NFCU [PERSON_NAME] Incident upda…" at bounding box center [285, 121] width 571 height 242
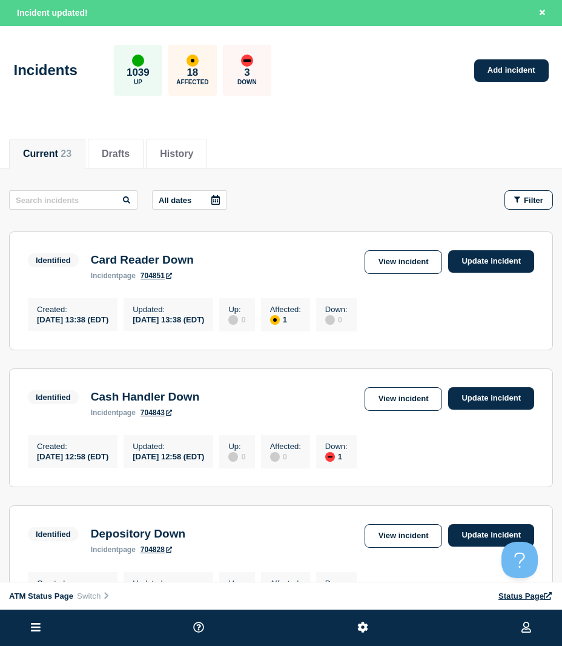
click at [507, 196] on button "Filter" at bounding box center [528, 199] width 48 height 19
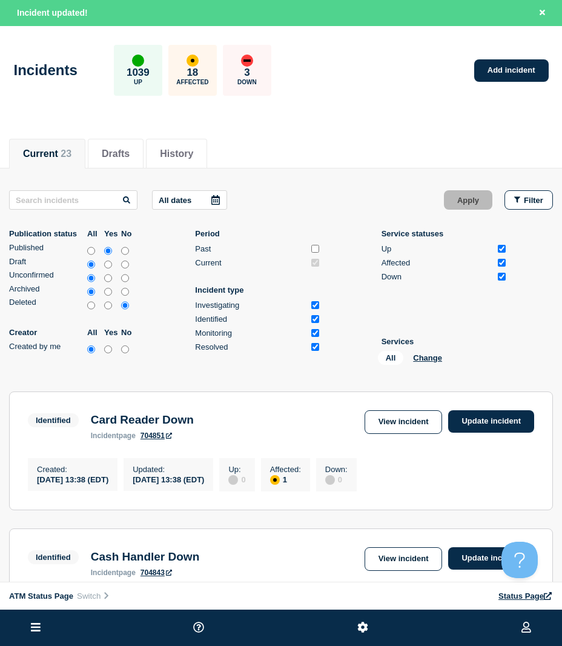
click at [422, 350] on li "Services All Change" at bounding box center [445, 353] width 126 height 33
click at [422, 355] on div "All Change" at bounding box center [438, 360] width 121 height 19
click at [422, 356] on button "Change" at bounding box center [427, 357] width 29 height 9
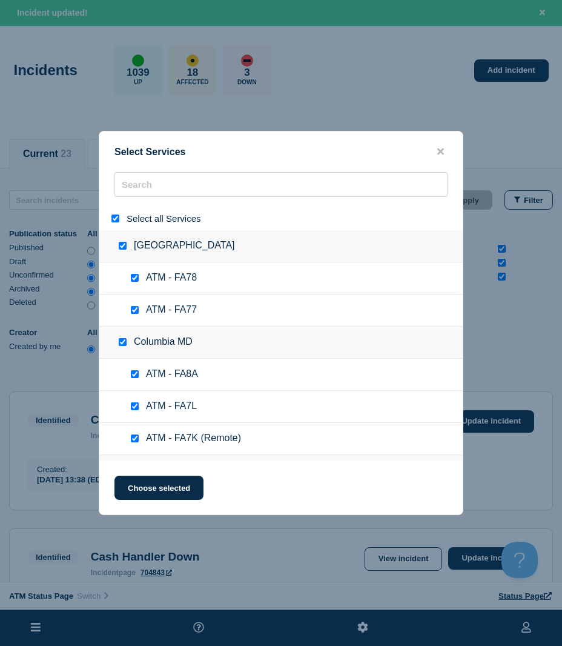
click at [114, 219] on input "select all" at bounding box center [115, 218] width 8 height 8
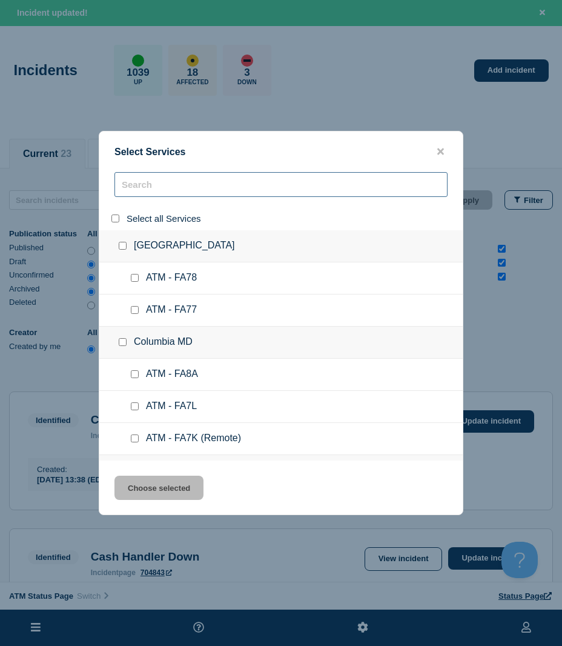
click at [141, 191] on input "search" at bounding box center [280, 184] width 333 height 25
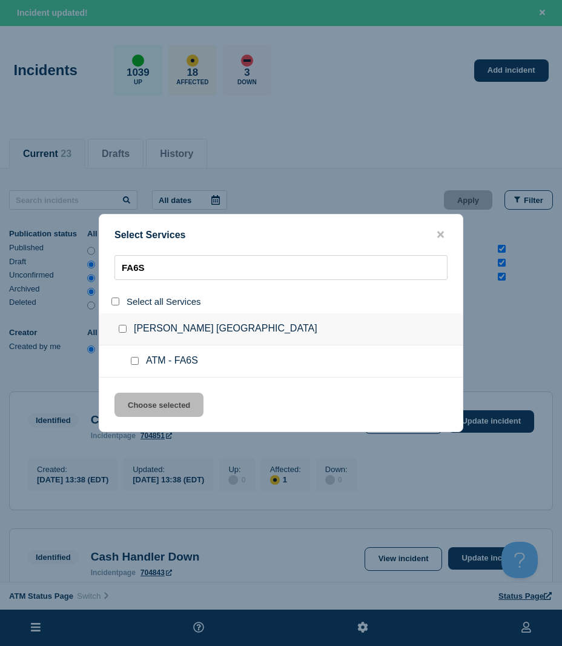
click at [137, 363] on input "service: ATM - FA6S" at bounding box center [135, 361] width 8 height 8
click at [142, 397] on button "Choose selected" at bounding box center [158, 404] width 89 height 24
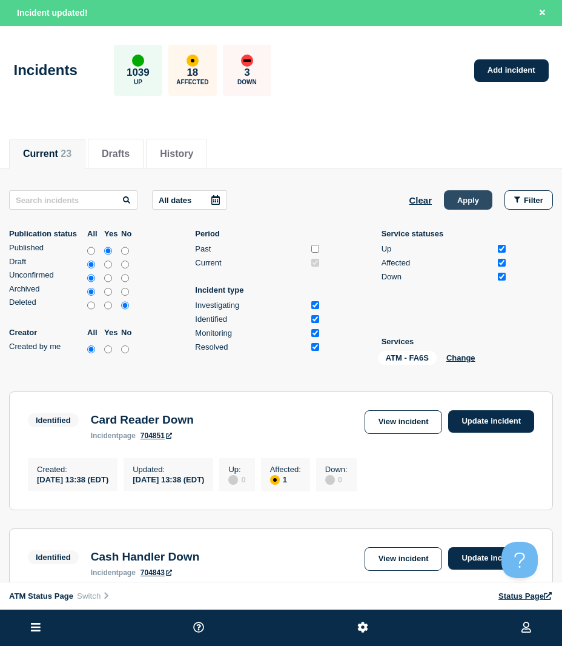
click at [483, 197] on button "Apply" at bounding box center [468, 199] width 48 height 19
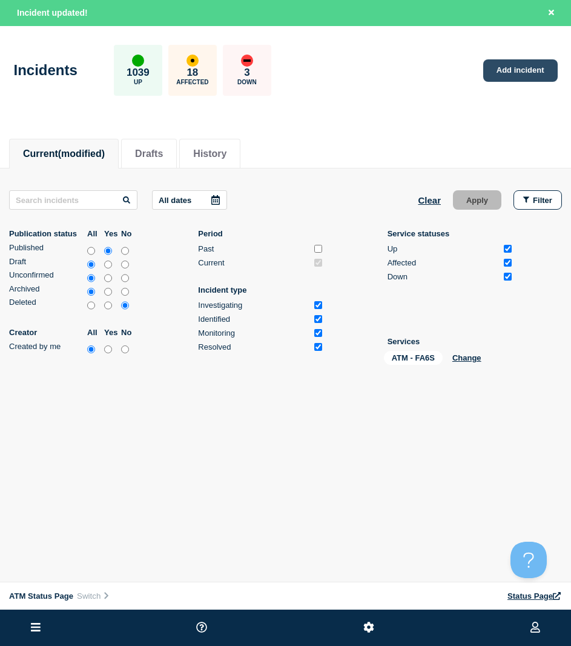
click at [508, 64] on link "Add incident" at bounding box center [520, 70] width 74 height 22
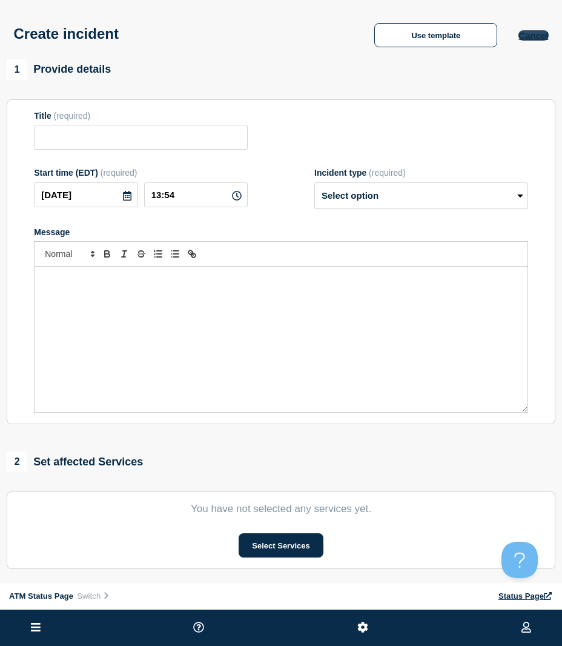
click at [554, 30] on div "Create incident Use template Cancel" at bounding box center [281, 29] width 562 height 59
click at [532, 39] on button "Cancel" at bounding box center [533, 35] width 30 height 10
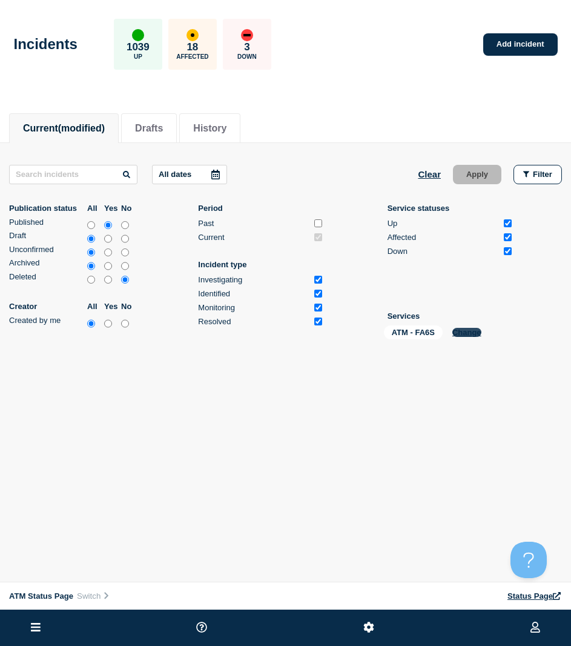
click at [457, 332] on button "Change" at bounding box center [466, 332] width 29 height 9
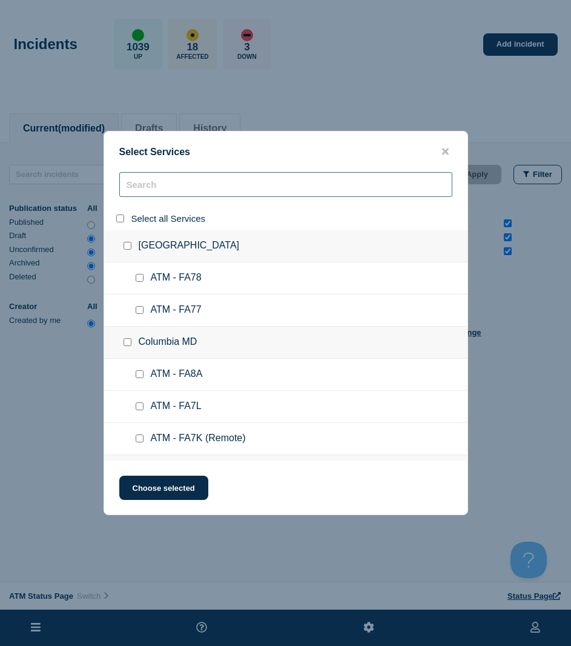
click at [137, 183] on input "search" at bounding box center [285, 184] width 333 height 25
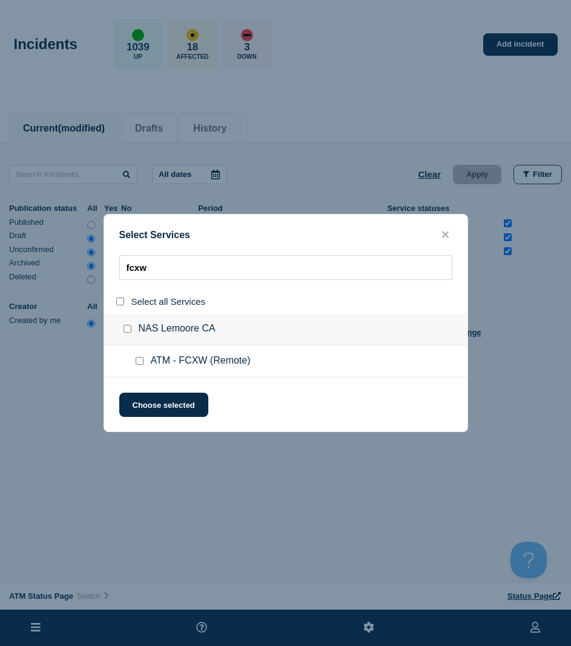
click at [138, 359] on input "service: ATM - FCXW (Remote)" at bounding box center [140, 361] width 8 height 8
click at [142, 404] on button "Choose selected" at bounding box center [163, 404] width 89 height 24
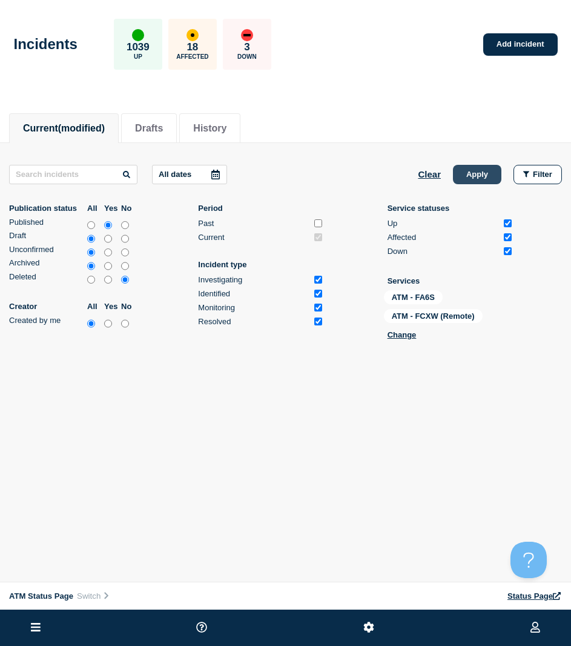
click at [464, 177] on button "Apply" at bounding box center [477, 174] width 48 height 19
click at [516, 38] on link "Add incident" at bounding box center [520, 44] width 74 height 22
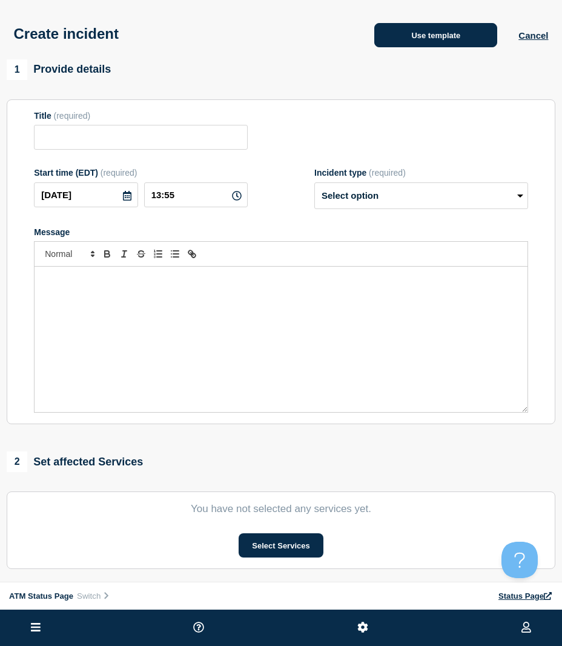
click at [419, 42] on button "Use template" at bounding box center [435, 35] width 123 height 24
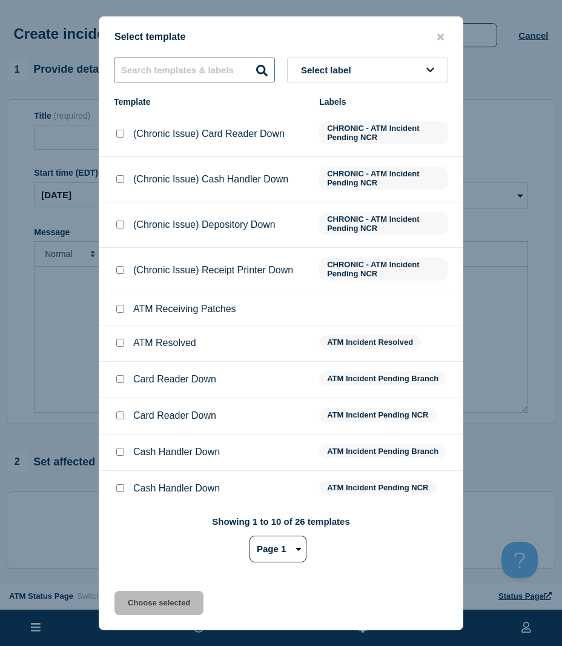
click at [177, 63] on input "text" at bounding box center [194, 70] width 161 height 25
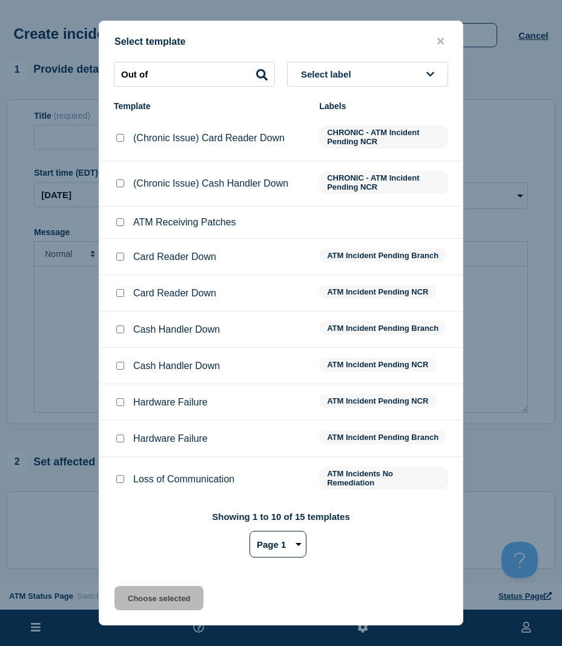
click at [258, 556] on select "Page 1 Page 2" at bounding box center [277, 543] width 57 height 27
click at [259, 554] on select "Page 1 Page 2" at bounding box center [277, 543] width 57 height 27
drag, startPoint x: 259, startPoint y: 554, endPoint x: 259, endPoint y: 561, distance: 6.7
click at [259, 554] on select "Page 1 Page 2" at bounding box center [277, 543] width 57 height 27
click at [249, 532] on select "Page 1 Page 2" at bounding box center [277, 543] width 57 height 27
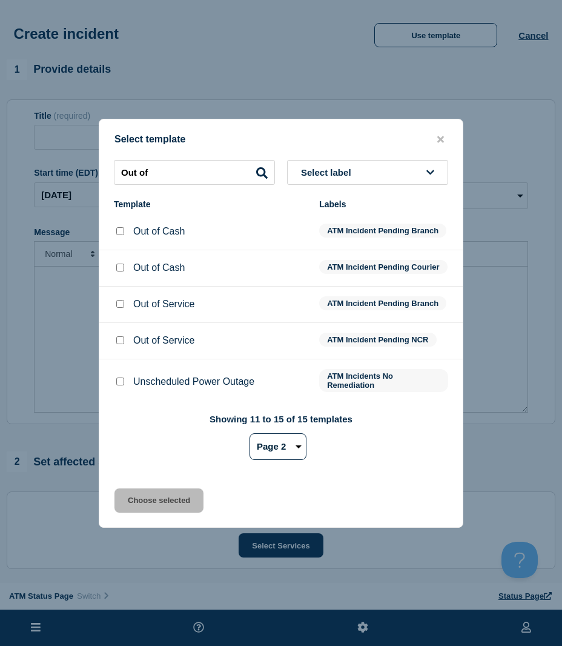
click at [117, 271] on input "Out of Cash checkbox" at bounding box center [120, 267] width 8 height 8
click at [121, 271] on input "Out of Cash checkbox" at bounding box center [120, 267] width 8 height 8
click at [160, 173] on input "Out of" at bounding box center [194, 172] width 161 height 25
drag, startPoint x: 122, startPoint y: 346, endPoint x: 124, endPoint y: 359, distance: 13.5
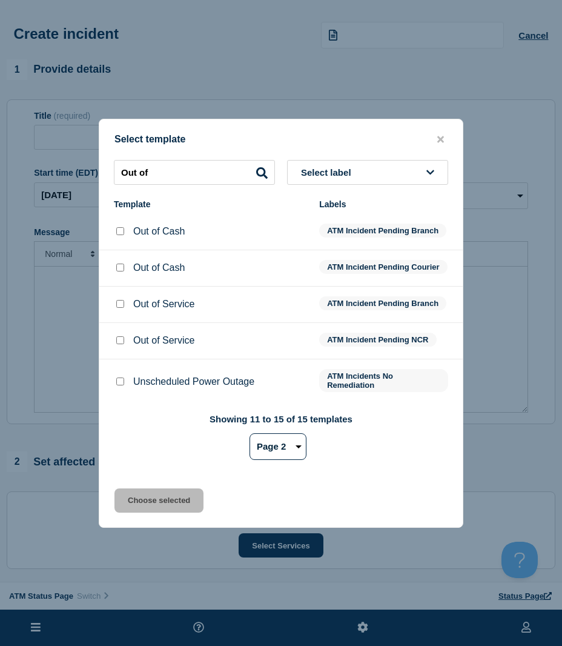
click at [122, 344] on input "Out of Service checkbox" at bounding box center [120, 340] width 8 height 8
click at [154, 508] on button "Choose selected" at bounding box center [158, 500] width 89 height 24
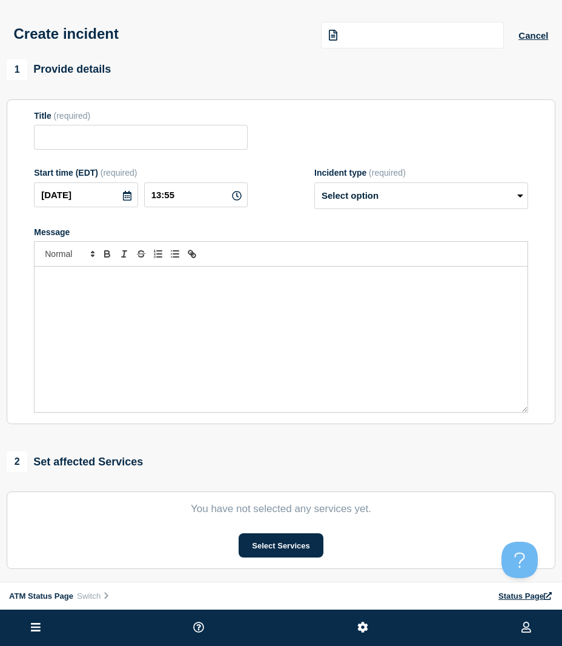
scroll to position [121, 0]
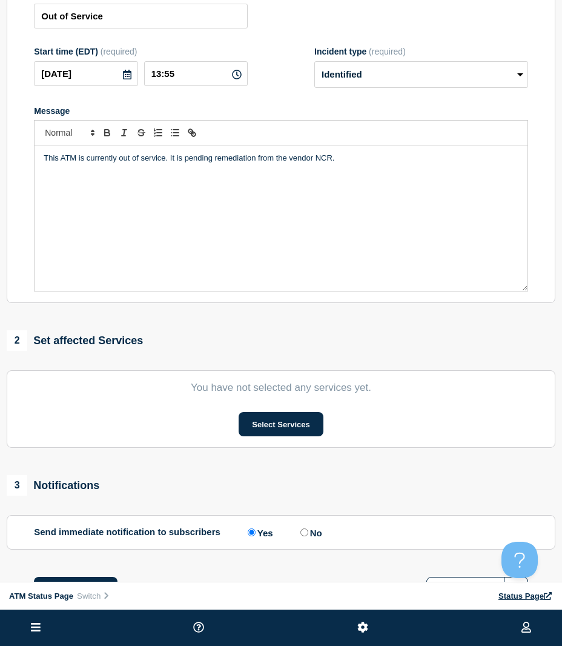
click at [269, 412] on section "You have not selected any services yet. Select Services" at bounding box center [281, 409] width 549 height 78
click at [269, 418] on button "Select Services" at bounding box center [281, 424] width 84 height 24
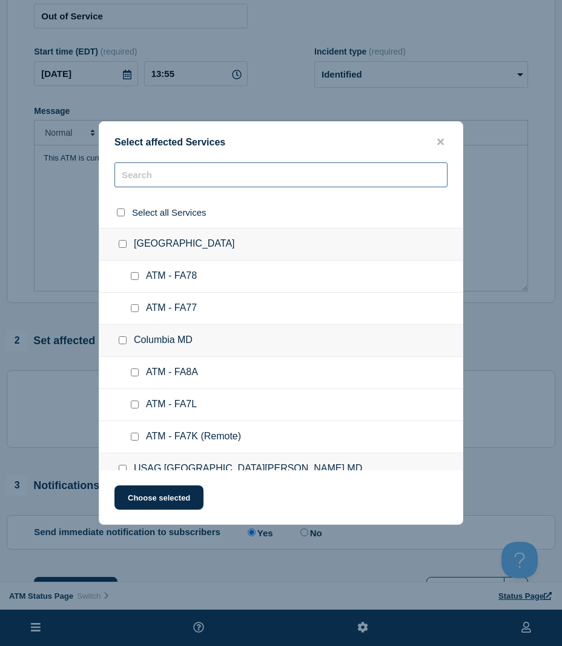
click at [136, 182] on input "text" at bounding box center [280, 174] width 333 height 25
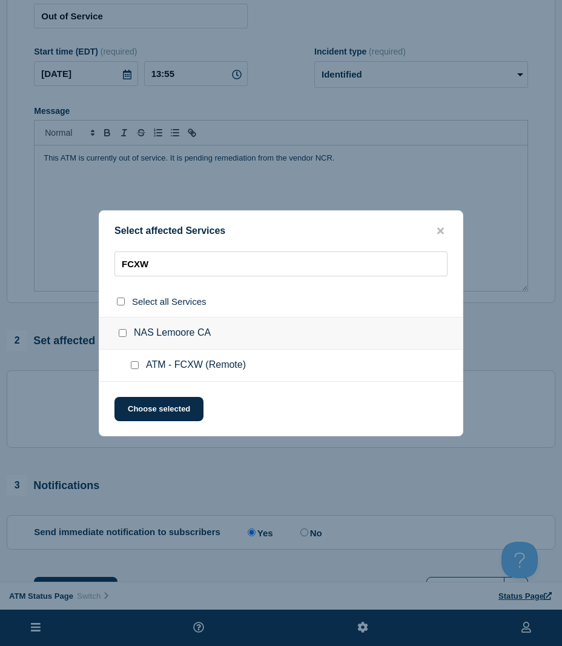
click at [133, 366] on input "ATM - FCXW (Remote) checkbox" at bounding box center [135, 365] width 8 height 8
click at [148, 412] on button "Choose selected" at bounding box center [158, 409] width 89 height 24
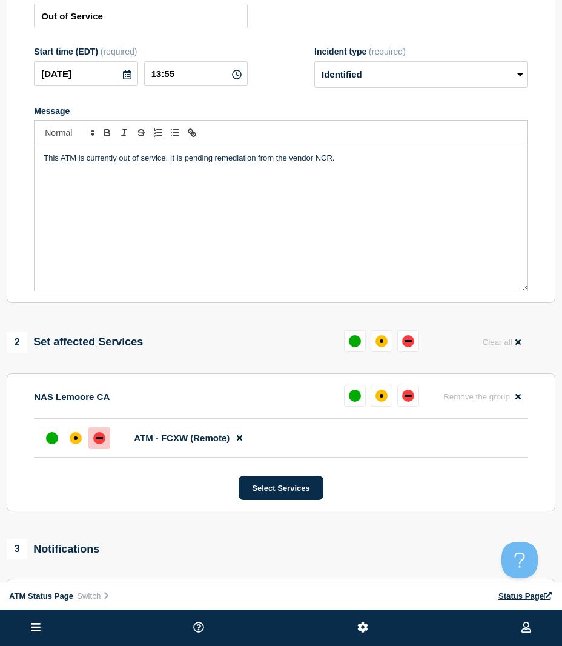
click at [100, 439] on div "down" at bounding box center [99, 438] width 7 height 2
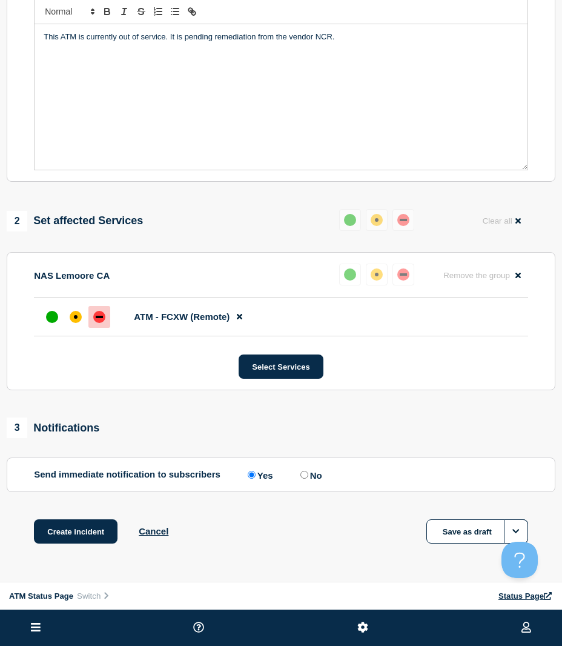
click at [82, 519] on div "1 Provide details Title (required) Out of Service Start time (EDT) (required) […" at bounding box center [281, 195] width 562 height 757
click at [77, 527] on button "Create incident" at bounding box center [76, 531] width 84 height 24
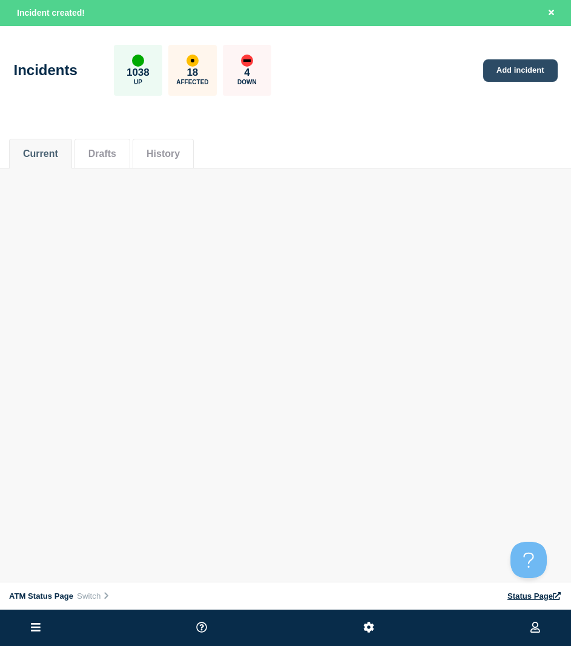
click at [504, 66] on link "Add incident" at bounding box center [520, 70] width 74 height 22
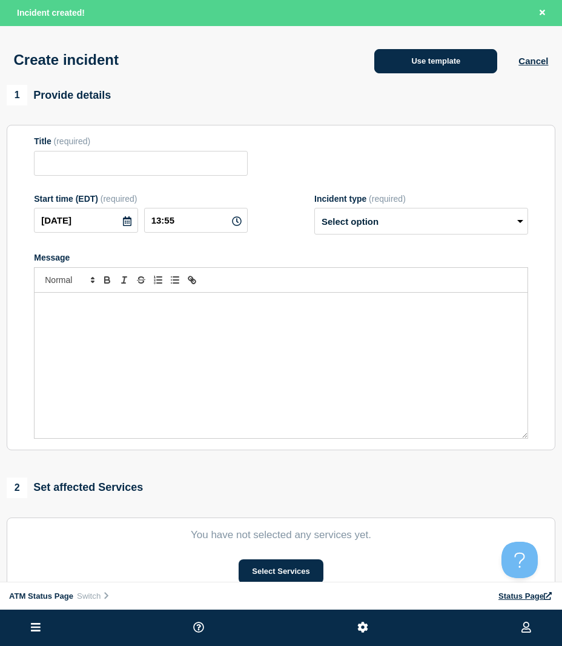
click at [401, 73] on button "Use template" at bounding box center [435, 61] width 123 height 24
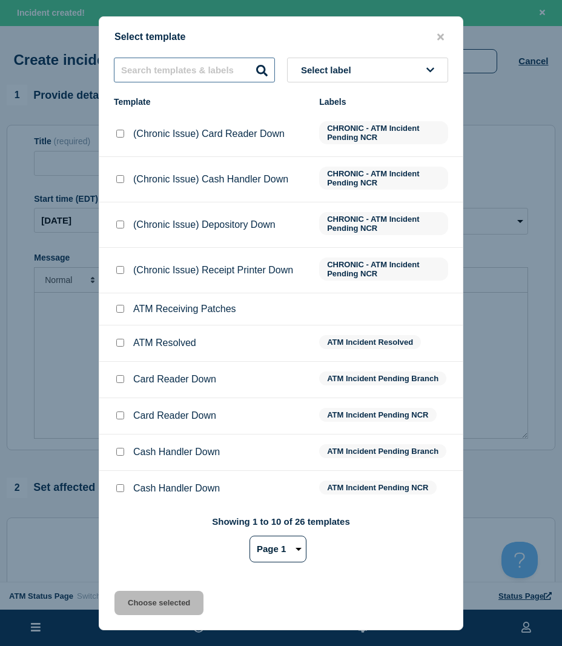
click at [165, 73] on input "text" at bounding box center [194, 70] width 161 height 25
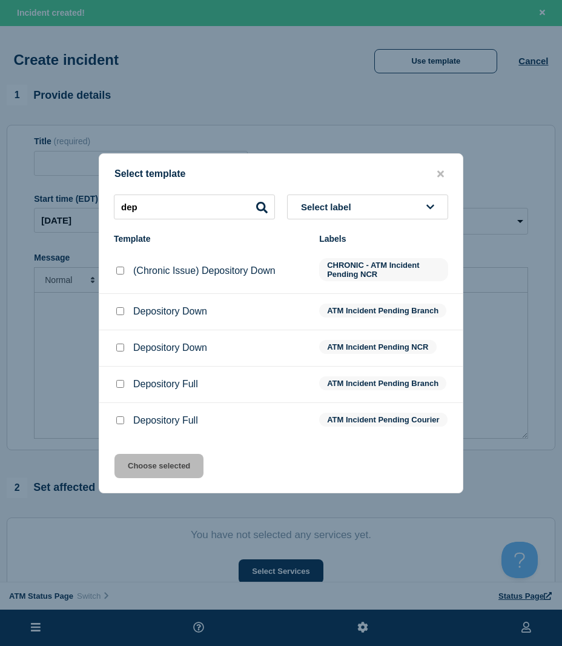
click at [119, 309] on input "Depository Down checkbox" at bounding box center [120, 311] width 8 height 8
drag, startPoint x: 119, startPoint y: 343, endPoint x: 141, endPoint y: 403, distance: 64.0
click at [120, 345] on input "Depository Down checkbox" at bounding box center [120, 347] width 8 height 8
click at [171, 478] on button "Choose selected" at bounding box center [158, 466] width 89 height 24
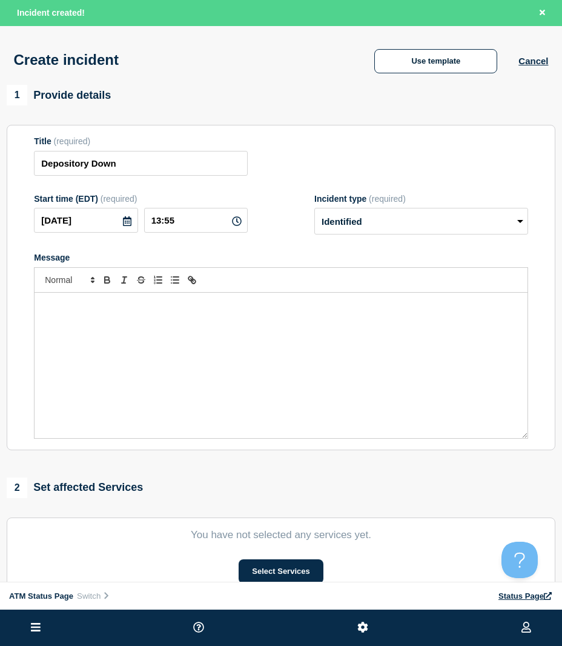
scroll to position [182, 0]
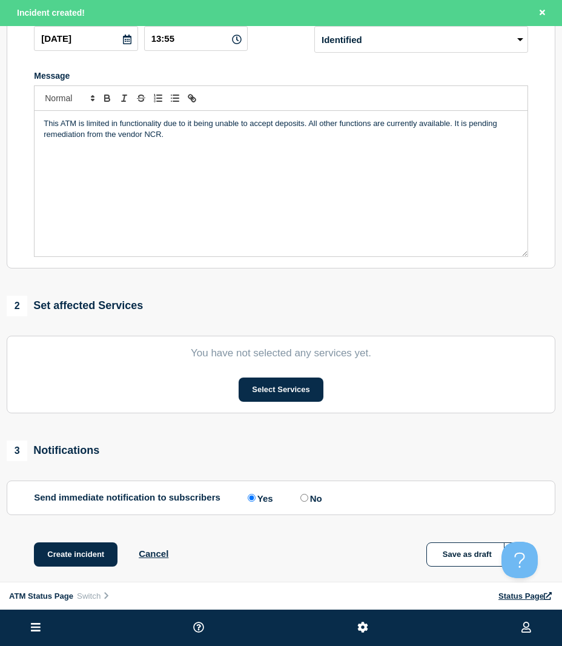
click at [271, 409] on section "You have not selected any services yet. Select Services" at bounding box center [281, 374] width 549 height 78
click at [263, 391] on button "Select Services" at bounding box center [281, 389] width 84 height 24
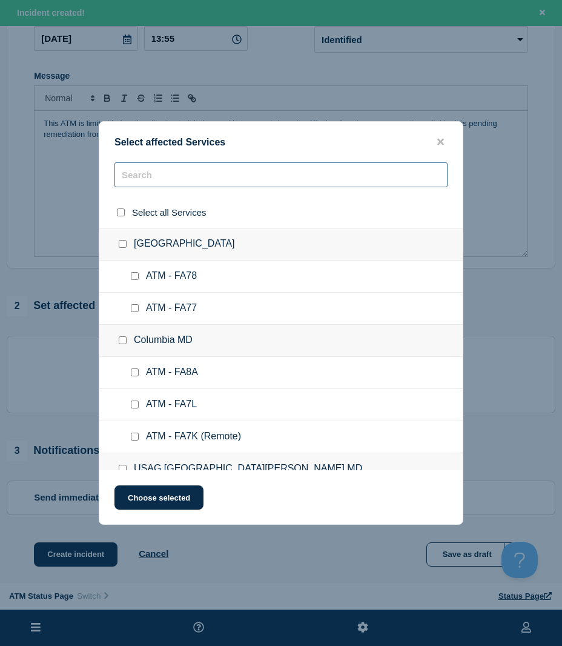
click at [150, 182] on input "text" at bounding box center [280, 174] width 333 height 25
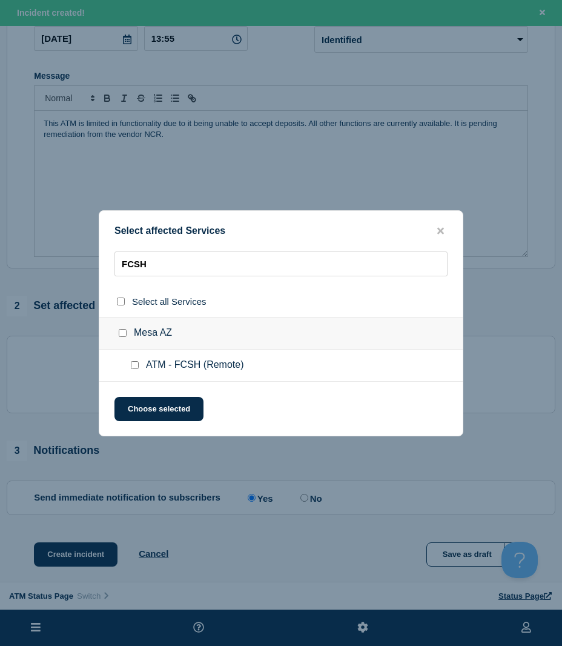
click at [137, 366] on input "ATM - FCSH (Remote) checkbox" at bounding box center [135, 365] width 8 height 8
click at [147, 404] on button "Choose selected" at bounding box center [158, 409] width 89 height 24
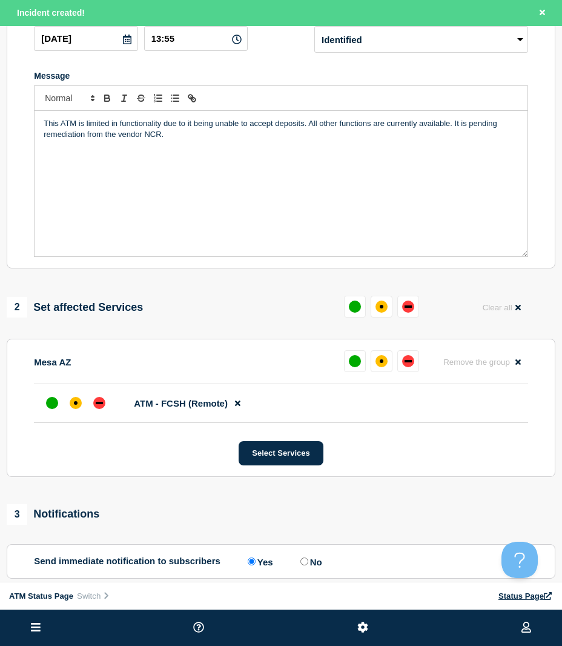
click at [88, 408] on div at bounding box center [75, 403] width 69 height 22
click at [85, 404] on div at bounding box center [76, 403] width 22 height 22
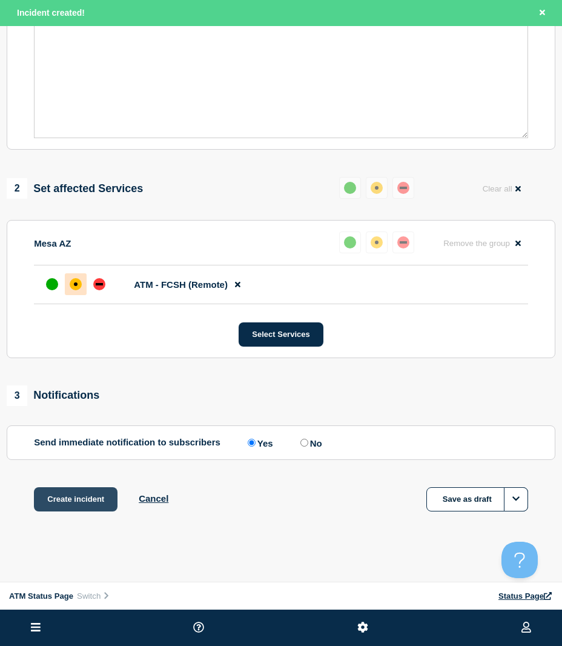
click at [95, 494] on button "Create incident" at bounding box center [76, 499] width 84 height 24
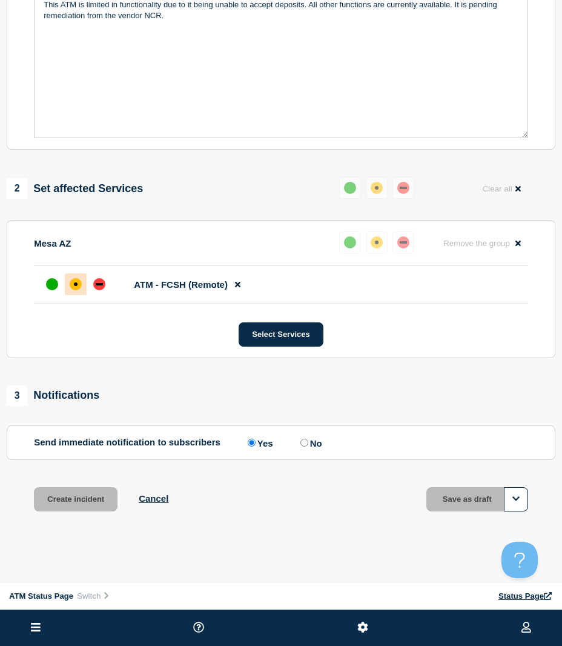
scroll to position [277, 0]
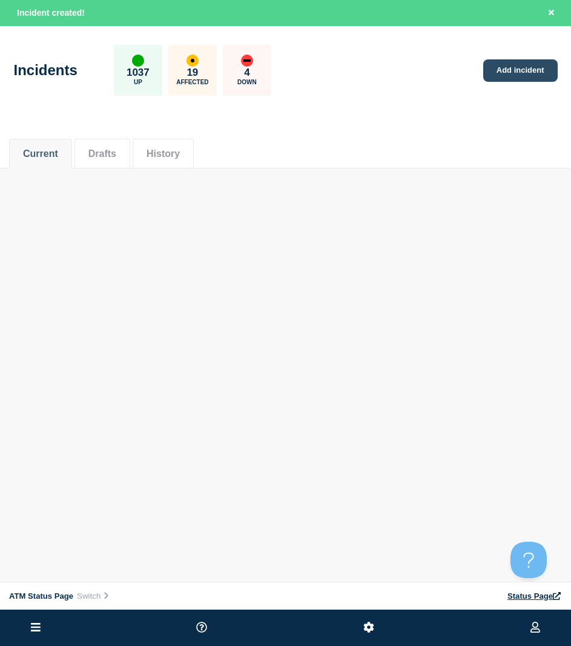
click at [495, 73] on link "Add incident" at bounding box center [520, 70] width 74 height 22
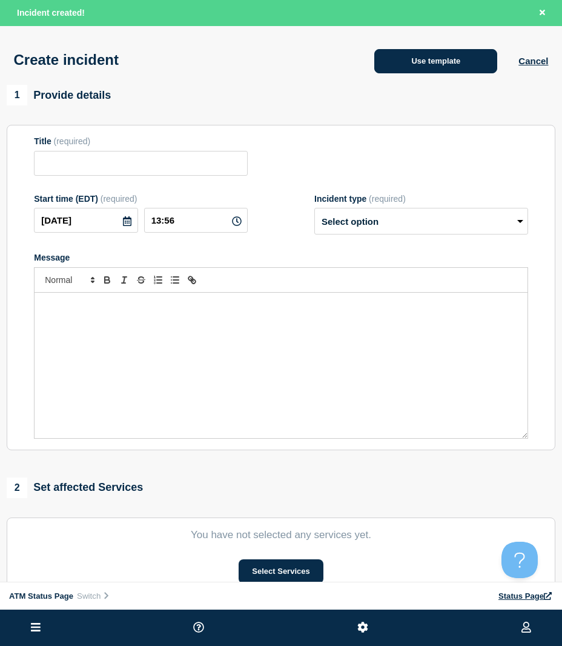
click at [395, 51] on button "Use template" at bounding box center [435, 61] width 123 height 24
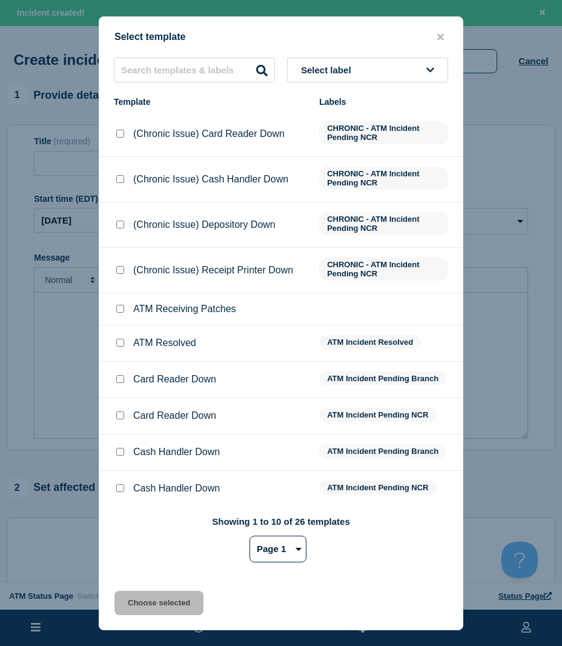
drag, startPoint x: 436, startPoint y: 27, endPoint x: 453, endPoint y: 46, distance: 25.7
click at [437, 28] on div "Select template Select label Template Labels (Chronic Issue) Card Reader Down C…" at bounding box center [281, 322] width 365 height 613
click at [421, 33] on div "Select template" at bounding box center [280, 37] width 363 height 12
click at [210, 67] on input "text" at bounding box center [194, 70] width 161 height 25
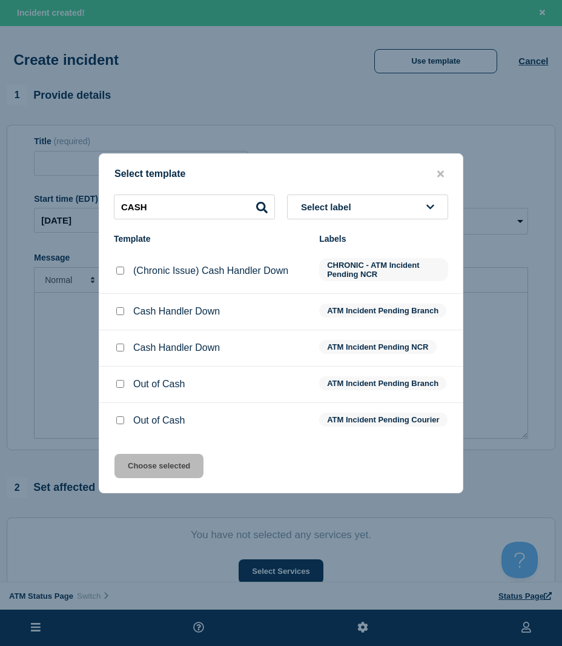
click at [118, 344] on input "Cash Handler Down checkbox" at bounding box center [120, 347] width 8 height 8
click at [144, 463] on button "Choose selected" at bounding box center [158, 466] width 89 height 24
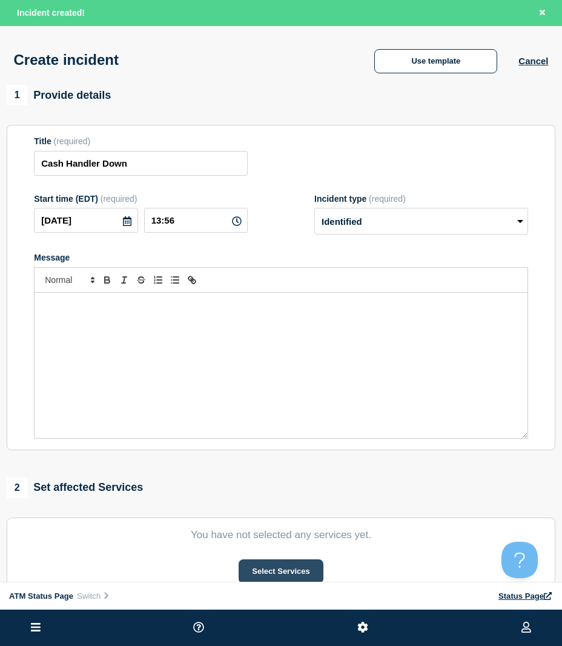
click at [283, 570] on button "Select Services" at bounding box center [281, 571] width 84 height 24
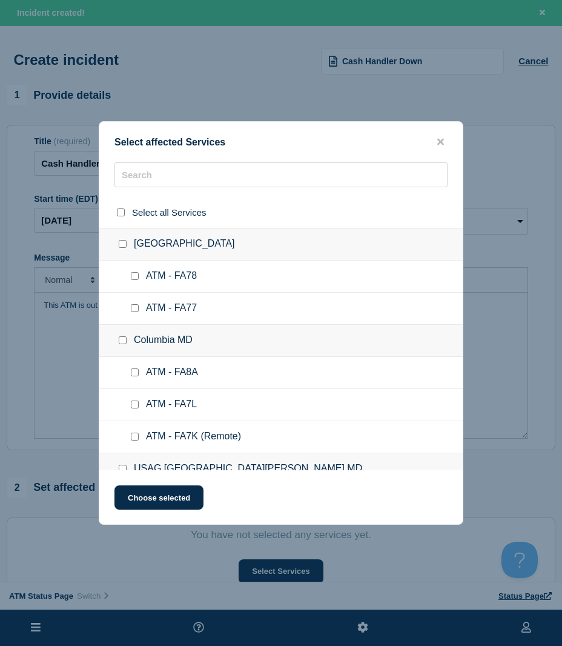
click at [155, 197] on div at bounding box center [280, 212] width 363 height 31
click at [156, 179] on input "text" at bounding box center [280, 174] width 333 height 25
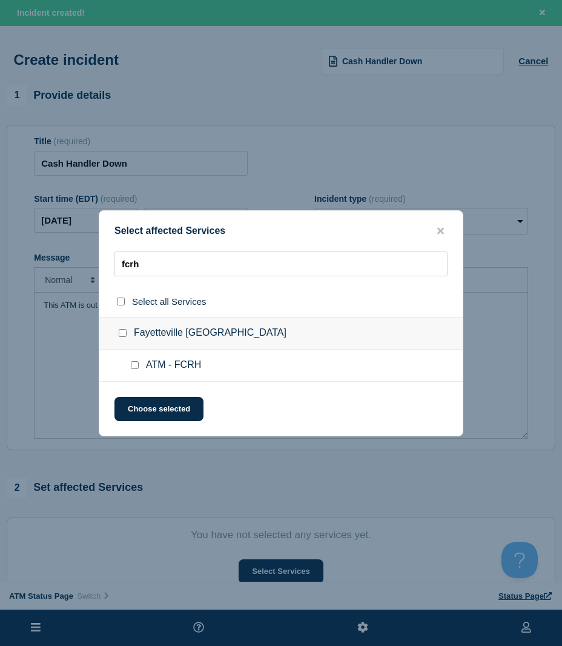
click at [131, 363] on input "ATM - FCRH checkbox" at bounding box center [135, 365] width 8 height 8
click at [142, 408] on button "Choose selected" at bounding box center [158, 409] width 89 height 24
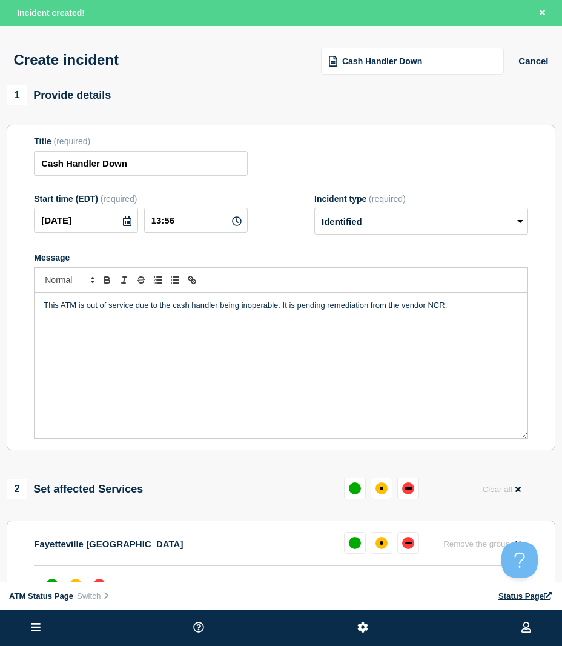
scroll to position [61, 0]
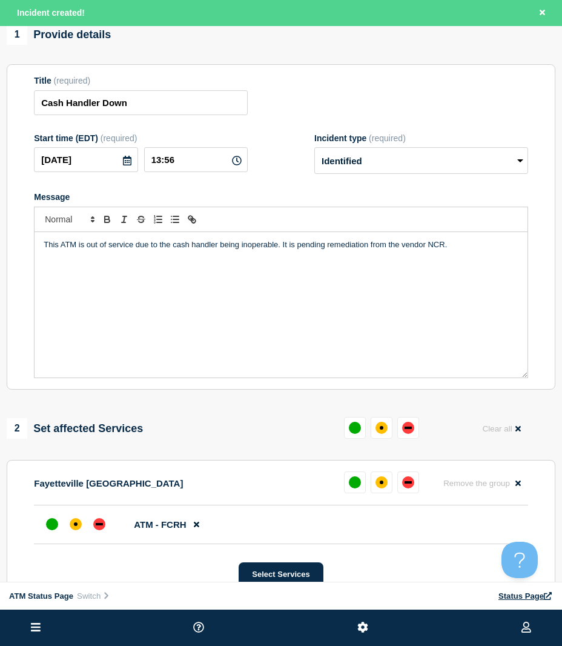
click at [101, 513] on li "ATM - FCRH" at bounding box center [281, 524] width 494 height 39
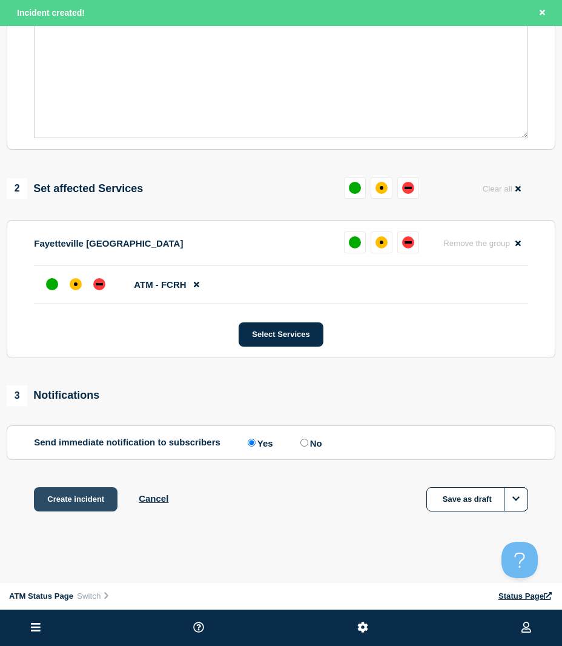
click at [92, 503] on button "Create incident" at bounding box center [76, 499] width 84 height 24
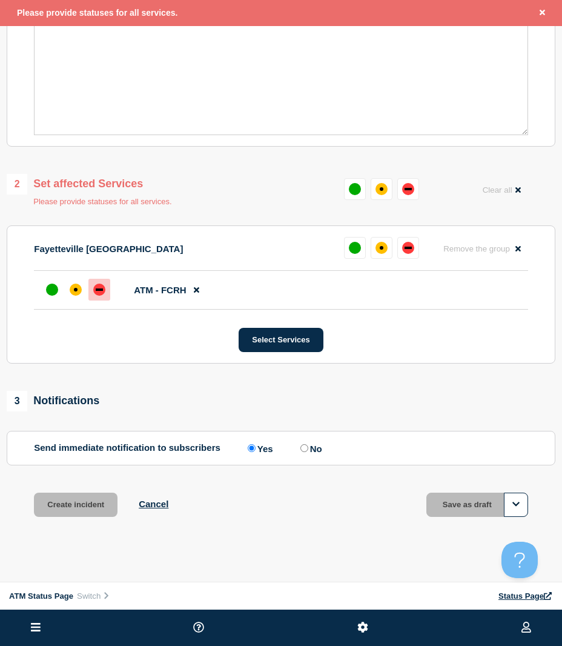
drag, startPoint x: 94, startPoint y: 288, endPoint x: 99, endPoint y: 294, distance: 7.7
click at [96, 289] on div "down" at bounding box center [99, 289] width 12 height 12
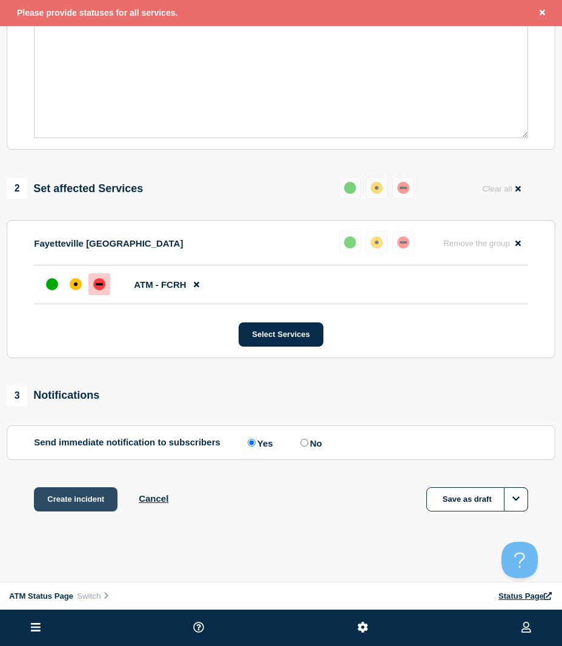
click at [74, 509] on button "Create incident" at bounding box center [76, 499] width 84 height 24
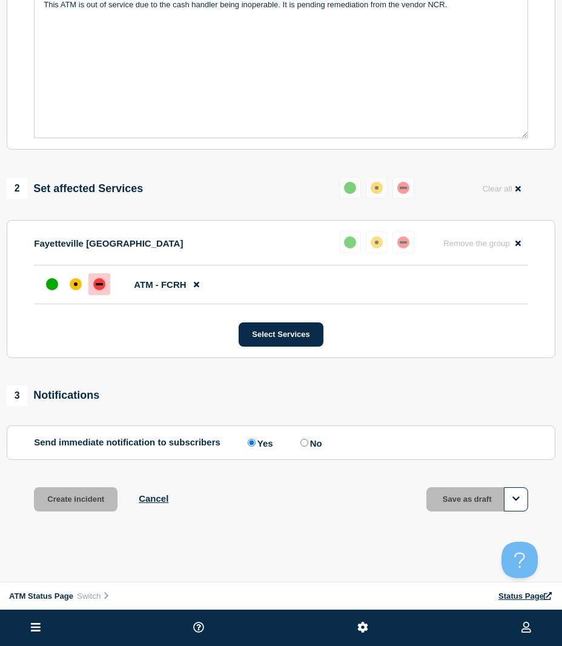
scroll to position [277, 0]
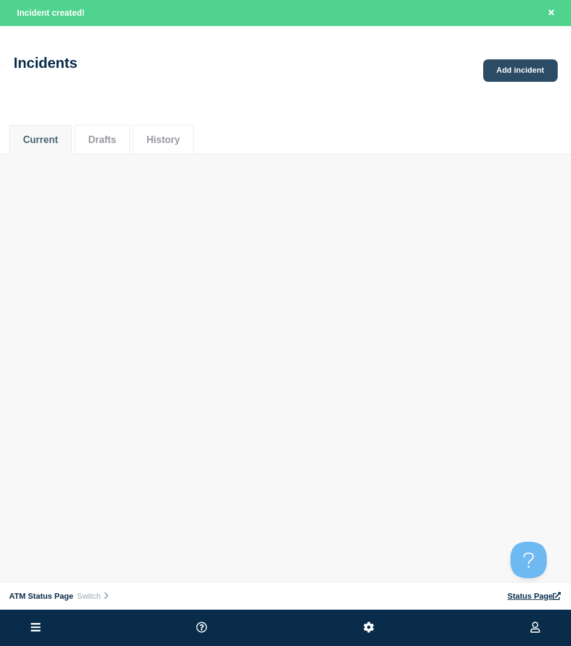
click at [521, 73] on link "Add incident" at bounding box center [520, 70] width 74 height 22
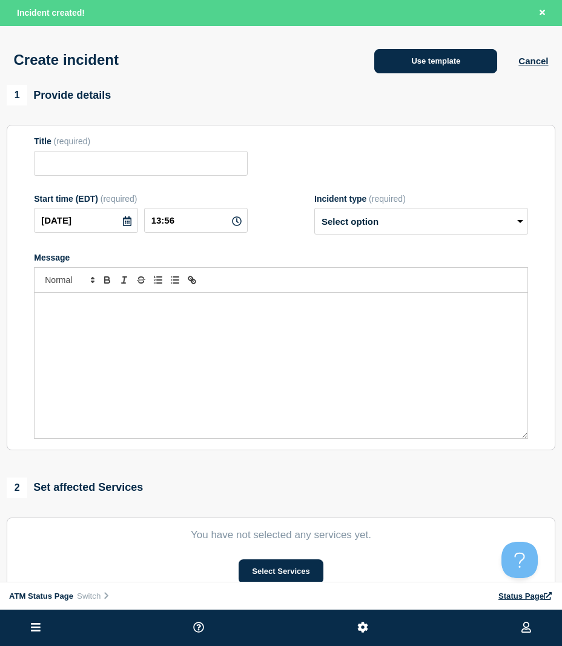
click at [428, 65] on button "Use template" at bounding box center [435, 61] width 123 height 24
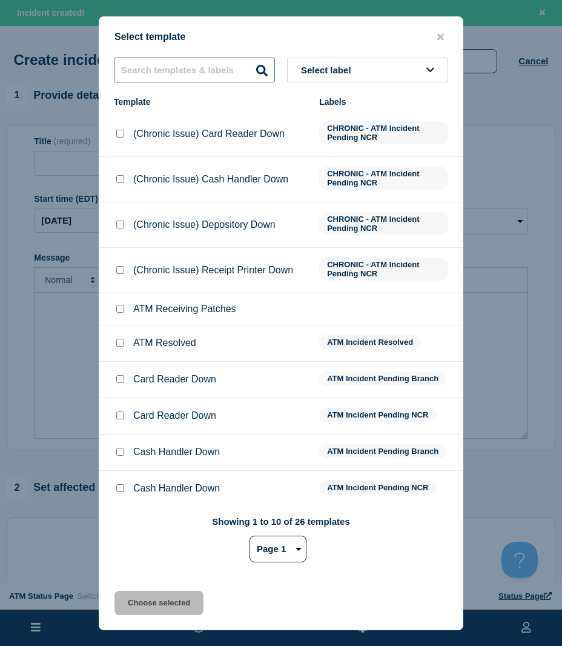
click at [147, 66] on input "text" at bounding box center [194, 70] width 161 height 25
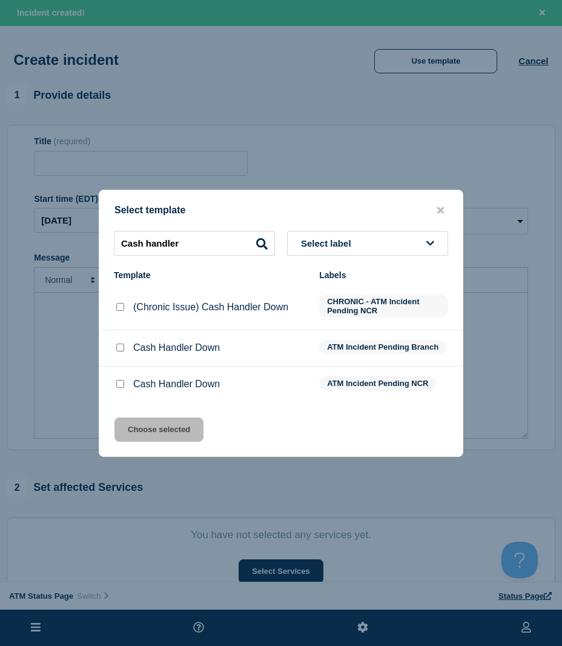
click at [123, 348] on input "Cash Handler Down checkbox" at bounding box center [120, 347] width 8 height 8
drag, startPoint x: 161, startPoint y: 429, endPoint x: 176, endPoint y: 440, distance: 17.8
click at [167, 434] on button "Choose selected" at bounding box center [158, 429] width 89 height 24
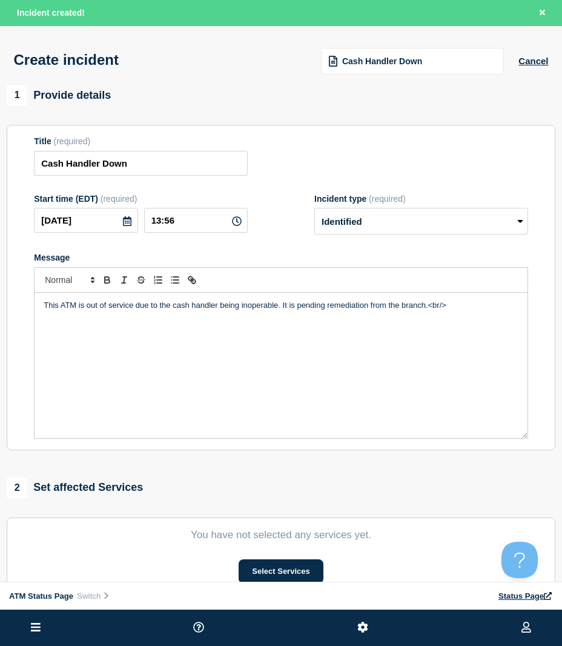
click at [278, 582] on div "ATM Status Page Switch Status Page" at bounding box center [281, 595] width 562 height 27
click at [276, 574] on button "Select Services" at bounding box center [281, 571] width 84 height 24
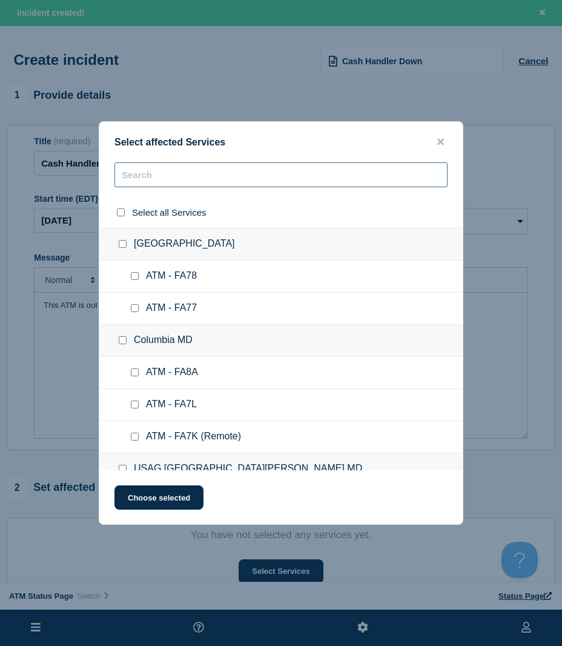
click at [141, 177] on input "text" at bounding box center [280, 174] width 333 height 25
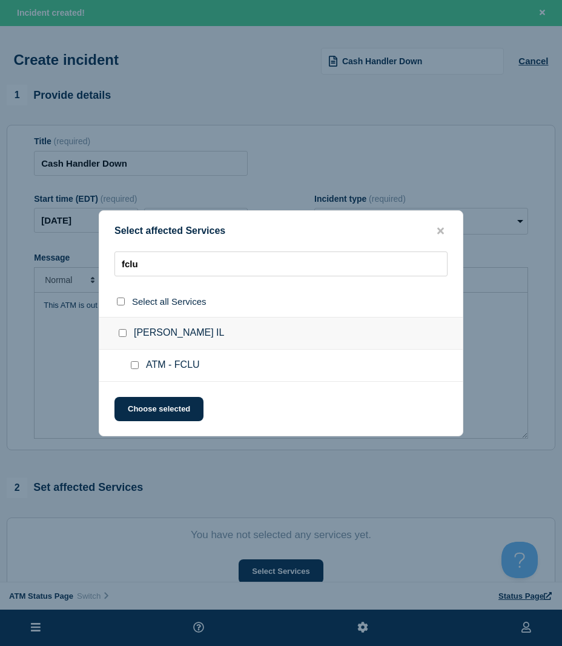
click at [135, 366] on input "ATM - FCLU checkbox" at bounding box center [135, 365] width 8 height 8
click at [139, 414] on button "Choose selected" at bounding box center [158, 409] width 89 height 24
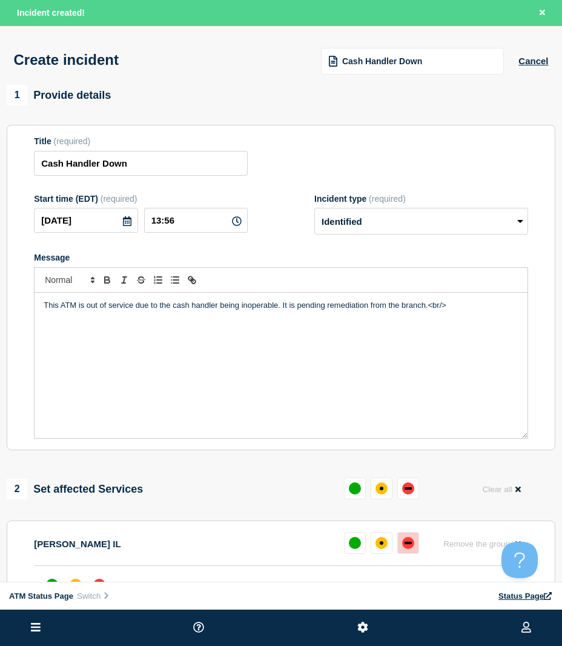
click at [408, 553] on button at bounding box center [408, 543] width 22 height 22
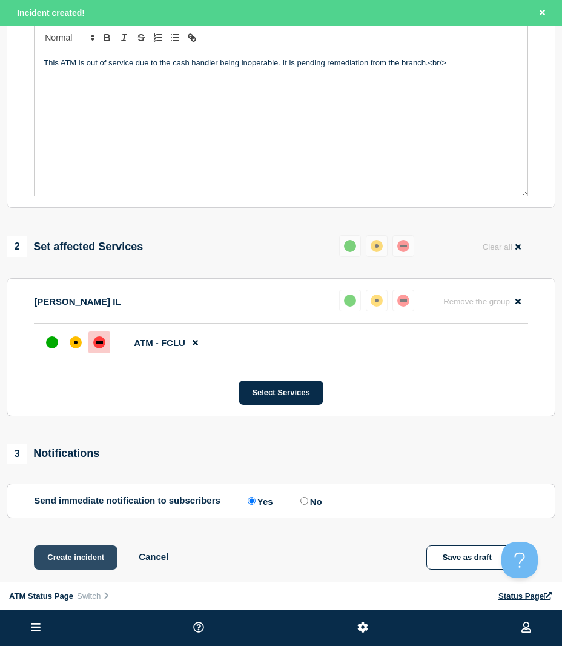
click at [79, 554] on button "Create incident" at bounding box center [76, 557] width 84 height 24
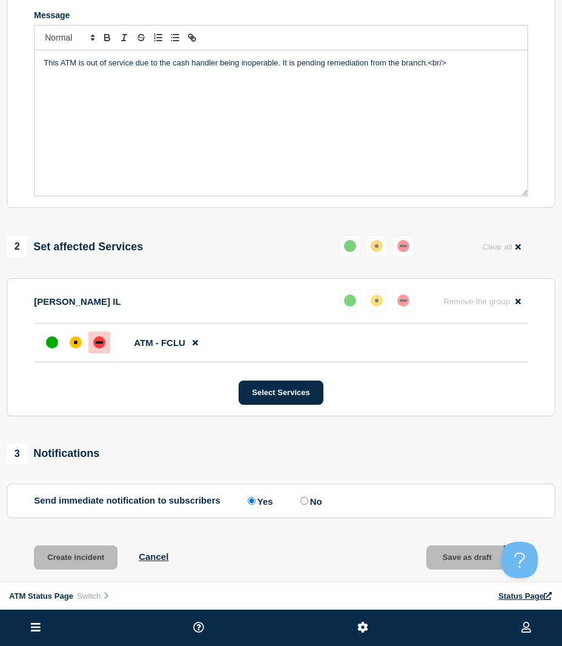
scroll to position [217, 0]
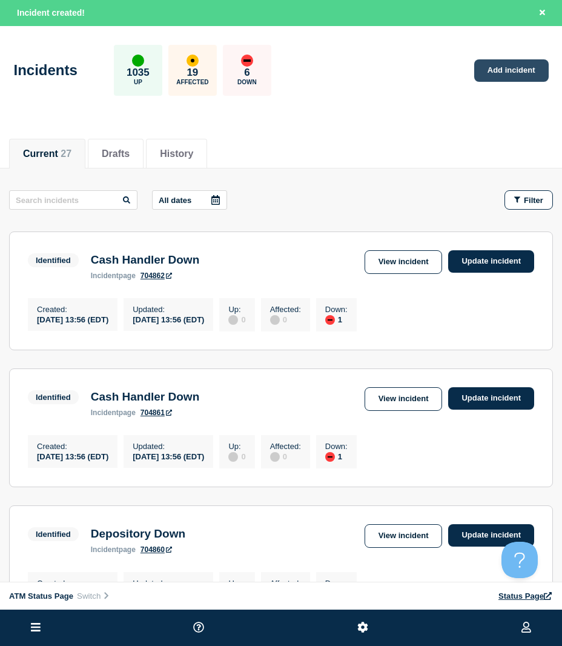
click at [500, 73] on link "Add incident" at bounding box center [511, 70] width 74 height 22
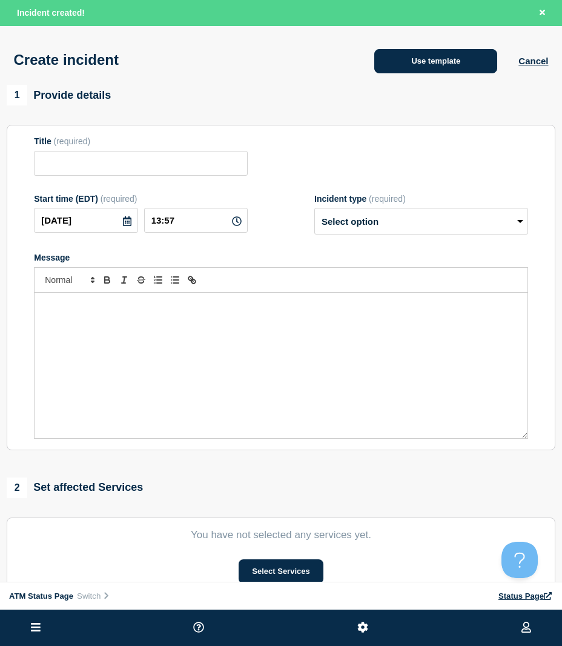
click at [431, 67] on button "Use template" at bounding box center [435, 61] width 123 height 24
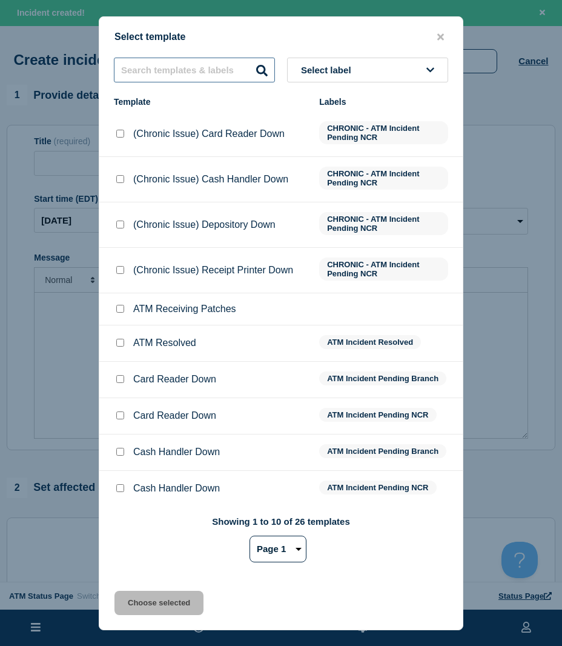
click at [194, 69] on input "text" at bounding box center [194, 70] width 161 height 25
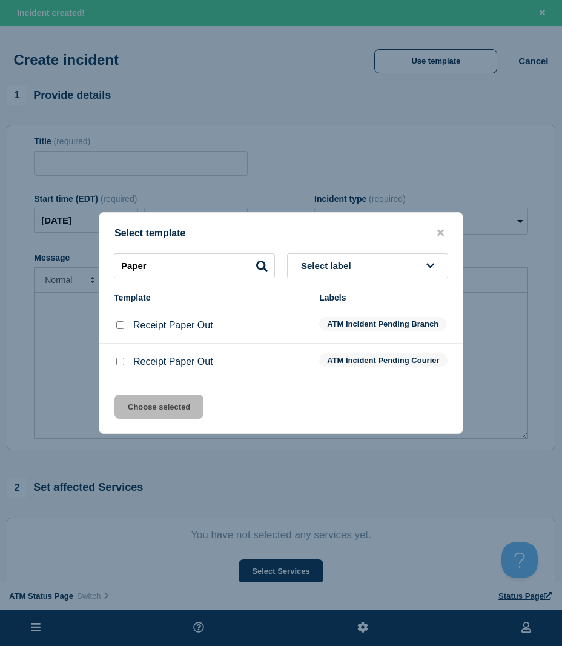
click at [124, 320] on div at bounding box center [120, 325] width 12 height 12
click at [118, 364] on input "Receipt Paper Out checkbox" at bounding box center [120, 361] width 8 height 8
click at [132, 406] on button "Choose selected" at bounding box center [158, 406] width 89 height 24
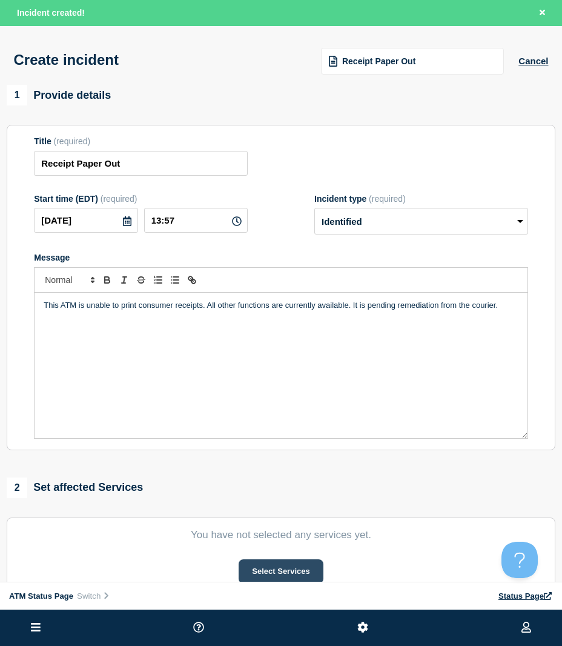
click at [279, 571] on button "Select Services" at bounding box center [281, 571] width 84 height 24
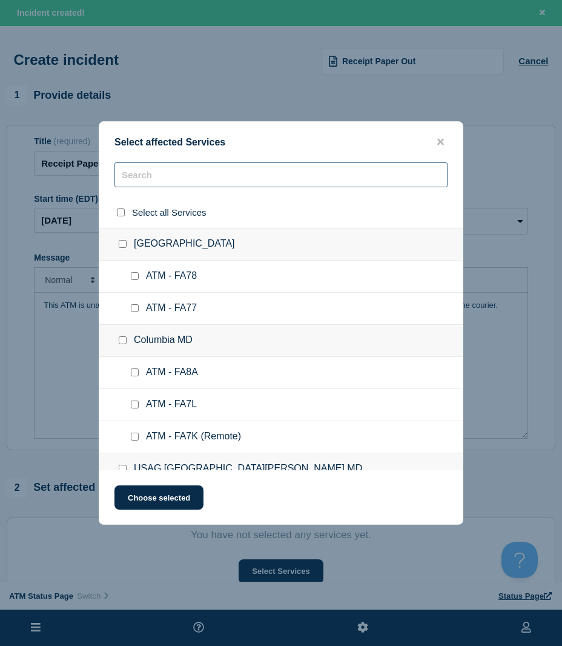
click at [137, 187] on input "text" at bounding box center [280, 174] width 333 height 25
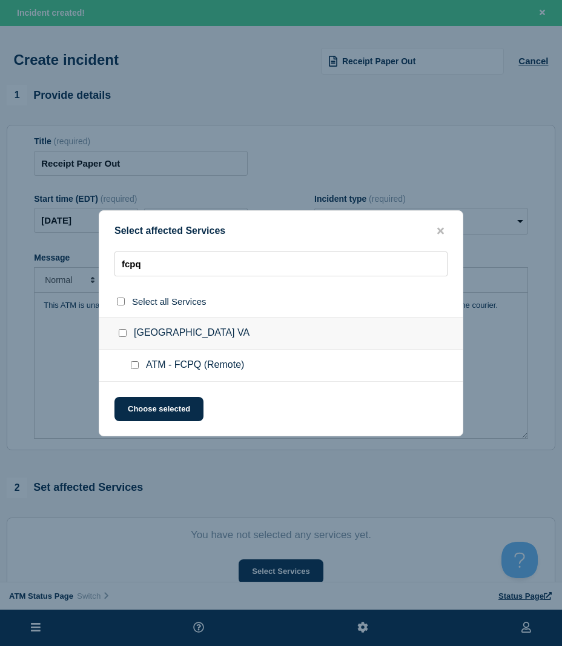
click at [133, 362] on input "ATM - FCPQ (Remote) checkbox" at bounding box center [135, 365] width 8 height 8
click at [140, 405] on button "Choose selected" at bounding box center [158, 409] width 89 height 24
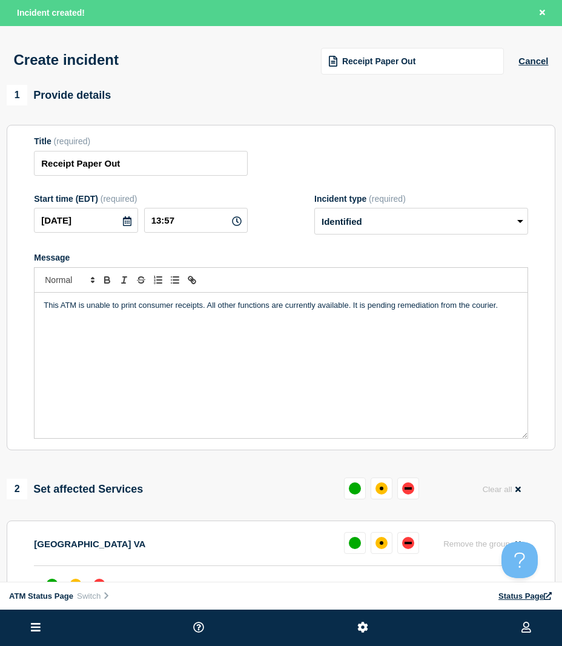
scroll to position [121, 0]
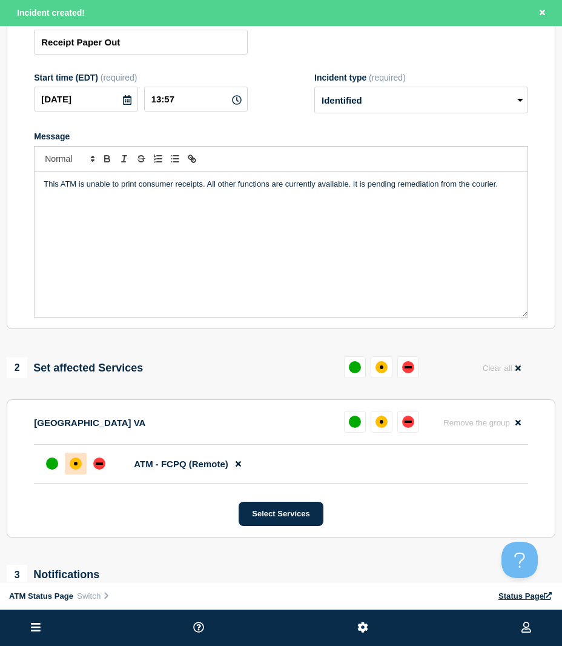
click at [78, 469] on div "affected" at bounding box center [76, 463] width 12 height 12
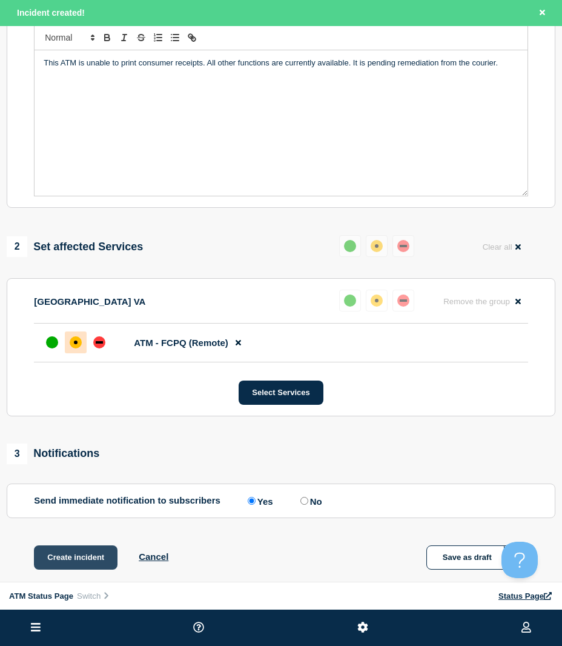
click at [73, 557] on button "Create incident" at bounding box center [76, 557] width 84 height 24
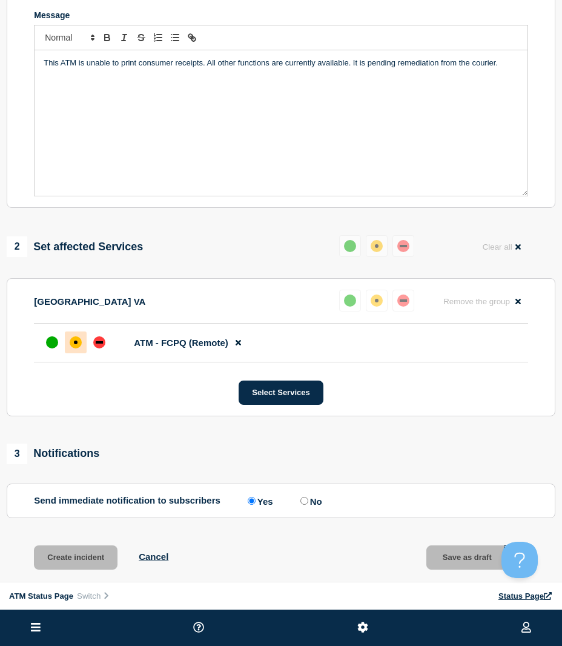
scroll to position [217, 0]
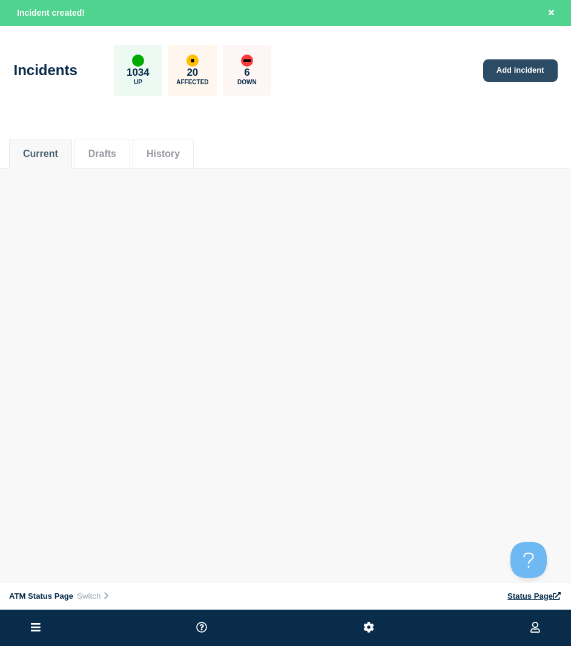
click at [518, 64] on link "Add incident" at bounding box center [520, 70] width 74 height 22
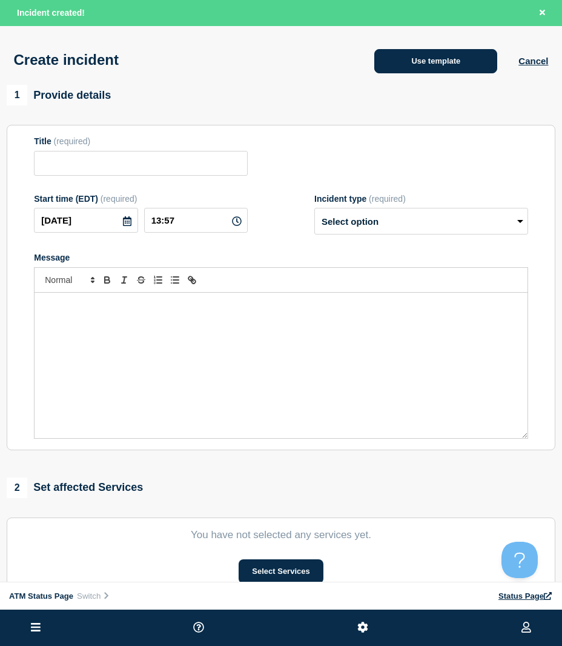
click at [431, 55] on button "Use template" at bounding box center [435, 61] width 123 height 24
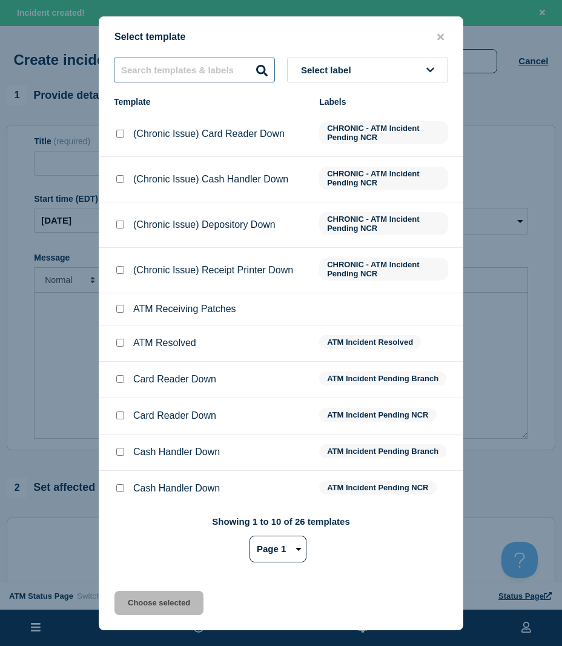
drag, startPoint x: 174, startPoint y: 78, endPoint x: 179, endPoint y: 84, distance: 6.9
click at [176, 79] on input "text" at bounding box center [194, 70] width 161 height 25
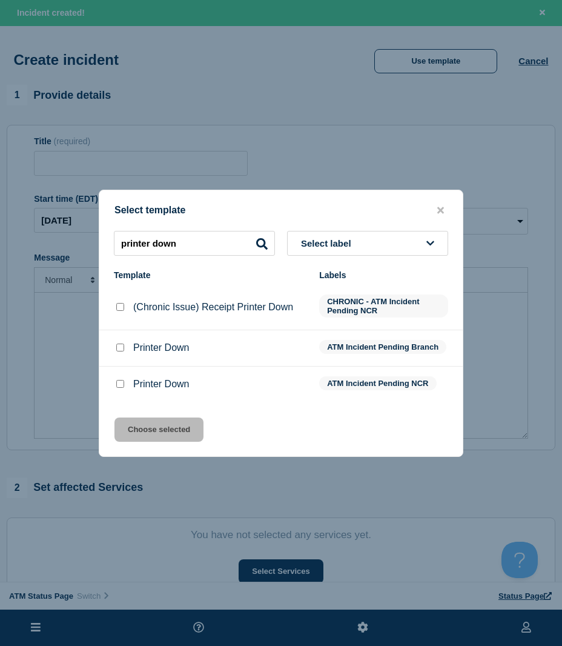
click at [121, 386] on input "Printer Down checkbox" at bounding box center [120, 384] width 8 height 8
click at [122, 348] on input "Printer Down checkbox" at bounding box center [120, 347] width 8 height 8
click at [173, 425] on button "Choose selected" at bounding box center [158, 429] width 89 height 24
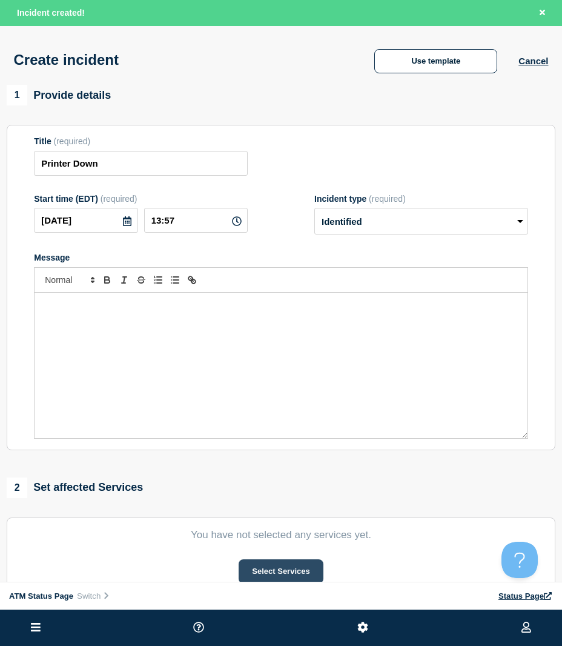
click at [271, 570] on button "Select Services" at bounding box center [281, 571] width 84 height 24
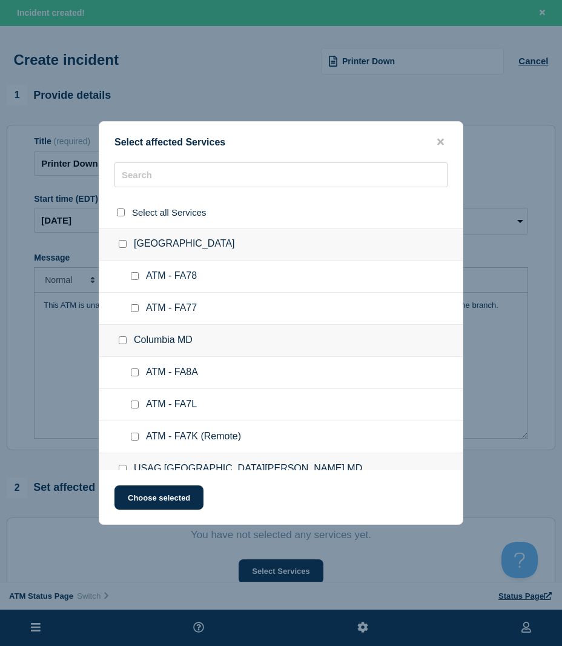
click at [145, 197] on div at bounding box center [280, 212] width 363 height 31
click at [144, 182] on input "text" at bounding box center [280, 174] width 333 height 25
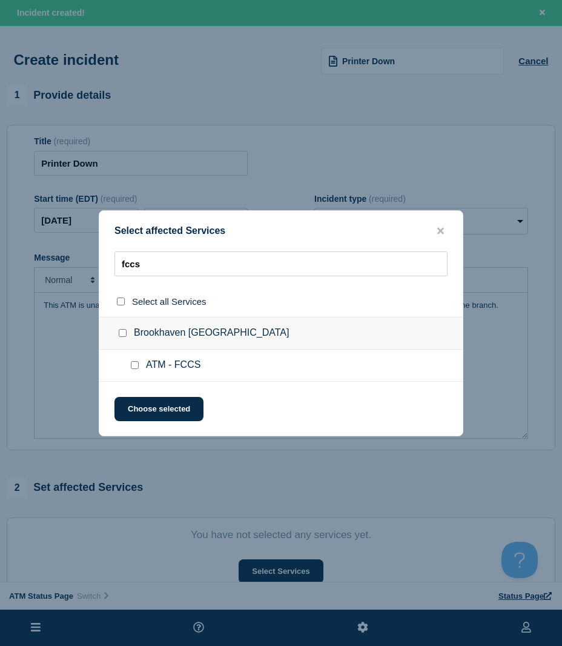
click at [127, 369] on ul "ATM - FCCS" at bounding box center [280, 365] width 363 height 32
click at [137, 368] on input "ATM - FCCS checkbox" at bounding box center [135, 365] width 8 height 8
click at [137, 398] on button "Choose selected" at bounding box center [158, 409] width 89 height 24
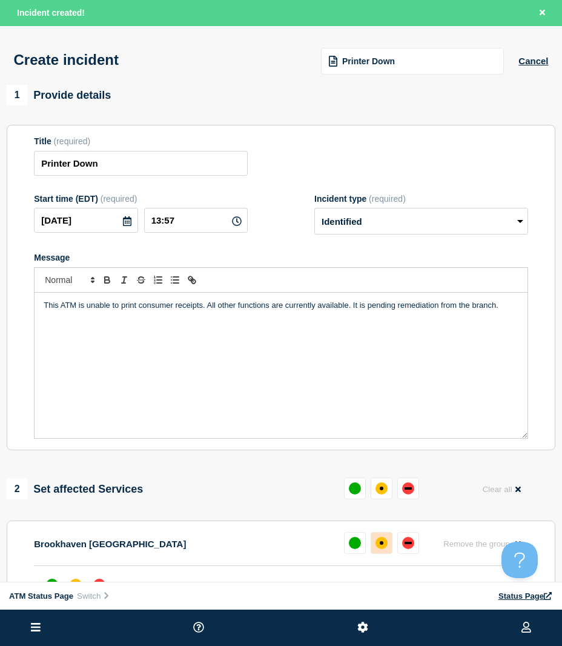
click at [372, 544] on button at bounding box center [382, 543] width 22 height 22
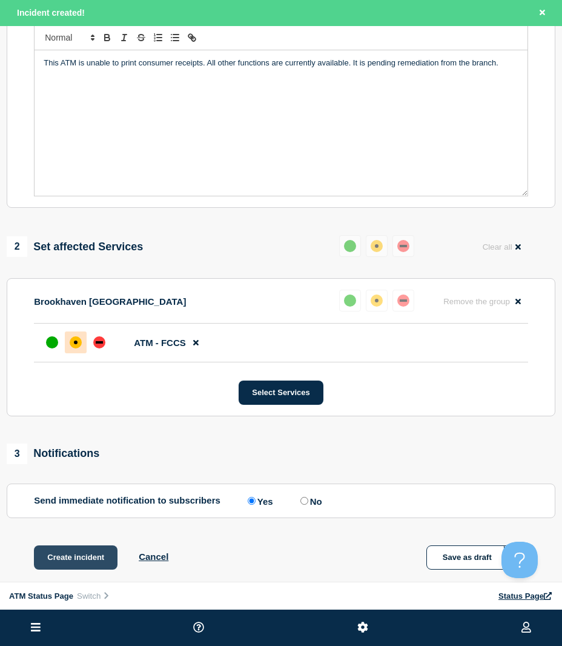
click at [68, 550] on button "Create incident" at bounding box center [76, 557] width 84 height 24
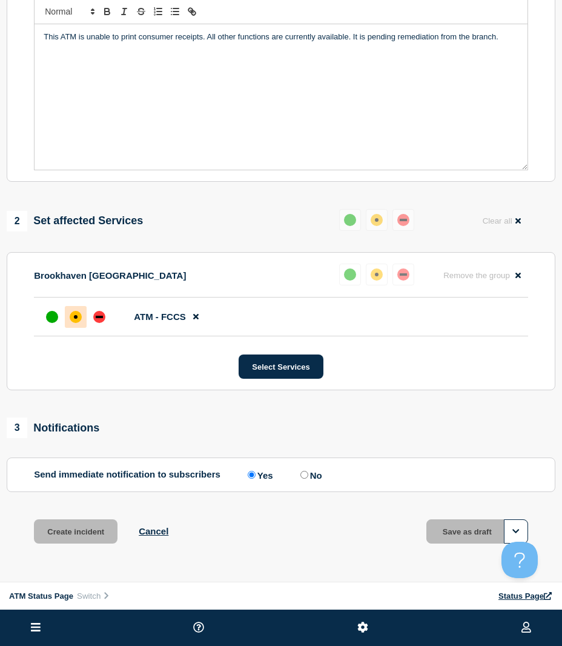
scroll to position [217, 0]
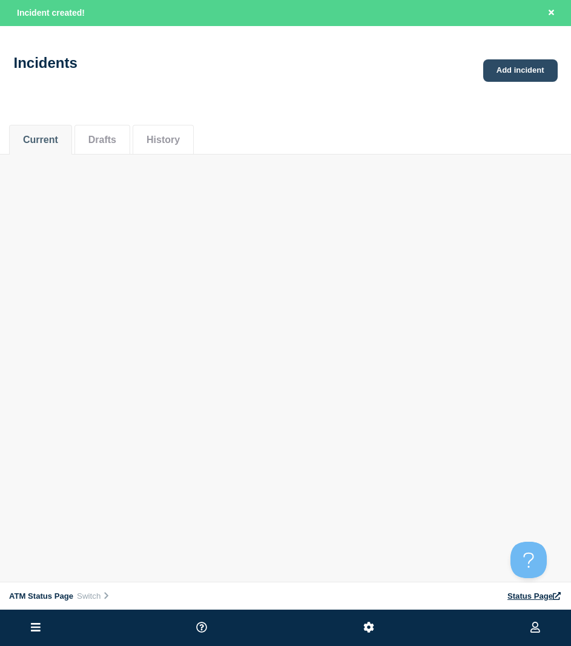
click at [535, 64] on link "Add incident" at bounding box center [520, 70] width 74 height 22
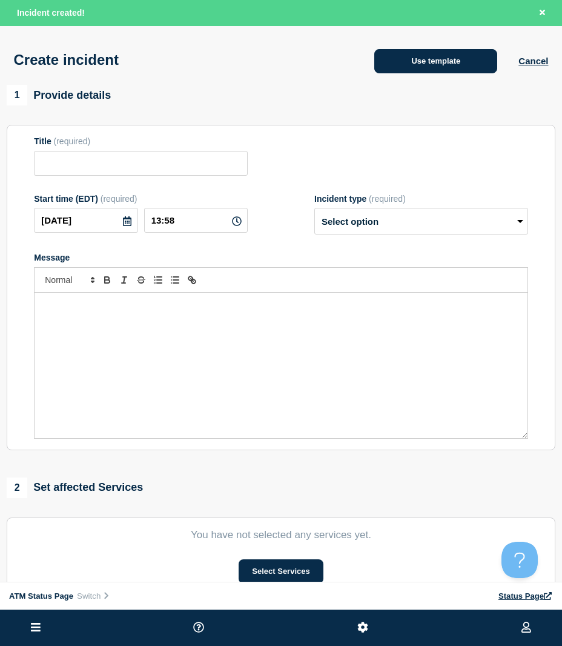
click at [397, 62] on button "Use template" at bounding box center [435, 61] width 123 height 24
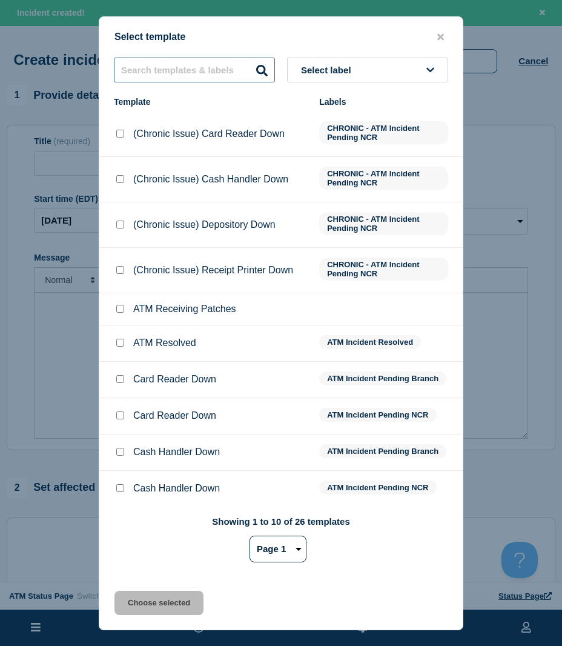
click at [148, 66] on input "text" at bounding box center [194, 70] width 161 height 25
click at [154, 68] on input "fcyk" at bounding box center [194, 70] width 161 height 25
click at [153, 69] on input "fcyk" at bounding box center [194, 70] width 161 height 25
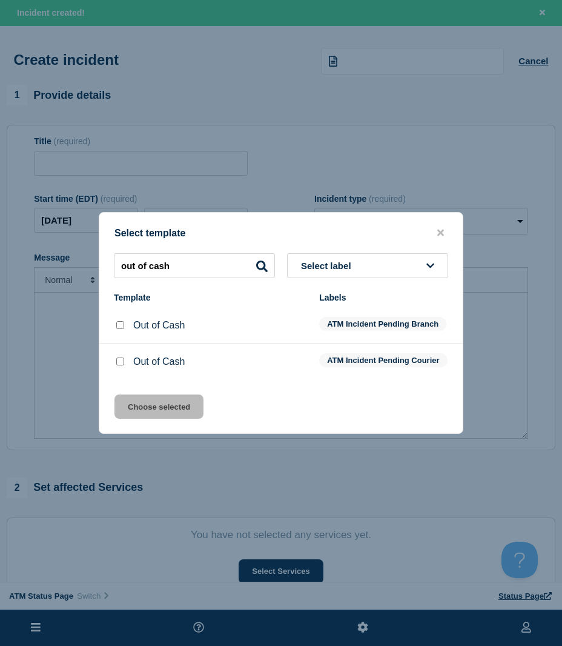
drag, startPoint x: 118, startPoint y: 322, endPoint x: 128, endPoint y: 354, distance: 33.7
click at [118, 322] on input "Out of Cash checkbox" at bounding box center [120, 325] width 8 height 8
click at [133, 409] on button "Choose selected" at bounding box center [158, 406] width 89 height 24
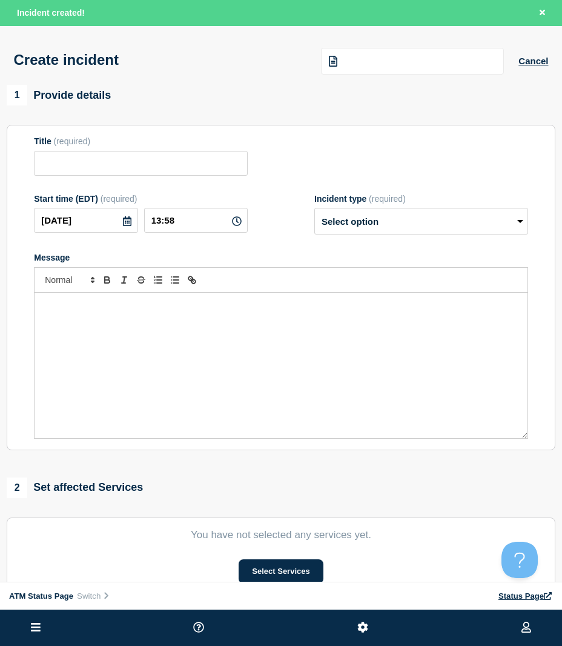
scroll to position [121, 0]
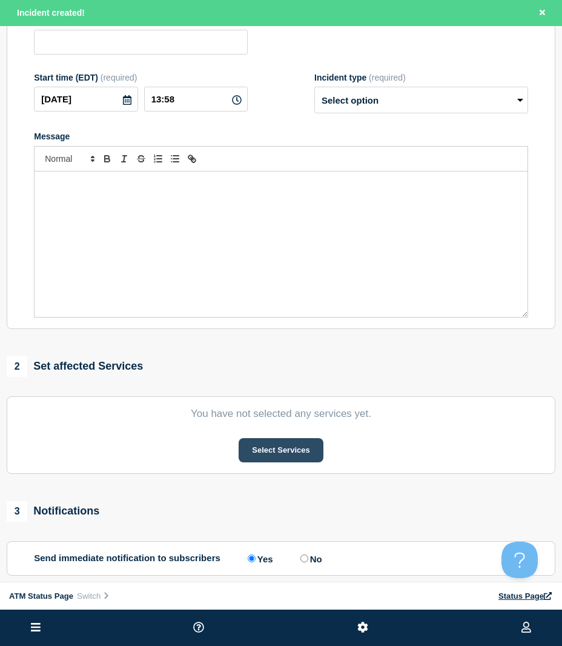
click at [259, 460] on button "Select Services" at bounding box center [281, 450] width 84 height 24
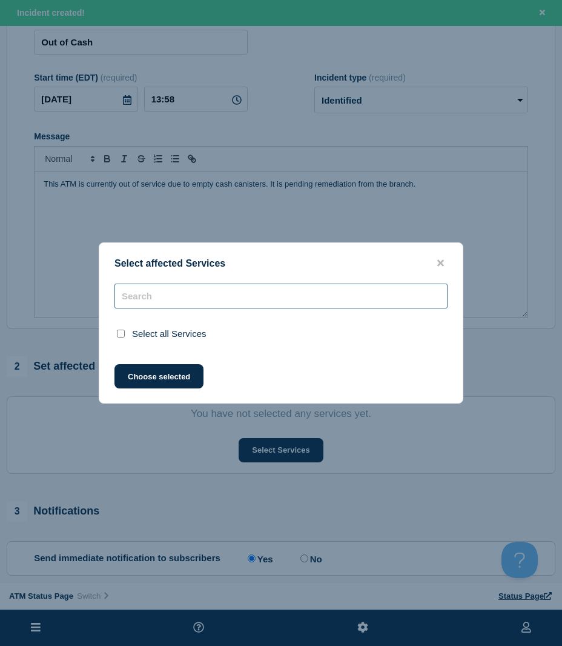
click at [154, 298] on input "text" at bounding box center [280, 295] width 333 height 25
click at [161, 302] on input "FCYK" at bounding box center [280, 295] width 333 height 25
click at [159, 302] on input "FCYK" at bounding box center [280, 295] width 333 height 25
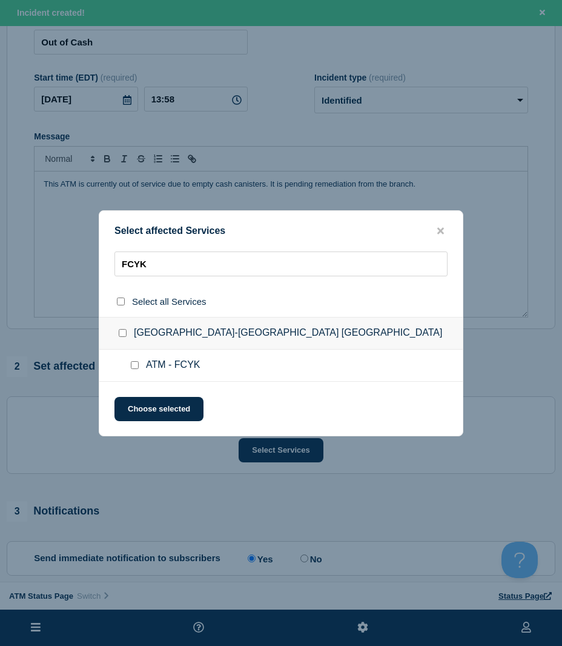
click at [131, 365] on input "ATM - FCYK checkbox" at bounding box center [135, 365] width 8 height 8
click at [135, 405] on button "Choose selected" at bounding box center [158, 409] width 89 height 24
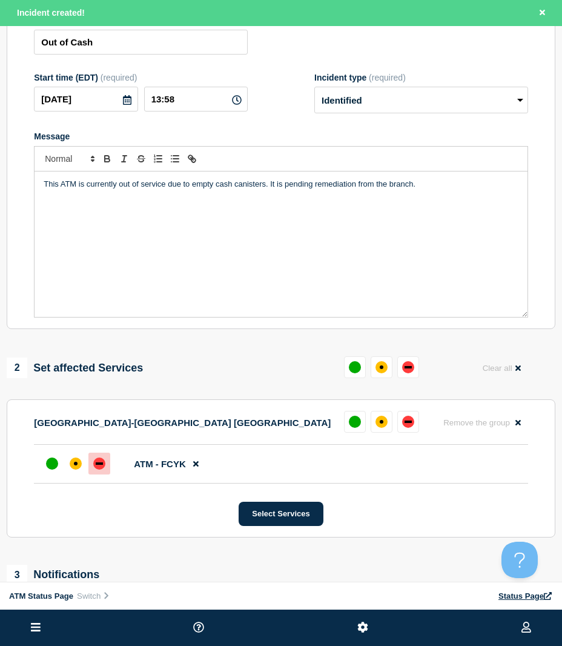
click at [96, 464] on div "down" at bounding box center [99, 463] width 7 height 2
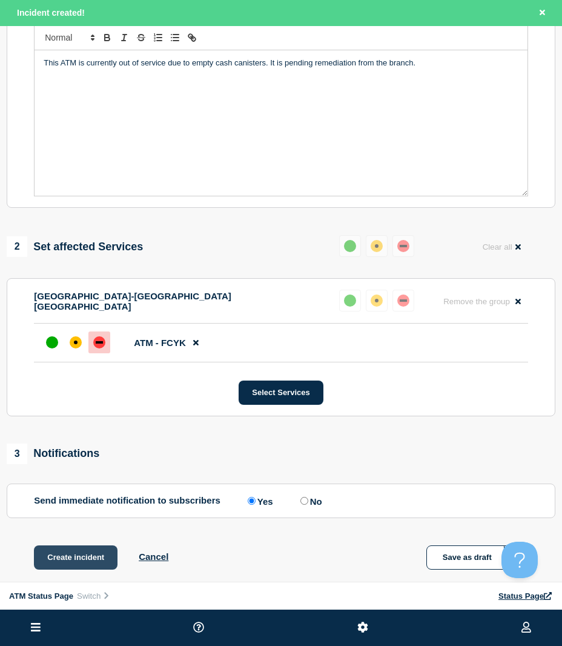
click at [104, 557] on button "Create incident" at bounding box center [76, 557] width 84 height 24
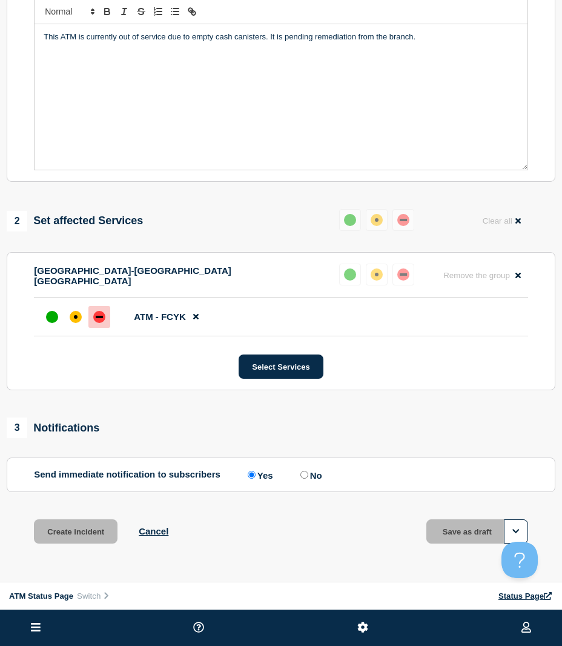
scroll to position [217, 0]
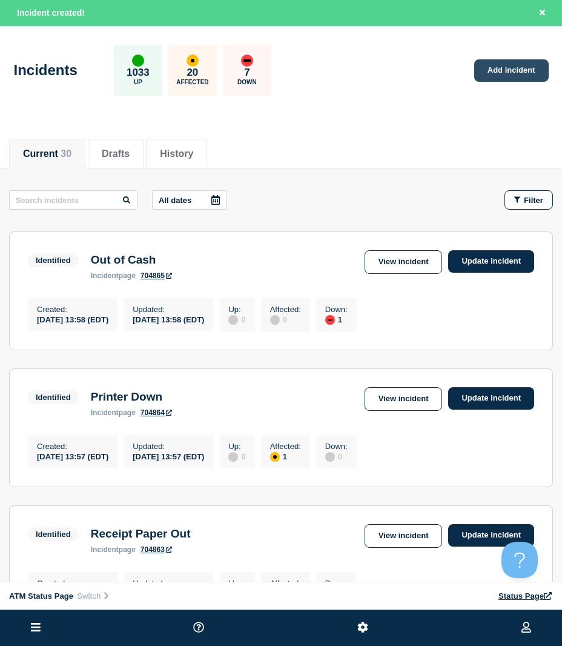
click at [496, 68] on link "Add incident" at bounding box center [511, 70] width 74 height 22
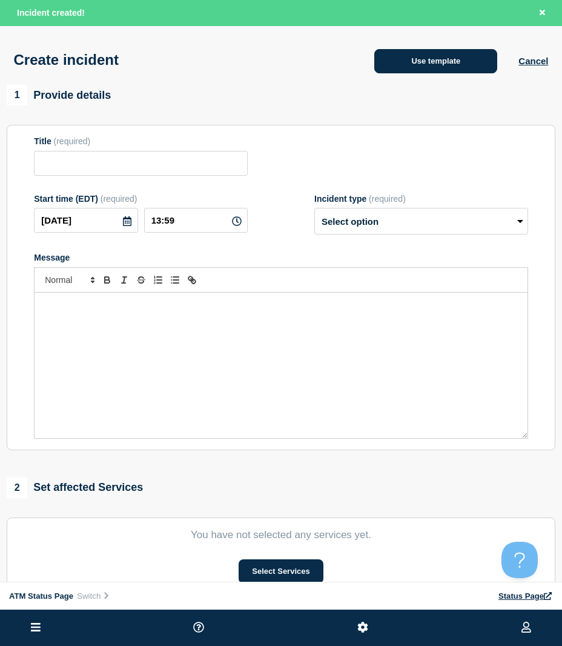
click at [432, 65] on button "Use template" at bounding box center [435, 61] width 123 height 24
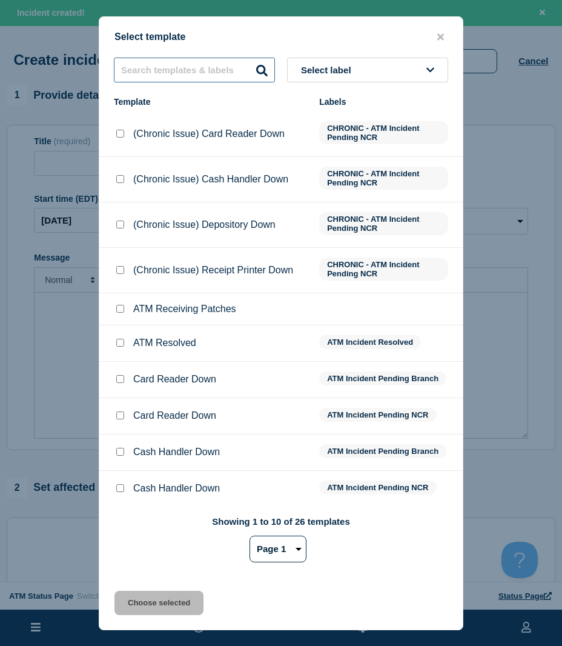
click at [159, 69] on input "text" at bounding box center [194, 70] width 161 height 25
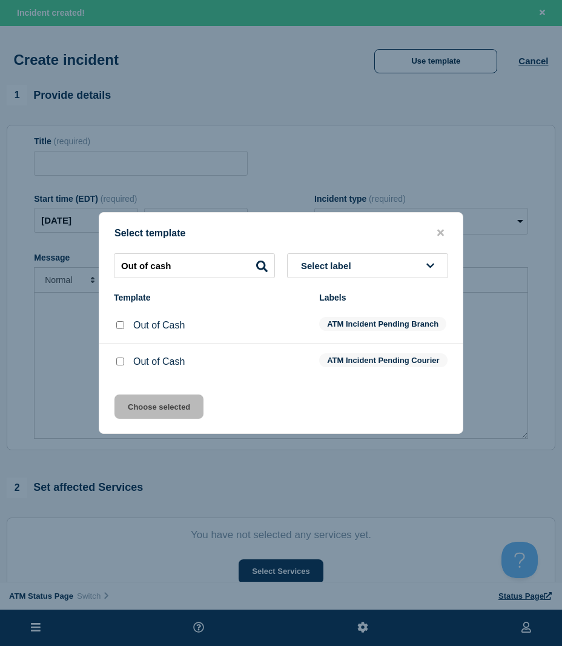
click at [123, 324] on input "Out of Cash checkbox" at bounding box center [120, 325] width 8 height 8
drag, startPoint x: 151, startPoint y: 401, endPoint x: 253, endPoint y: 543, distance: 173.6
click at [152, 402] on button "Choose selected" at bounding box center [158, 406] width 89 height 24
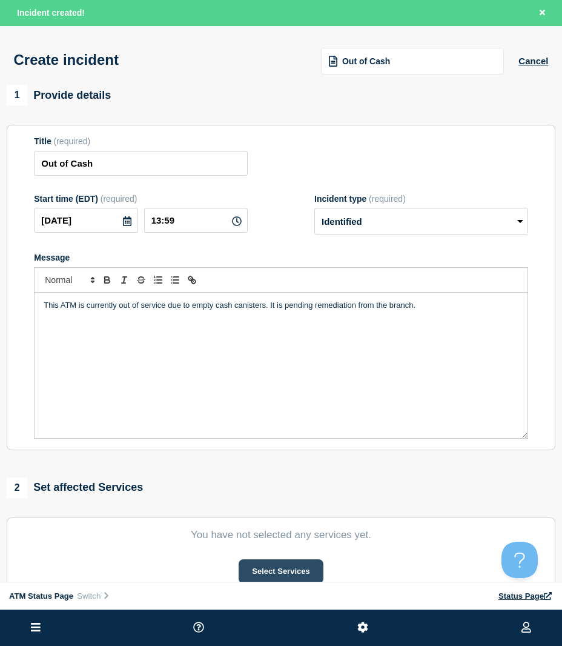
click at [281, 566] on button "Select Services" at bounding box center [281, 571] width 84 height 24
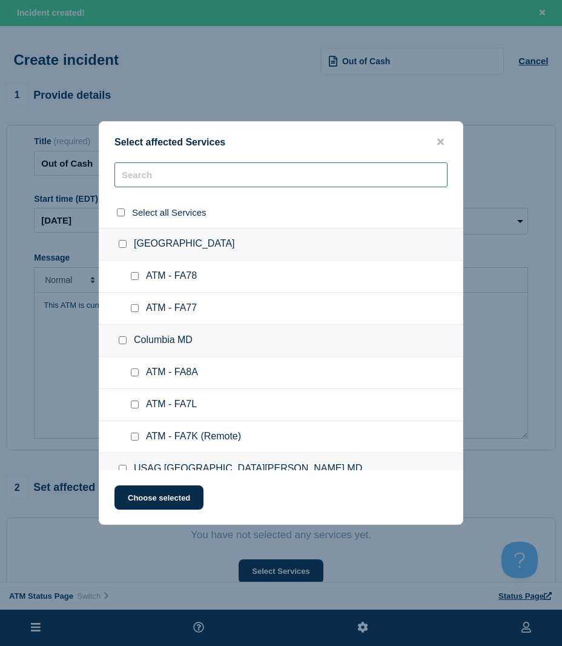
click at [169, 185] on input "text" at bounding box center [280, 174] width 333 height 25
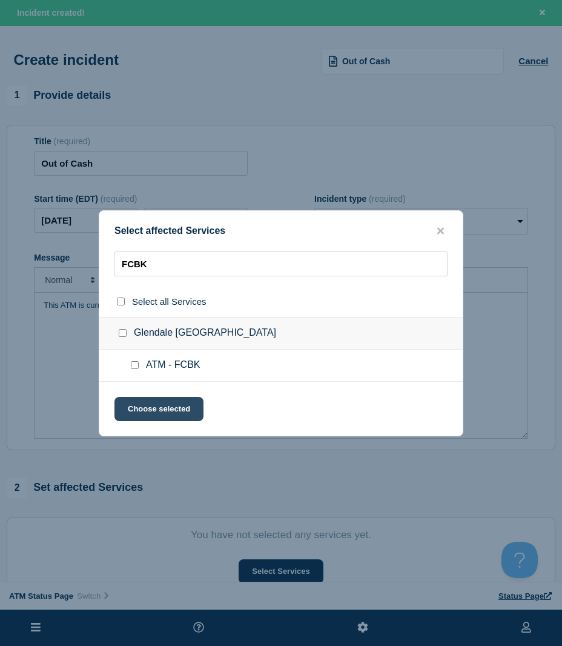
click at [137, 362] on input "ATM - FCBK checkbox" at bounding box center [135, 365] width 8 height 8
click at [136, 412] on button "Choose selected" at bounding box center [158, 409] width 89 height 24
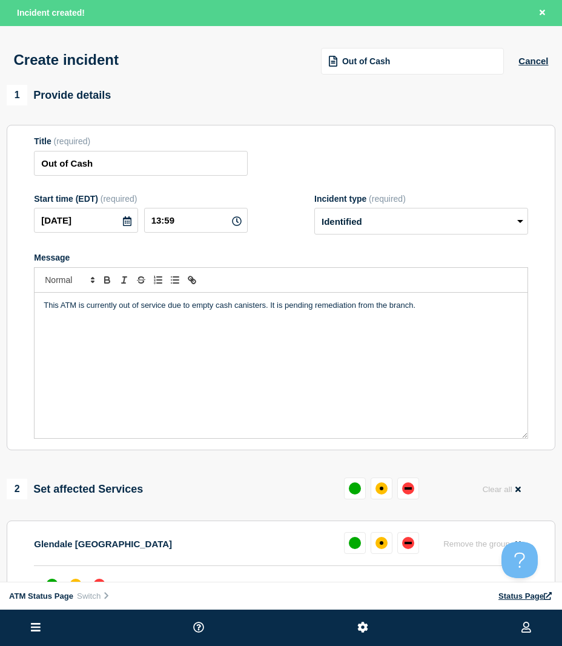
click at [135, 363] on input "ATM - FCBK checkbox" at bounding box center [135, 359] width 8 height 8
click at [138, 397] on div "This ATM is currently out of service due to empty cash canisters. It is pending…" at bounding box center [281, 364] width 493 height 145
click at [408, 543] on div "down" at bounding box center [408, 543] width 12 height 12
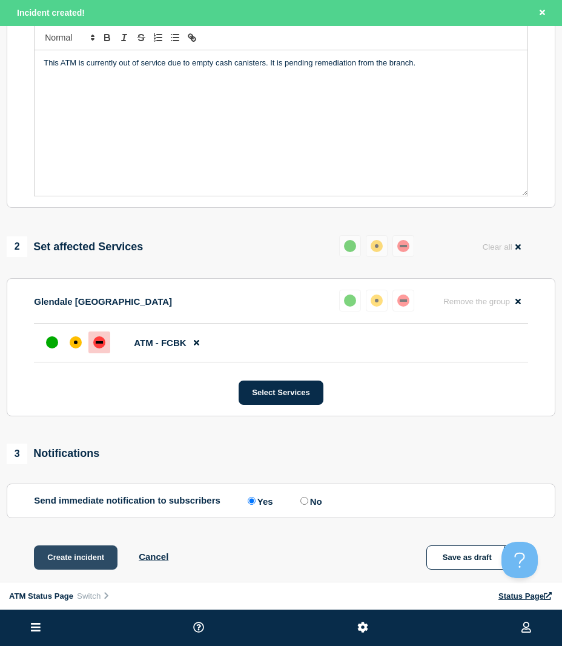
click at [74, 563] on button "Create incident" at bounding box center [76, 557] width 84 height 24
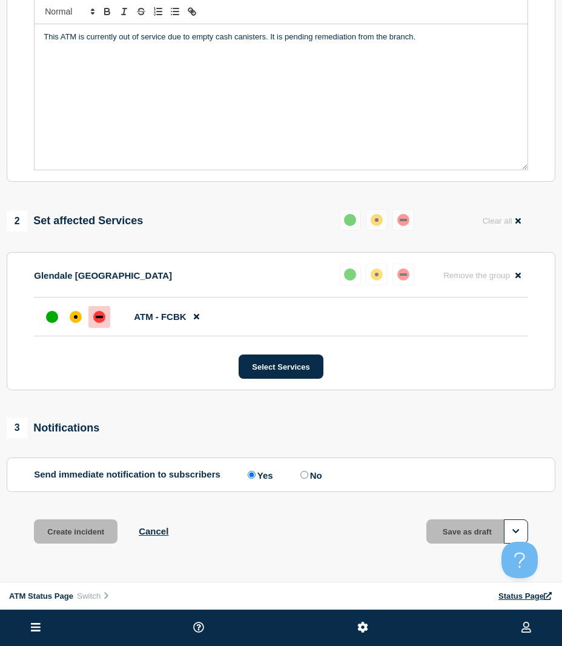
scroll to position [217, 0]
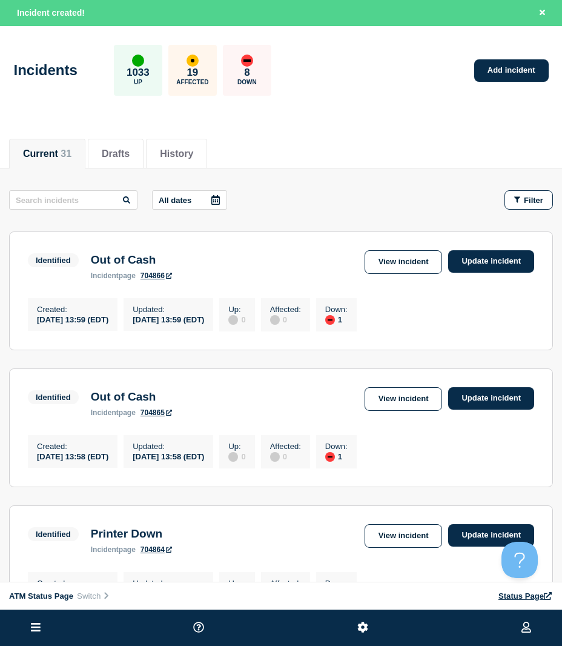
click at [534, 202] on span "Filter" at bounding box center [533, 200] width 19 height 9
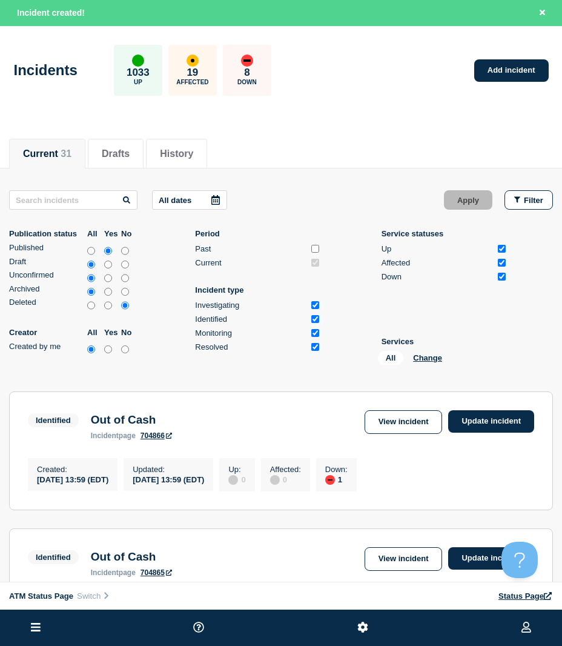
click at [432, 352] on div "All Change" at bounding box center [438, 360] width 121 height 19
click at [423, 358] on button "Change" at bounding box center [427, 357] width 29 height 9
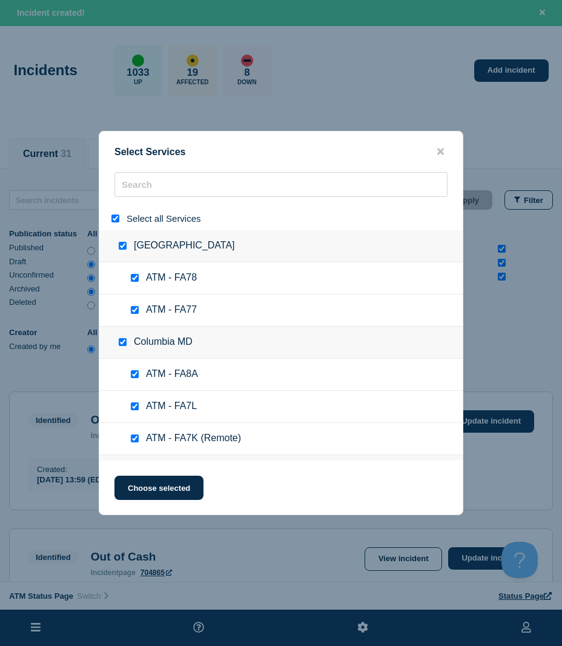
click at [117, 219] on input "select all" at bounding box center [115, 218] width 8 height 8
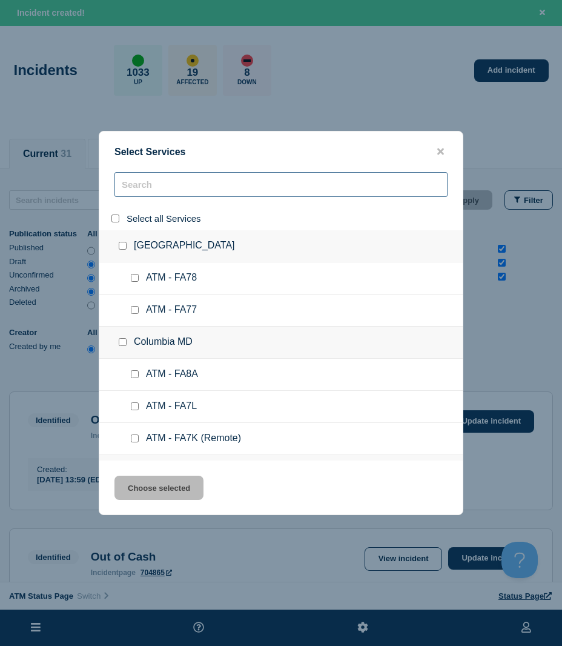
click at [156, 177] on input "search" at bounding box center [280, 184] width 333 height 25
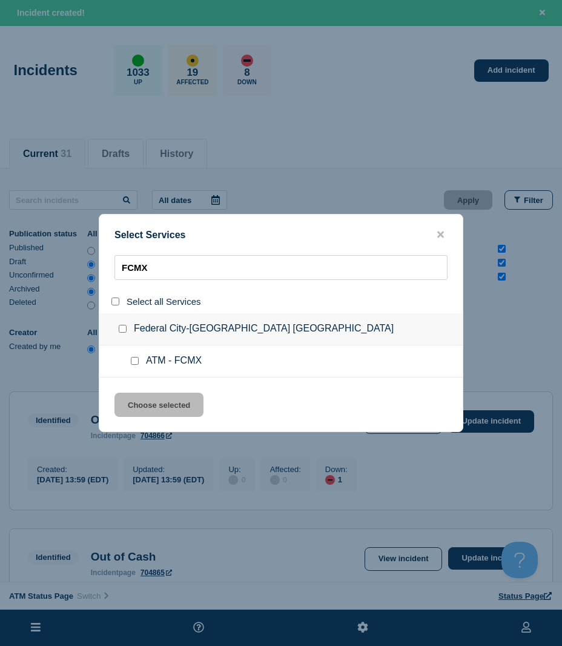
click at [133, 365] on input "service: ATM - FCMX" at bounding box center [135, 361] width 8 height 8
click at [142, 403] on button "Choose selected" at bounding box center [158, 404] width 89 height 24
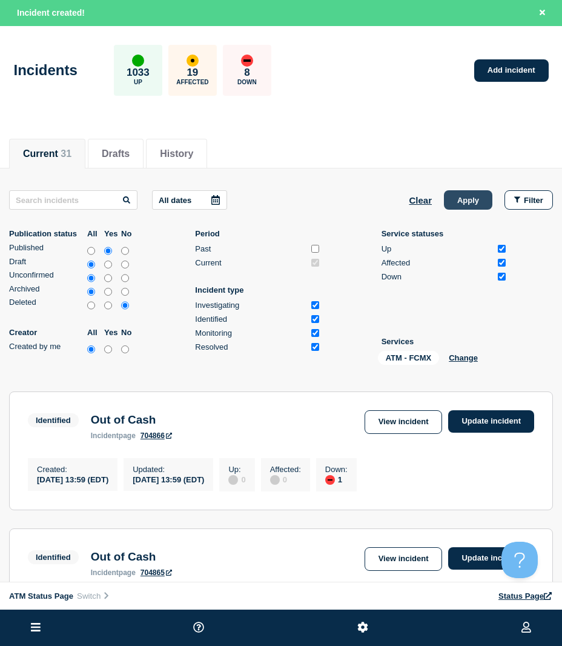
click at [460, 193] on button "Apply" at bounding box center [468, 199] width 48 height 19
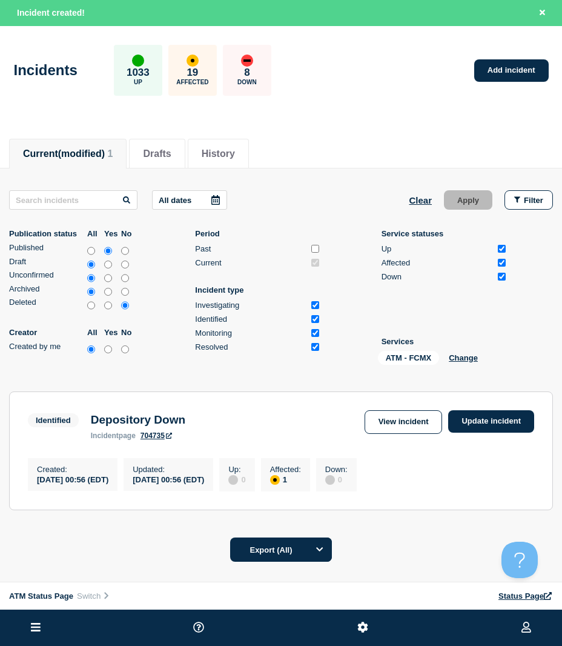
click at [469, 408] on section "Identified Depository Down incident page 704735 View incident Update incident C…" at bounding box center [281, 450] width 544 height 119
click at [469, 414] on link "Update incident" at bounding box center [491, 421] width 86 height 22
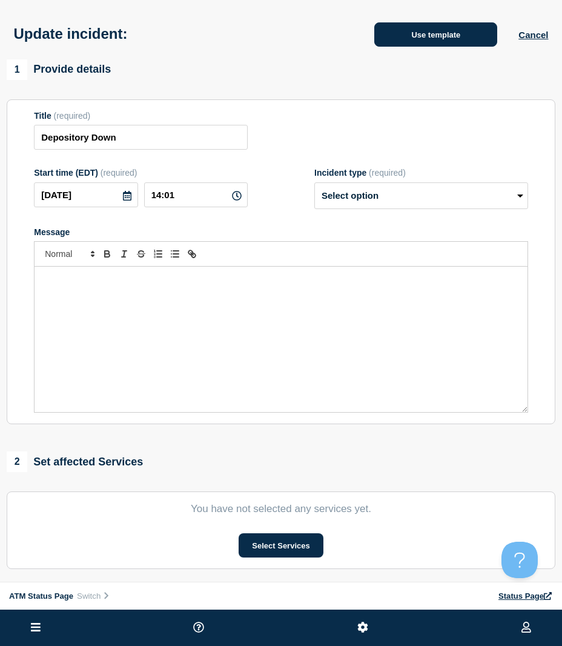
click at [403, 42] on button "Use template" at bounding box center [435, 34] width 123 height 24
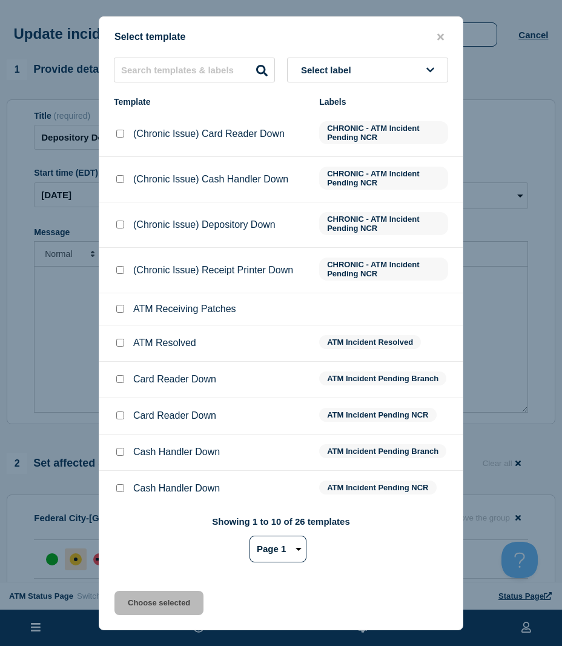
click at [124, 362] on li "ATM Resolved ATM Incident Resolved" at bounding box center [280, 380] width 363 height 36
click at [121, 342] on input "ATM Resolved checkbox" at bounding box center [120, 343] width 8 height 8
click at [136, 598] on button "Choose selected" at bounding box center [158, 602] width 89 height 24
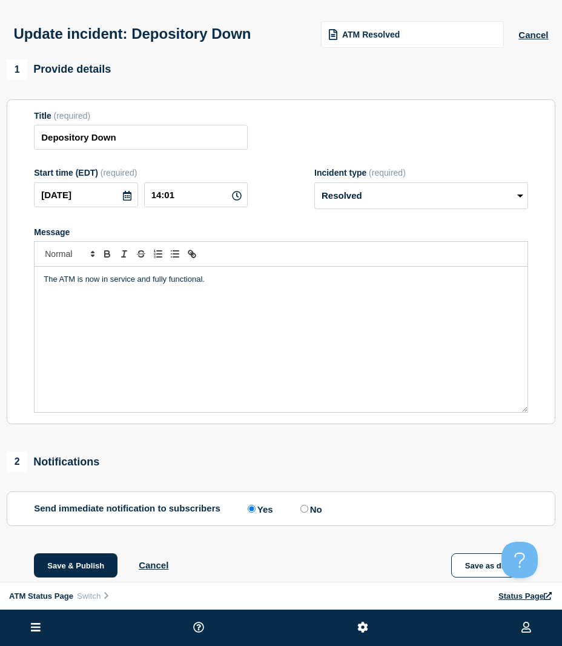
scroll to position [140, 0]
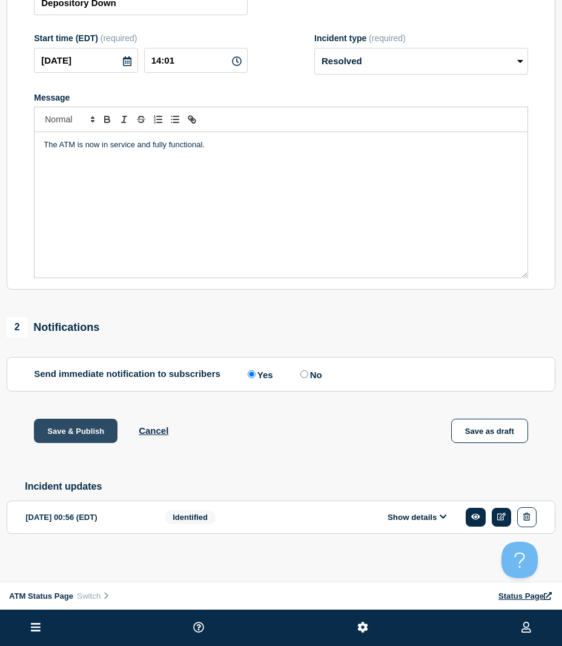
click at [61, 425] on button "Save & Publish" at bounding box center [76, 430] width 84 height 24
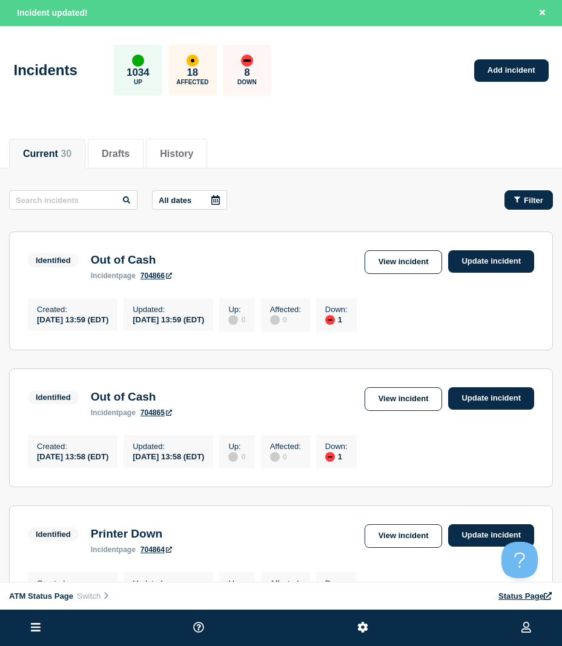
click at [514, 199] on icon "button" at bounding box center [517, 200] width 6 height 8
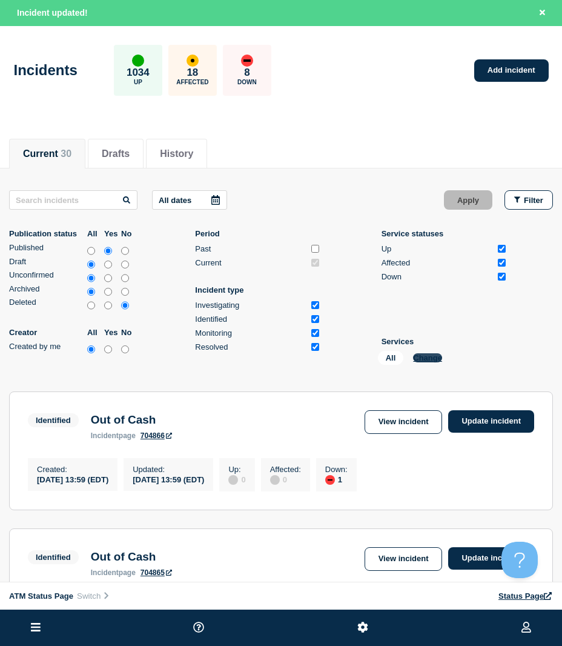
click at [430, 355] on button "Change" at bounding box center [427, 357] width 29 height 9
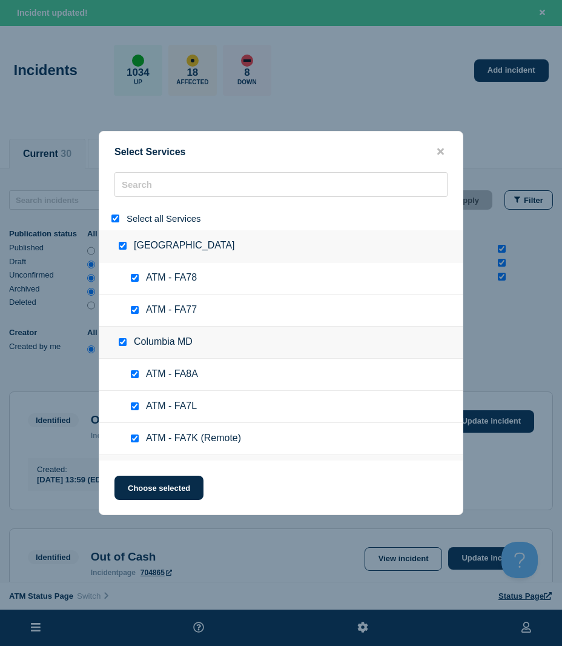
click at [446, 151] on button "close button" at bounding box center [441, 152] width 14 height 12
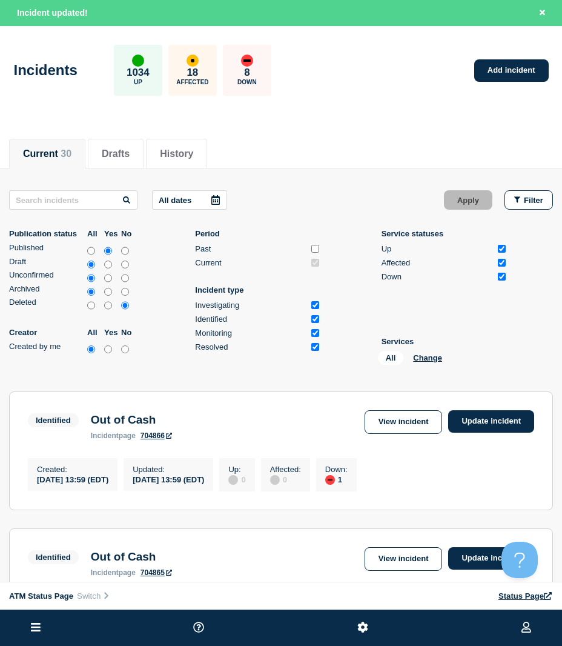
click at [438, 147] on div "Current 30 Drafts History" at bounding box center [281, 147] width 544 height 41
click at [501, 79] on link "Add incident" at bounding box center [511, 70] width 74 height 22
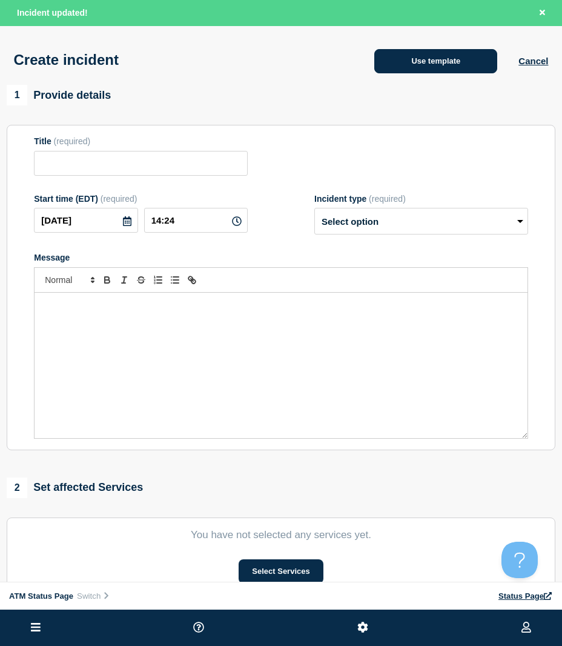
click at [450, 64] on button "Use template" at bounding box center [435, 61] width 123 height 24
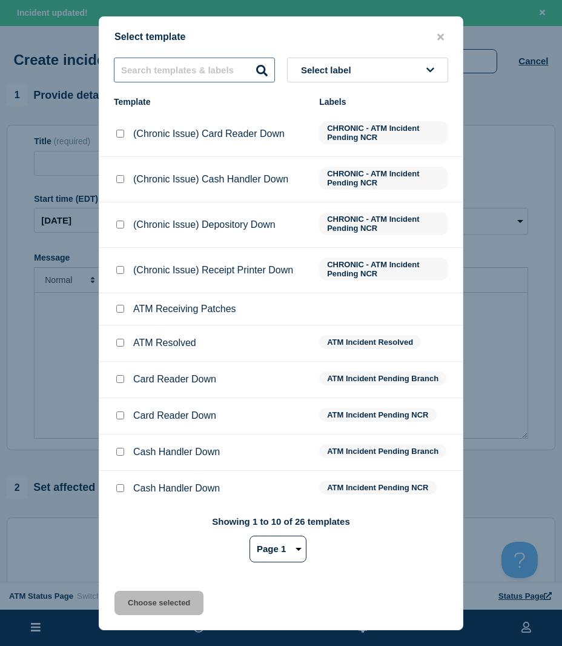
click at [234, 71] on input "text" at bounding box center [194, 70] width 161 height 25
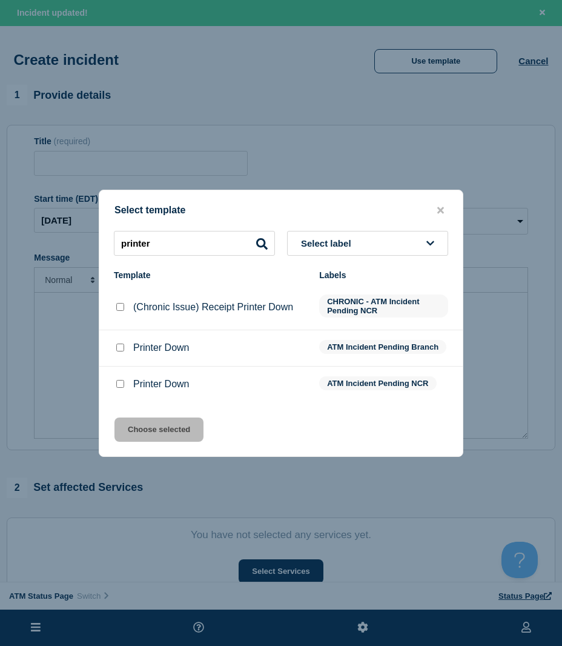
click at [118, 383] on input "Printer Down checkbox" at bounding box center [120, 384] width 8 height 8
click at [136, 435] on button "Choose selected" at bounding box center [158, 429] width 89 height 24
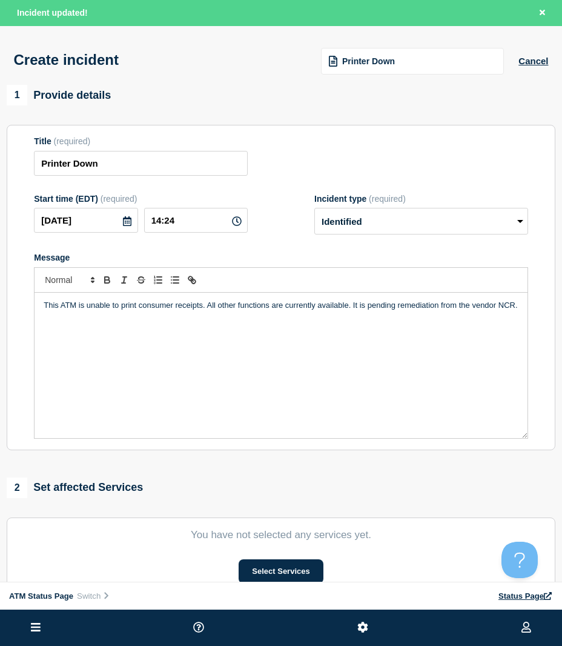
scroll to position [121, 0]
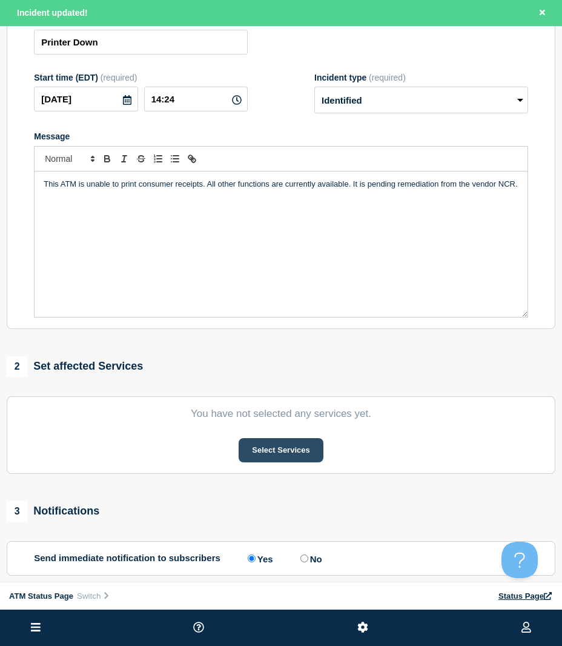
click at [256, 455] on button "Select Services" at bounding box center [281, 450] width 84 height 24
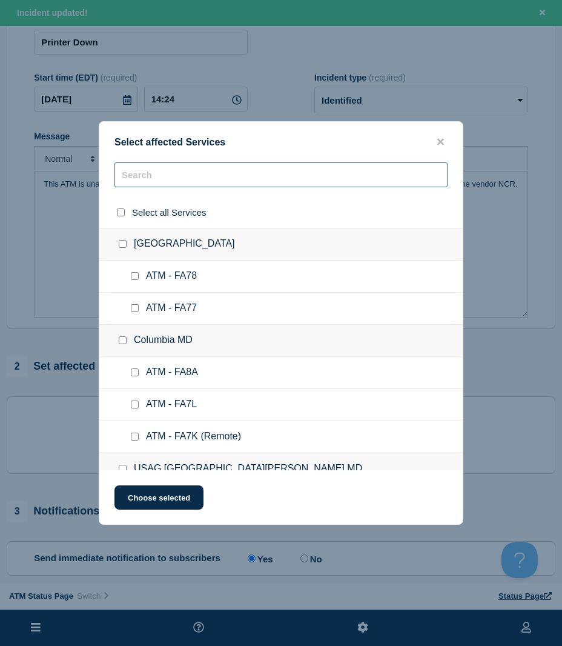
click at [142, 181] on input "text" at bounding box center [280, 174] width 333 height 25
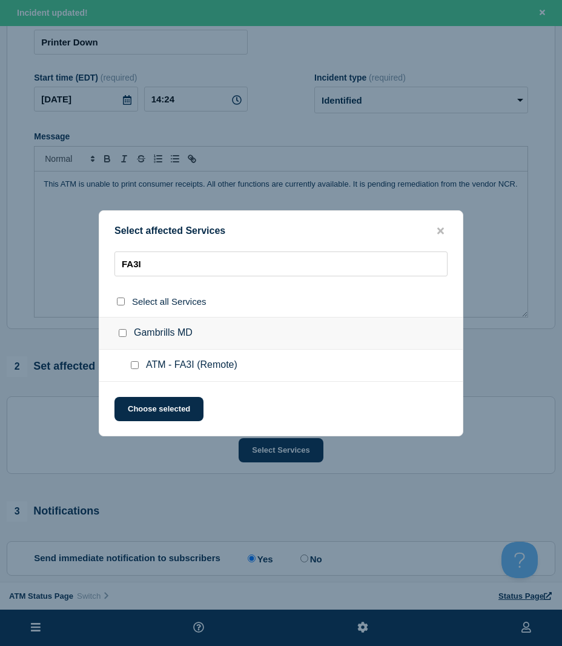
click at [135, 369] on input "ATM - FA3I (Remote) checkbox" at bounding box center [135, 365] width 8 height 8
click at [139, 408] on button "Choose selected" at bounding box center [158, 409] width 89 height 24
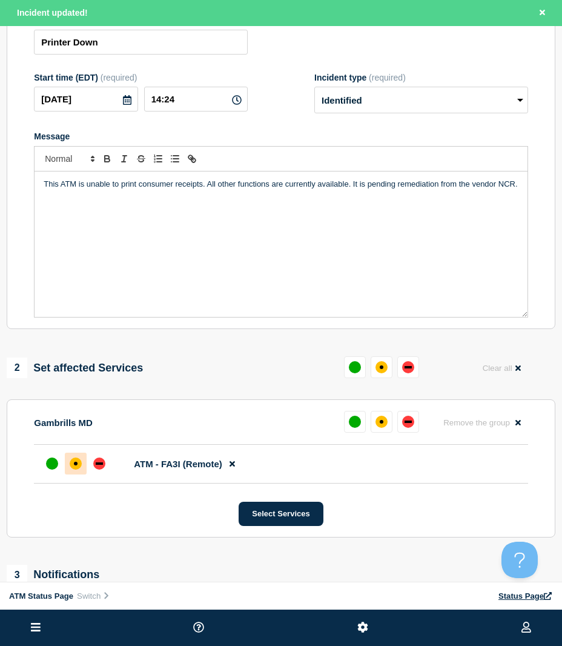
click at [74, 463] on div "affected" at bounding box center [76, 463] width 12 height 12
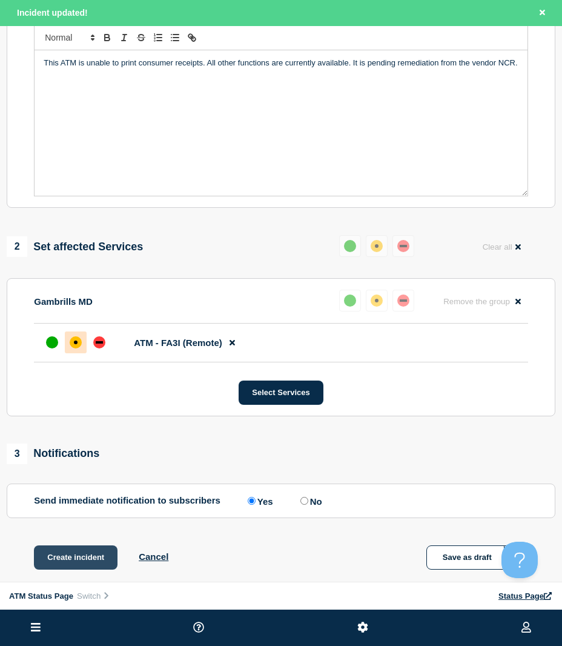
click at [78, 560] on button "Create incident" at bounding box center [76, 557] width 84 height 24
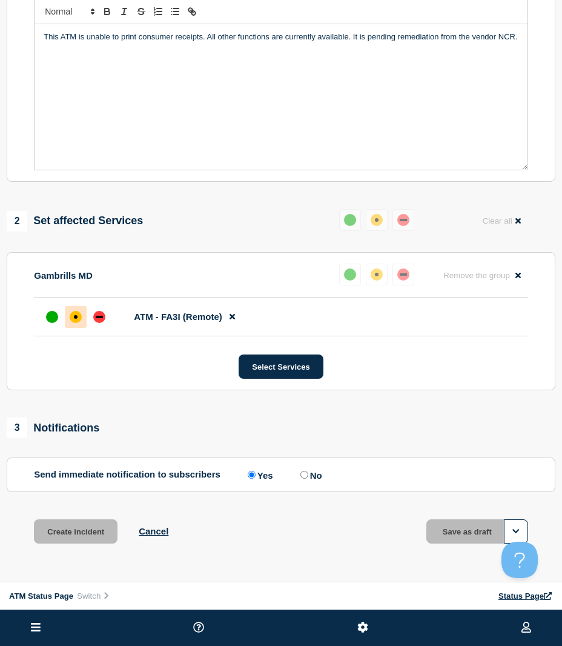
scroll to position [217, 0]
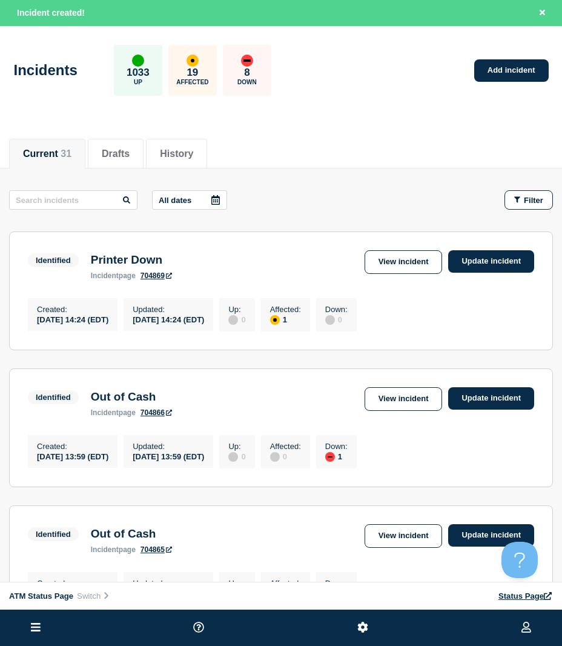
click at [515, 55] on div "Incidents 1033 Up 19 Affected 8 Down Add incident" at bounding box center [281, 66] width 562 height 74
click at [502, 62] on link "Add incident" at bounding box center [511, 70] width 74 height 22
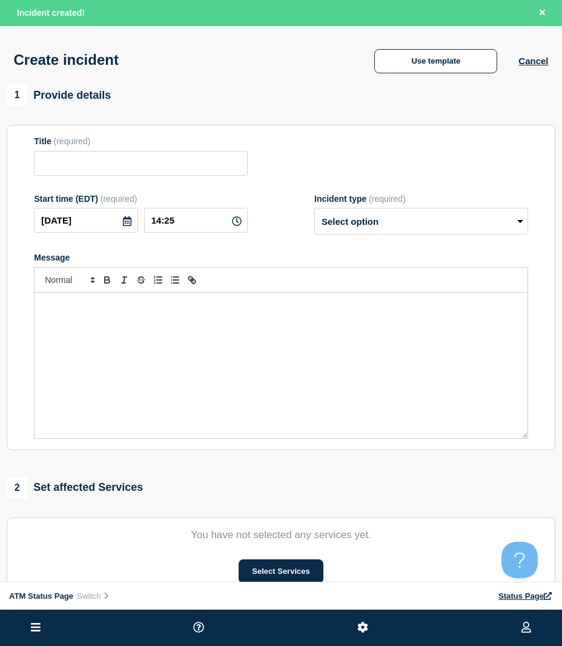
click at [427, 47] on div "Create incident Use template Cancel" at bounding box center [281, 55] width 562 height 59
click at [425, 56] on button "Use template" at bounding box center [435, 61] width 123 height 24
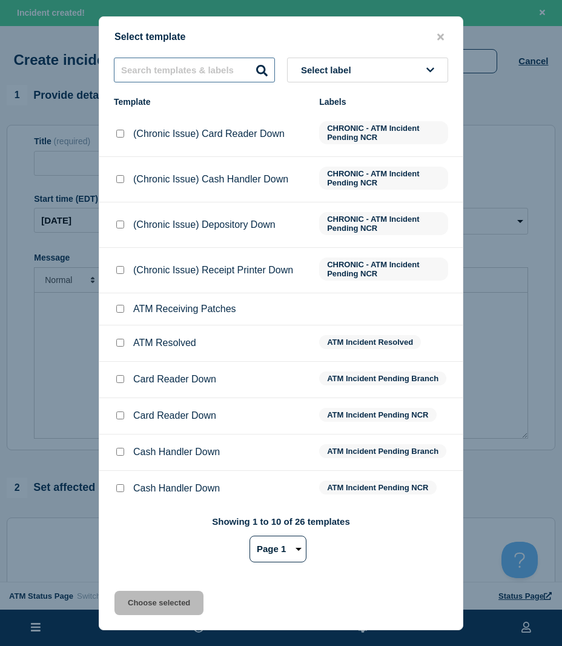
click at [199, 75] on input "text" at bounding box center [194, 70] width 161 height 25
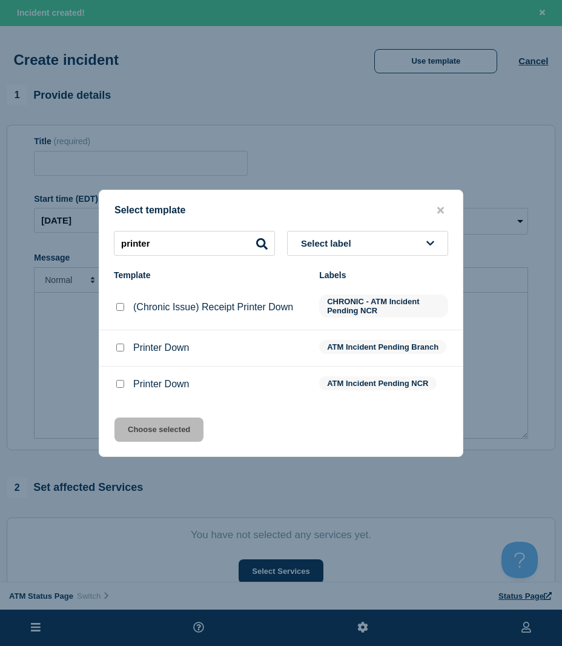
click at [117, 380] on div at bounding box center [120, 384] width 12 height 12
click at [120, 388] on input "Printer Down checkbox" at bounding box center [120, 384] width 8 height 8
click at [133, 422] on button "Choose selected" at bounding box center [158, 429] width 89 height 24
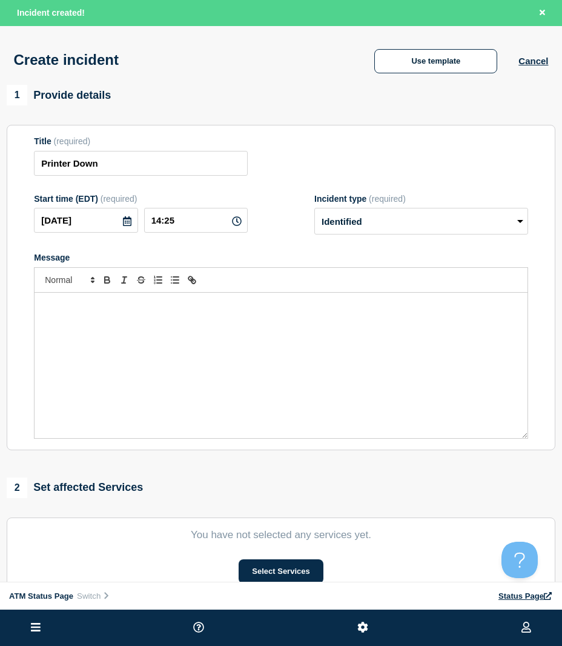
click at [286, 561] on section "You have not selected any services yet. Select Services" at bounding box center [281, 556] width 549 height 78
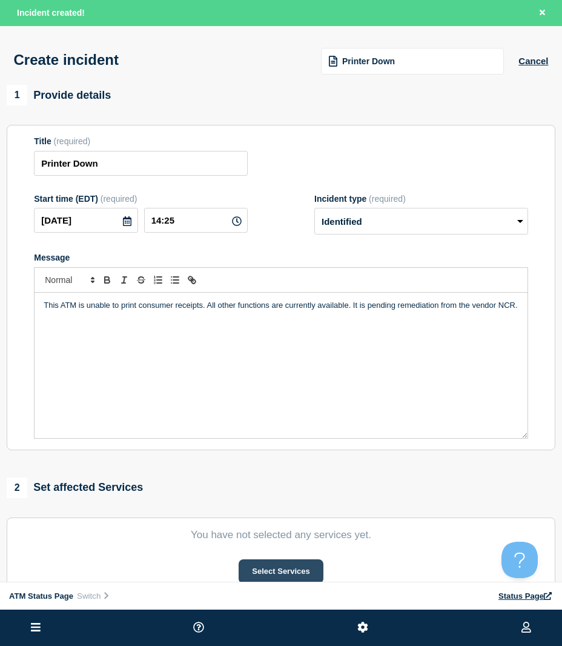
click at [287, 566] on button "Select Services" at bounding box center [281, 571] width 84 height 24
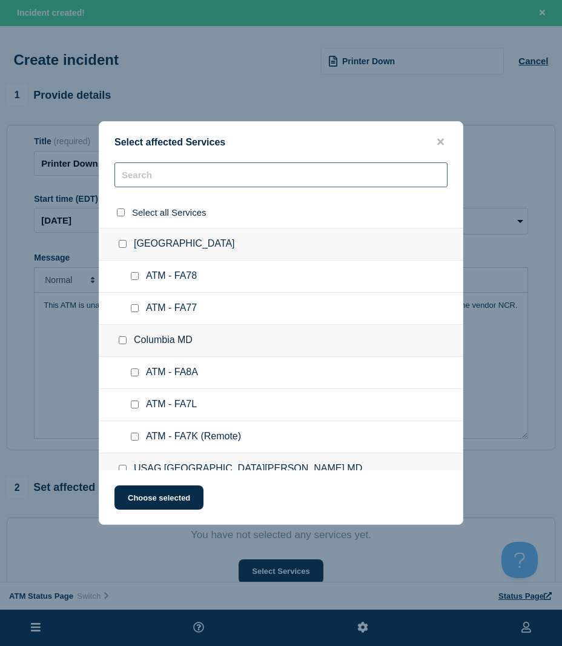
click at [153, 182] on input "text" at bounding box center [280, 174] width 333 height 25
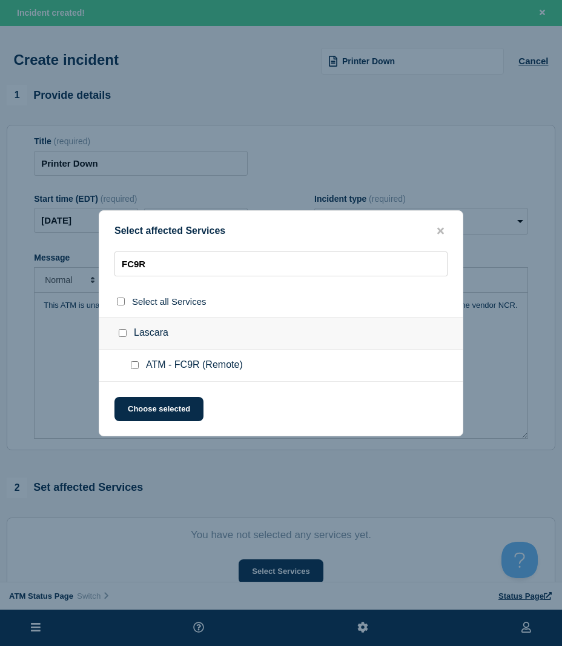
drag, startPoint x: 131, startPoint y: 364, endPoint x: 134, endPoint y: 377, distance: 13.5
click at [131, 365] on input "ATM - FC9R (Remote) checkbox" at bounding box center [135, 365] width 8 height 8
click at [136, 401] on button "Choose selected" at bounding box center [158, 409] width 89 height 24
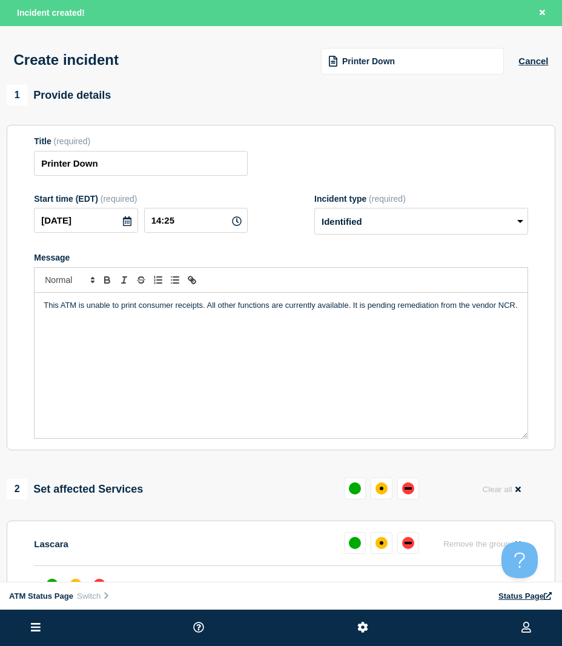
scroll to position [61, 0]
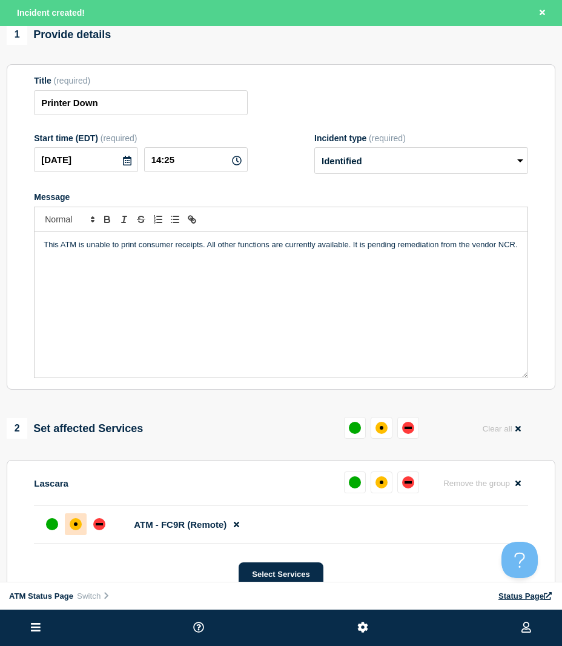
click at [78, 530] on div "affected" at bounding box center [76, 524] width 12 height 12
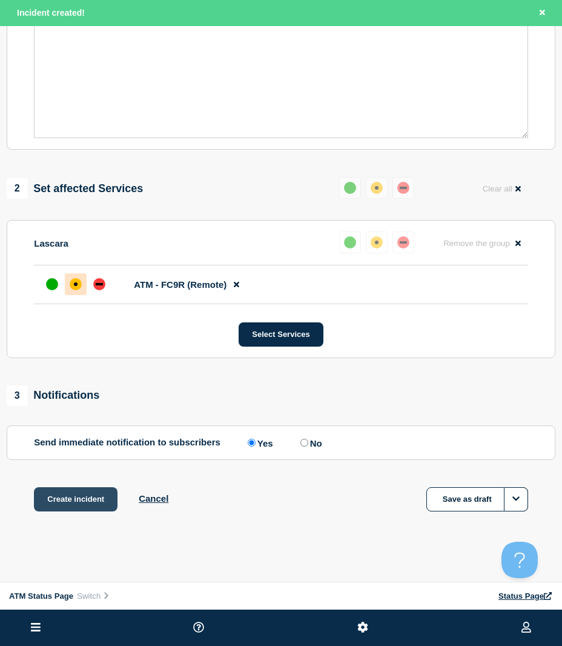
click at [65, 501] on button "Create incident" at bounding box center [76, 499] width 84 height 24
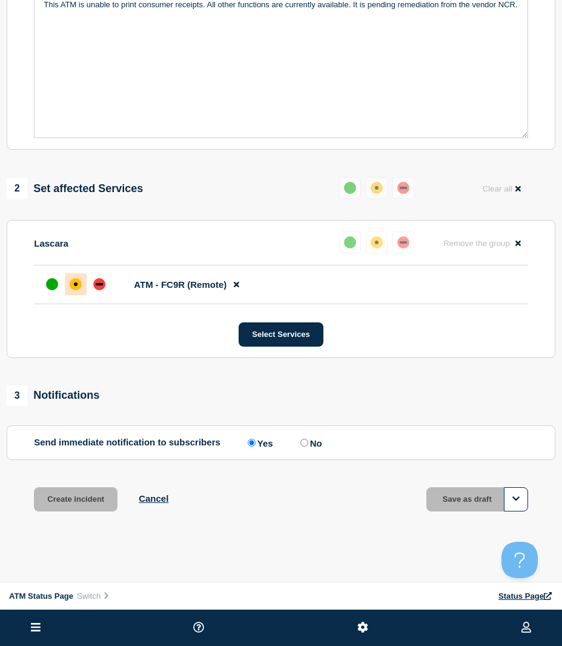
scroll to position [277, 0]
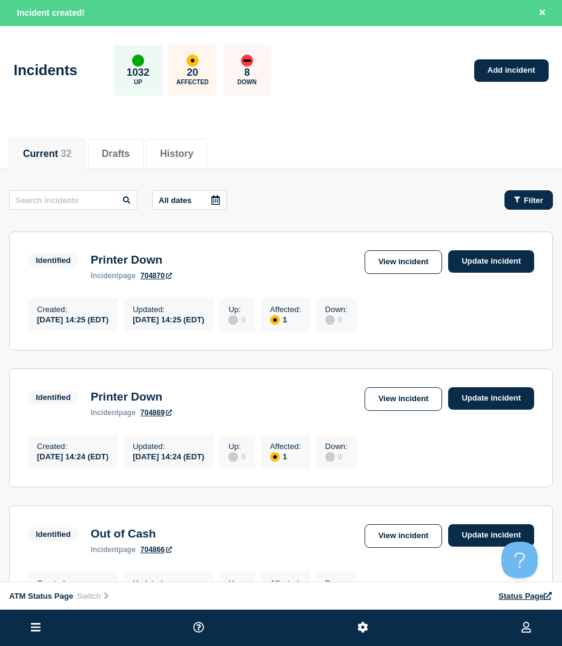
click at [544, 207] on button "Filter" at bounding box center [528, 199] width 48 height 19
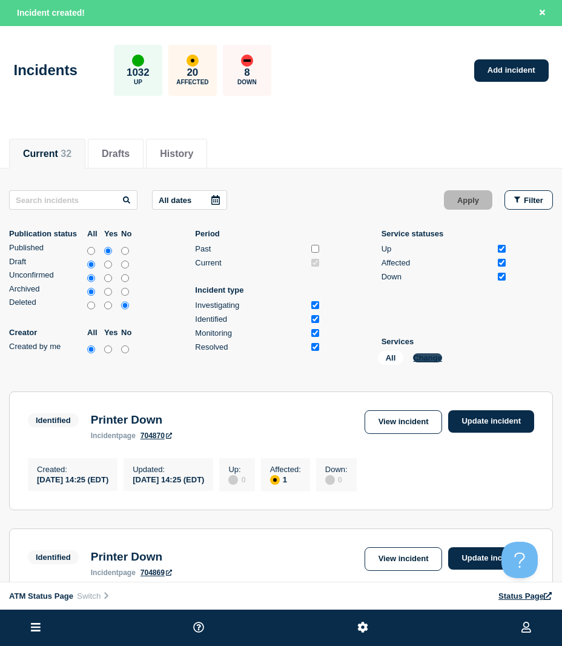
drag, startPoint x: 437, startPoint y: 349, endPoint x: 437, endPoint y: 357, distance: 7.9
click at [437, 353] on li "Services All Change" at bounding box center [445, 353] width 126 height 33
click at [435, 358] on button "Change" at bounding box center [427, 357] width 29 height 9
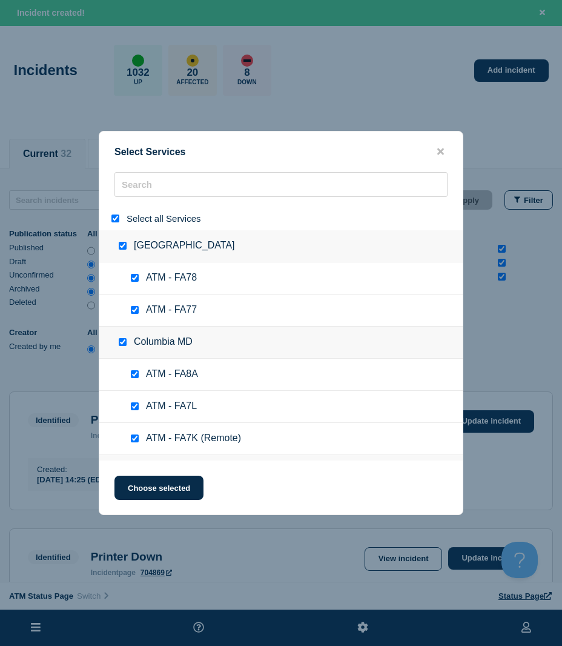
click at [110, 224] on div at bounding box center [118, 219] width 18 height 12
click at [110, 220] on div at bounding box center [118, 219] width 18 height 12
click at [111, 219] on input "select all" at bounding box center [115, 218] width 8 height 8
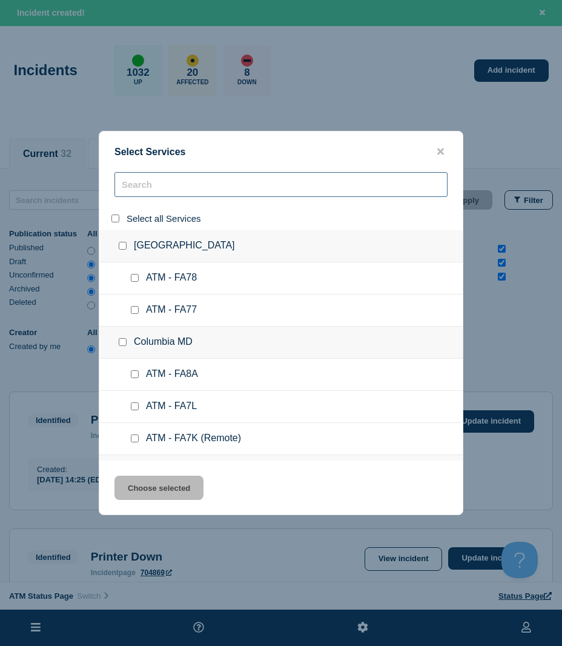
click at [154, 187] on input "search" at bounding box center [280, 184] width 333 height 25
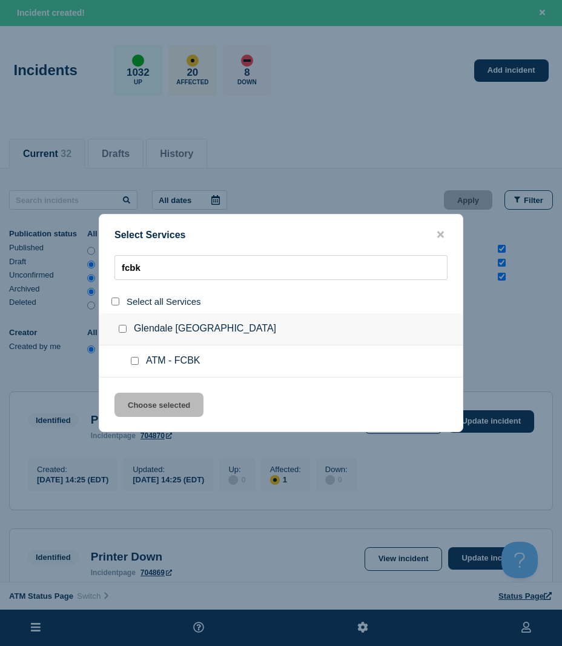
click at [130, 363] on div at bounding box center [137, 361] width 18 height 12
click at [136, 359] on input "service: ATM - FCBK" at bounding box center [135, 361] width 8 height 8
click at [139, 391] on div "Select Services fcbk Select all Services [GEOGRAPHIC_DATA] [GEOGRAPHIC_DATA] AT…" at bounding box center [281, 323] width 365 height 218
drag, startPoint x: 142, startPoint y: 398, endPoint x: 249, endPoint y: 382, distance: 108.9
click at [142, 398] on button "Choose selected" at bounding box center [158, 404] width 89 height 24
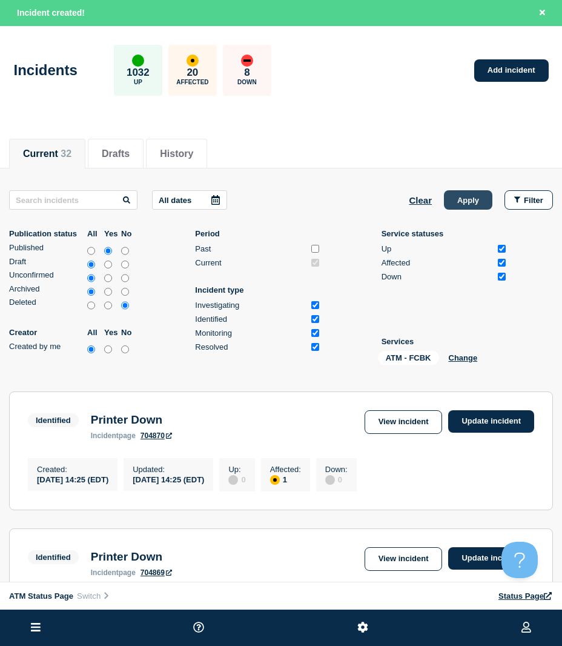
click at [481, 205] on button "Apply" at bounding box center [468, 199] width 48 height 19
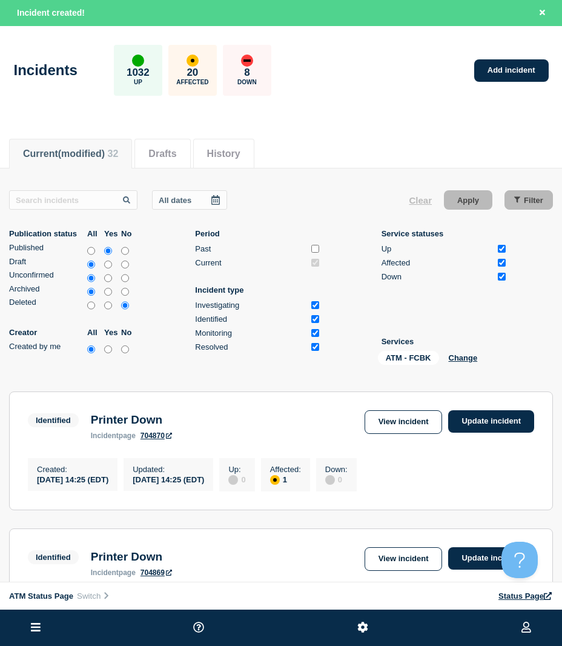
scroll to position [182, 0]
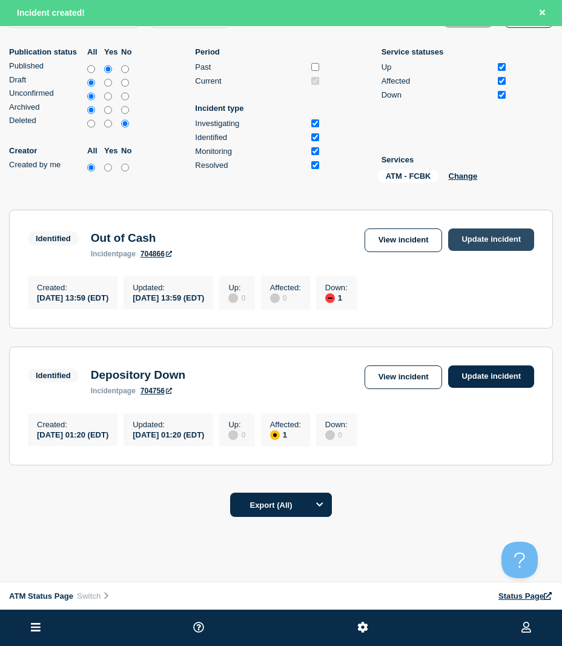
click at [473, 243] on link "Update incident" at bounding box center [491, 239] width 86 height 22
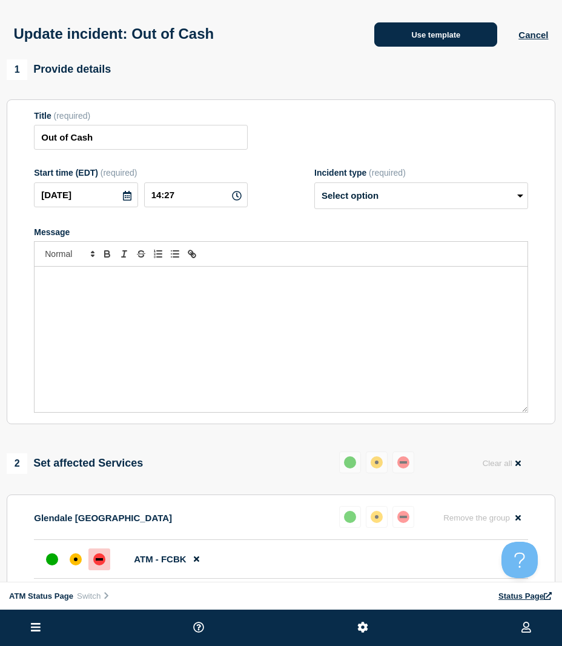
click at [436, 41] on button "Use template" at bounding box center [435, 34] width 123 height 24
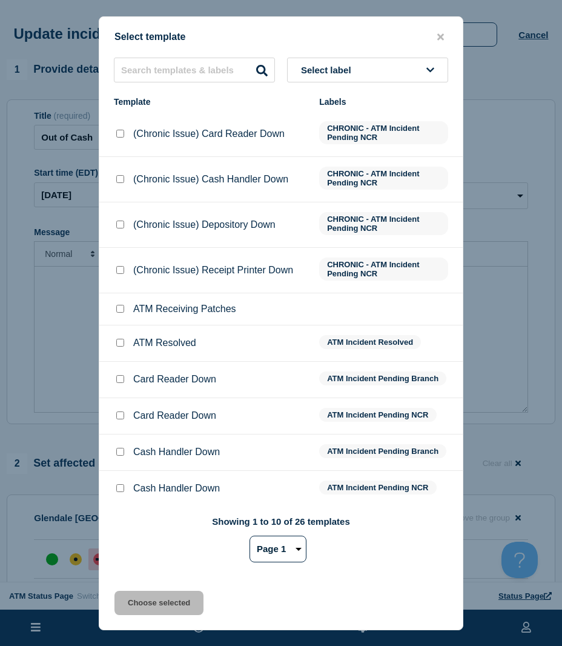
click at [117, 346] on input "ATM Resolved checkbox" at bounding box center [120, 343] width 8 height 8
click at [145, 607] on button "Choose selected" at bounding box center [158, 602] width 89 height 24
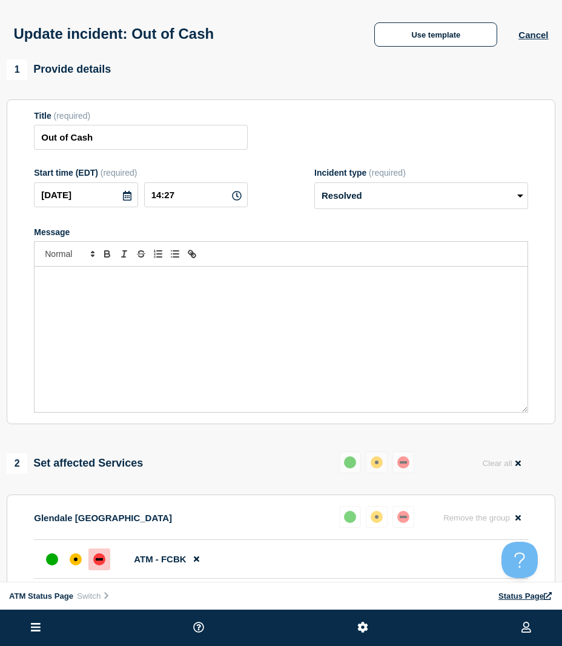
scroll to position [140, 0]
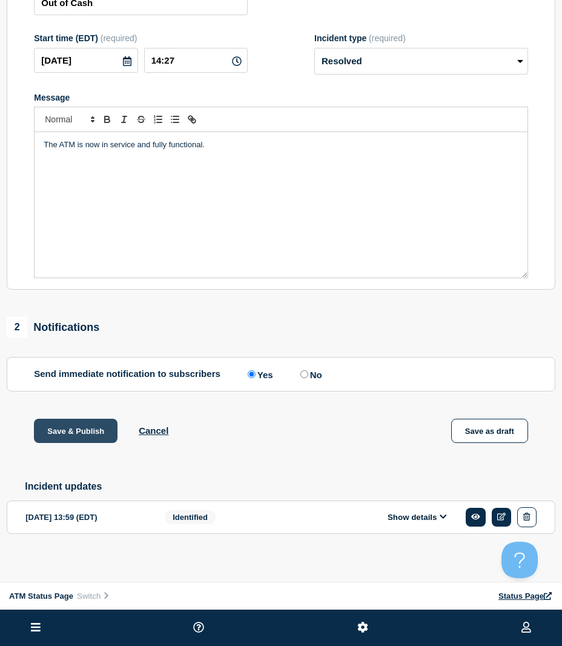
click at [78, 431] on button "Save & Publish" at bounding box center [76, 430] width 84 height 24
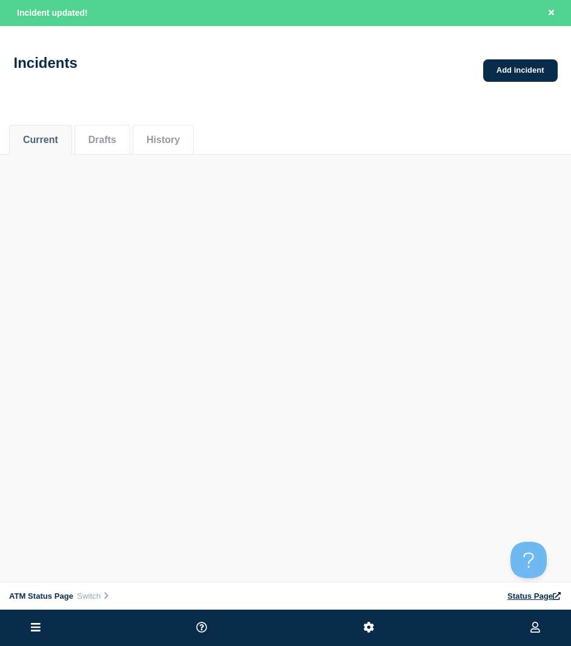
drag, startPoint x: 485, startPoint y: 124, endPoint x: 467, endPoint y: 120, distance: 18.5
click at [483, 123] on div "Current Drafts History" at bounding box center [285, 133] width 553 height 41
click at [524, 70] on link "Add incident" at bounding box center [520, 70] width 74 height 22
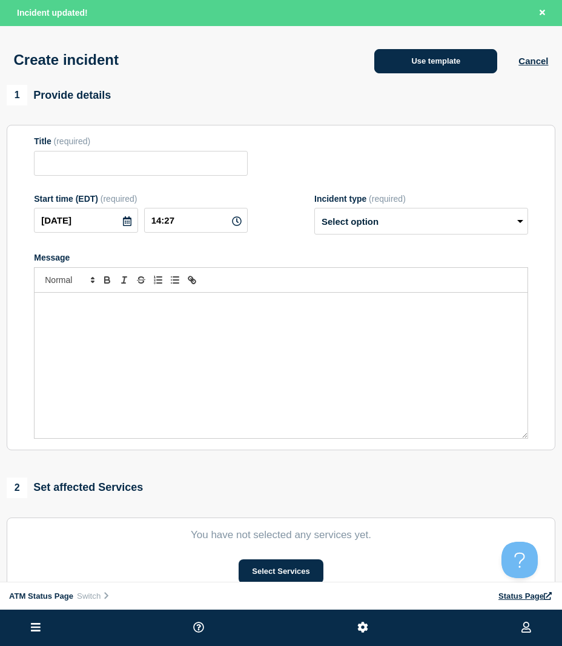
click at [395, 68] on button "Use template" at bounding box center [435, 61] width 123 height 24
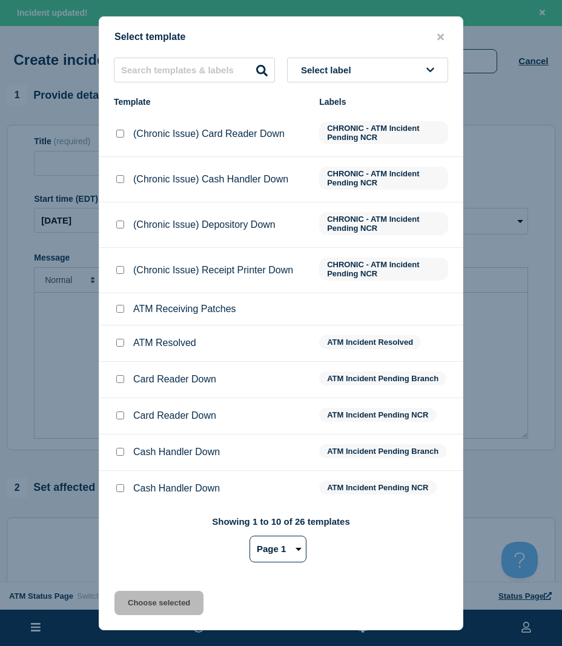
click at [154, 84] on div "Select label Template Labels (Chronic Issue) Card Reader Down CHRONIC - ATM Inc…" at bounding box center [280, 315] width 363 height 515
click at [154, 78] on input "text" at bounding box center [194, 70] width 161 height 25
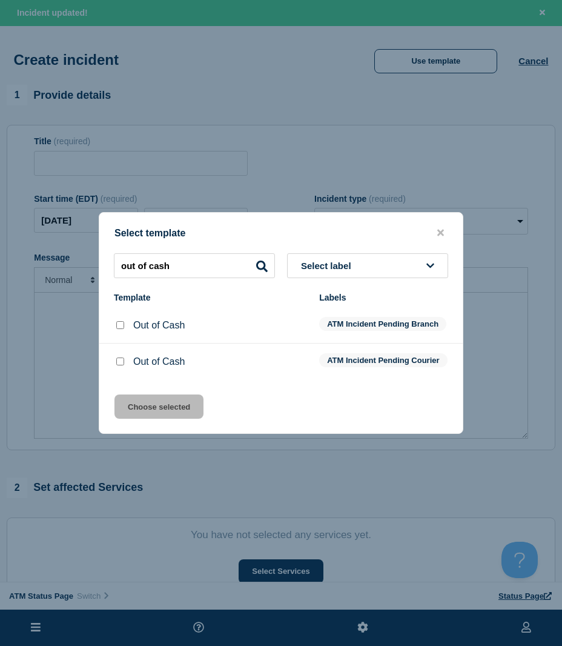
click at [114, 343] on li "Out of Cash ATM Incident Pending Branch" at bounding box center [280, 361] width 363 height 36
click at [117, 322] on input "Out of Cash checkbox" at bounding box center [120, 325] width 8 height 8
click at [136, 399] on div "Select template out of cash Select label Template Labels Out of Cash ATM Incide…" at bounding box center [281, 323] width 365 height 222
click at [136, 406] on button "Choose selected" at bounding box center [158, 406] width 89 height 24
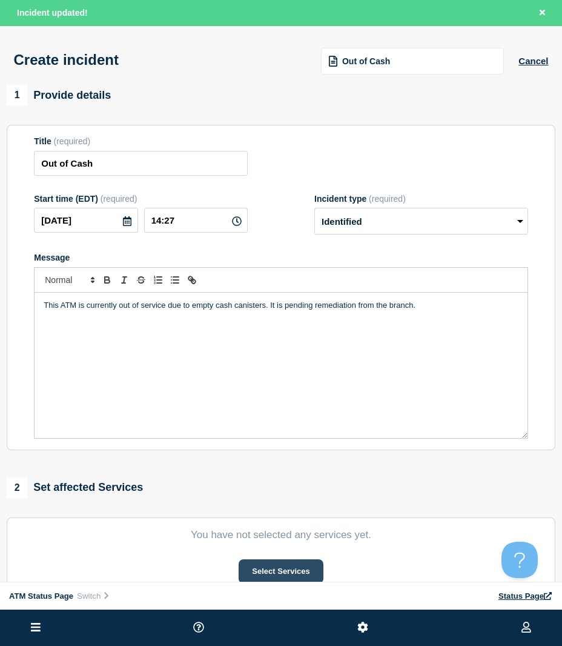
click at [250, 569] on button "Select Services" at bounding box center [281, 571] width 84 height 24
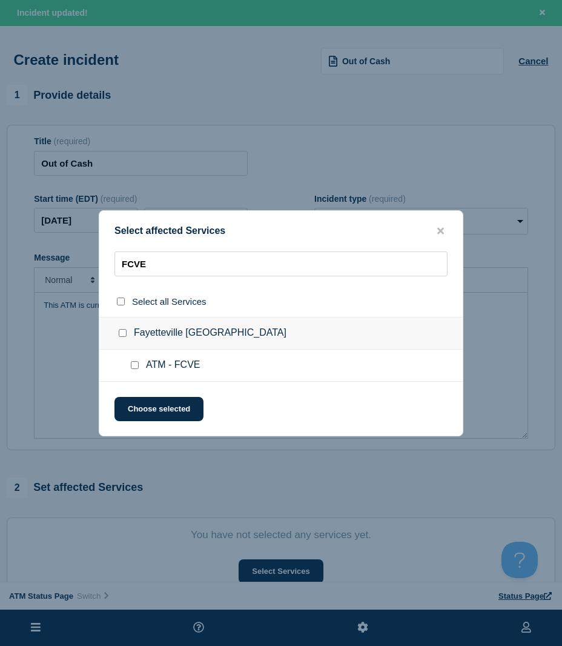
type input "FCVE"
click at [133, 365] on input "ATM - FCVE checkbox" at bounding box center [135, 365] width 8 height 8
checkbox input "true"
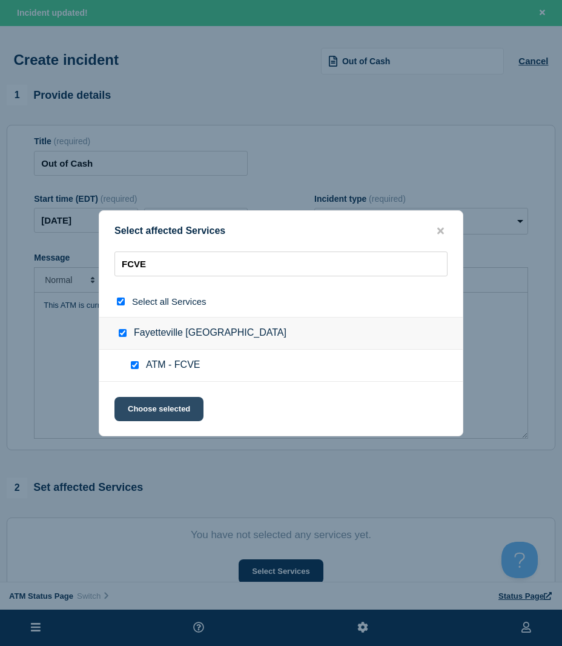
click at [139, 420] on button "Choose selected" at bounding box center [158, 409] width 89 height 24
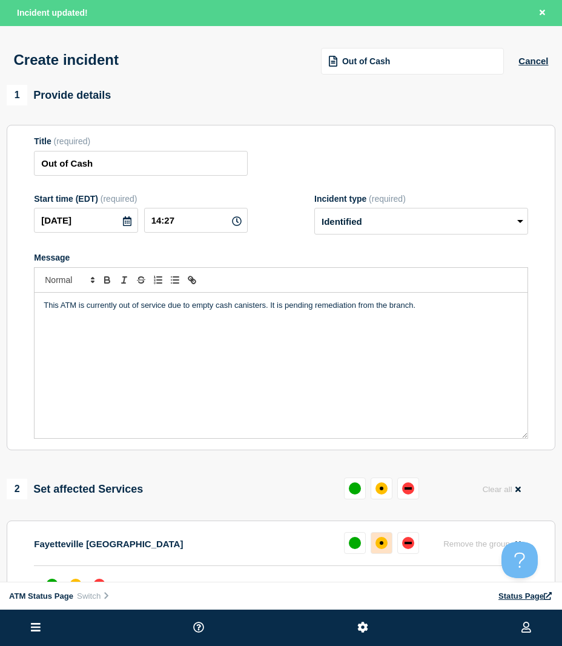
click at [380, 549] on div "affected" at bounding box center [381, 543] width 12 height 12
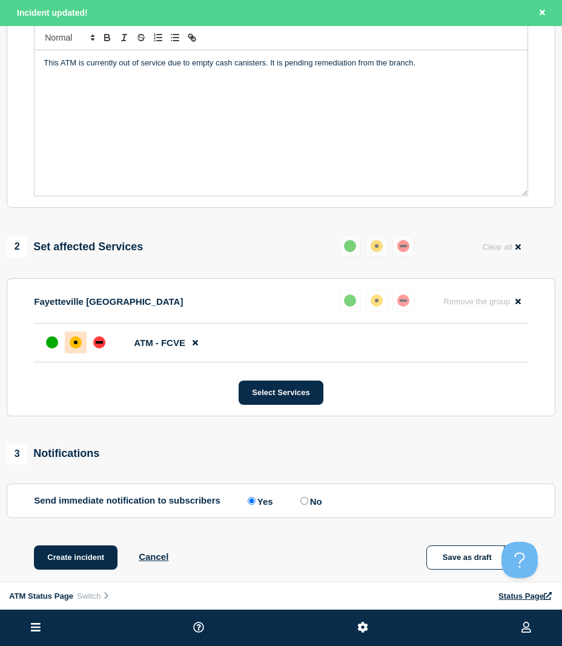
click at [96, 332] on li "ATM - FCVE" at bounding box center [281, 342] width 494 height 39
click at [97, 348] on div "down" at bounding box center [99, 342] width 12 height 12
click at [77, 348] on div "affected" at bounding box center [76, 342] width 12 height 12
click at [85, 555] on button "Create incident" at bounding box center [76, 557] width 84 height 24
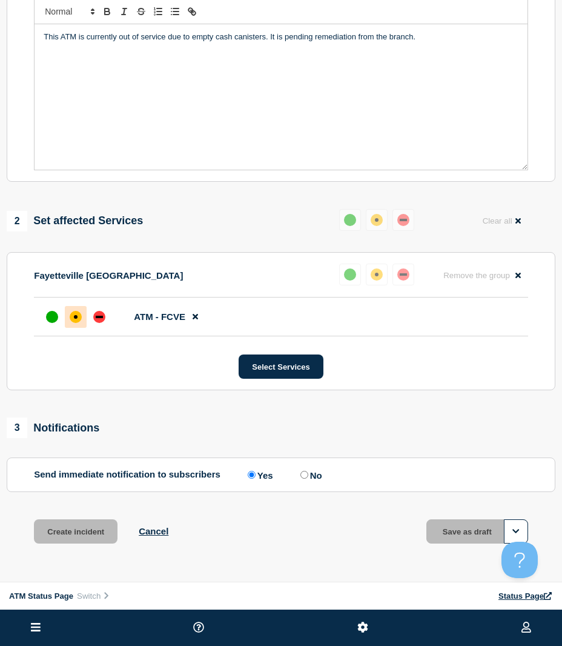
scroll to position [217, 0]
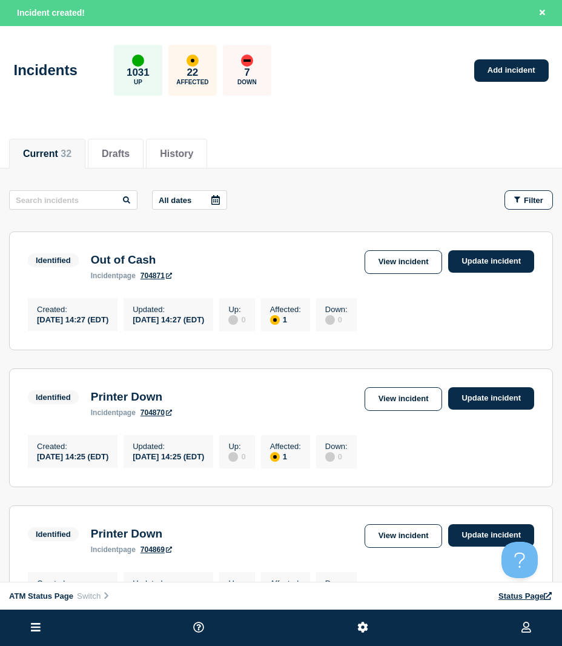
drag, startPoint x: 524, startPoint y: 204, endPoint x: 518, endPoint y: 210, distance: 9.0
click at [523, 205] on button "Filter" at bounding box center [528, 199] width 48 height 19
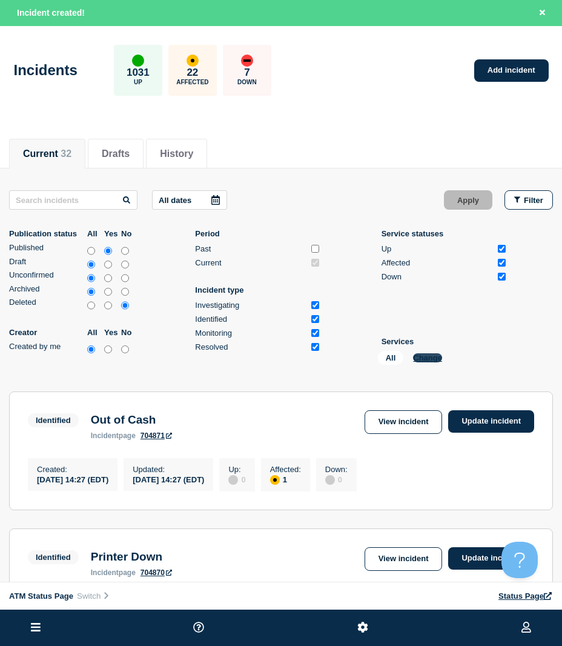
click at [430, 356] on button "Change" at bounding box center [427, 357] width 29 height 9
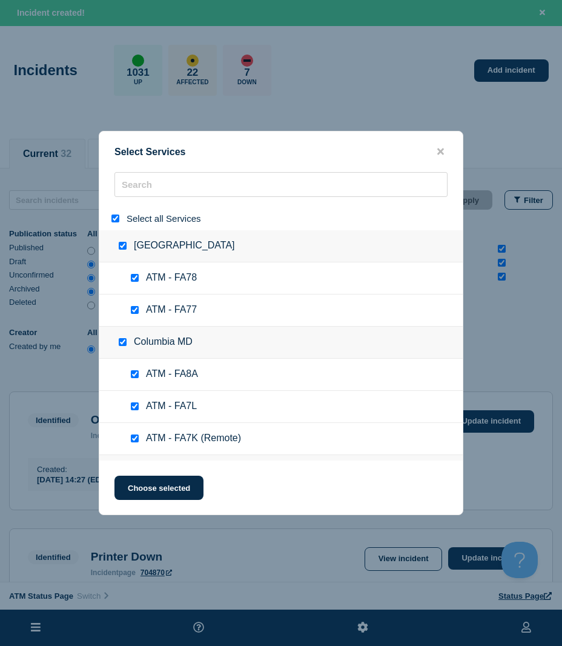
click at [117, 220] on input "select all" at bounding box center [115, 218] width 8 height 8
checkbox input "false"
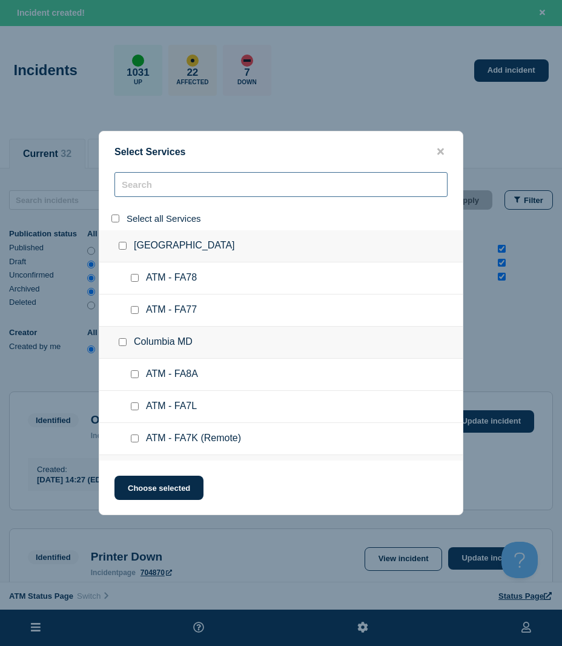
checkbox input "false"
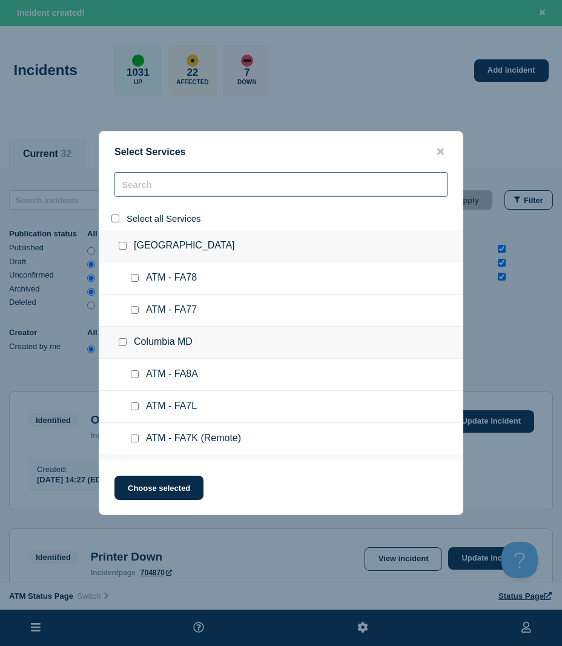
checkbox input "false"
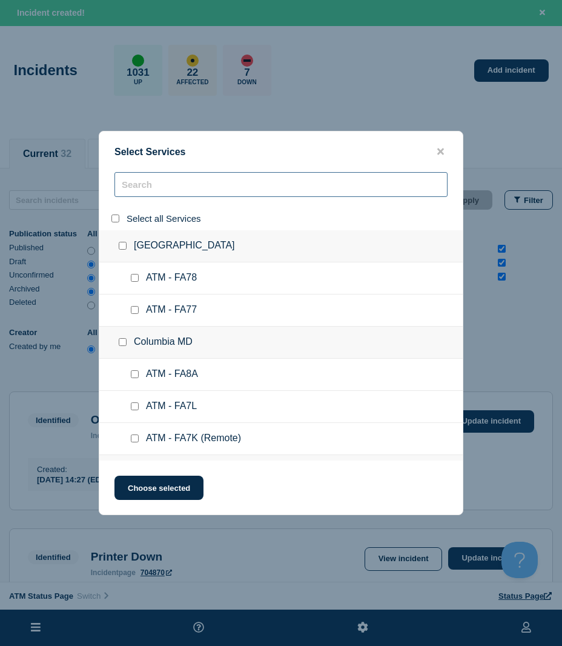
checkbox input "false"
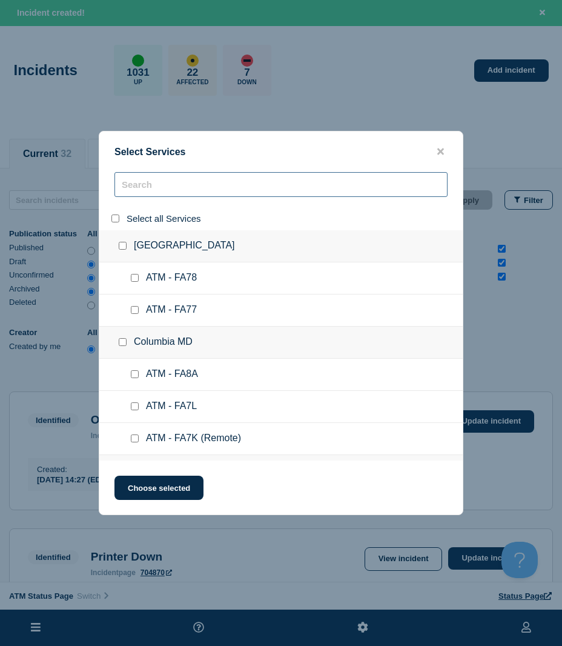
checkbox input "false"
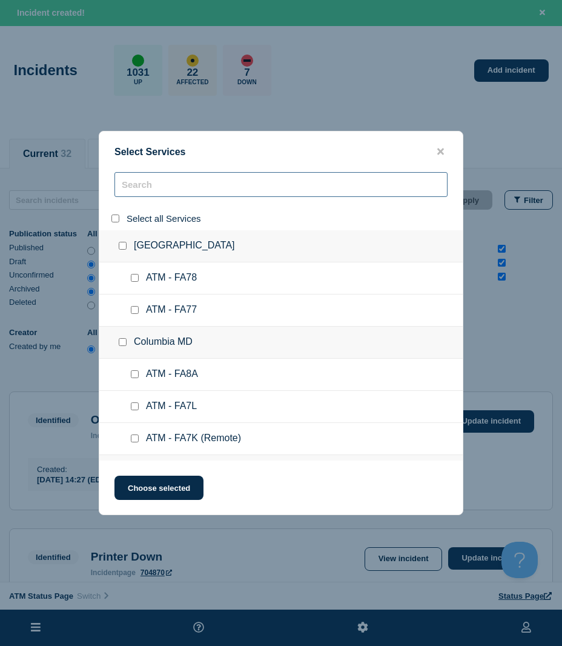
checkbox input "false"
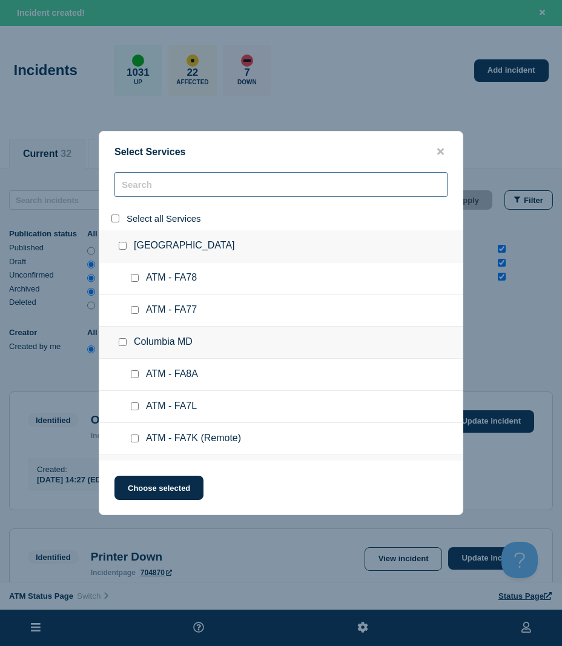
checkbox input "false"
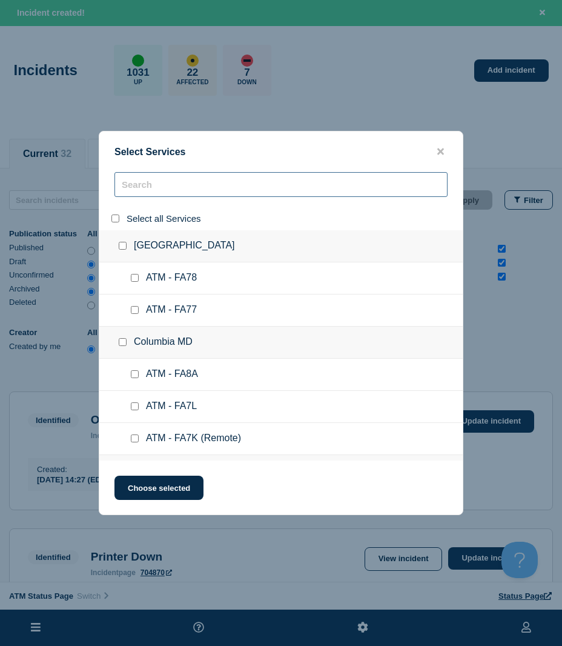
checkbox input "false"
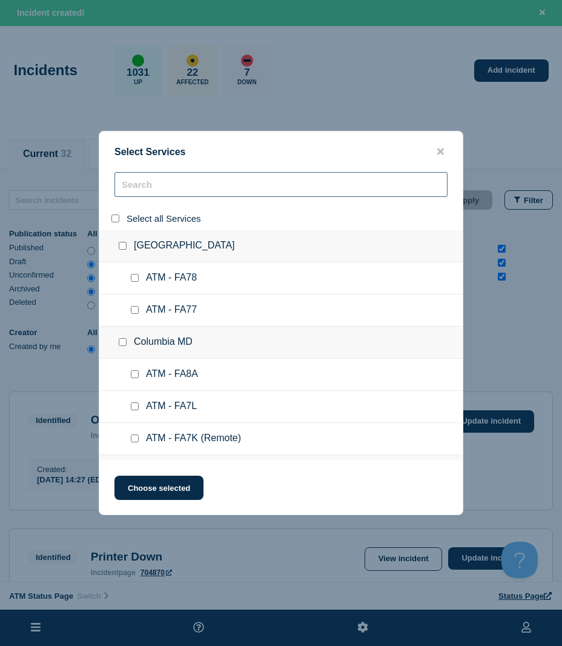
checkbox input "false"
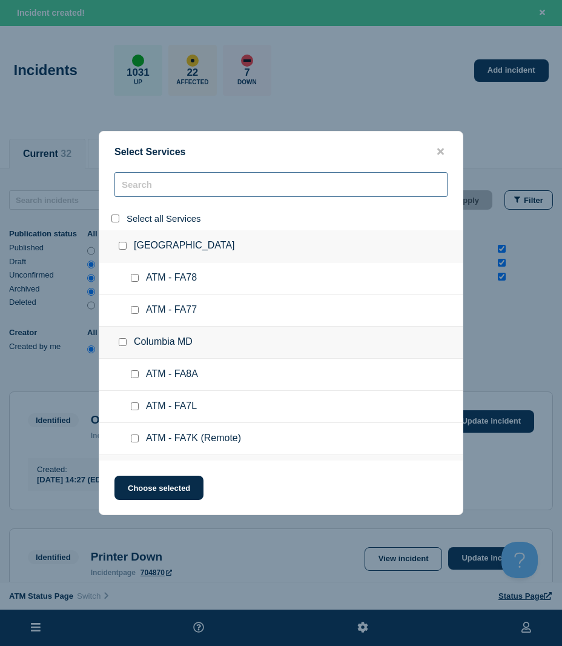
checkbox input "false"
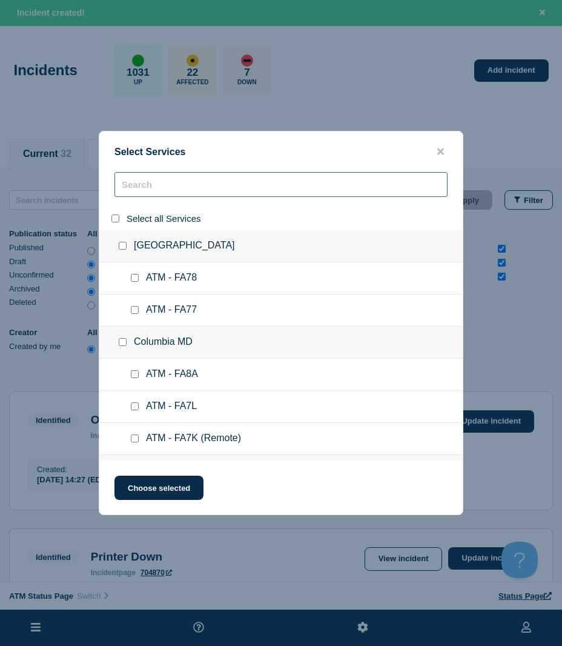
checkbox input "false"
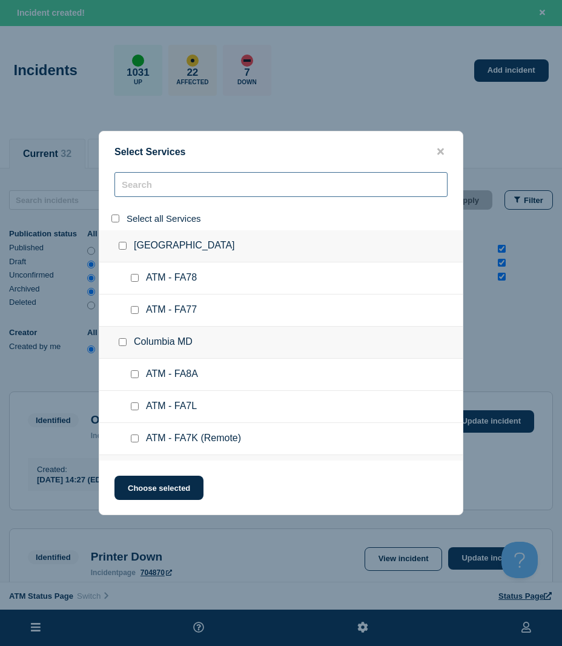
checkbox input "false"
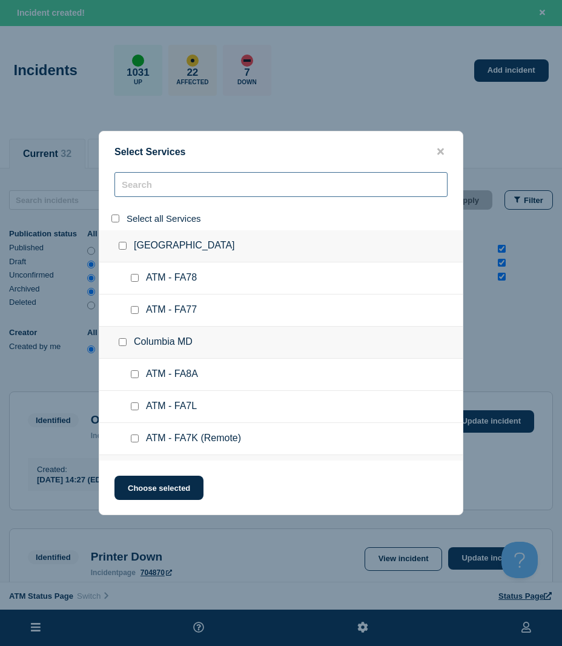
checkbox input "false"
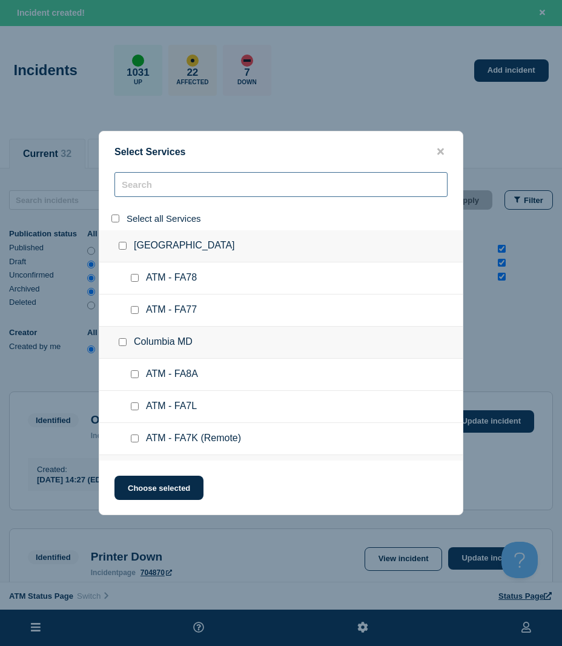
checkbox input "false"
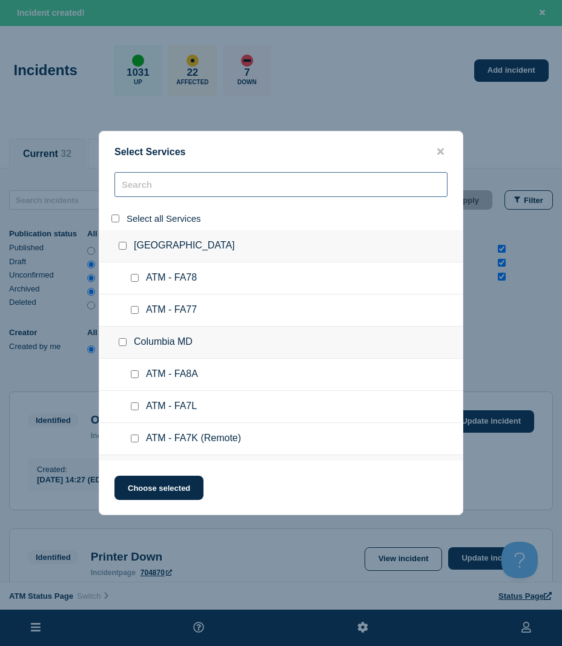
checkbox input "false"
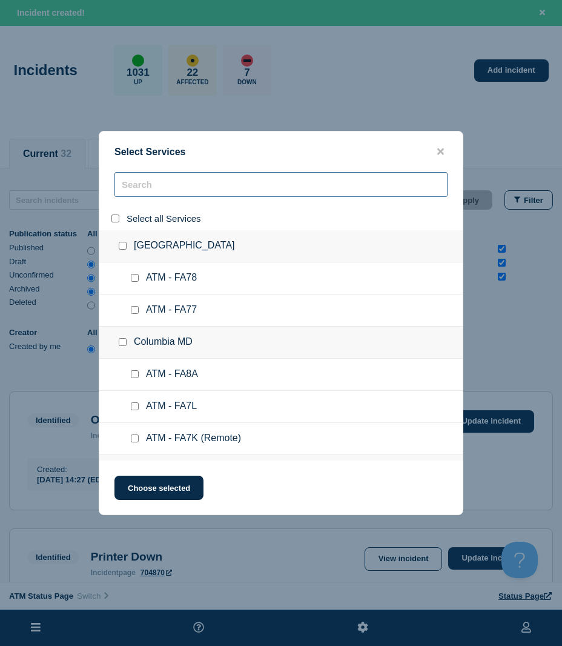
checkbox input "false"
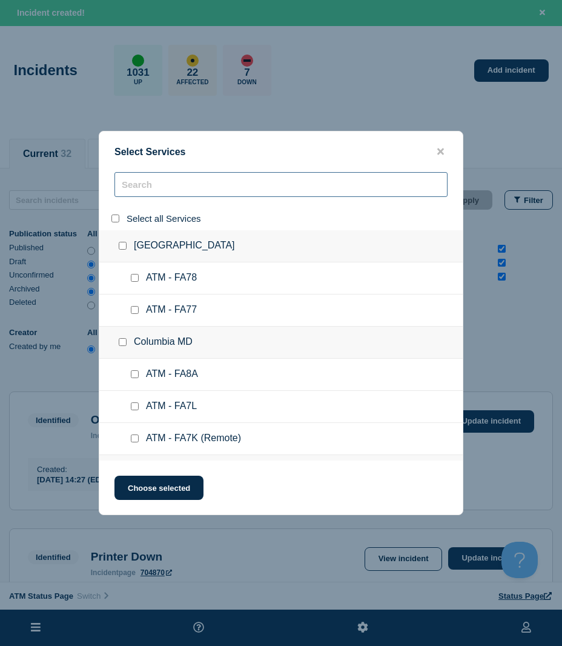
checkbox input "false"
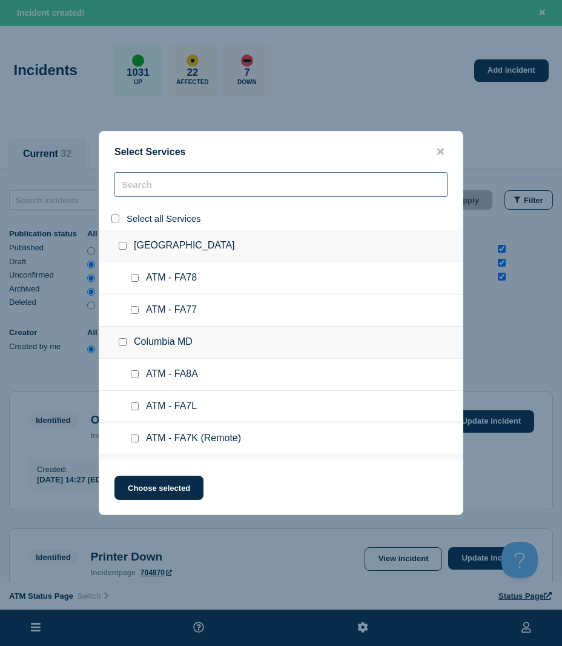
checkbox input "false"
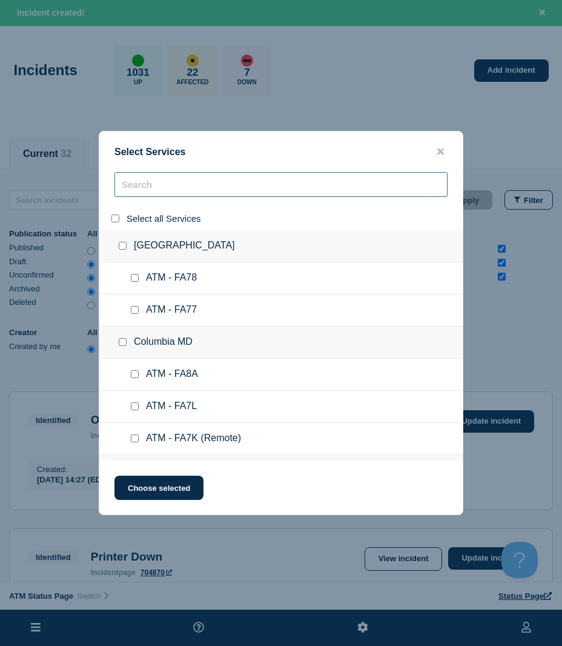
checkbox input "false"
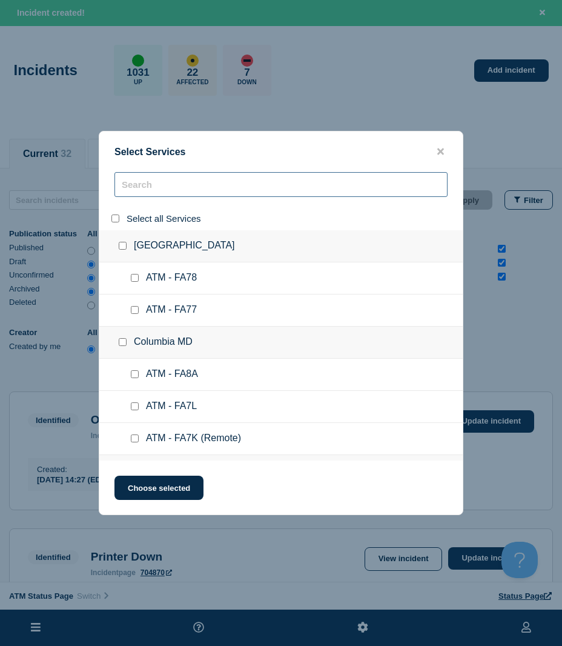
checkbox input "false"
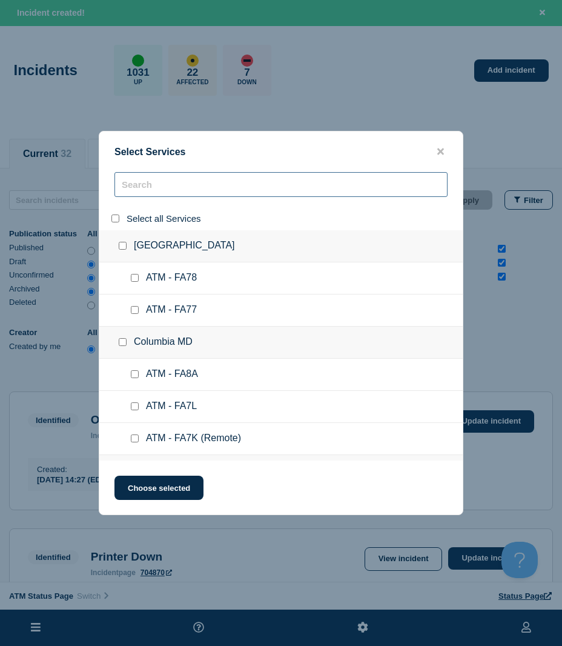
checkbox input "false"
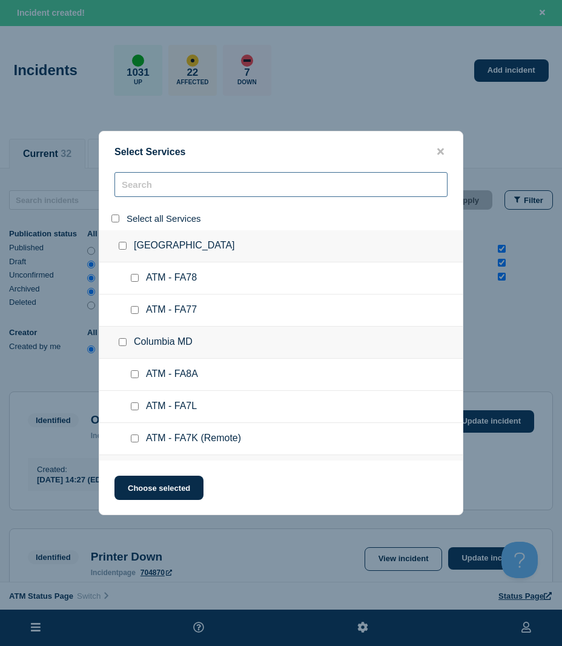
checkbox input "false"
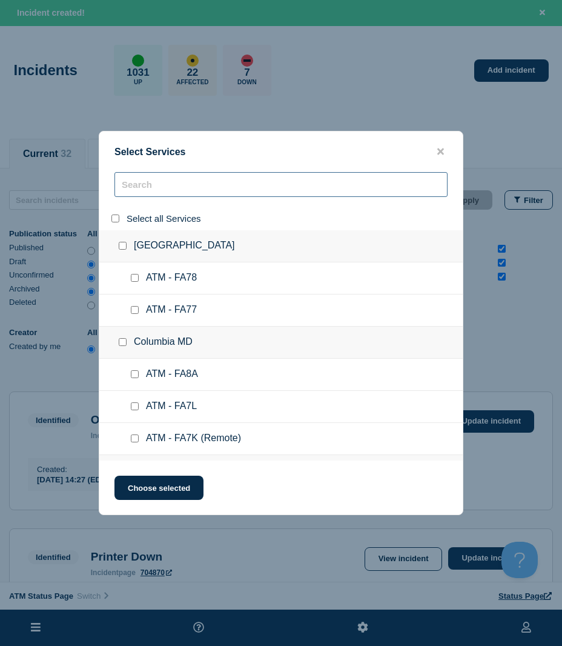
checkbox input "false"
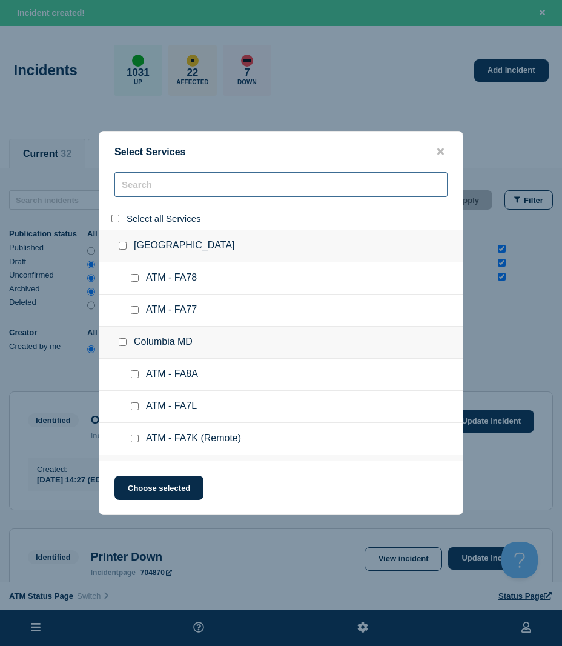
checkbox input "false"
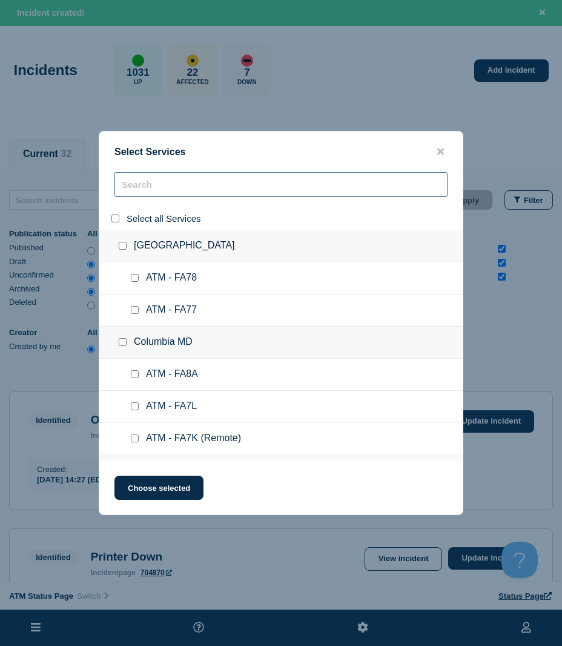
checkbox input "false"
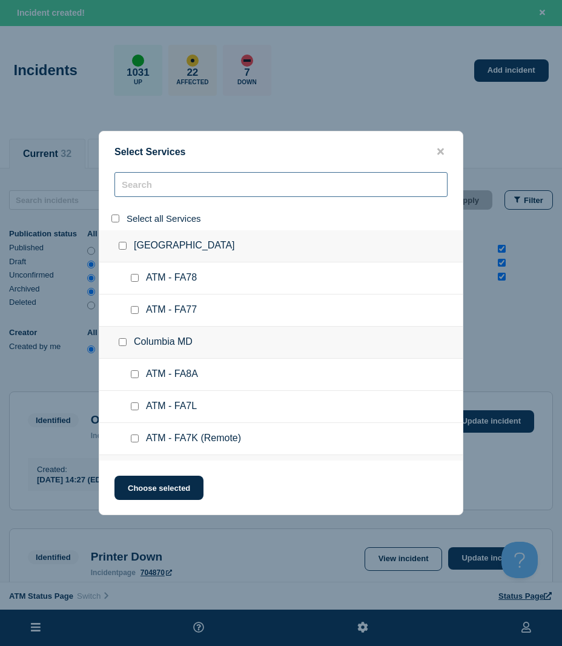
checkbox input "false"
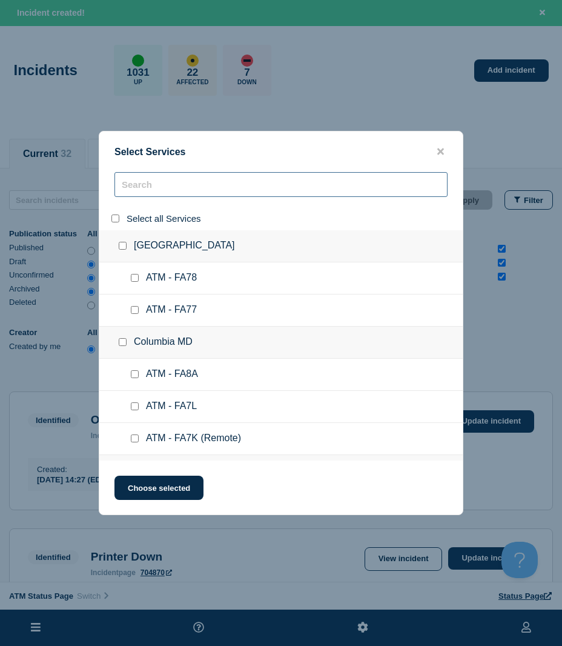
checkbox input "false"
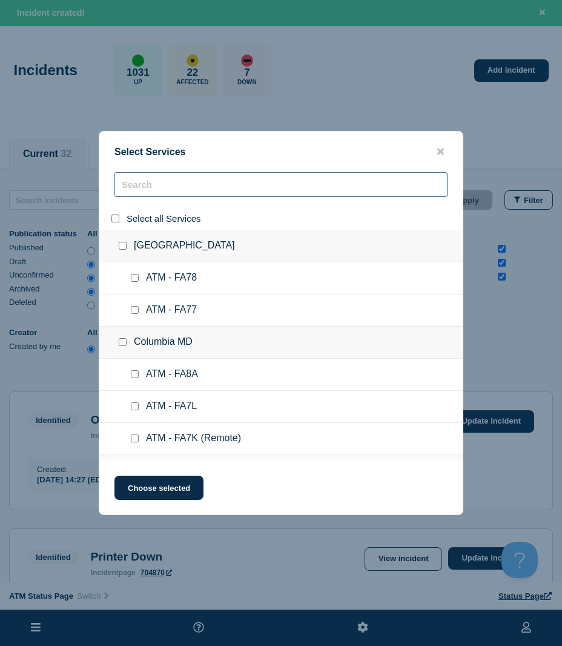
checkbox input "false"
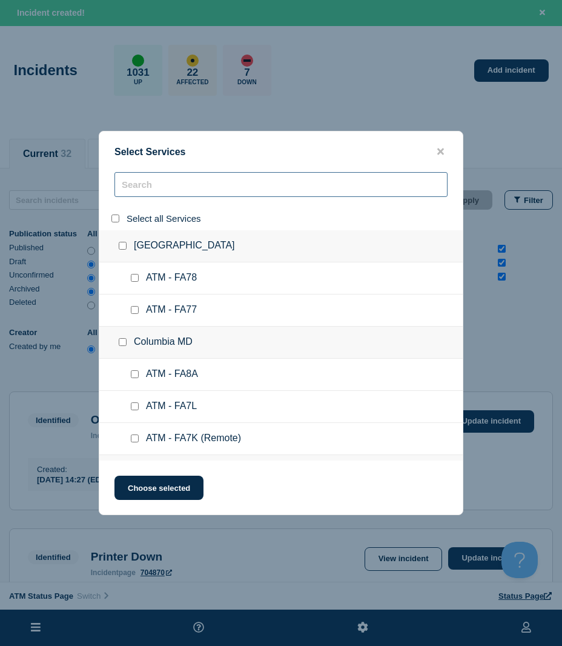
checkbox input "false"
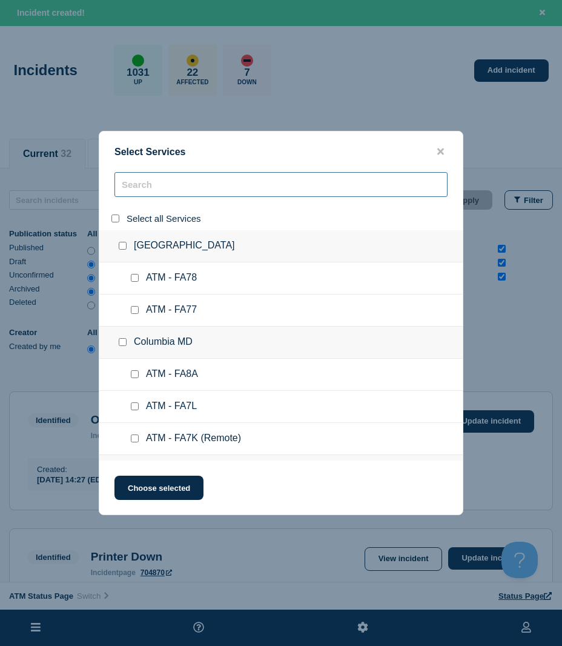
checkbox input "false"
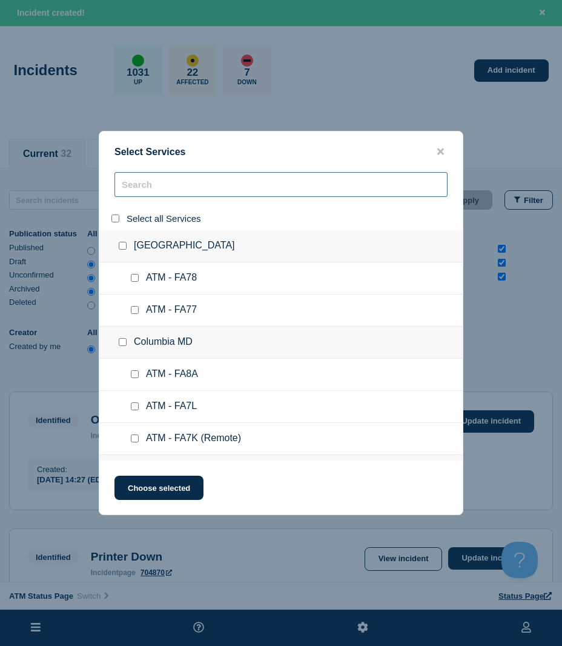
checkbox input "false"
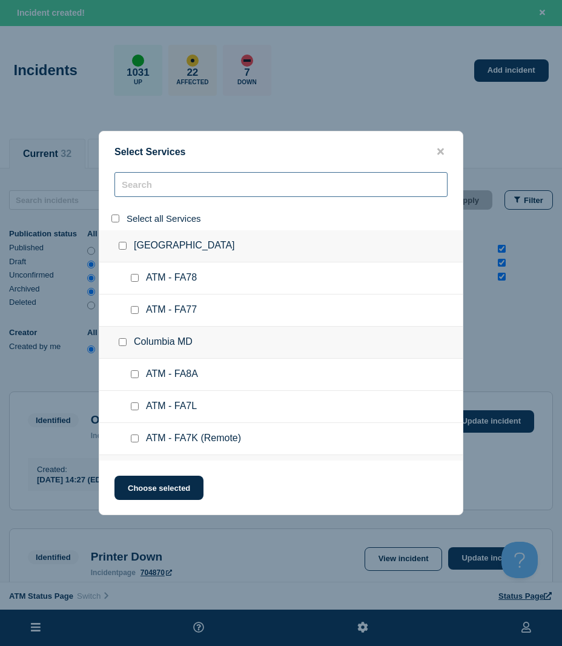
checkbox input "false"
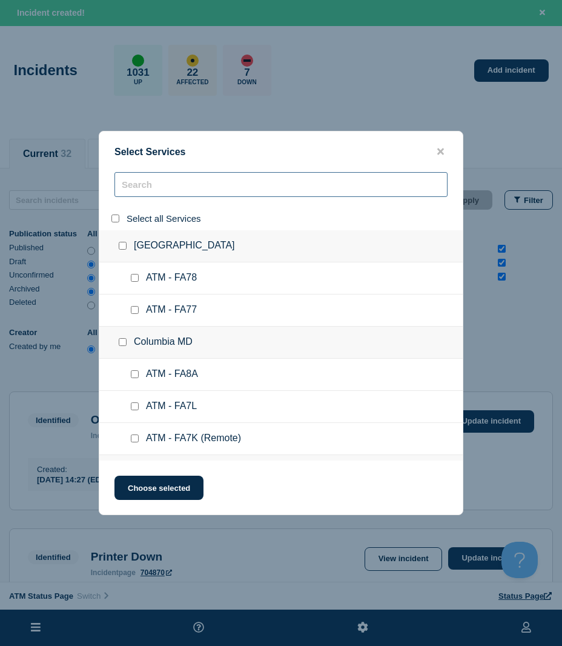
checkbox input "false"
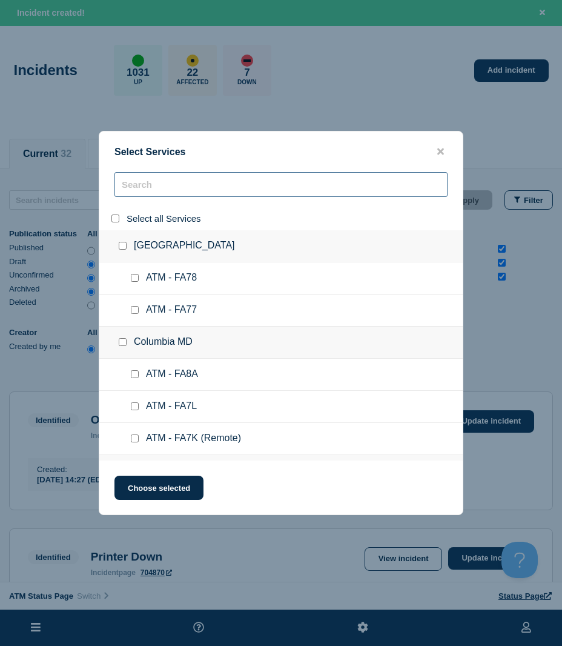
checkbox input "false"
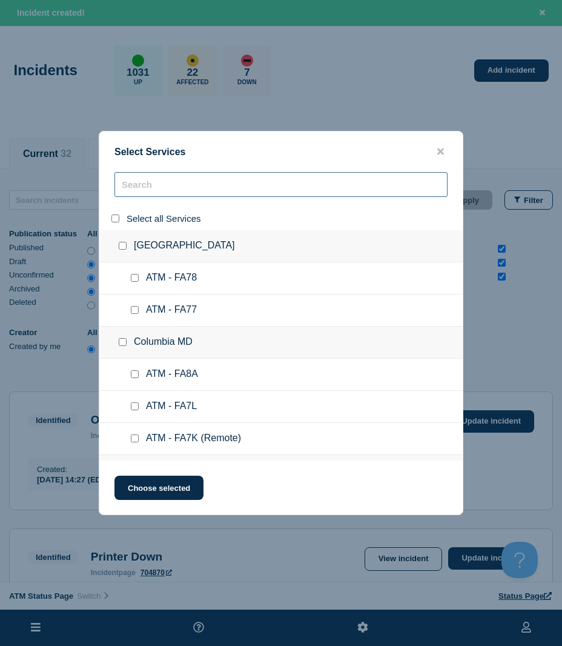
checkbox input "false"
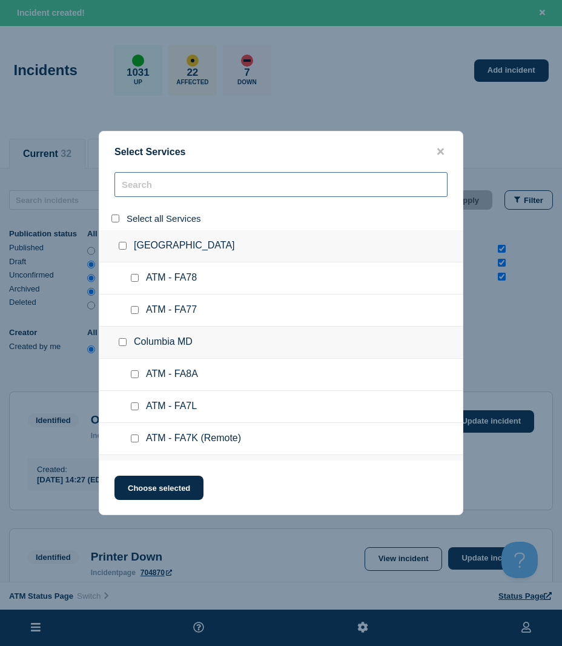
checkbox input "false"
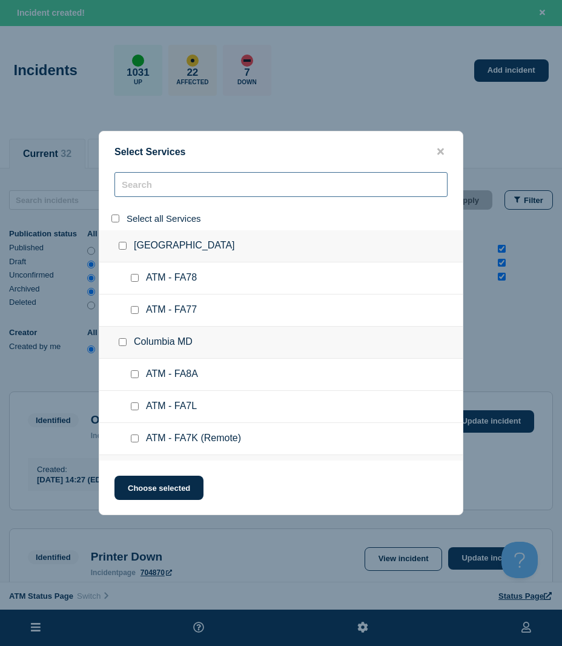
checkbox input "false"
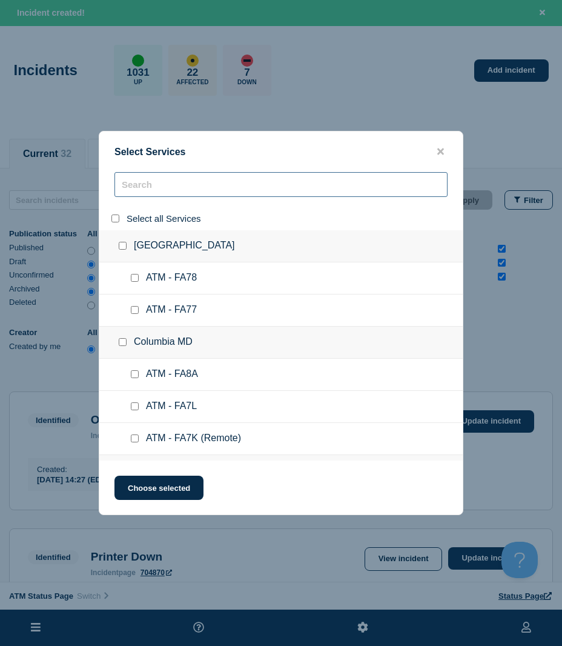
checkbox input "false"
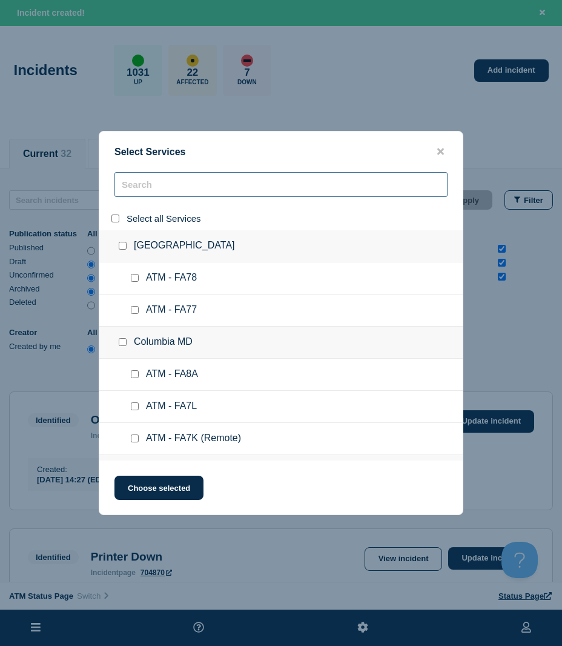
checkbox input "false"
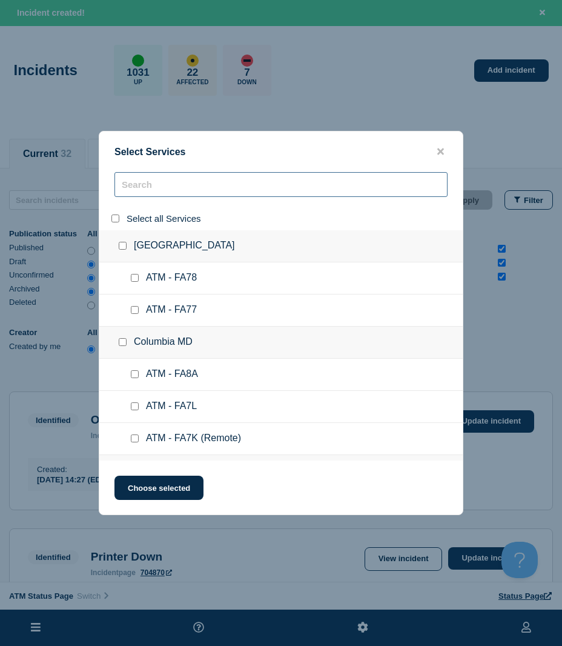
checkbox input "false"
click at [148, 192] on input "search" at bounding box center [280, 184] width 333 height 25
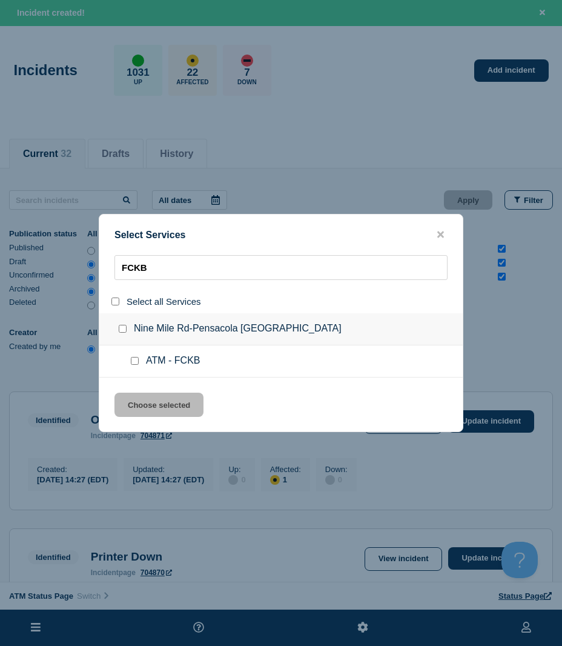
click at [133, 357] on div at bounding box center [137, 361] width 18 height 12
click at [134, 362] on input "service: ATM - FCKB" at bounding box center [135, 361] width 8 height 8
click at [151, 415] on button "Choose selected" at bounding box center [158, 404] width 89 height 24
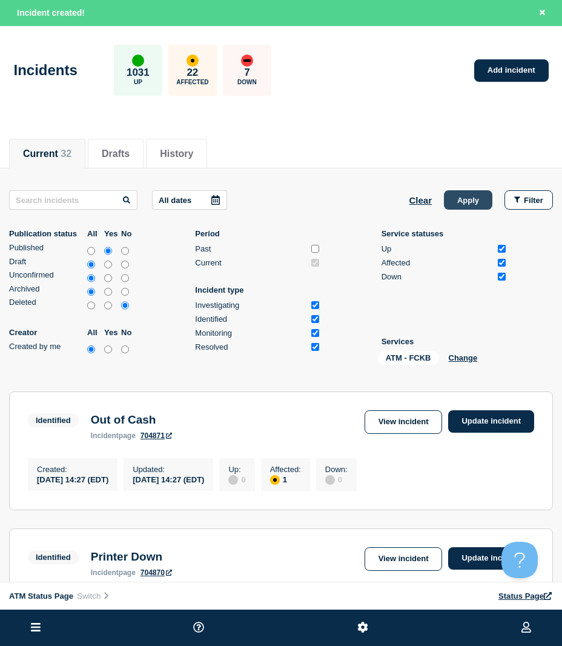
click at [462, 197] on button "Apply" at bounding box center [468, 199] width 48 height 19
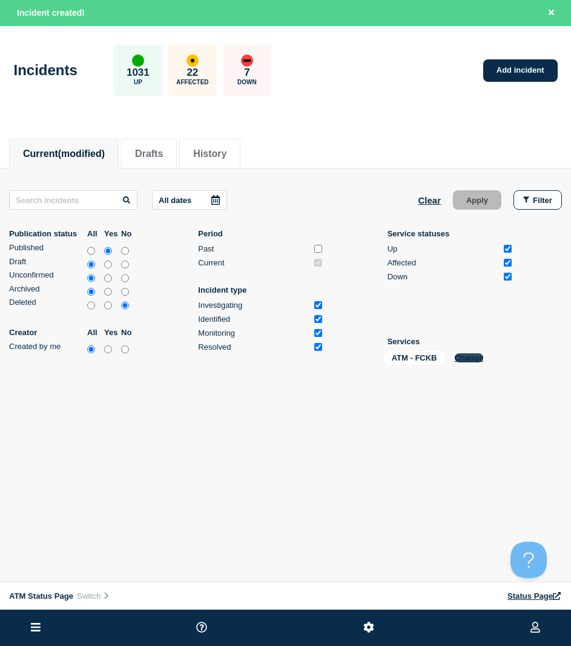
click at [474, 359] on button "Change" at bounding box center [469, 357] width 29 height 9
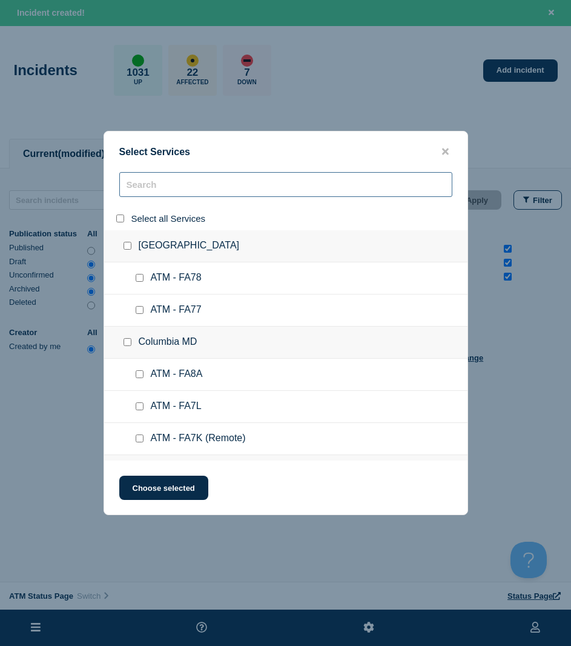
click at [206, 178] on input "search" at bounding box center [285, 184] width 333 height 25
click at [451, 155] on button "close button" at bounding box center [445, 152] width 14 height 12
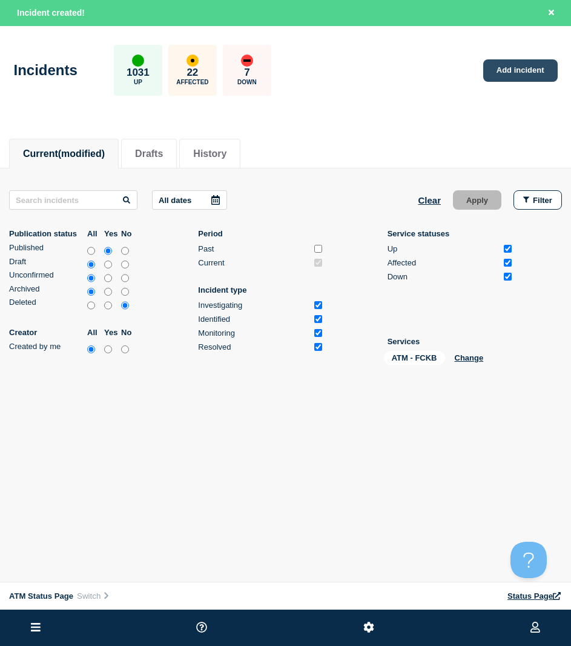
click at [507, 81] on link "Add incident" at bounding box center [520, 70] width 74 height 22
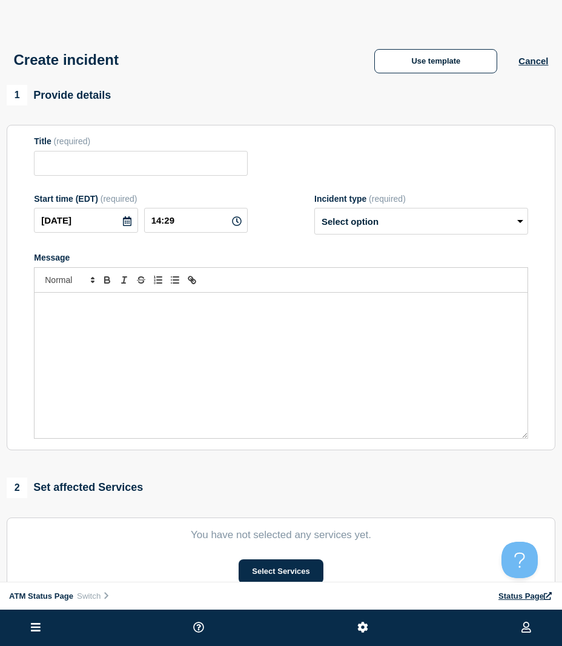
click at [507, 81] on div "Create incident Use template Cancel" at bounding box center [281, 55] width 562 height 59
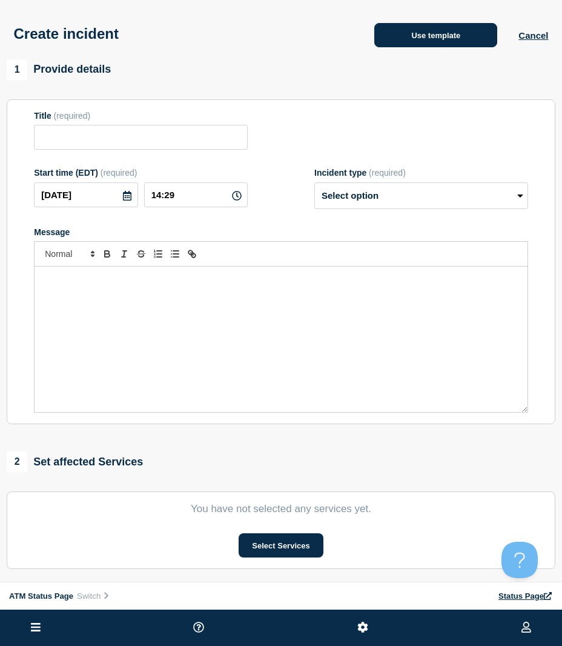
click at [474, 47] on button "Use template" at bounding box center [435, 35] width 123 height 24
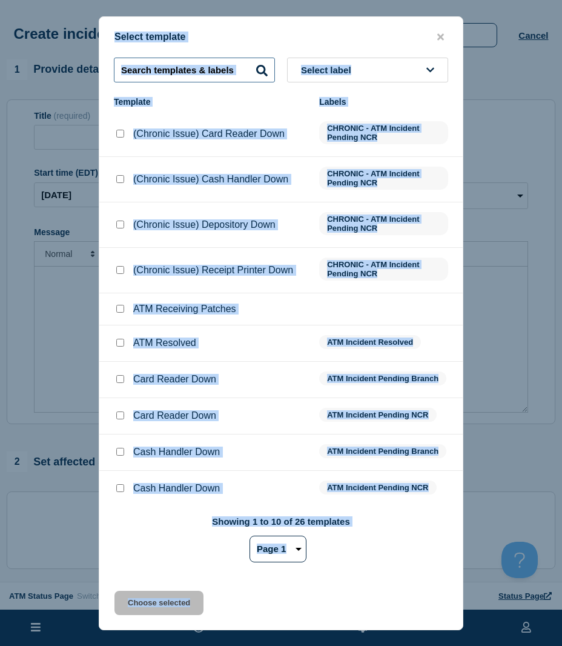
click at [216, 68] on input "text" at bounding box center [194, 70] width 161 height 25
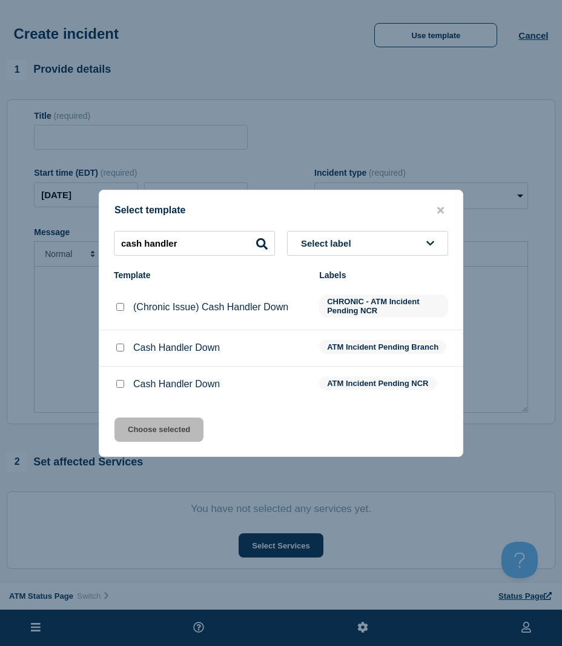
click at [122, 387] on input "Cash Handler Down checkbox" at bounding box center [120, 384] width 8 height 8
click at [142, 436] on button "Choose selected" at bounding box center [158, 429] width 89 height 24
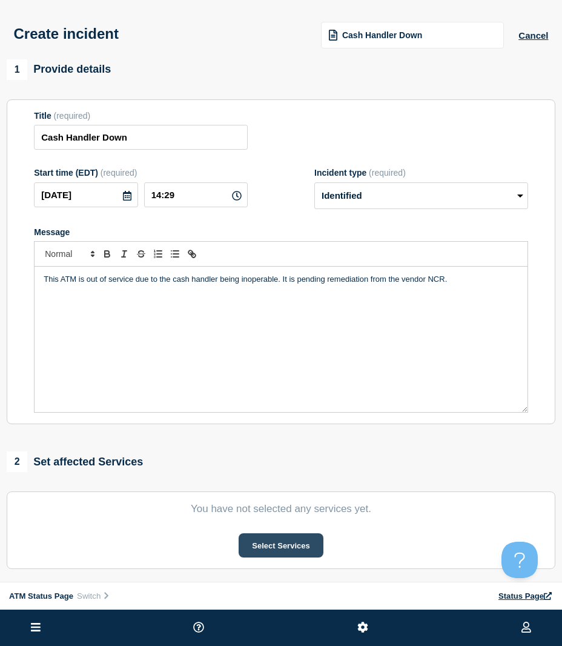
click at [271, 537] on section "You have not selected any services yet. Select Services" at bounding box center [281, 530] width 549 height 78
click at [283, 551] on button "Select Services" at bounding box center [281, 545] width 84 height 24
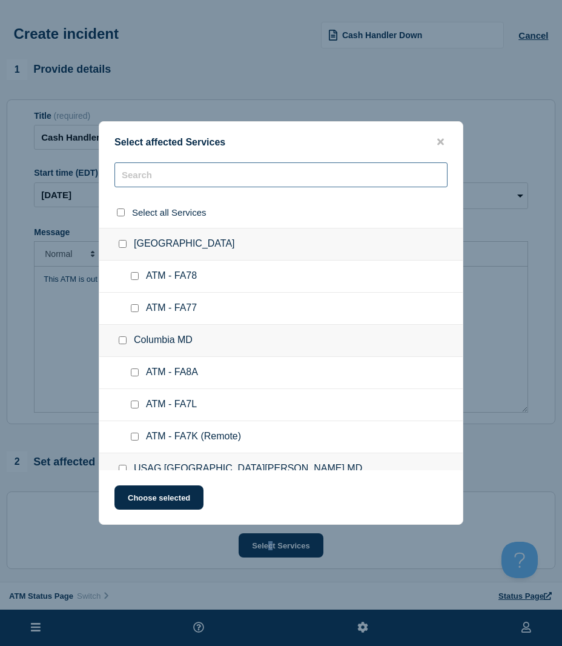
click at [214, 176] on input "text" at bounding box center [280, 174] width 333 height 25
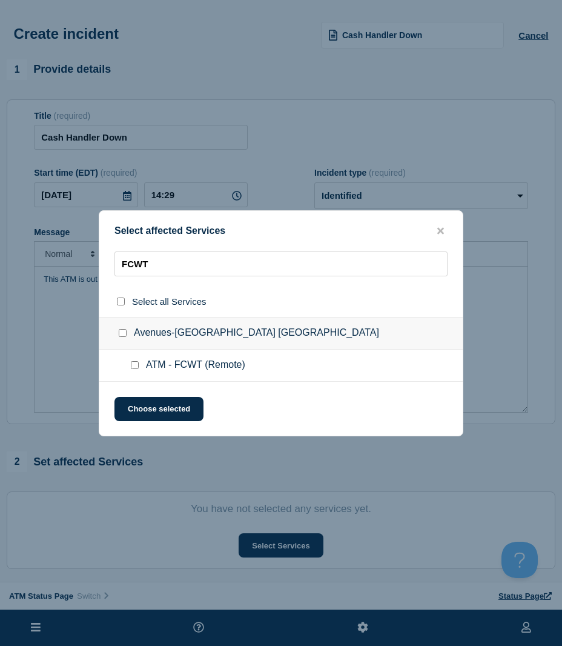
click at [133, 368] on input "ATM - FCWT (Remote) checkbox" at bounding box center [135, 365] width 8 height 8
click at [135, 404] on button "Choose selected" at bounding box center [158, 409] width 89 height 24
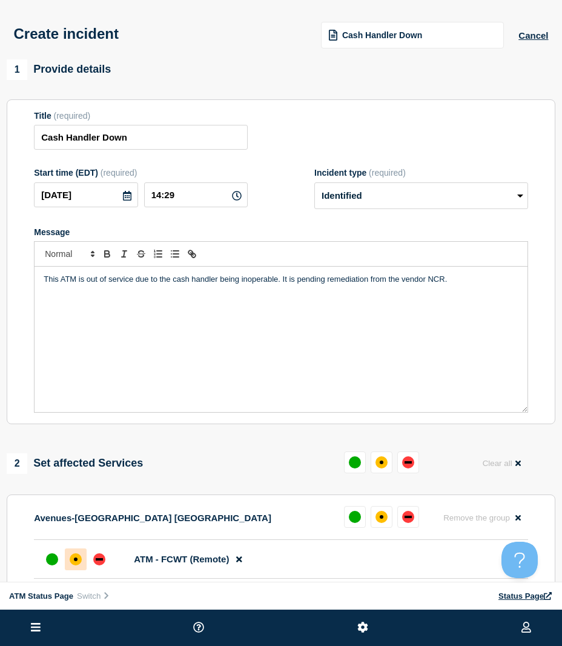
click at [84, 570] on div at bounding box center [76, 559] width 22 height 22
click at [95, 563] on div "down" at bounding box center [99, 559] width 12 height 12
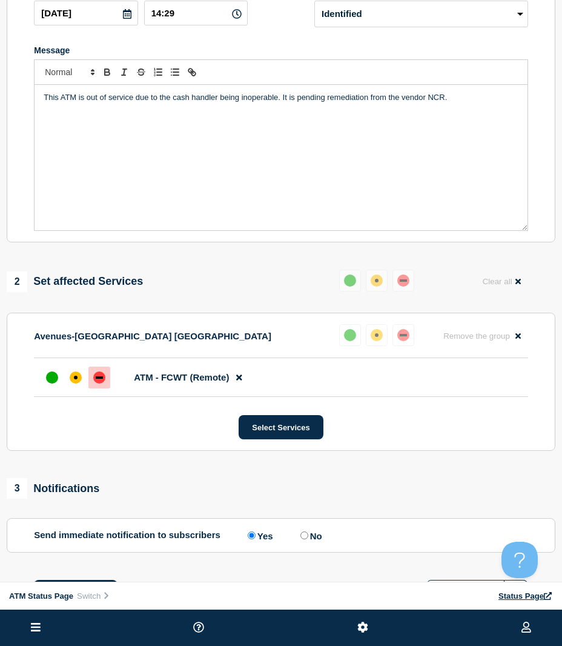
scroll to position [277, 0]
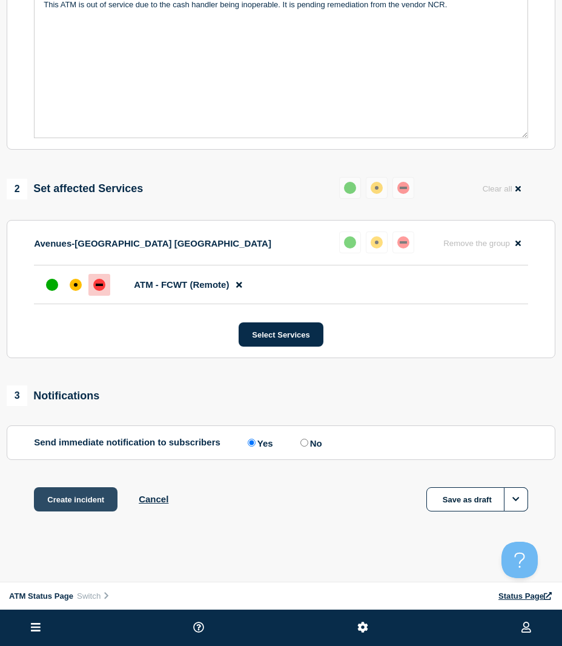
click at [108, 497] on button "Create incident" at bounding box center [76, 499] width 84 height 24
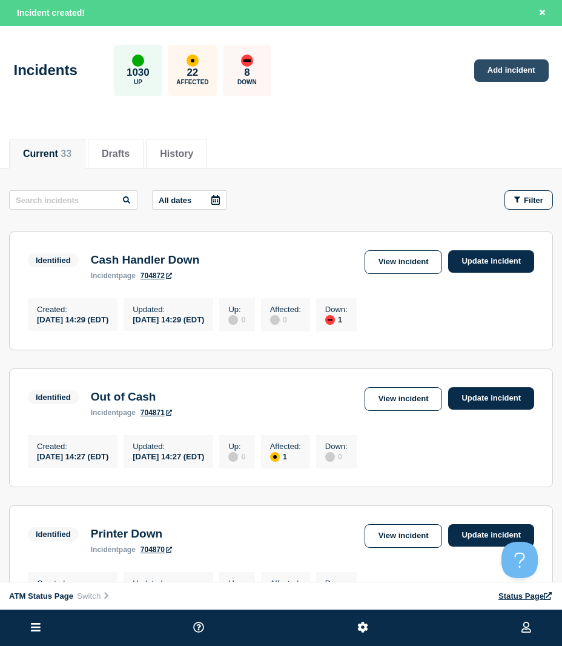
click at [489, 68] on link "Add incident" at bounding box center [511, 70] width 74 height 22
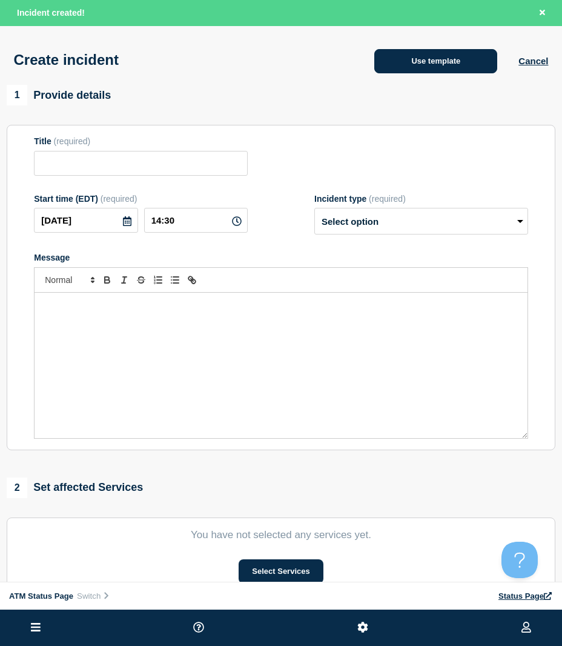
click at [435, 52] on button "Use template" at bounding box center [435, 61] width 123 height 24
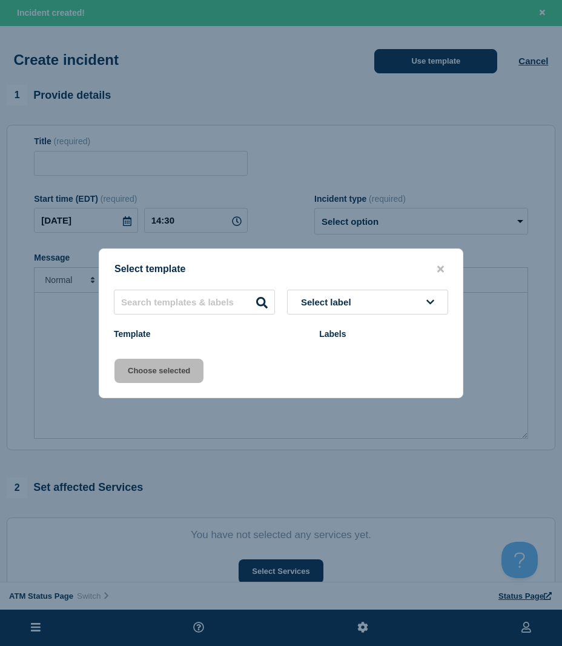
click at [435, 56] on div at bounding box center [281, 323] width 562 height 646
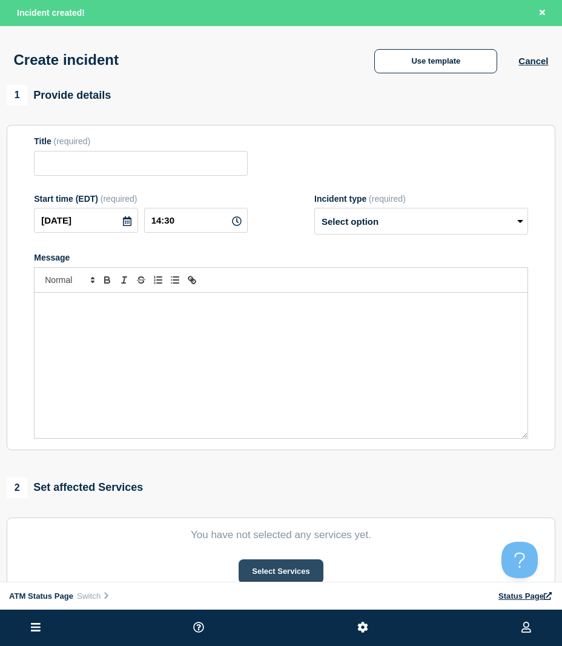
click at [254, 570] on button "Select Services" at bounding box center [281, 571] width 84 height 24
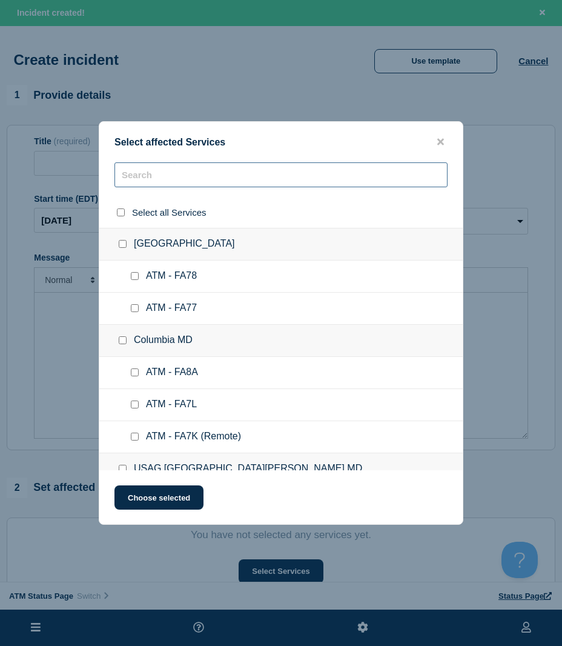
click at [155, 173] on input "text" at bounding box center [280, 174] width 333 height 25
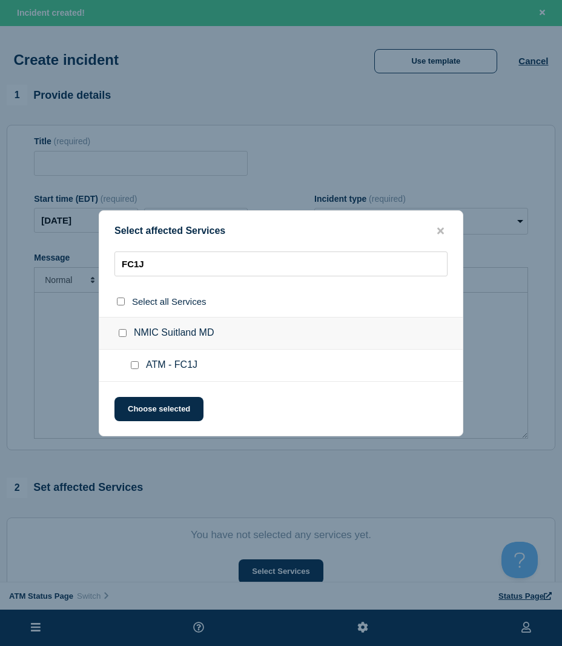
click at [137, 366] on input "ATM - FC1J checkbox" at bounding box center [135, 365] width 8 height 8
click at [139, 403] on button "Choose selected" at bounding box center [158, 409] width 89 height 24
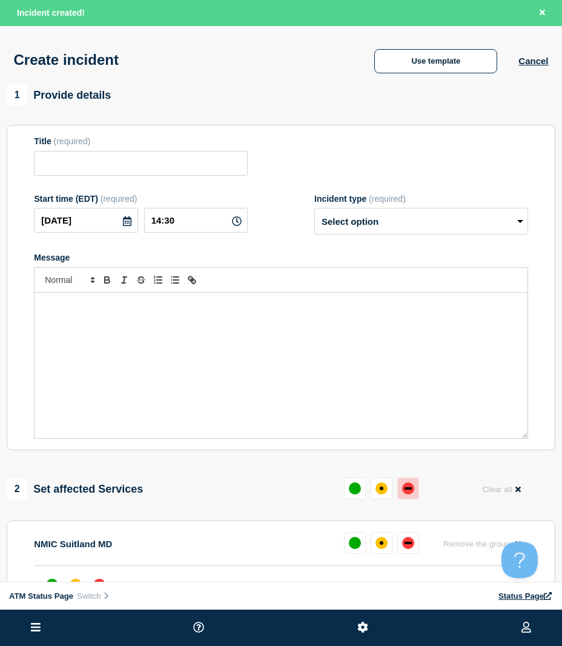
click at [415, 498] on button at bounding box center [408, 488] width 22 height 22
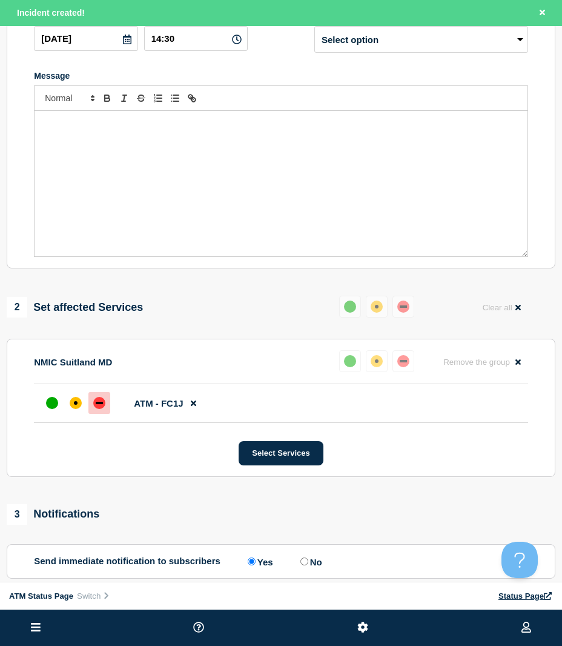
scroll to position [303, 0]
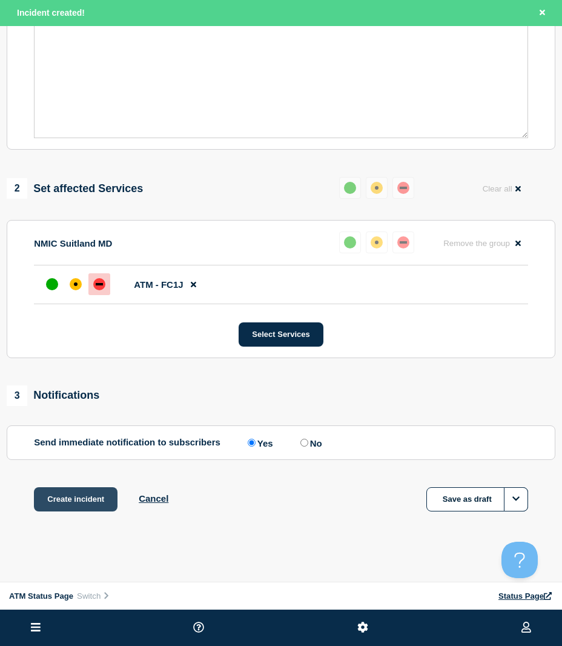
click at [81, 500] on button "Create incident" at bounding box center [76, 499] width 84 height 24
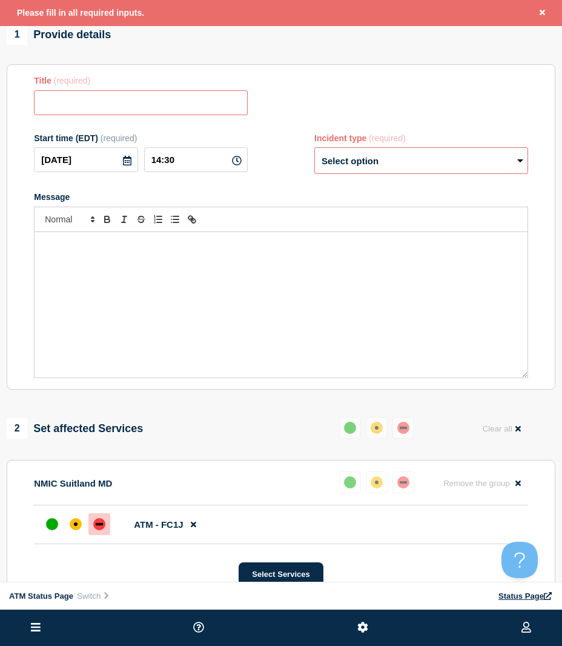
scroll to position [0, 0]
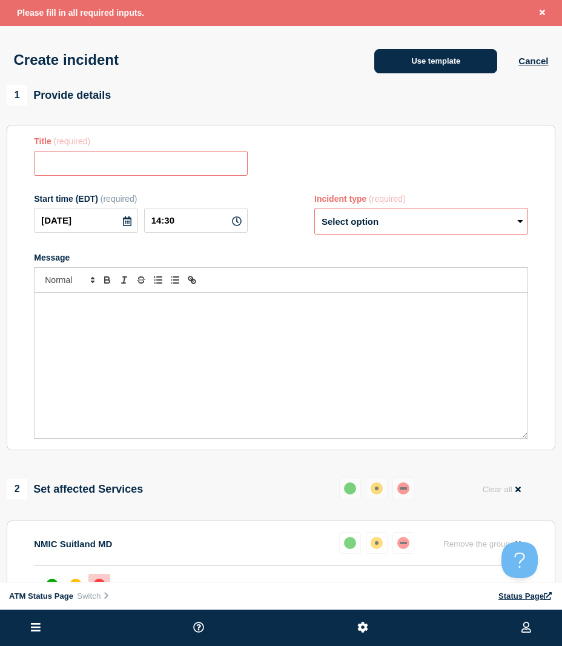
click at [455, 70] on button "Use template" at bounding box center [435, 61] width 123 height 24
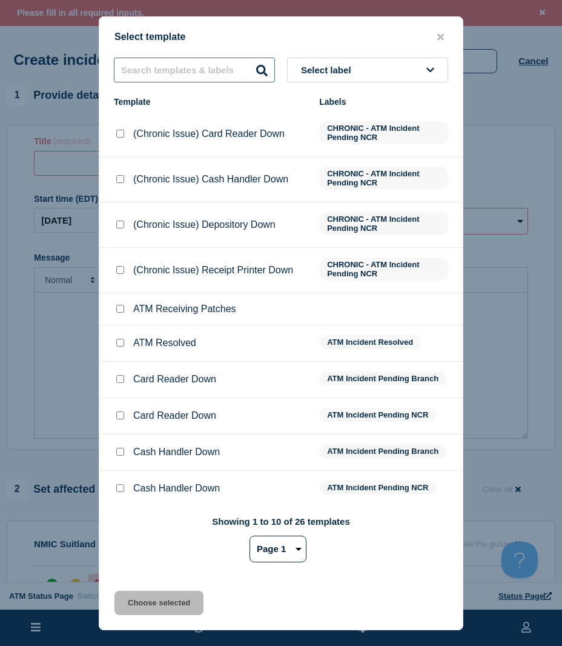
click at [184, 60] on input "text" at bounding box center [194, 70] width 161 height 25
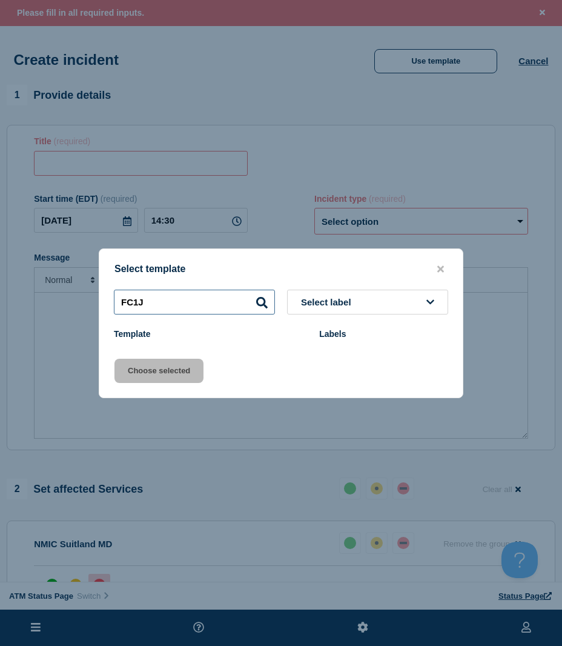
drag, startPoint x: 154, startPoint y: 309, endPoint x: 99, endPoint y: 298, distance: 56.8
click at [99, 298] on div "FC1J Select label" at bounding box center [280, 301] width 363 height 25
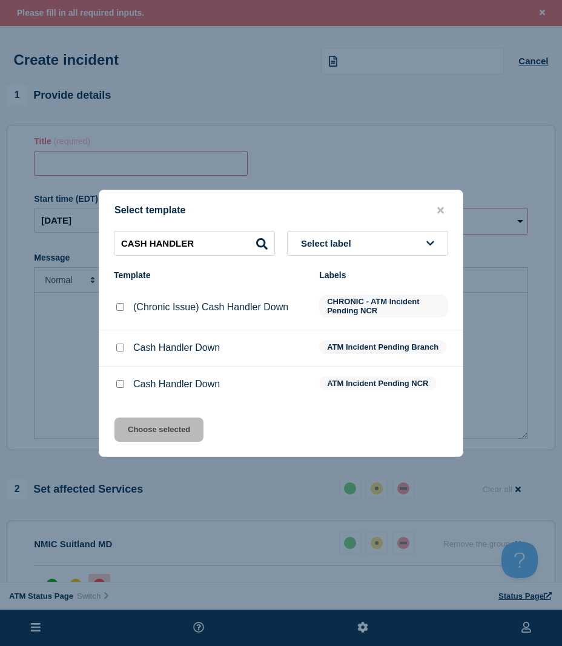
click at [121, 346] on input "Cash Handler Down checkbox" at bounding box center [120, 347] width 8 height 8
click at [156, 429] on button "Choose selected" at bounding box center [158, 429] width 89 height 24
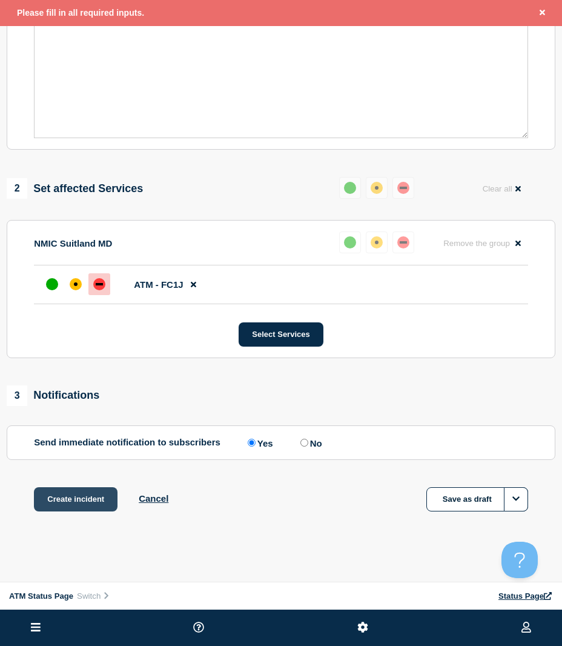
click at [70, 508] on button "Create incident" at bounding box center [76, 499] width 84 height 24
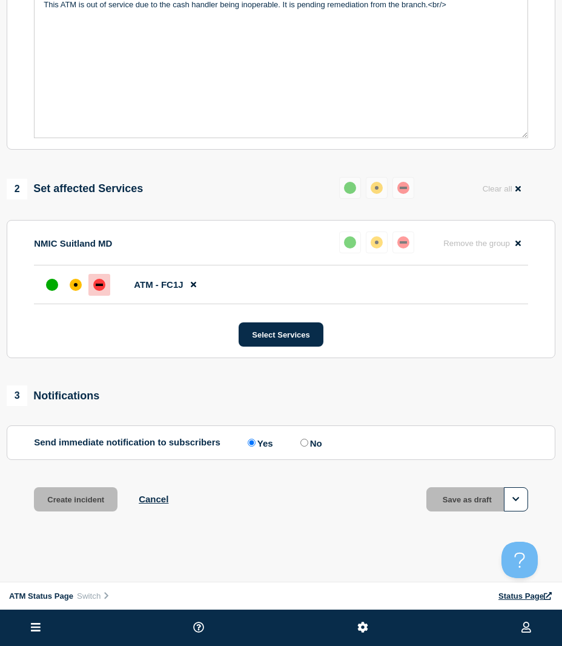
scroll to position [277, 0]
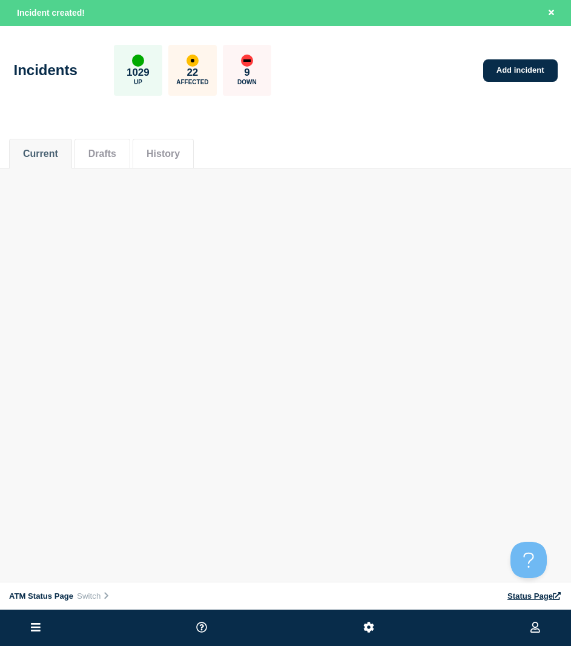
click at [446, 158] on div "Current Drafts History" at bounding box center [285, 147] width 553 height 41
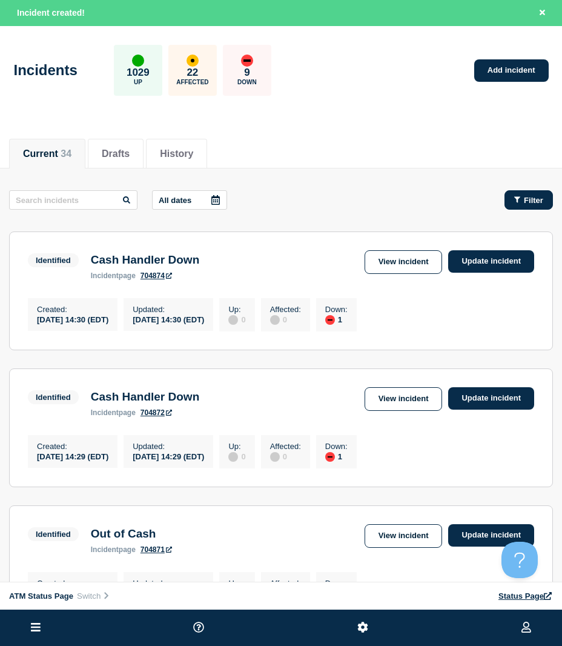
click at [526, 197] on span "Filter" at bounding box center [533, 200] width 19 height 9
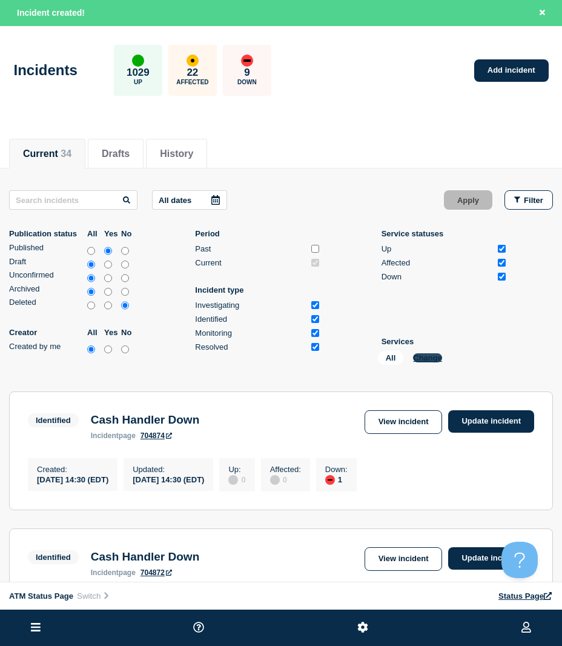
click at [431, 360] on button "Change" at bounding box center [427, 357] width 29 height 9
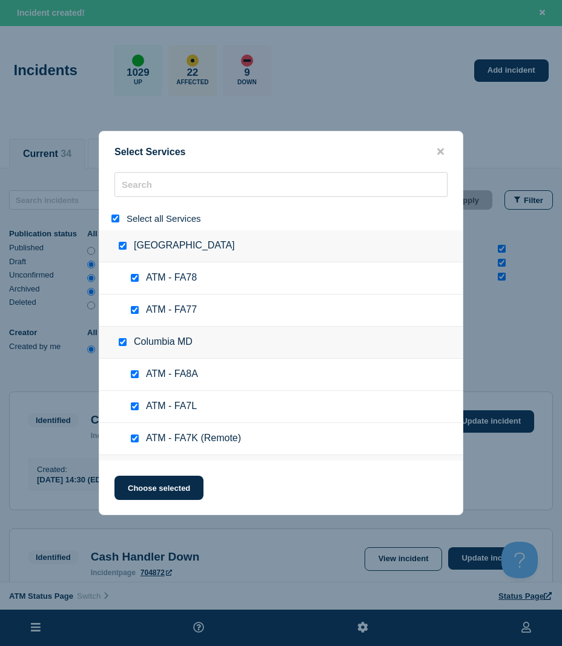
drag, startPoint x: 119, startPoint y: 216, endPoint x: 136, endPoint y: 187, distance: 34.0
click at [119, 216] on input "select all" at bounding box center [115, 218] width 8 height 8
click at [136, 187] on input "search" at bounding box center [280, 184] width 333 height 25
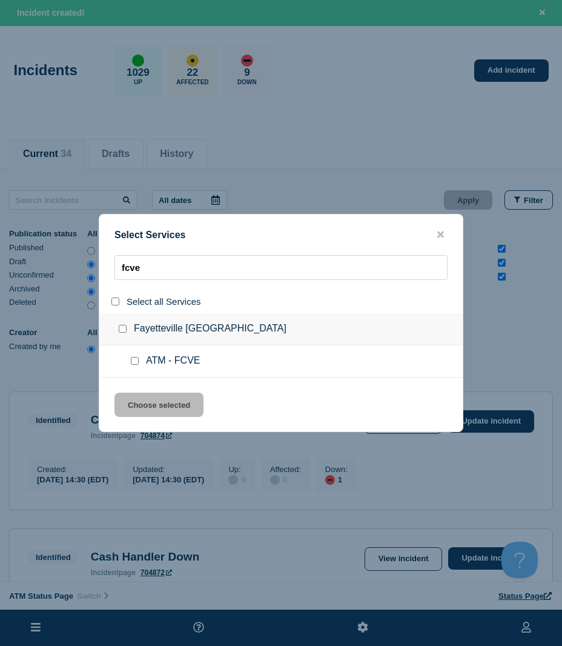
click at [135, 362] on input "service: ATM - FCVE" at bounding box center [135, 361] width 8 height 8
click at [130, 403] on button "Choose selected" at bounding box center [158, 404] width 89 height 24
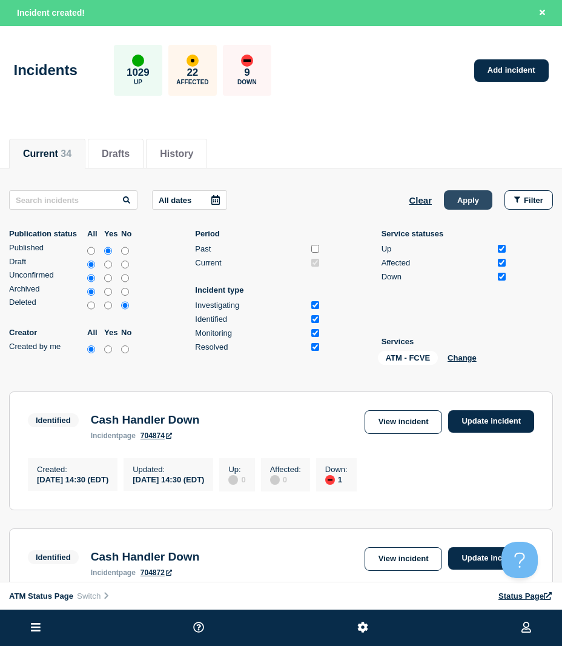
click at [451, 205] on button "Apply" at bounding box center [468, 199] width 48 height 19
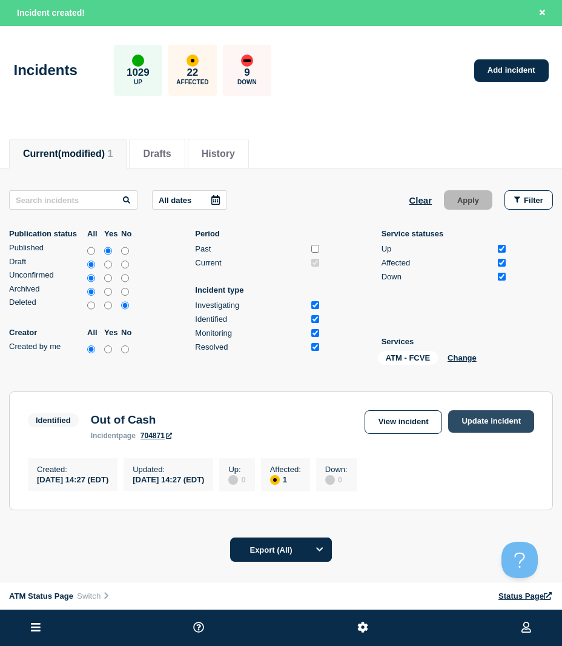
click at [507, 425] on link "Update incident" at bounding box center [491, 421] width 86 height 22
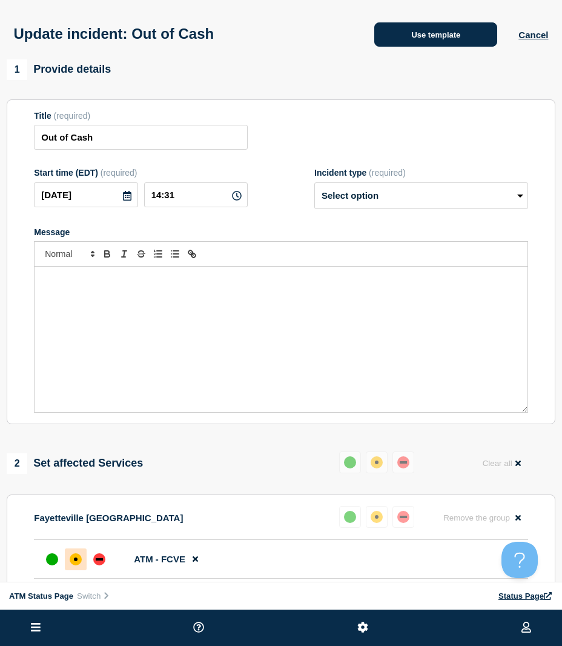
click at [431, 45] on button "Use template" at bounding box center [435, 34] width 123 height 24
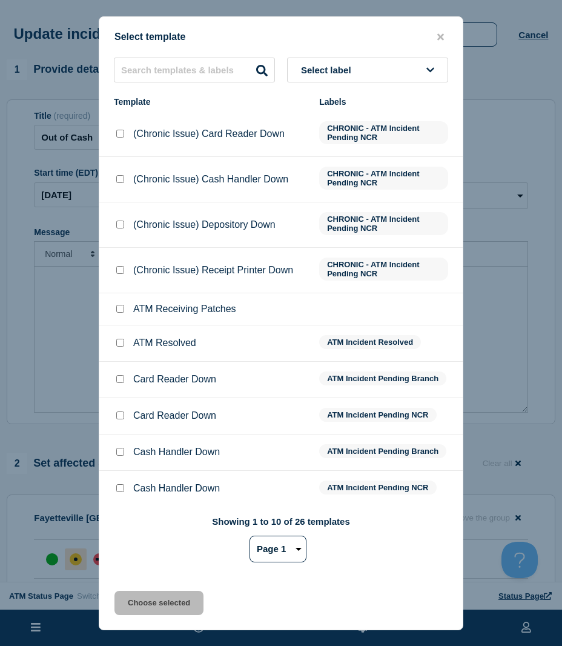
click at [118, 342] on input "ATM Resolved checkbox" at bounding box center [120, 343] width 8 height 8
click at [144, 606] on button "Choose selected" at bounding box center [158, 602] width 89 height 24
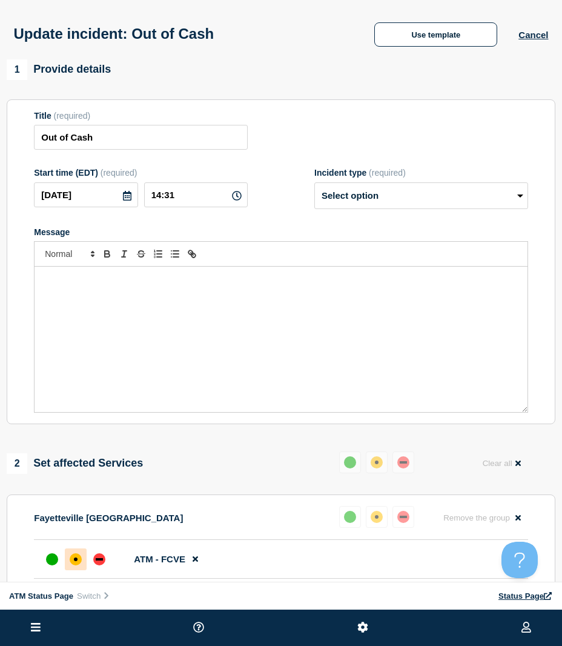
scroll to position [121, 0]
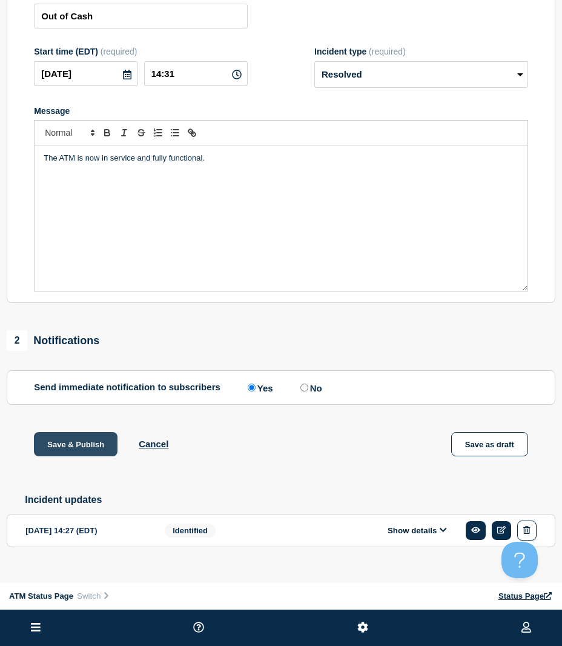
click at [71, 449] on button "Save & Publish" at bounding box center [76, 444] width 84 height 24
